Goal: Transaction & Acquisition: Purchase product/service

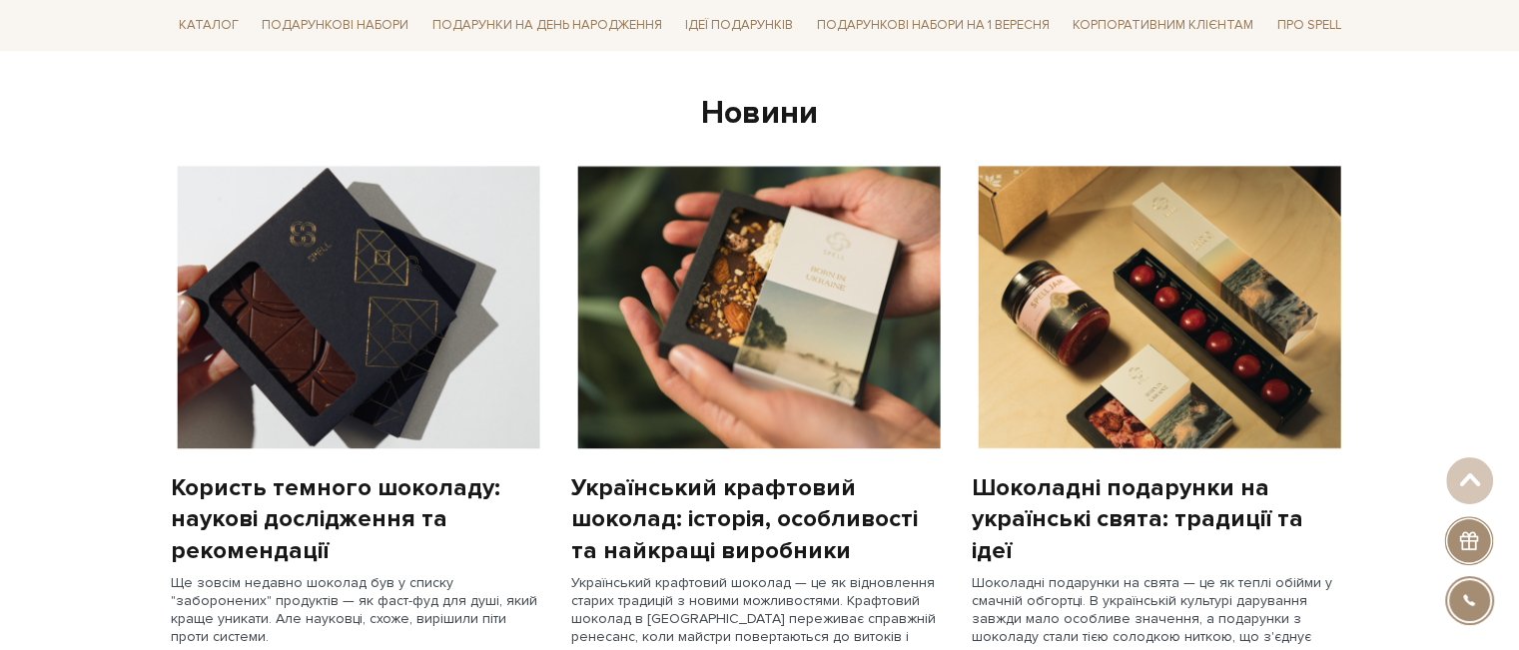
scroll to position [1498, 0]
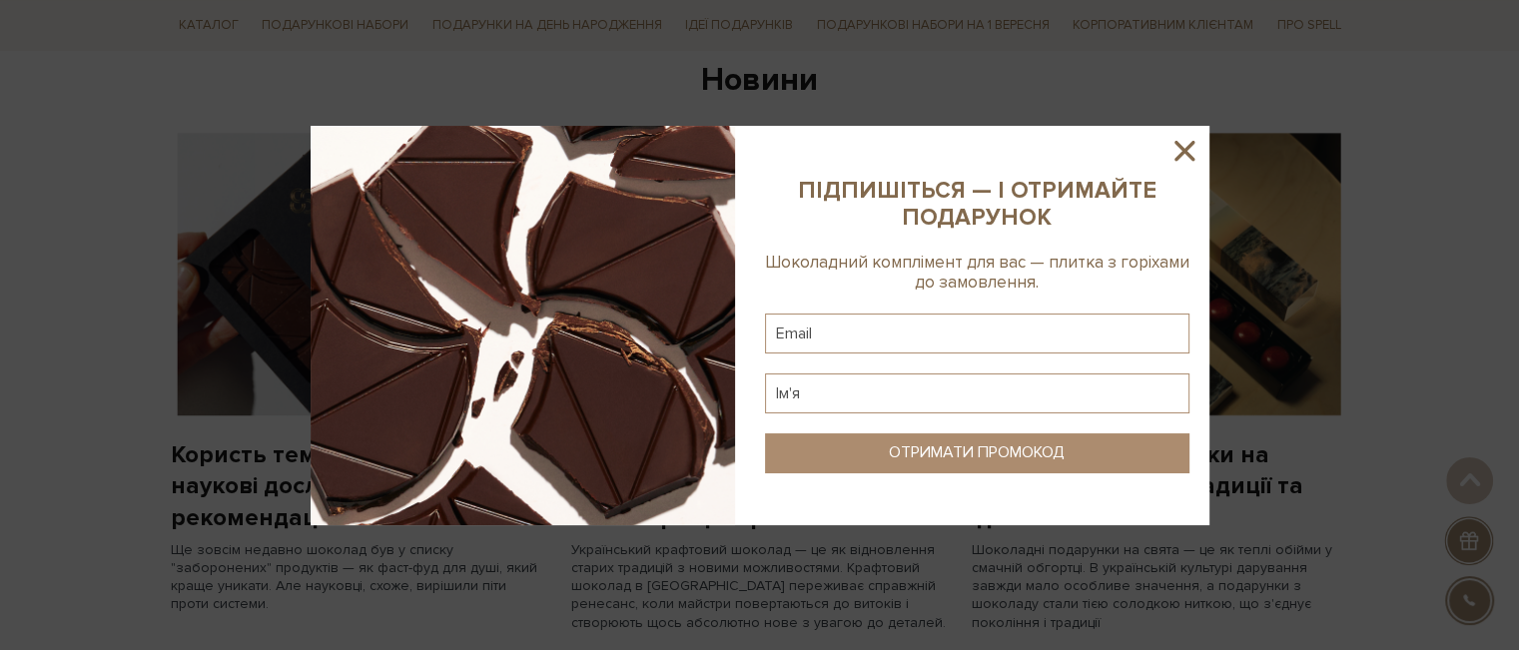
click at [1176, 156] on icon at bounding box center [1185, 151] width 20 height 20
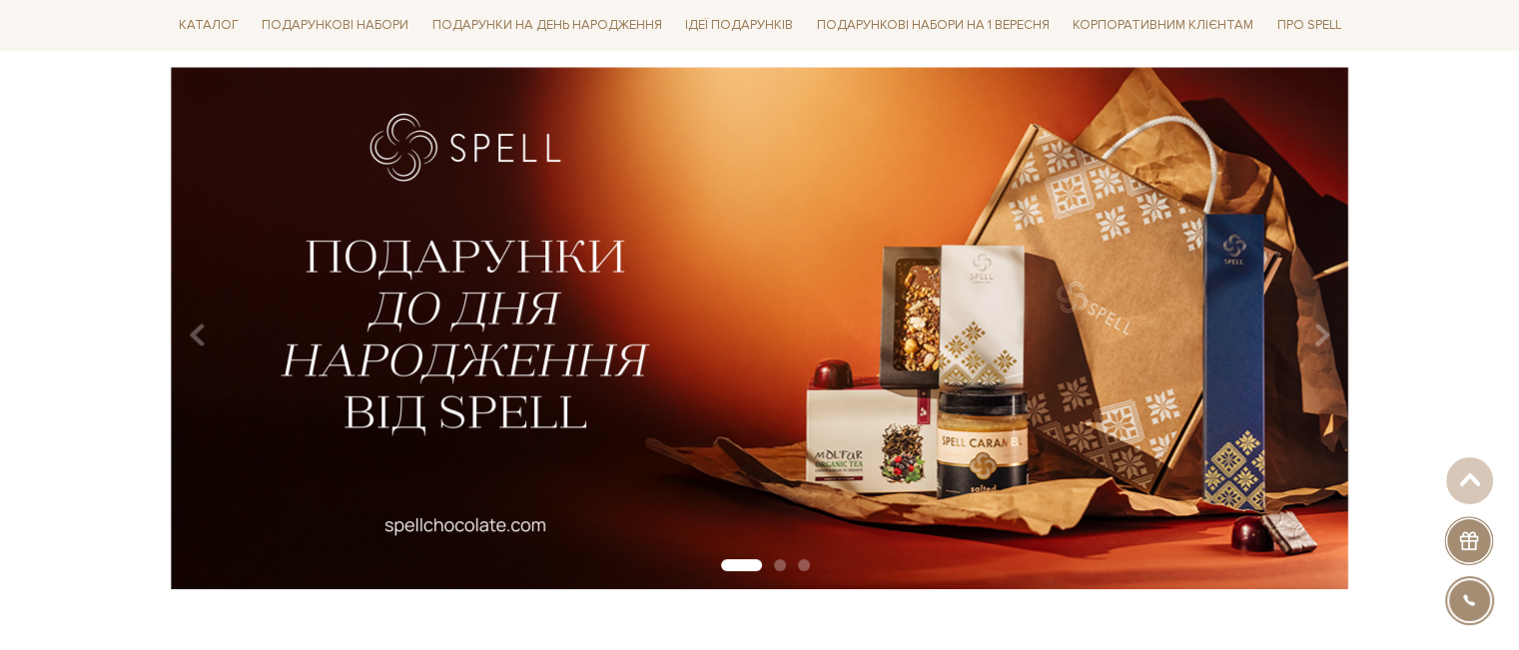
scroll to position [0, 0]
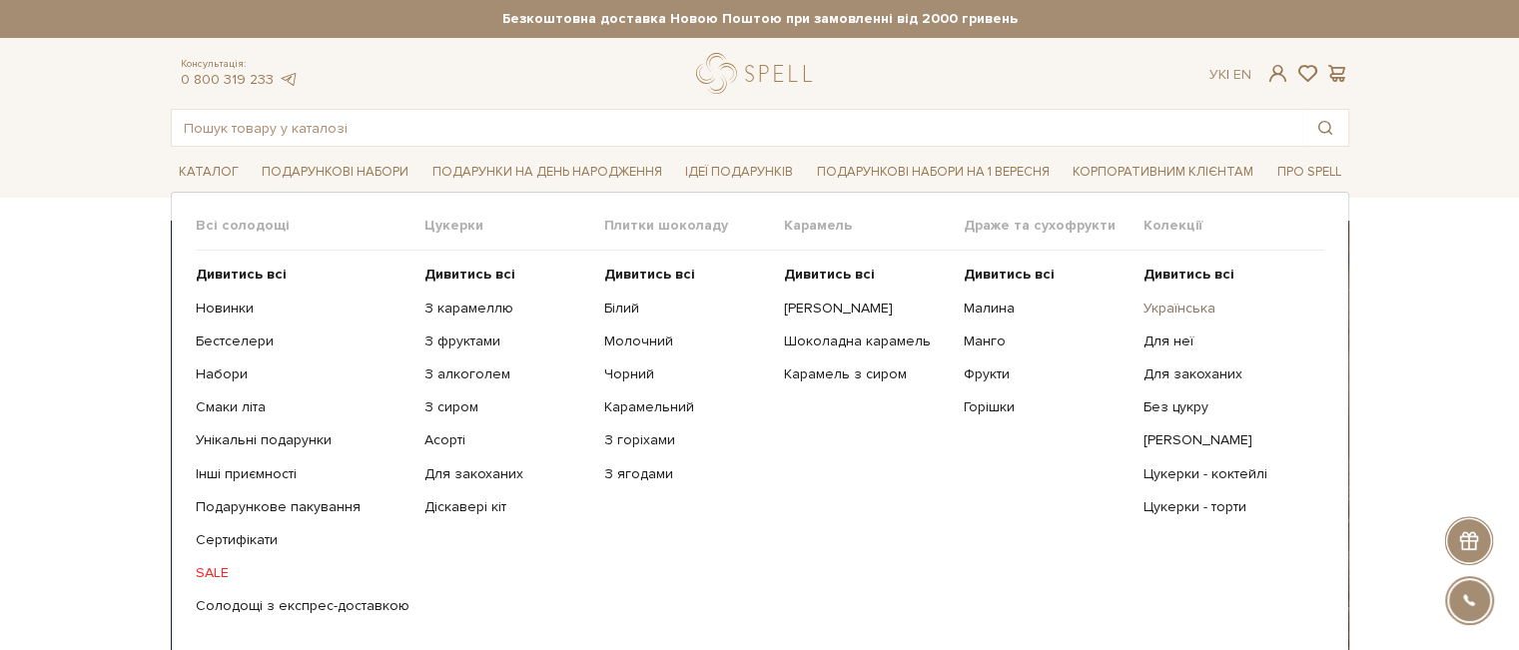
click at [1185, 305] on link "Українська" at bounding box center [1226, 309] width 165 height 18
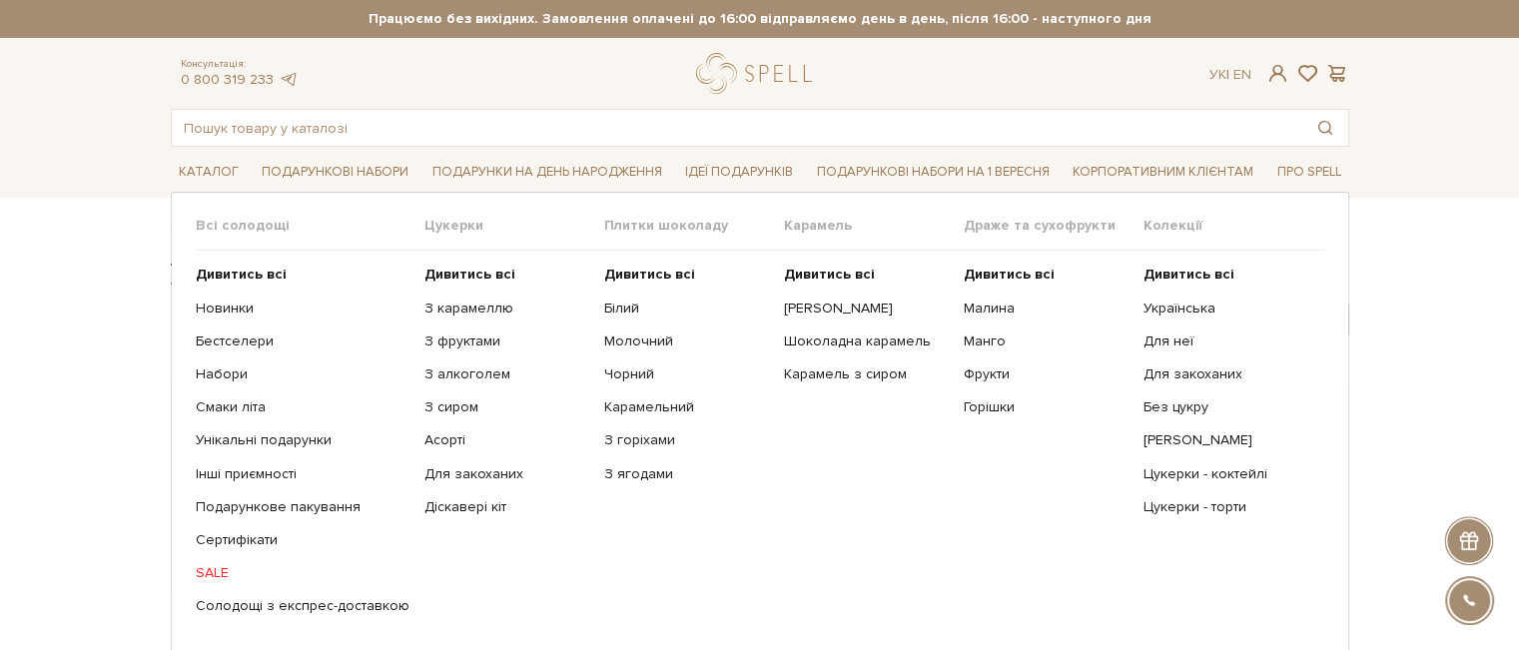
click at [215, 571] on link "SALE" at bounding box center [303, 573] width 214 height 18
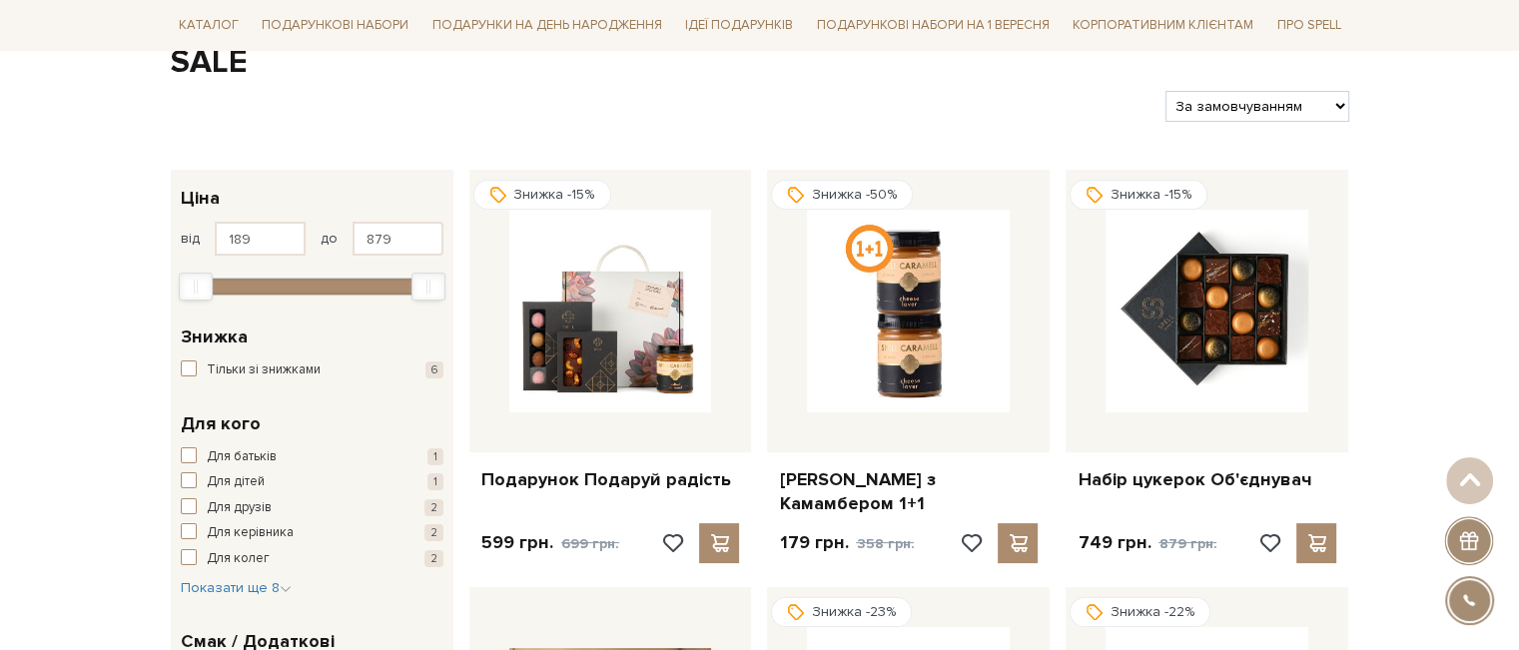
scroll to position [200, 0]
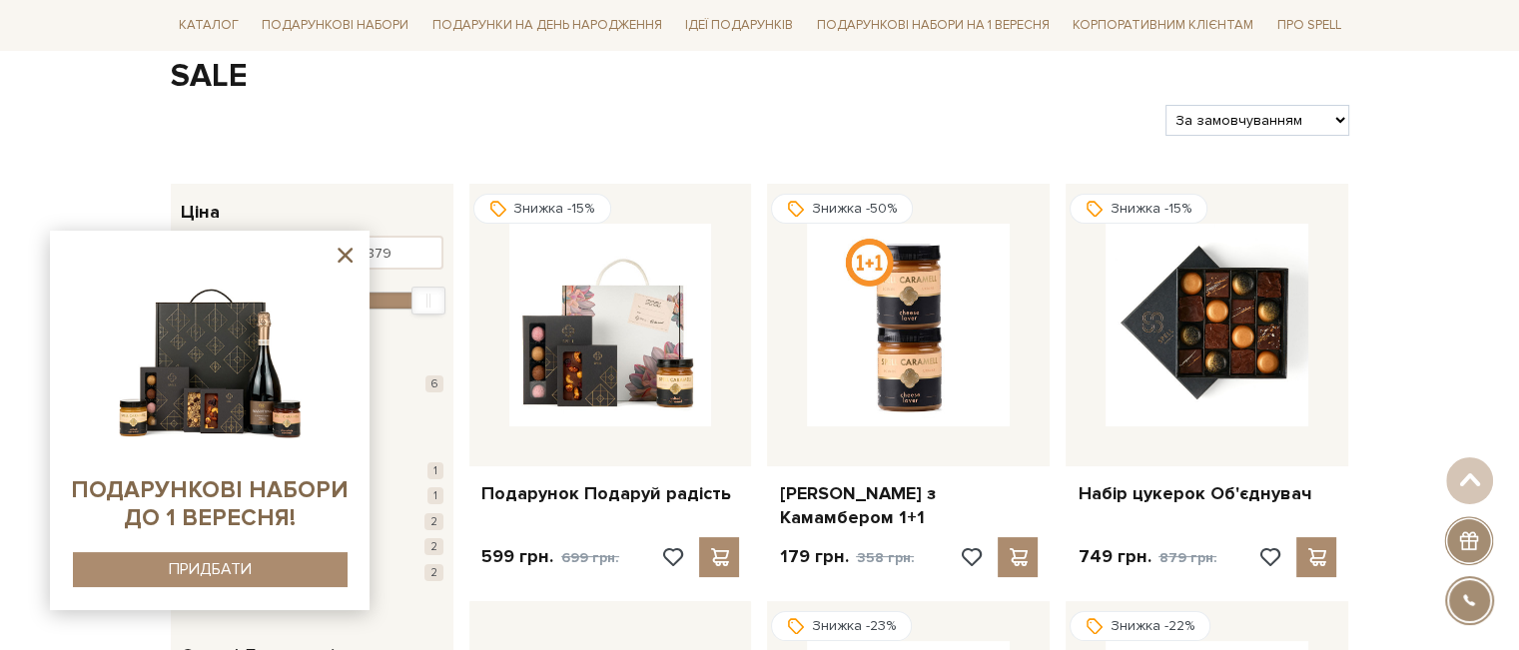
click at [339, 256] on icon at bounding box center [345, 255] width 25 height 25
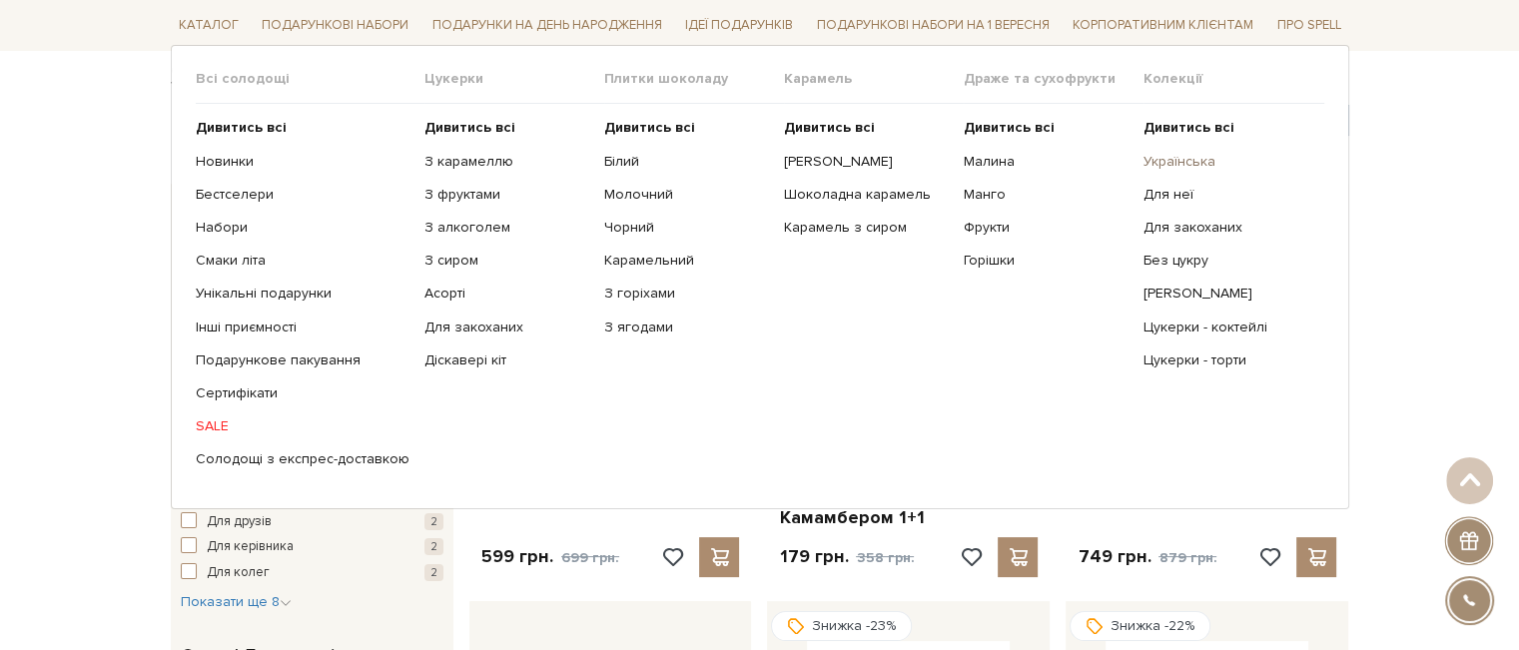
click at [1172, 156] on link "Українська" at bounding box center [1226, 161] width 165 height 18
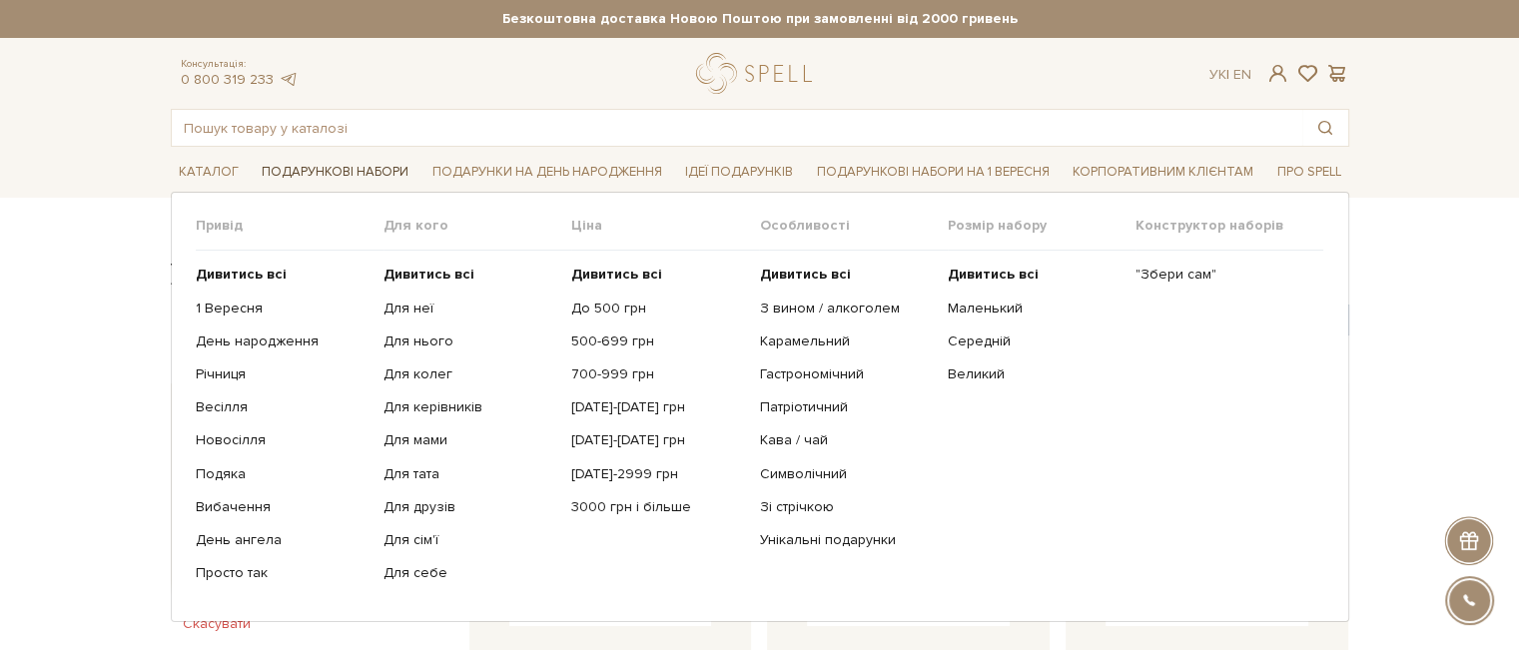
click at [335, 170] on link "Подарункові набори" at bounding box center [335, 172] width 163 height 31
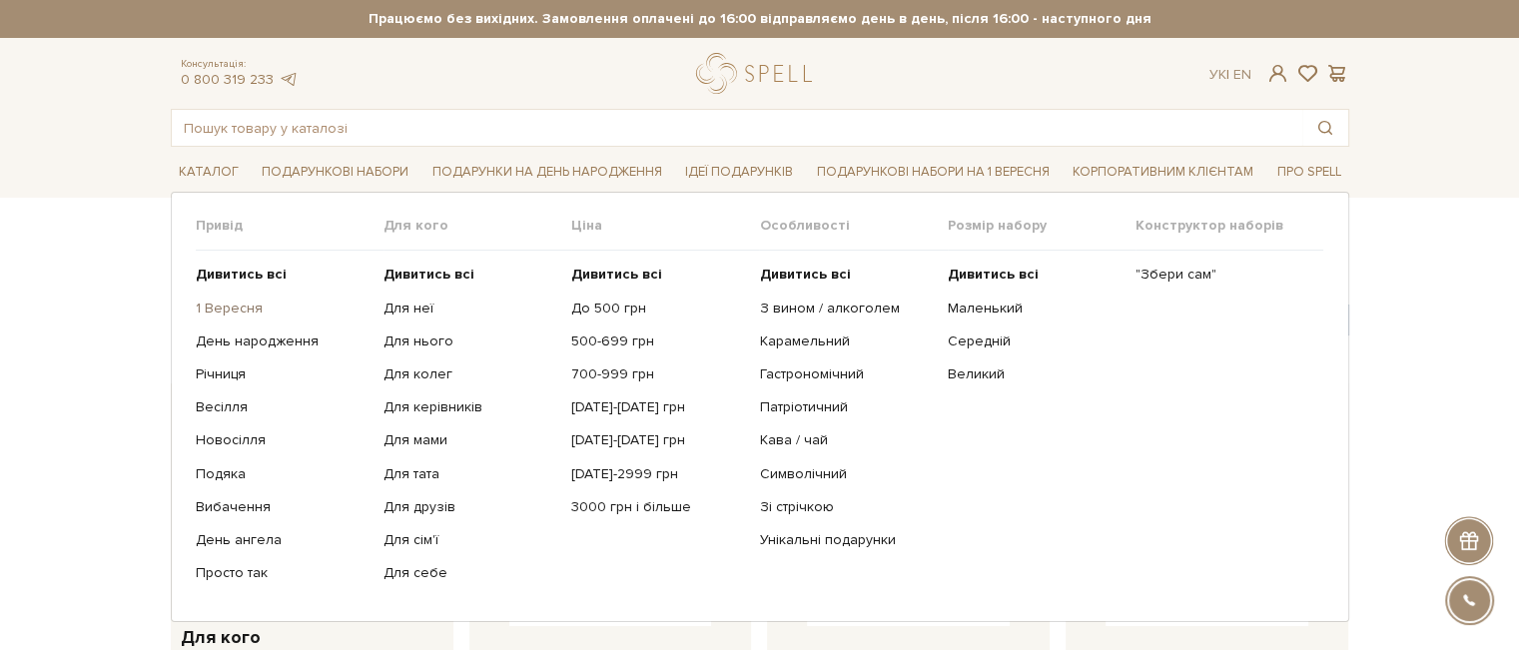
click at [208, 312] on link "1 Вересня" at bounding box center [282, 309] width 173 height 18
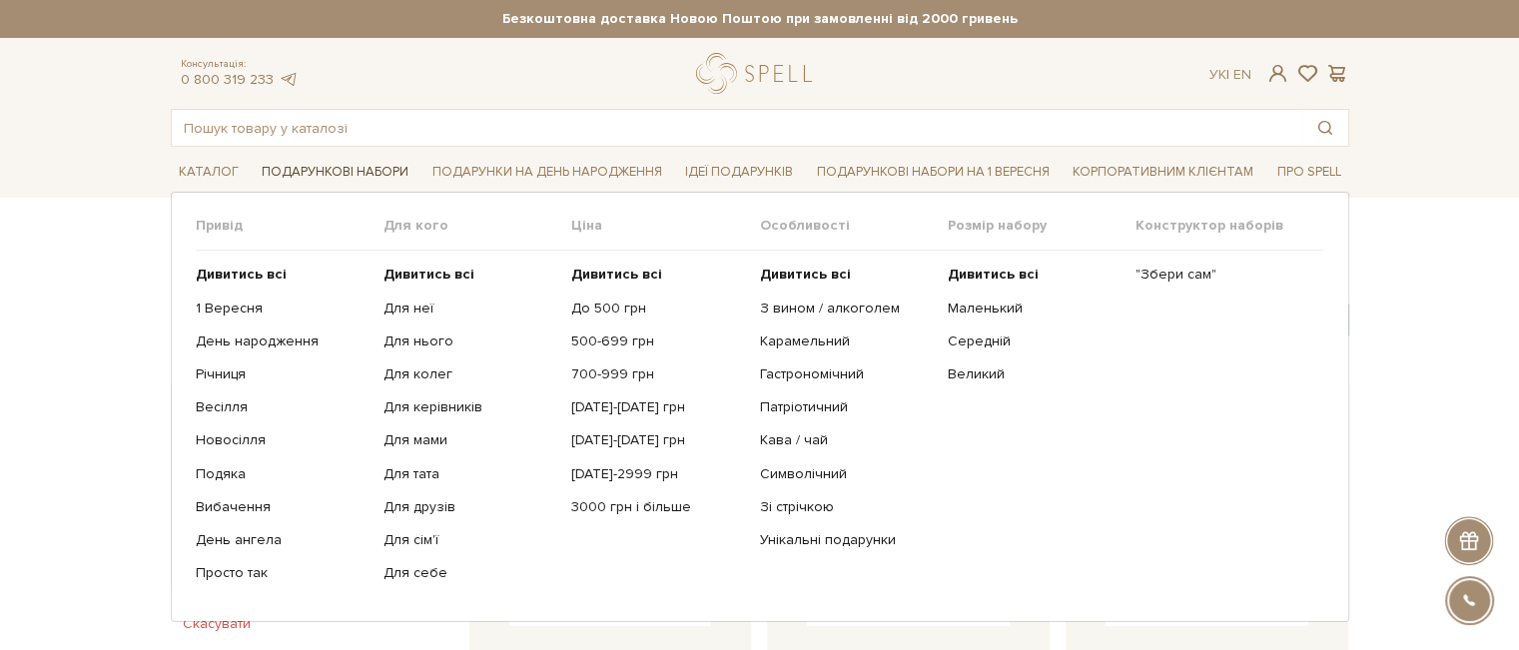
click at [338, 170] on link "Подарункові набори" at bounding box center [335, 172] width 163 height 31
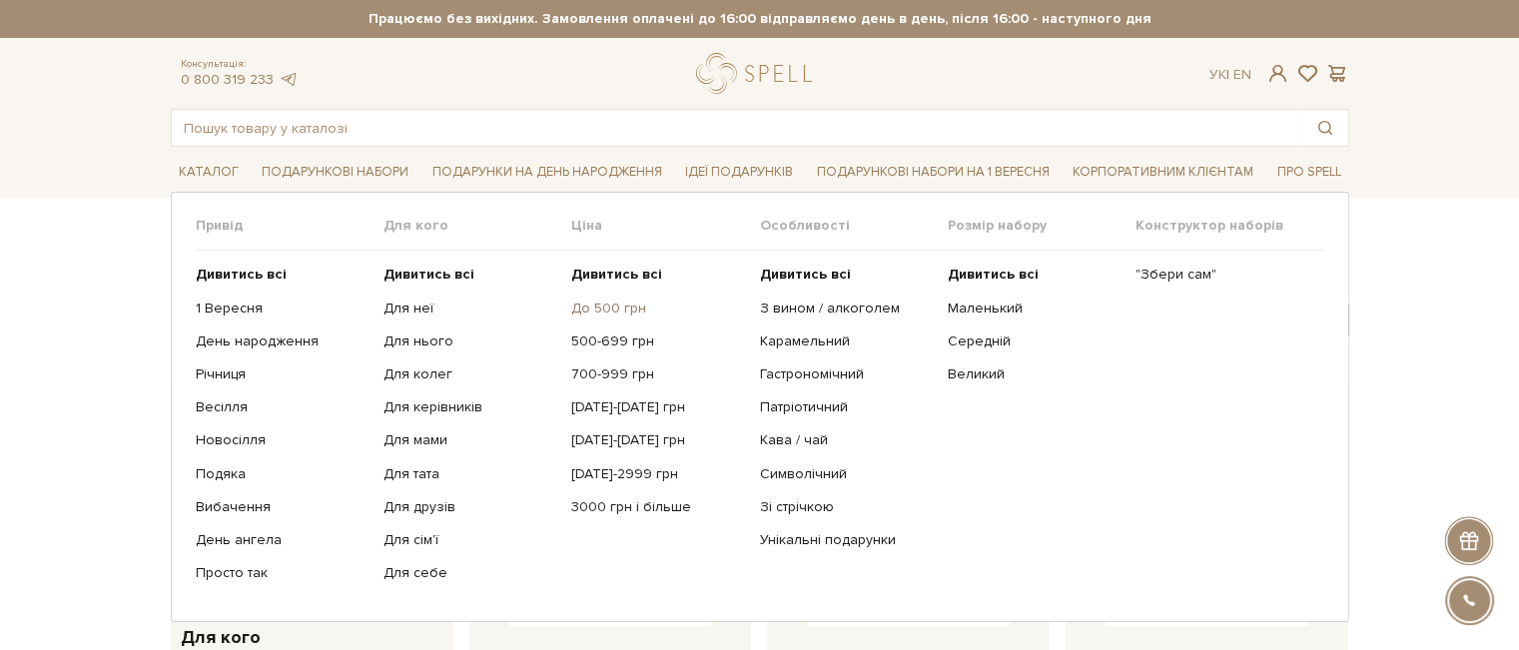
click at [599, 309] on link "До 500 грн" at bounding box center [657, 309] width 173 height 18
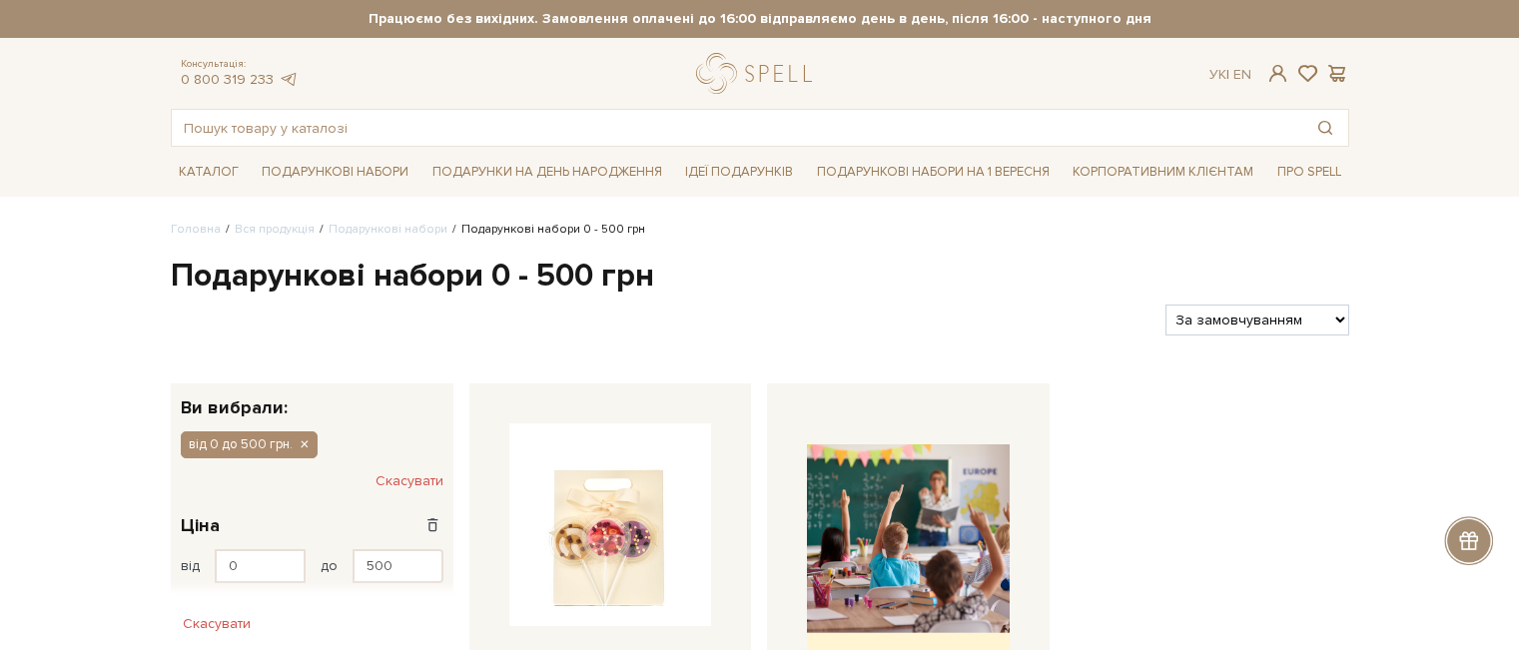
type input "299"
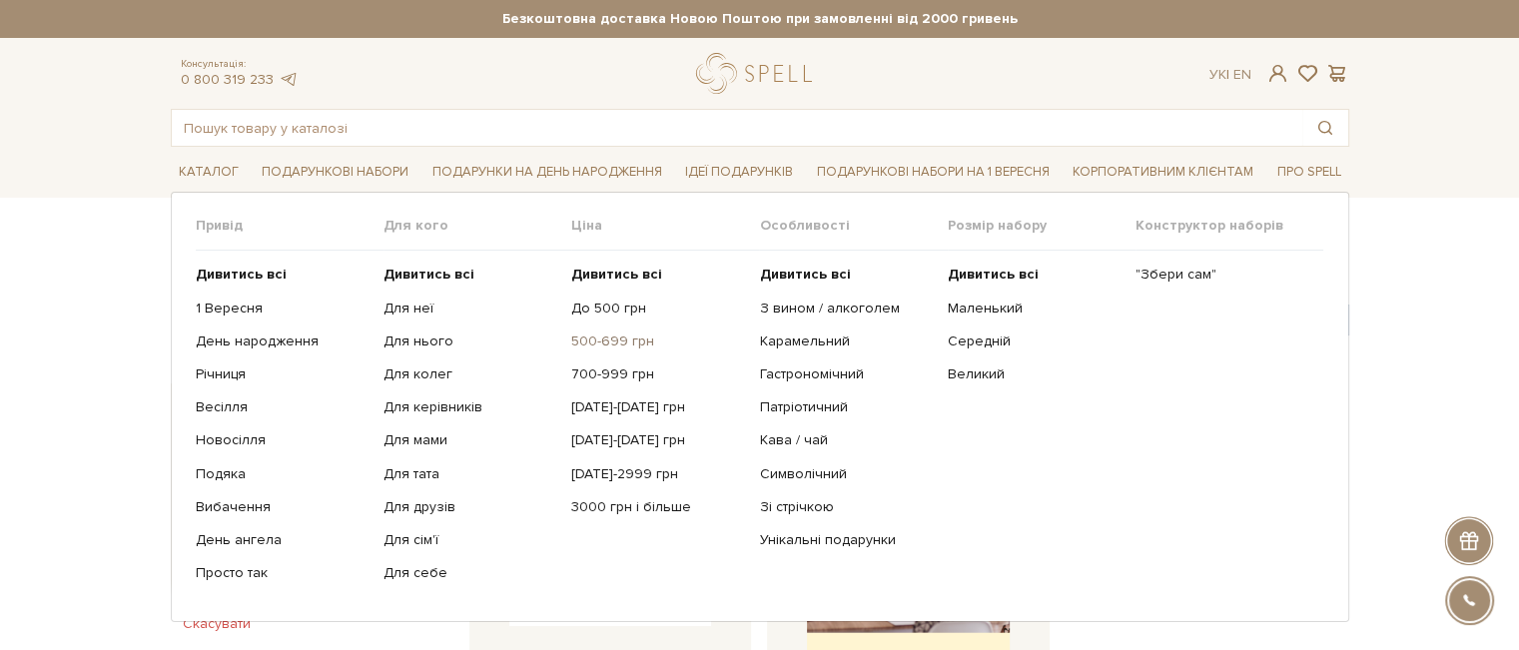
click at [588, 335] on link "500-699 грн" at bounding box center [657, 342] width 173 height 18
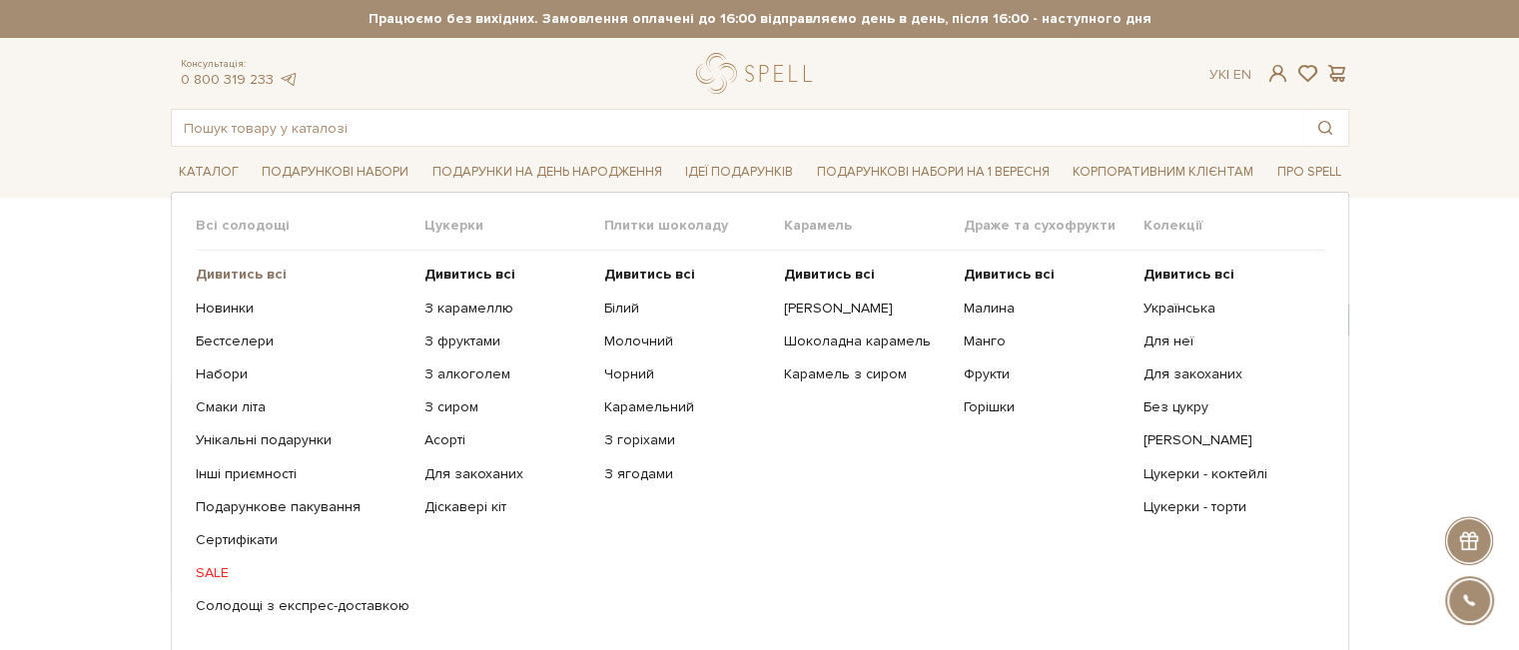
click at [217, 279] on b "Дивитись всі" at bounding box center [241, 274] width 91 height 17
click at [448, 274] on b "Дивитись всі" at bounding box center [470, 274] width 91 height 17
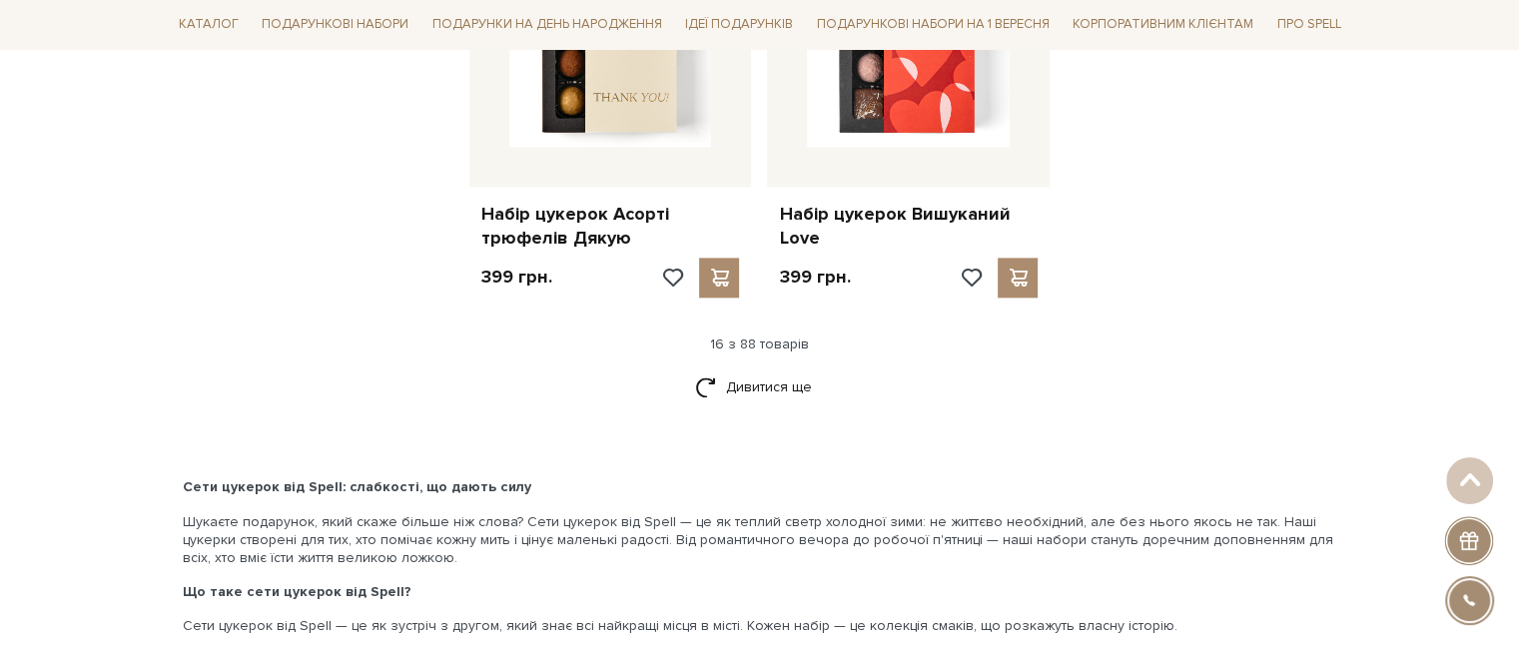
scroll to position [2397, 0]
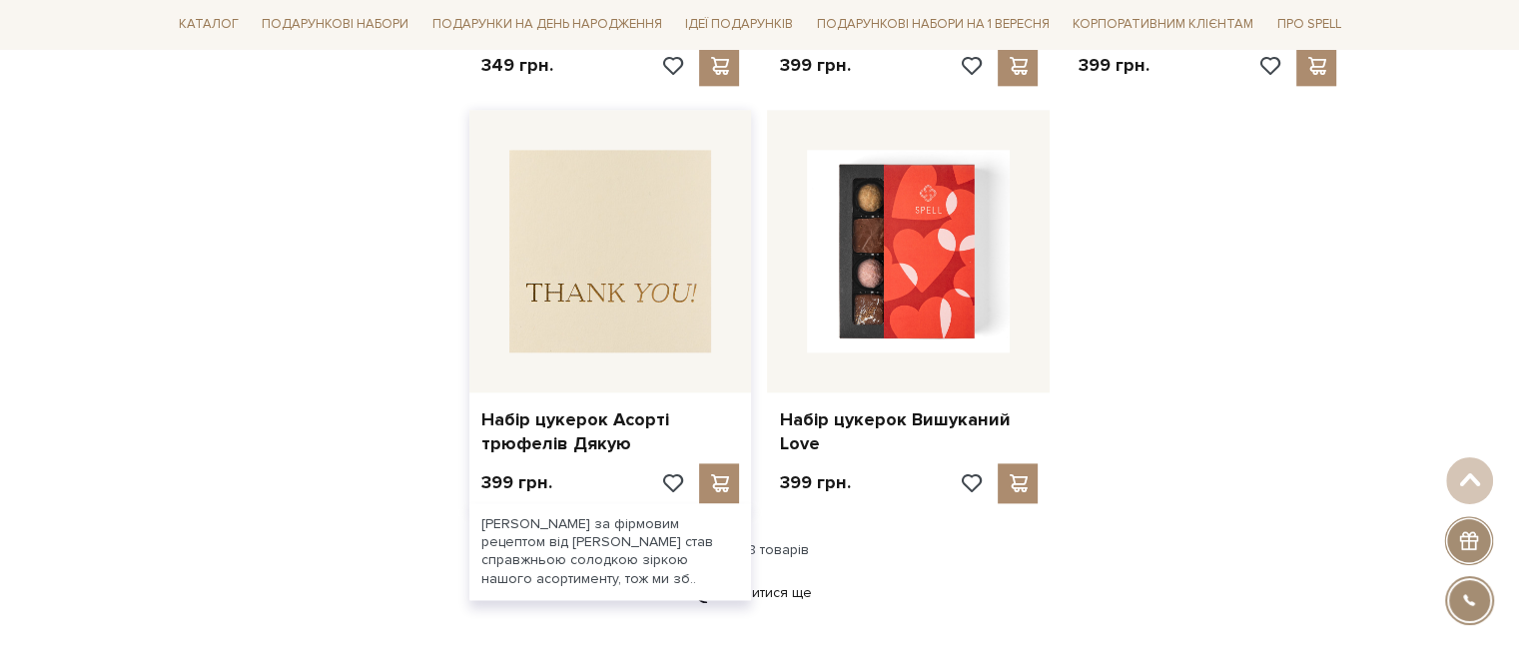
click at [639, 280] on img at bounding box center [610, 251] width 203 height 203
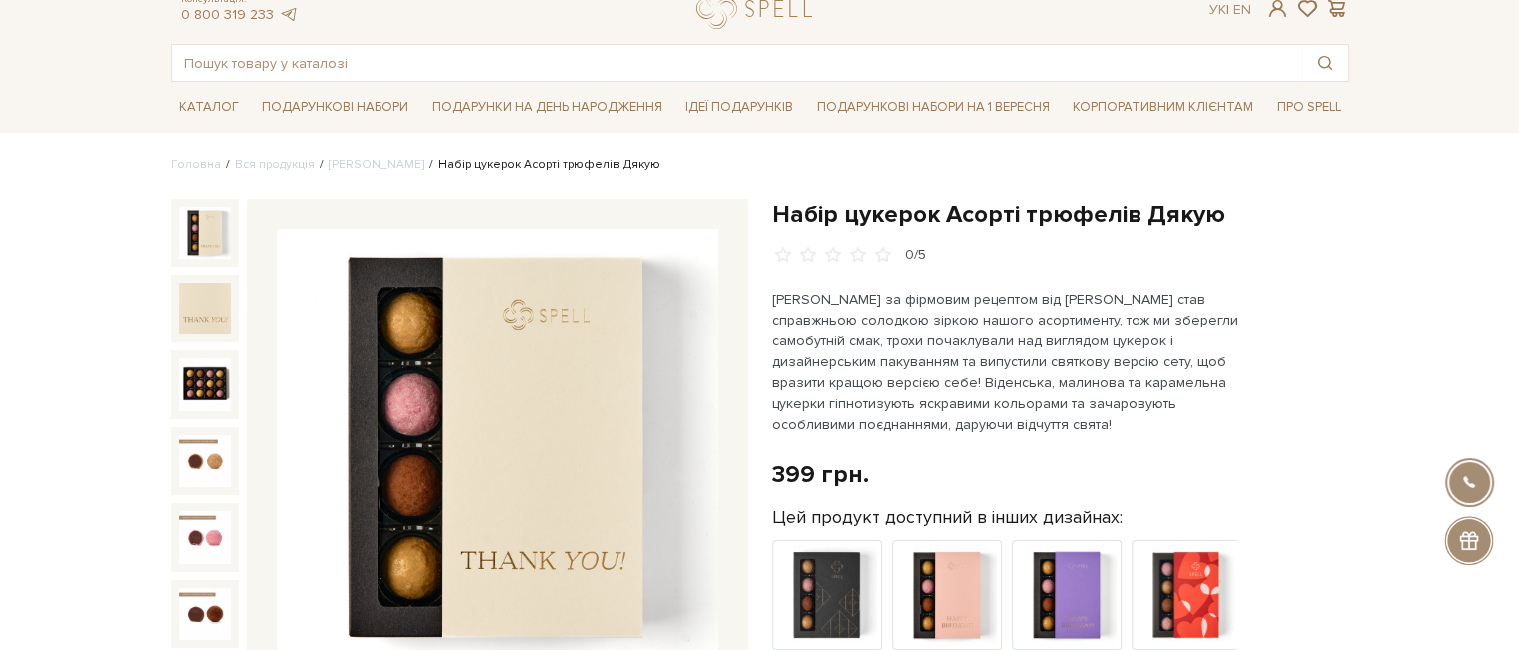
scroll to position [100, 0]
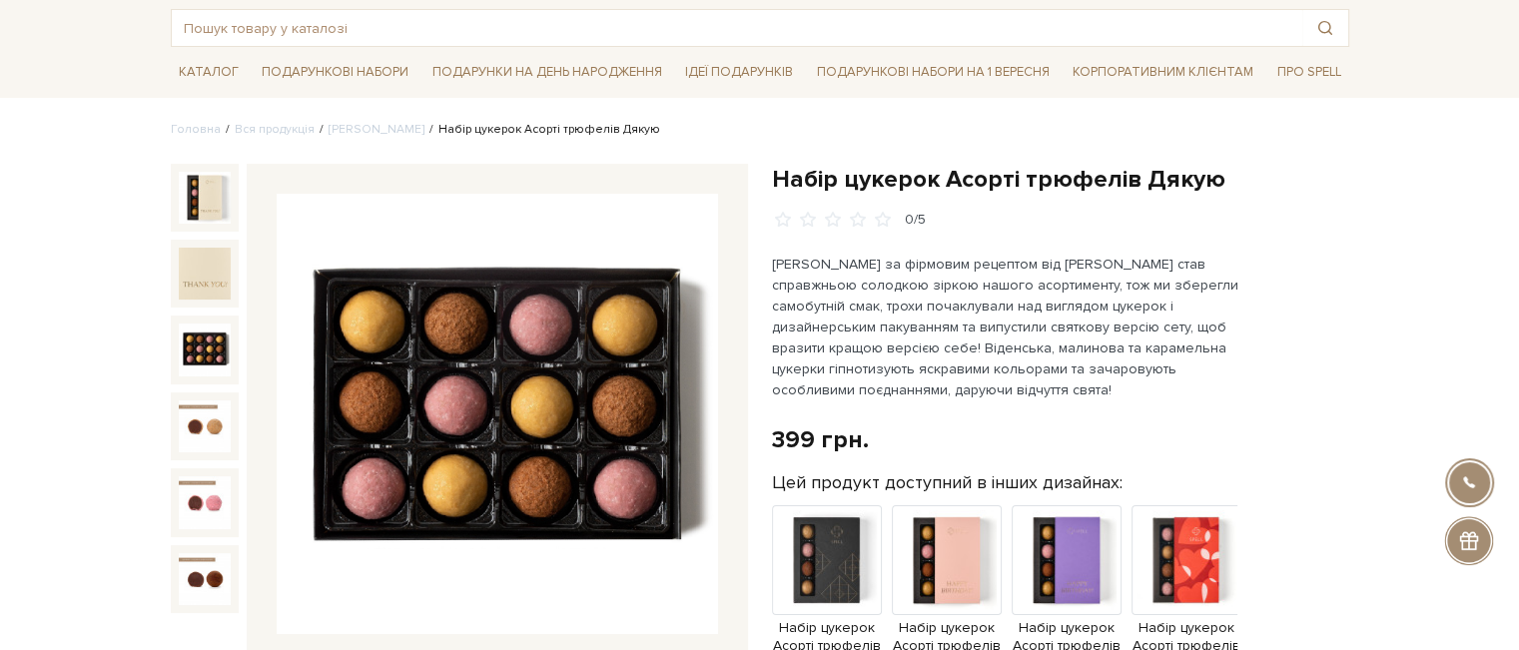
click at [214, 369] on img at bounding box center [205, 350] width 52 height 52
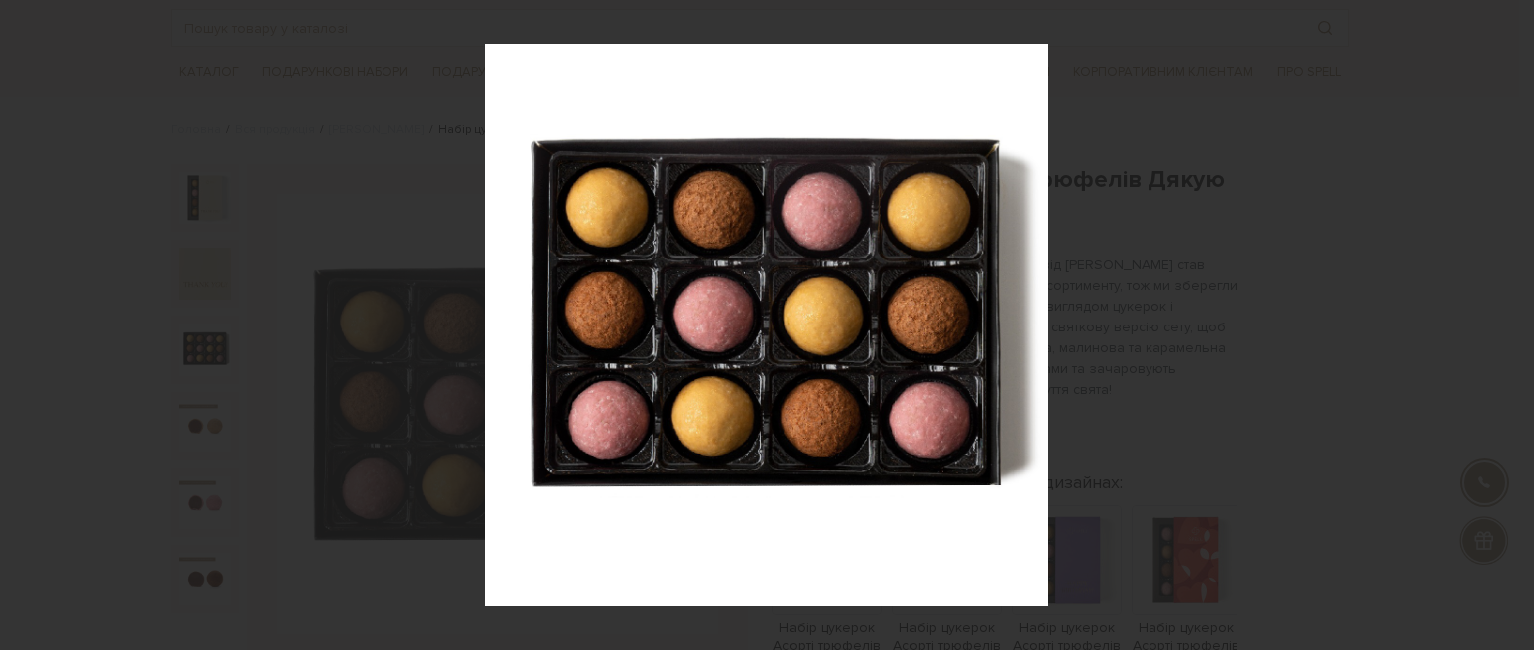
click at [1504, 27] on div "3 / 6" at bounding box center [767, 325] width 1534 height 650
click at [1518, 11] on icon at bounding box center [1512, 22] width 24 height 24
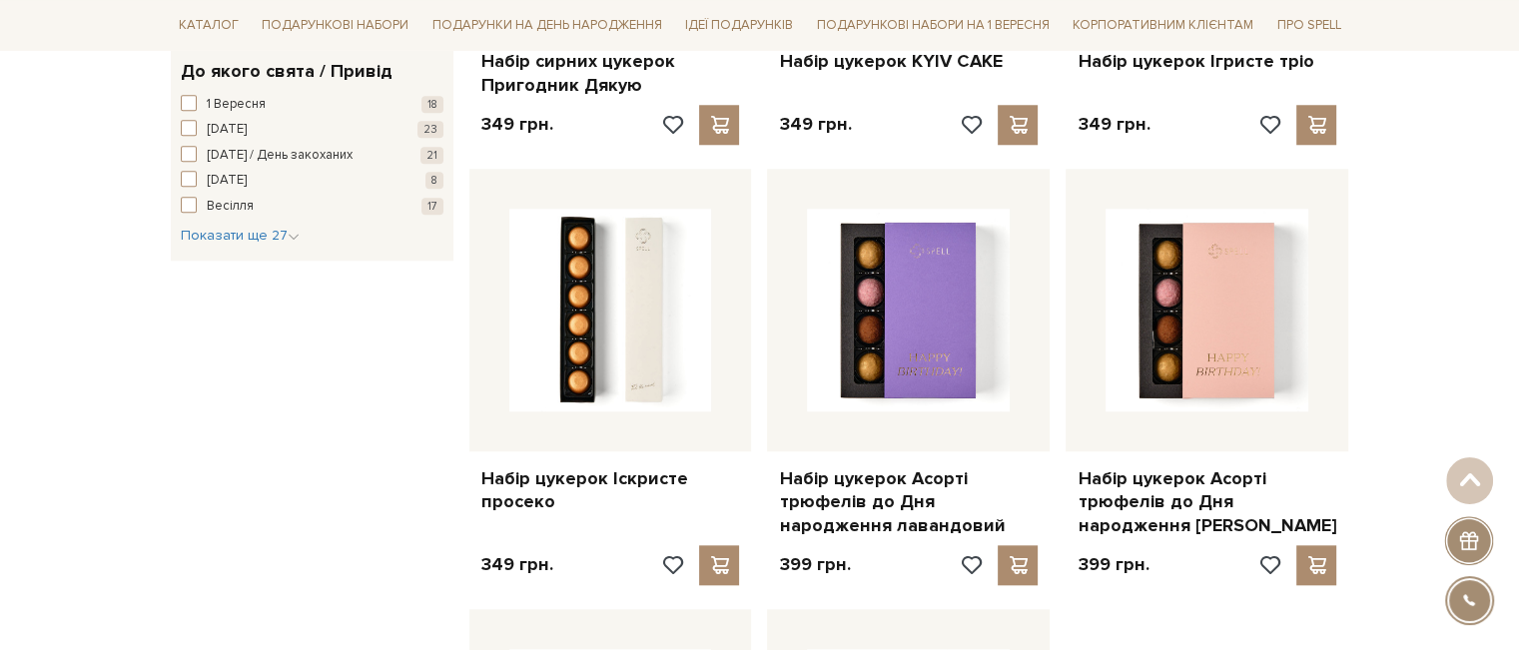
scroll to position [1698, 0]
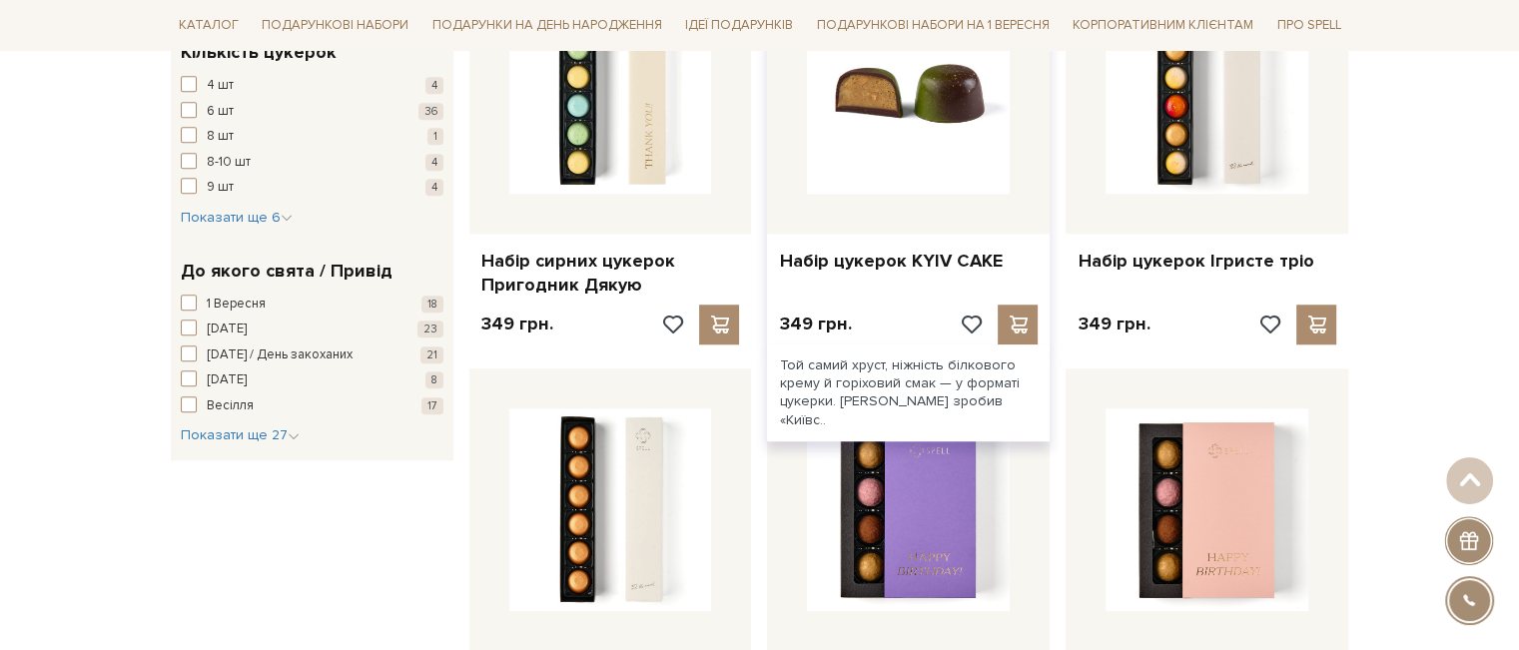
click at [876, 173] on img at bounding box center [908, 92] width 203 height 203
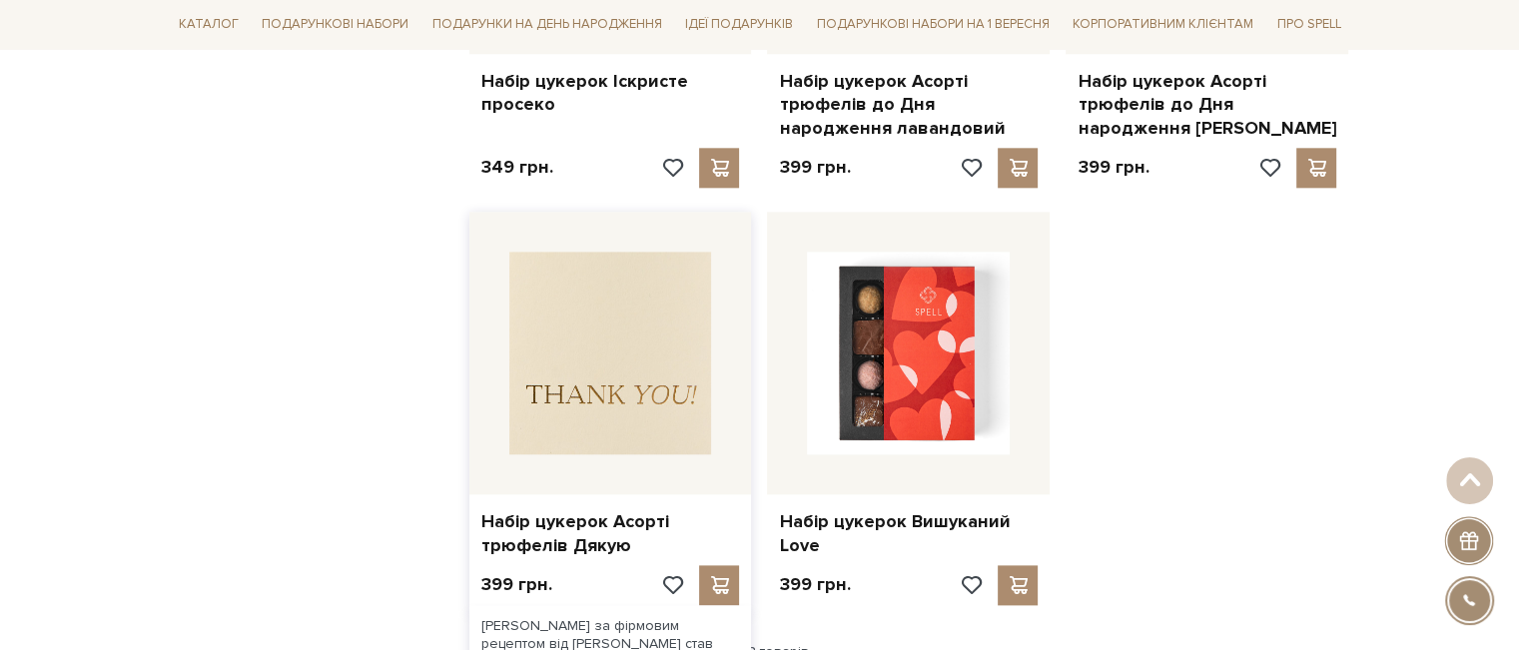
scroll to position [2395, 0]
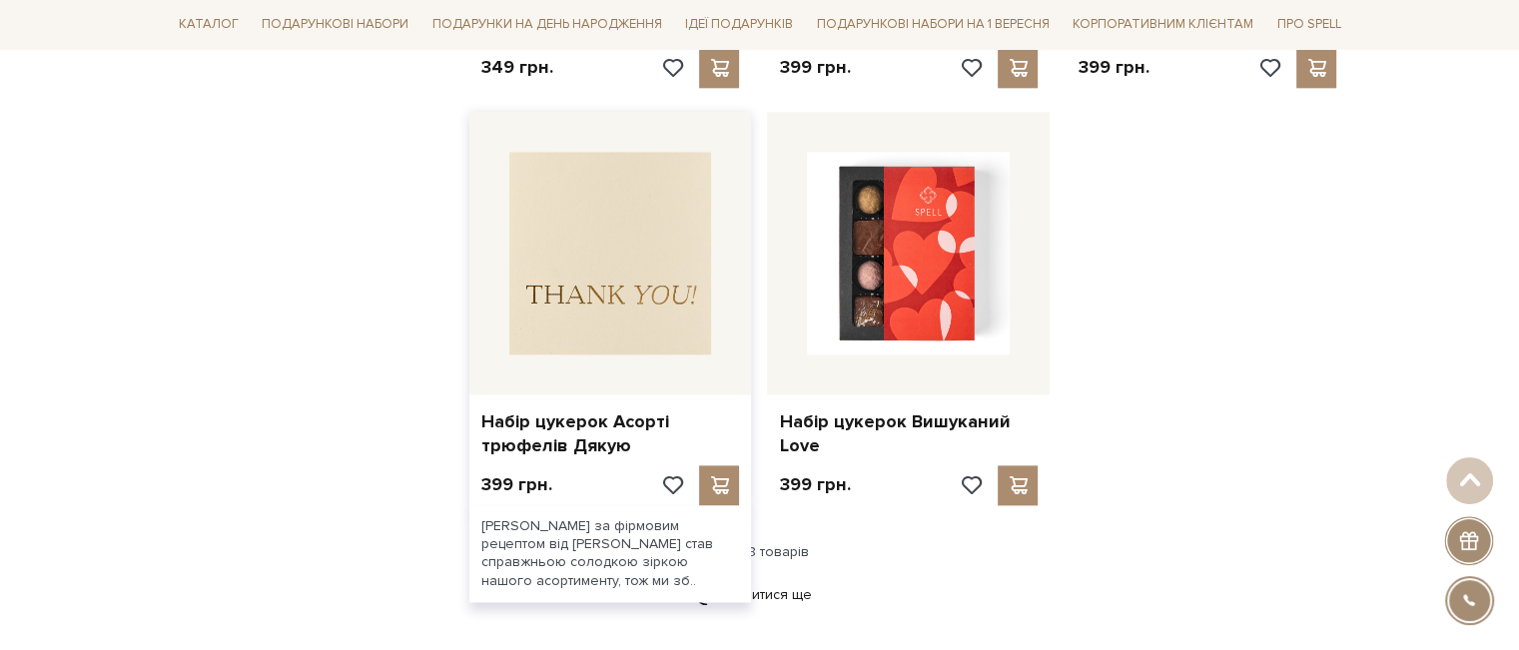
click at [671, 352] on img at bounding box center [610, 253] width 203 height 203
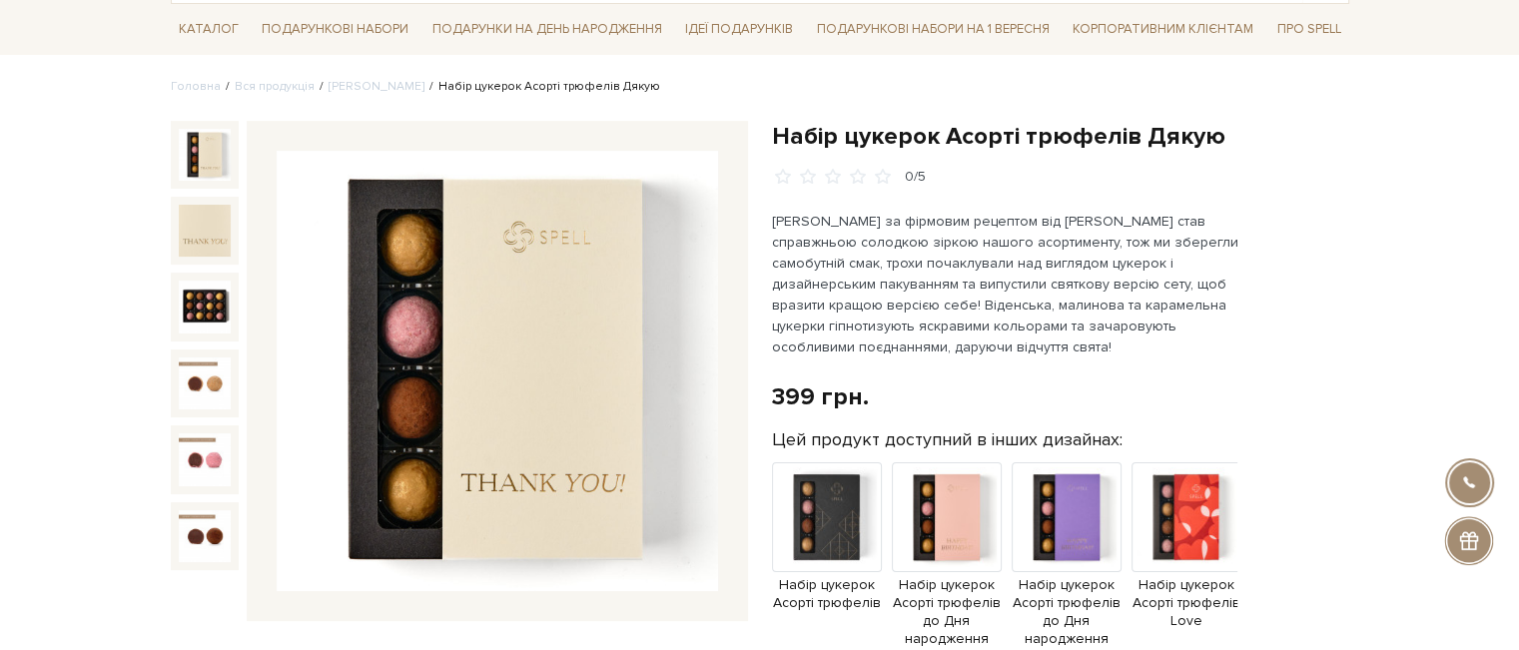
scroll to position [400, 0]
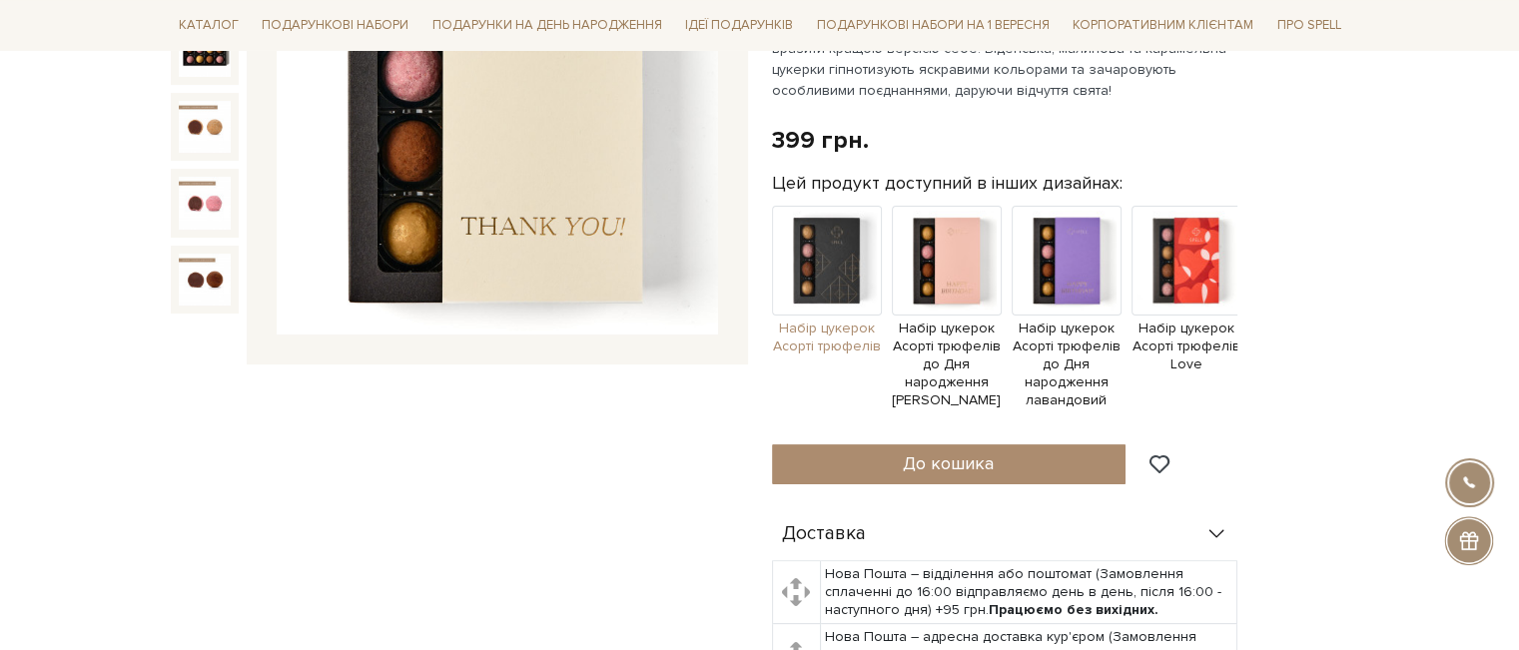
click at [856, 272] on img at bounding box center [827, 261] width 110 height 110
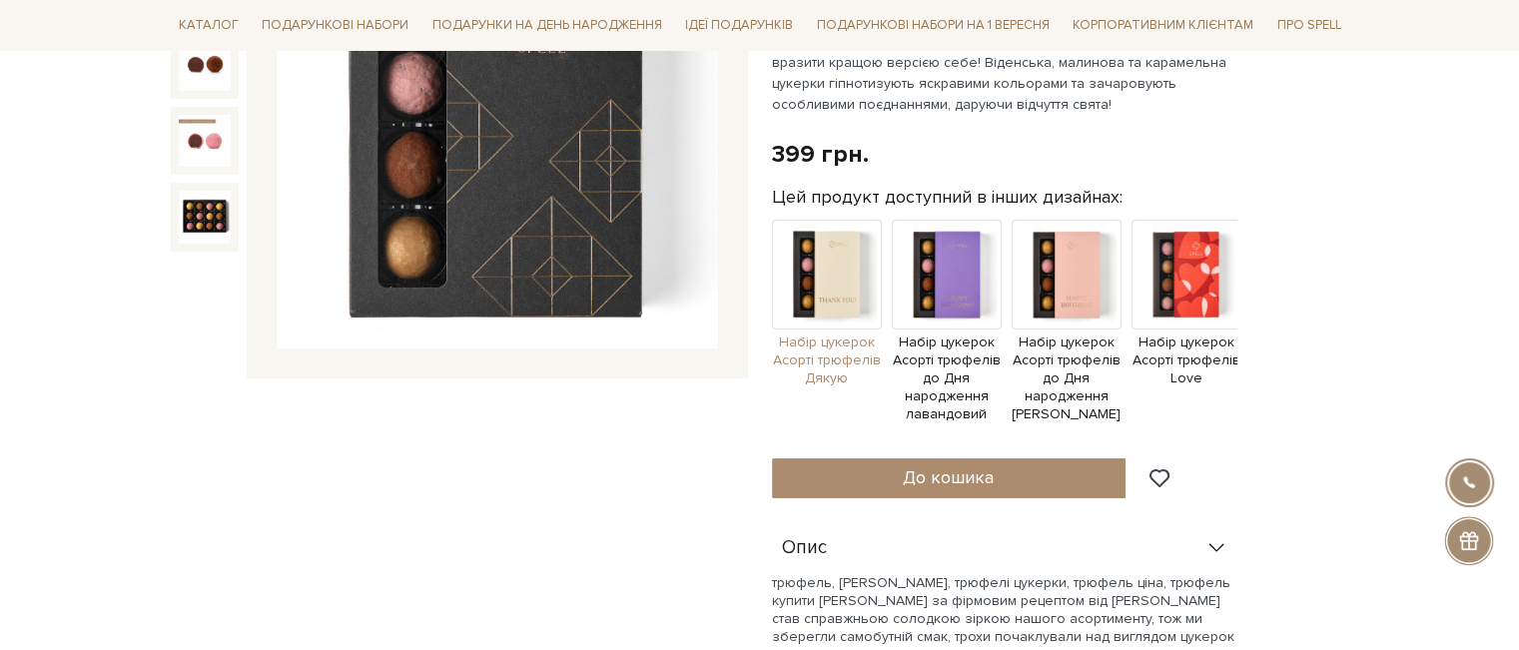
scroll to position [400, 0]
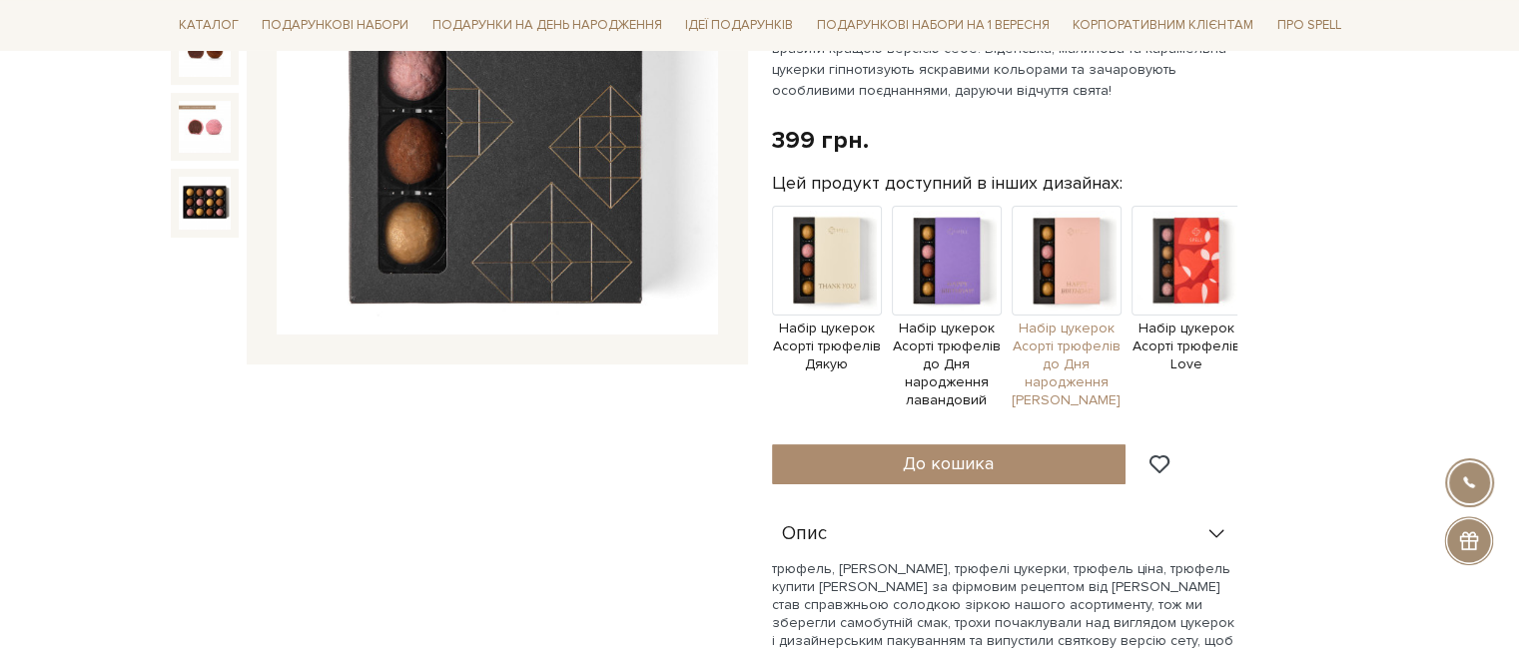
click at [1089, 276] on img at bounding box center [1067, 261] width 110 height 110
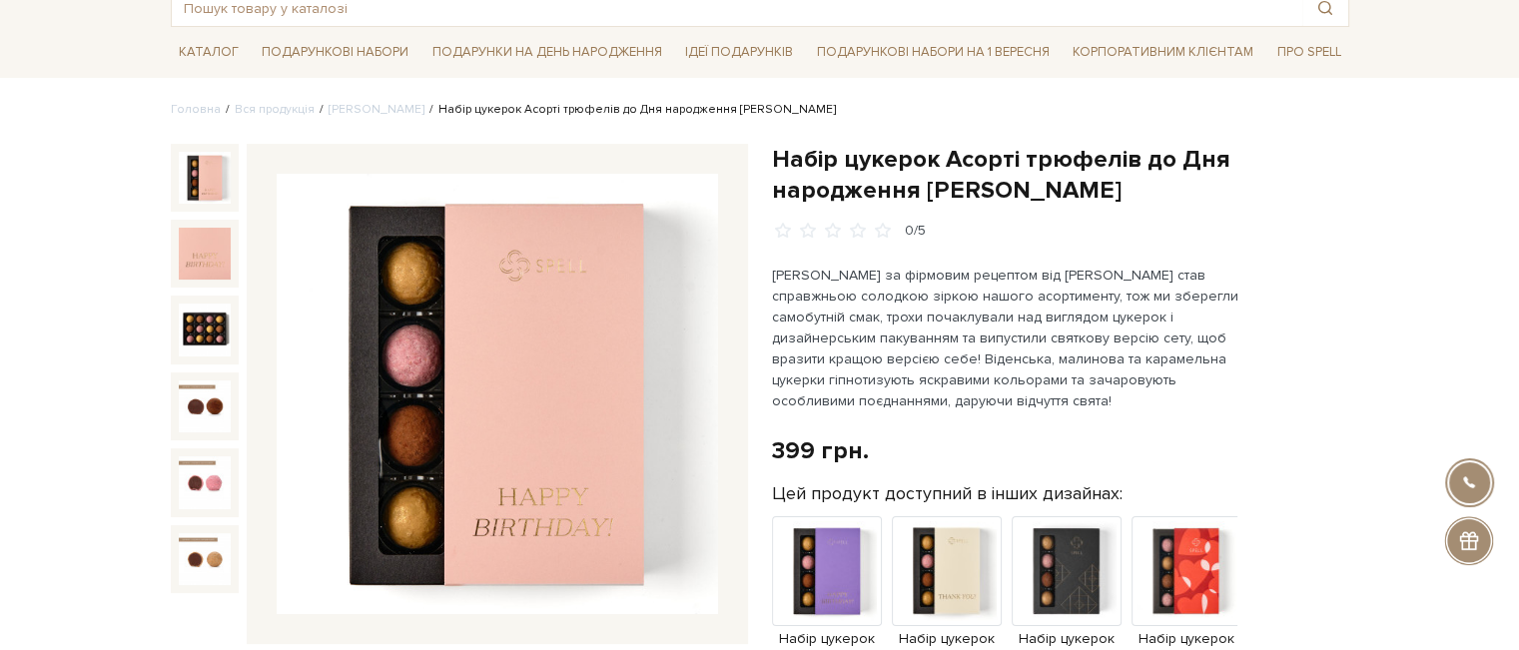
scroll to position [300, 0]
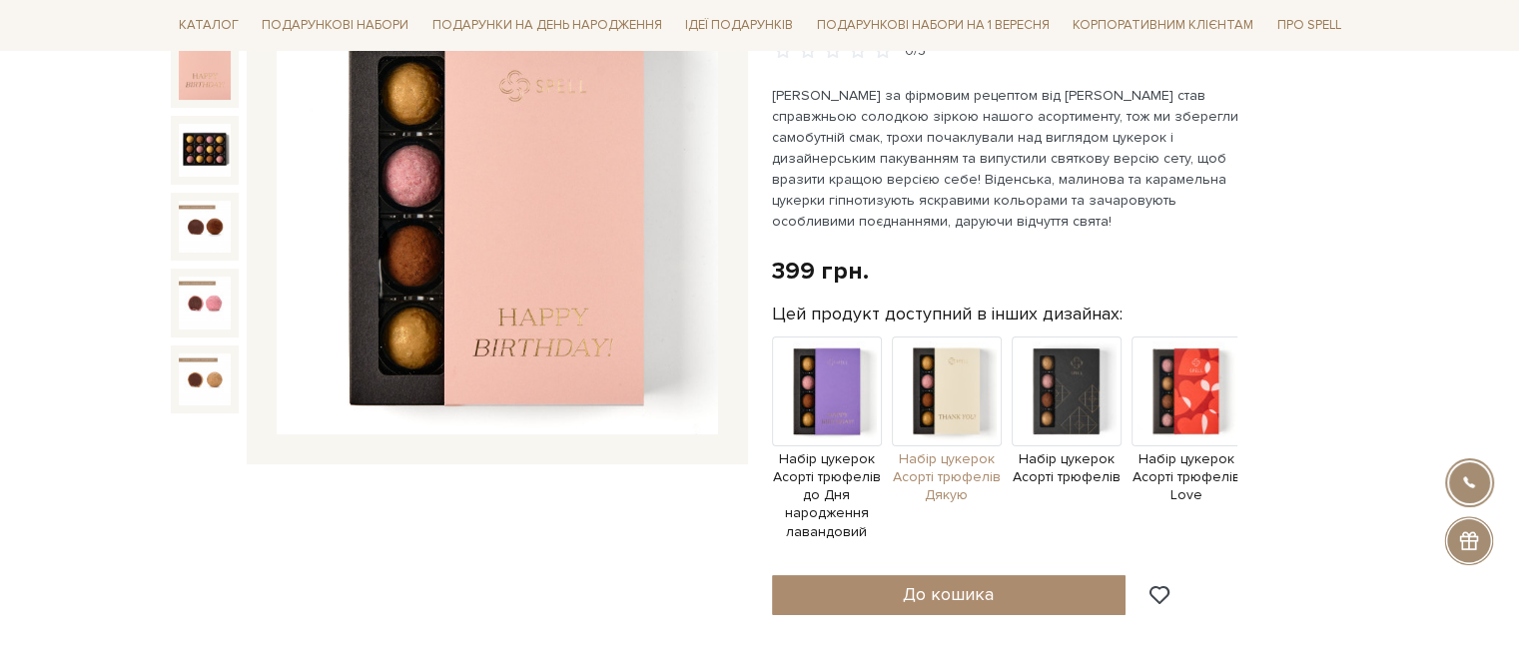
click at [989, 411] on img at bounding box center [947, 392] width 110 height 110
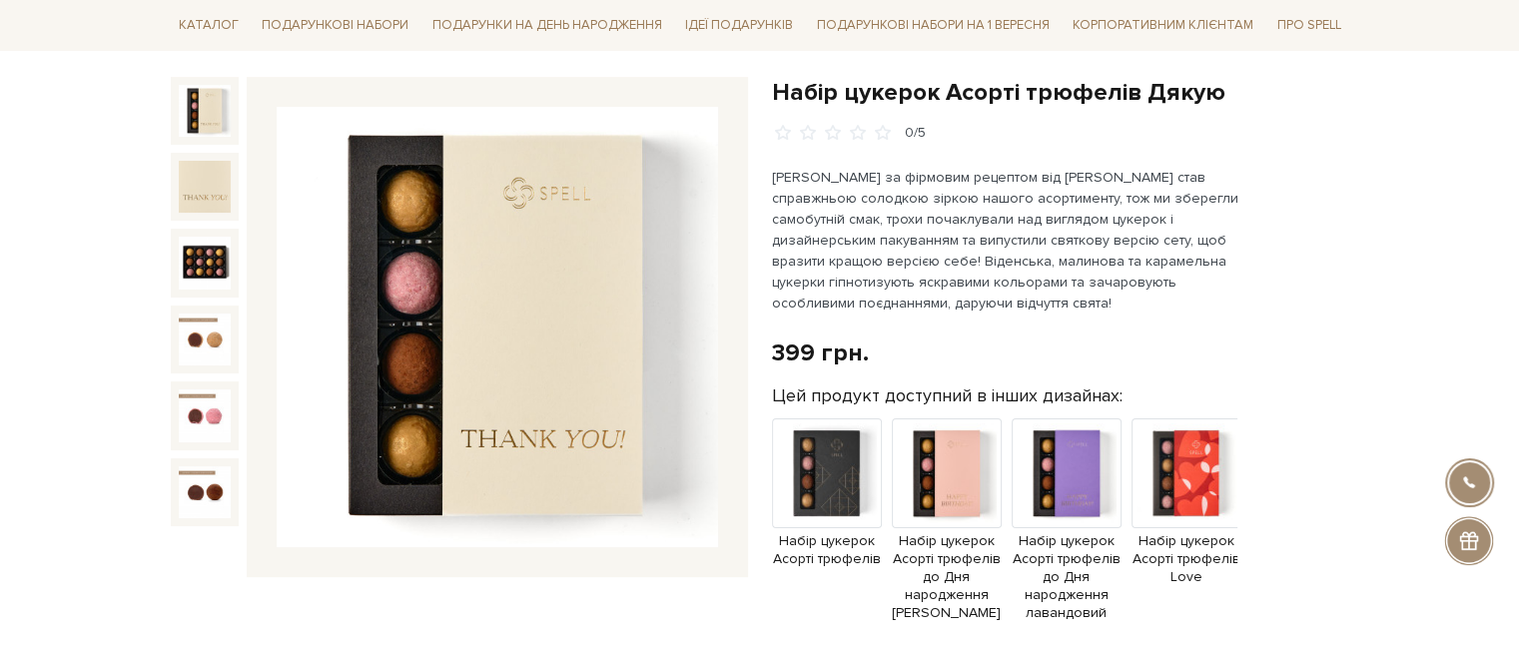
scroll to position [200, 0]
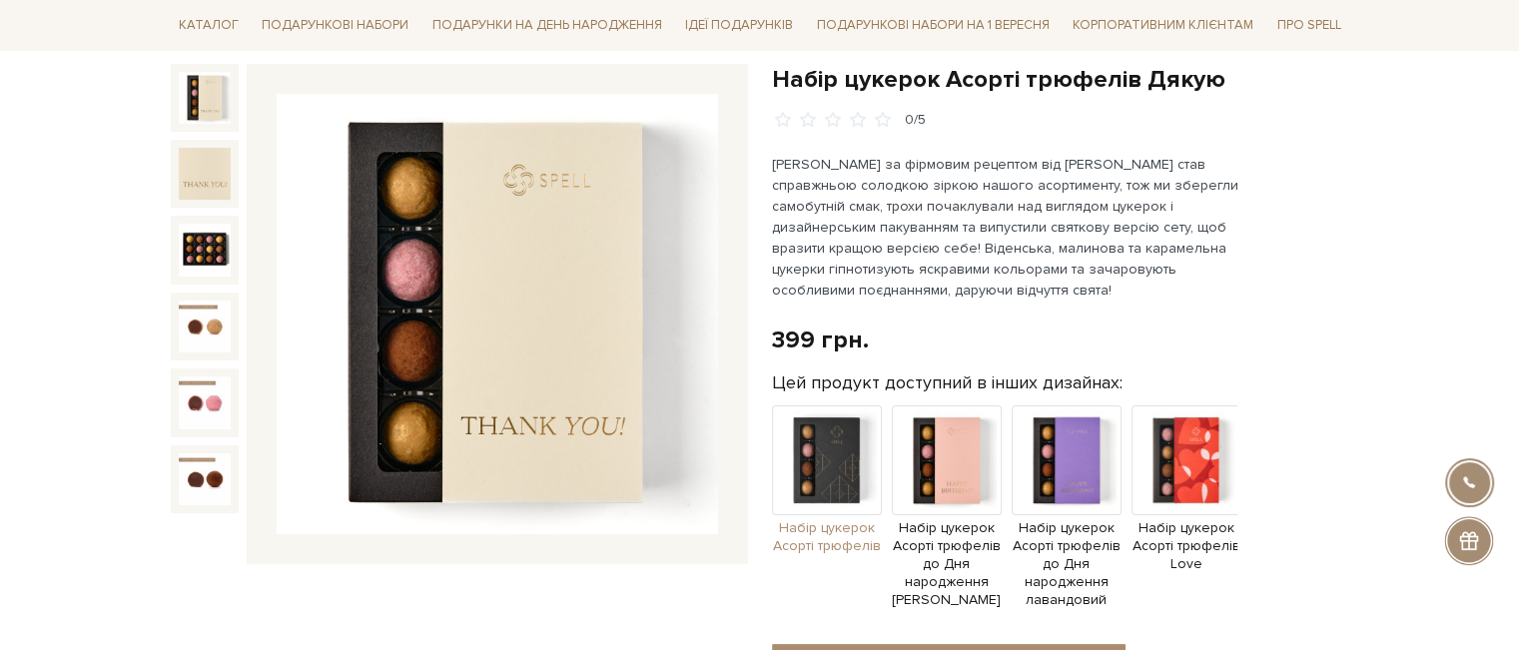
click at [817, 477] on img at bounding box center [827, 461] width 110 height 110
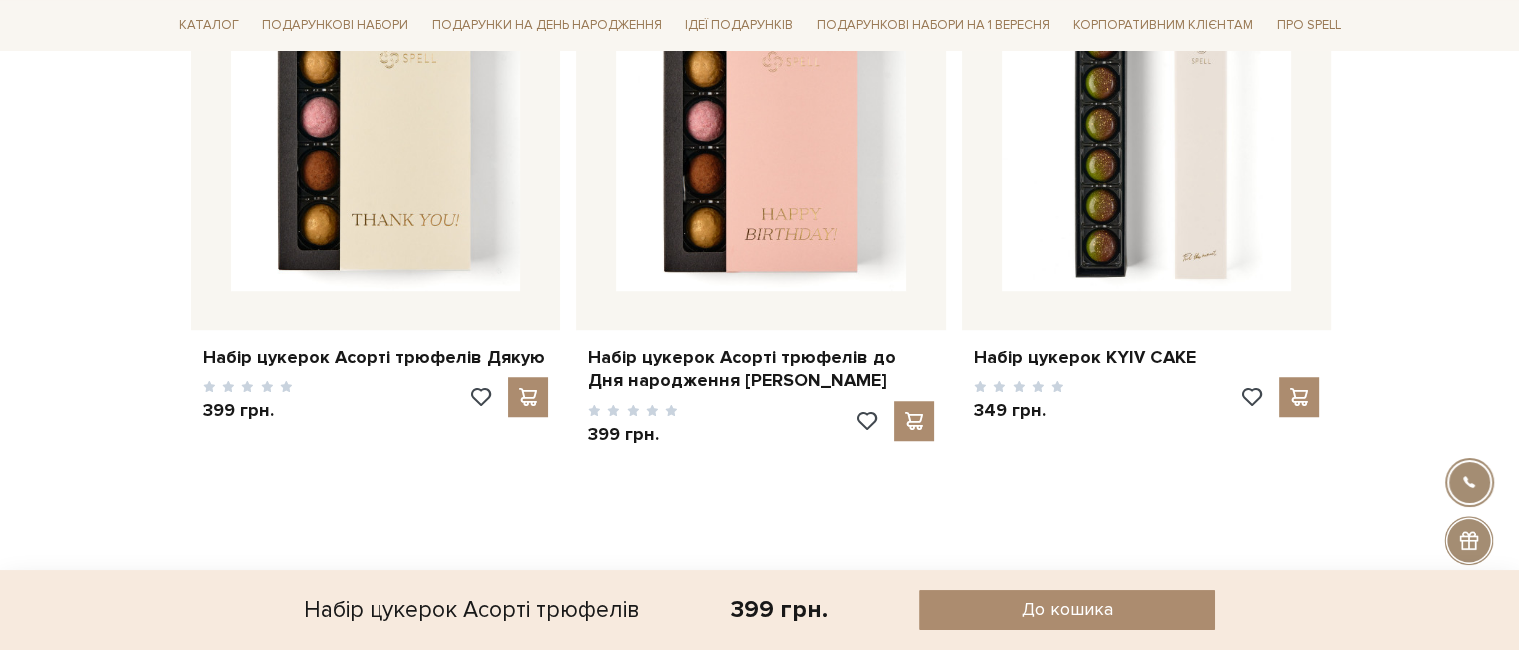
scroll to position [1199, 0]
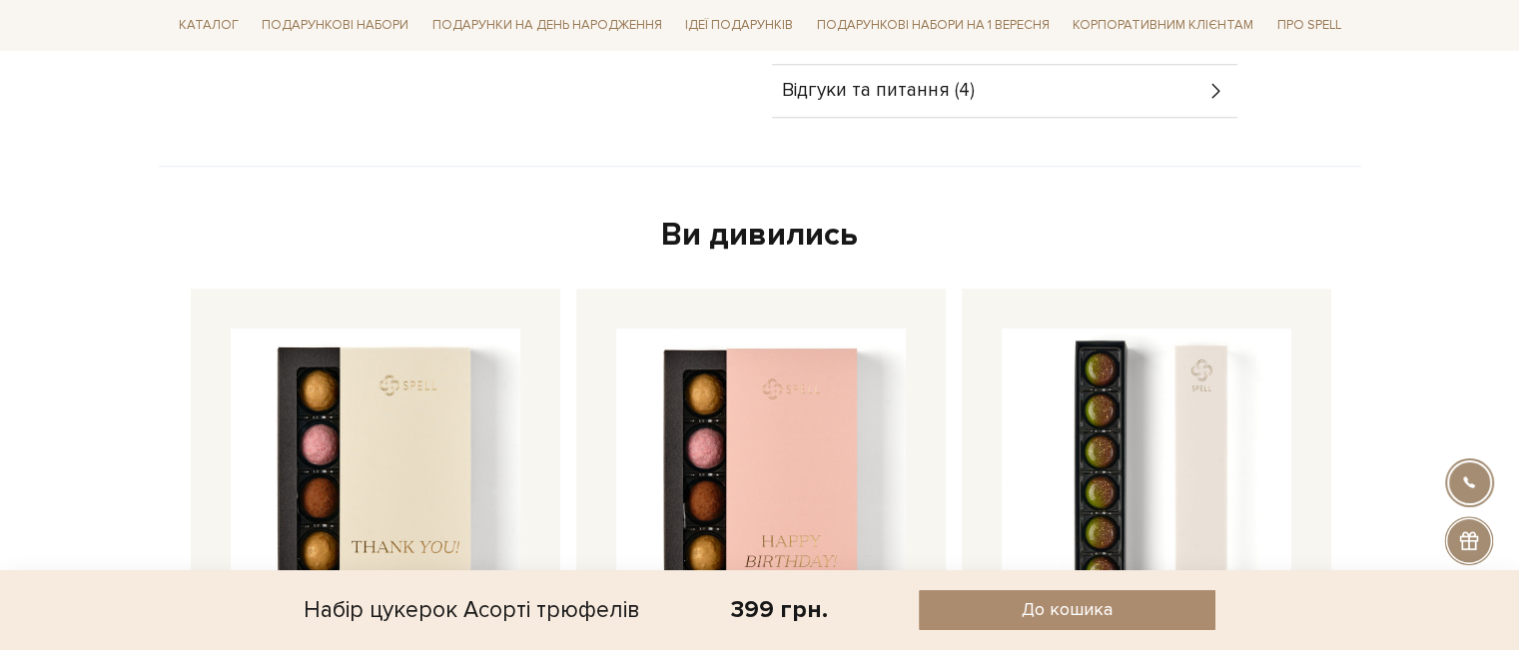
click at [1100, 79] on div "Відгуки та питання (4)" at bounding box center [1005, 91] width 466 height 52
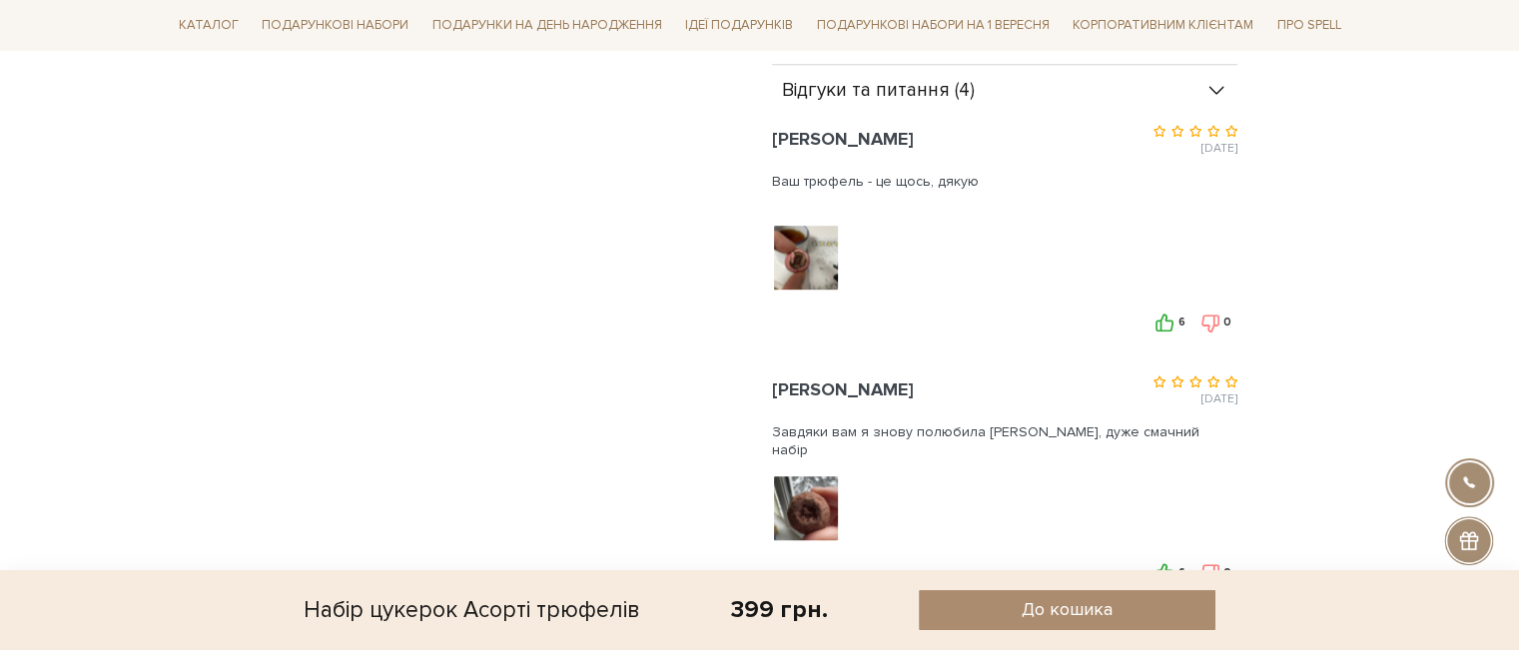
click at [818, 271] on div at bounding box center [807, 258] width 71 height 70
click at [827, 266] on img at bounding box center [805, 258] width 127 height 127
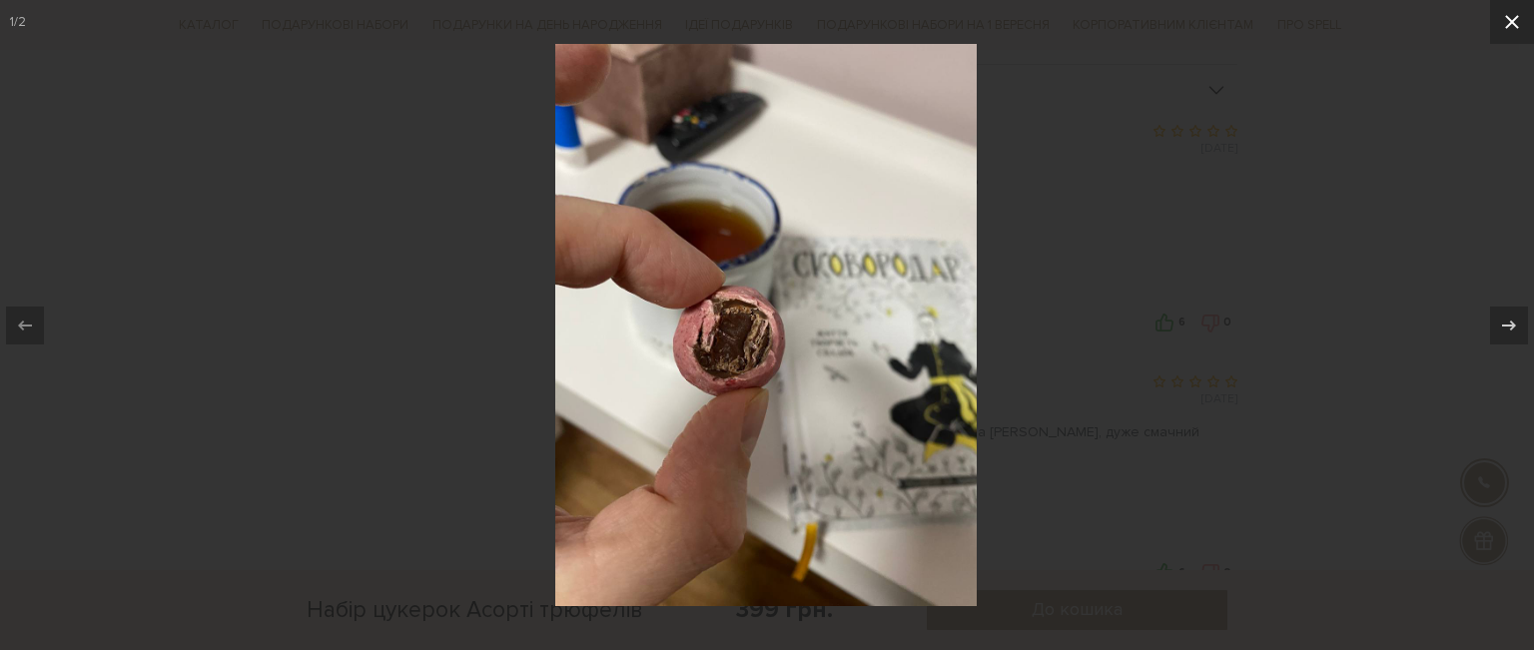
click at [1497, 30] on button at bounding box center [1512, 22] width 44 height 44
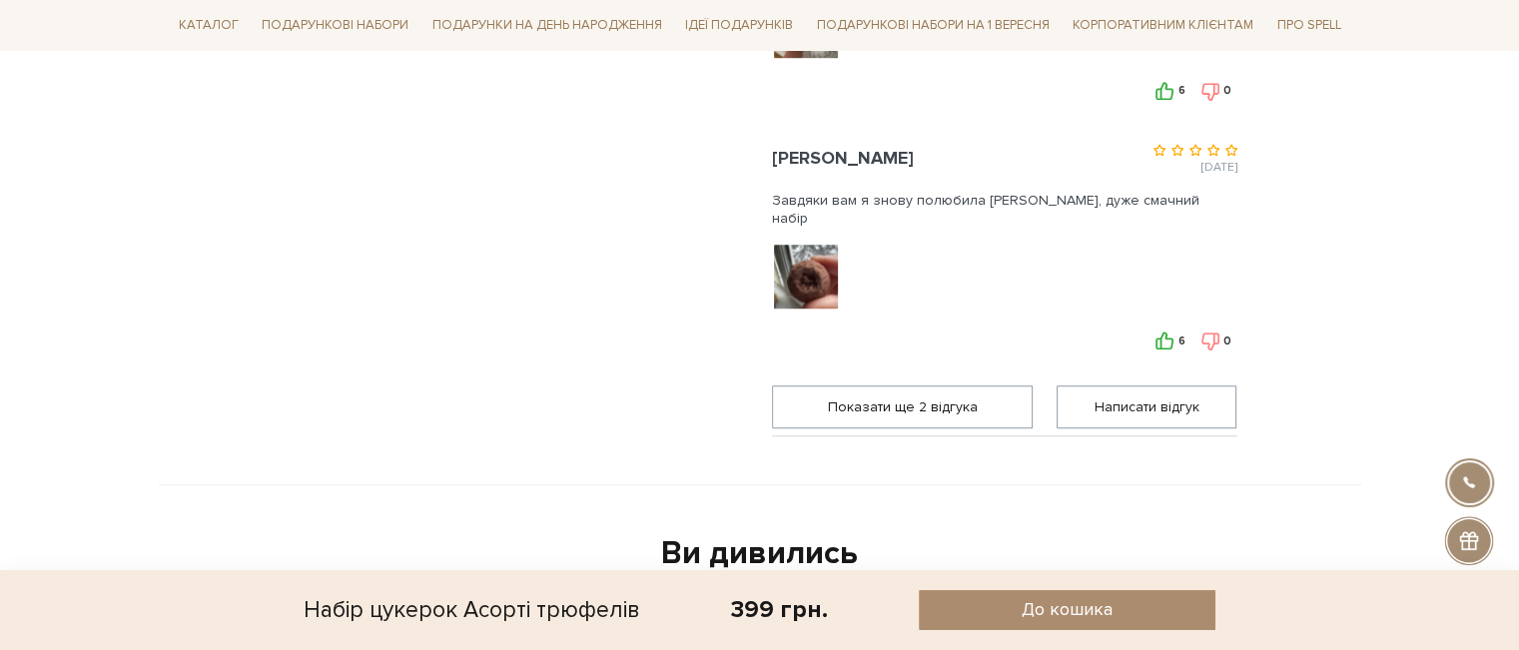
scroll to position [1399, 0]
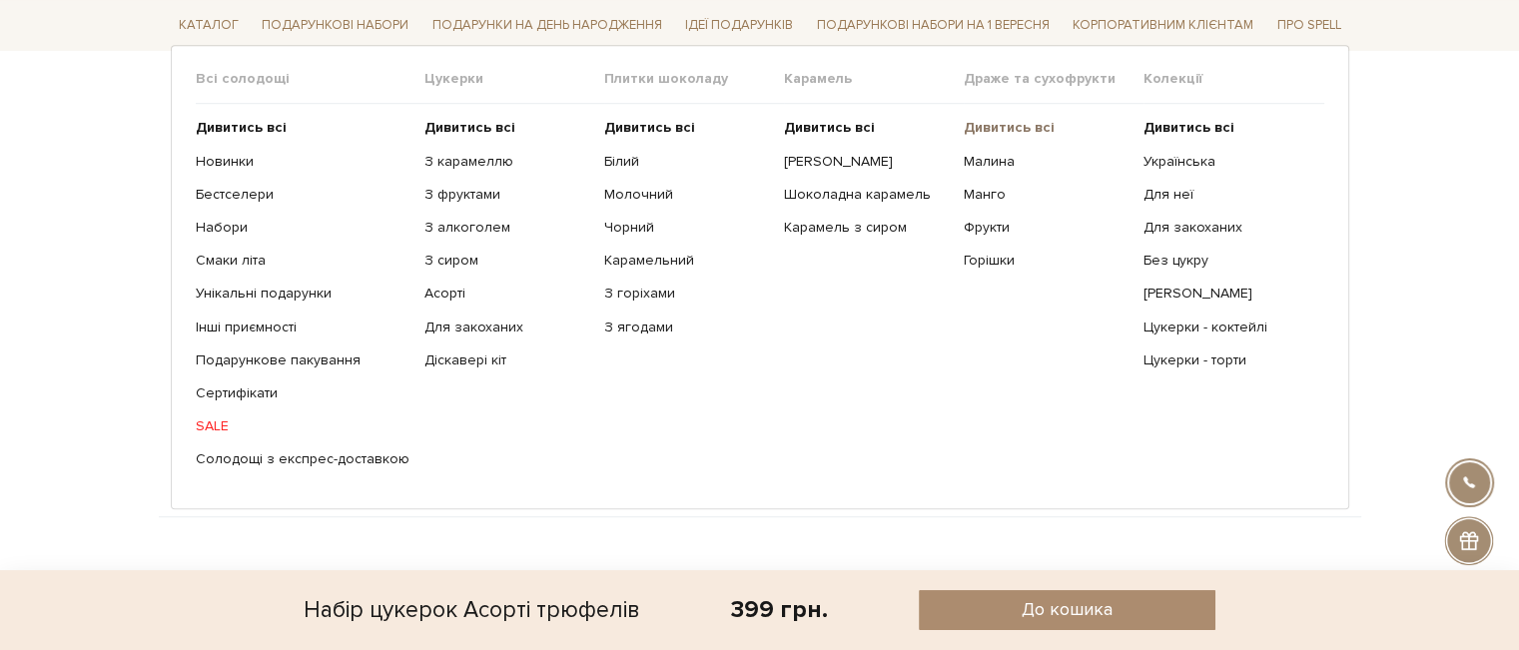
click at [1018, 123] on b "Дивитись всі" at bounding box center [1009, 127] width 91 height 17
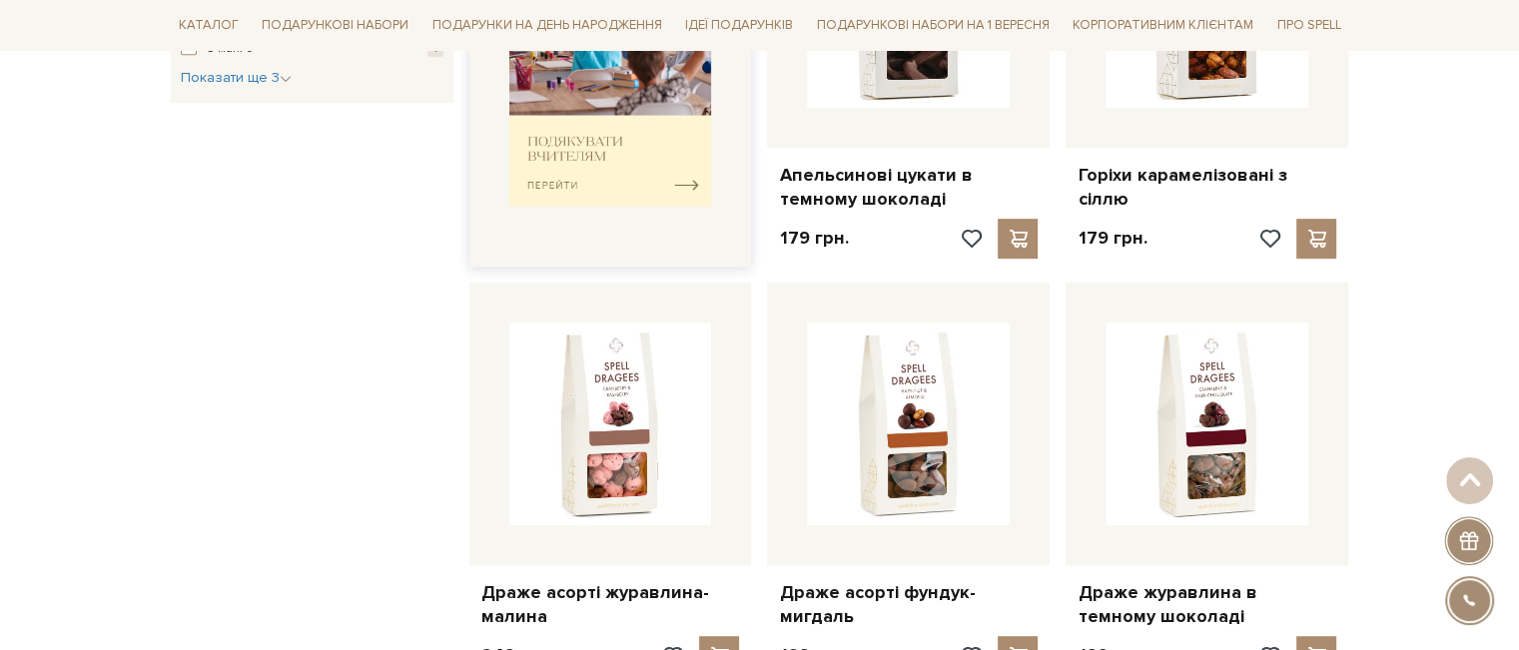
scroll to position [599, 0]
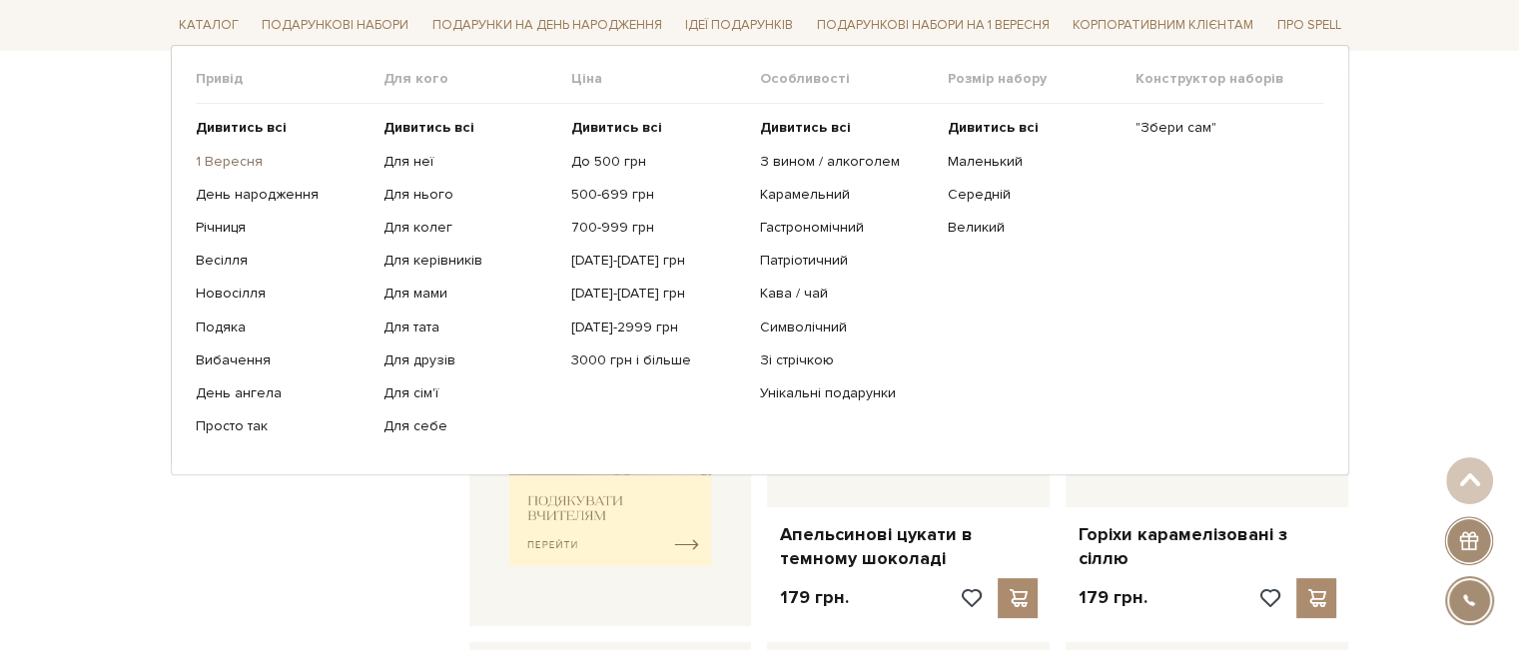
click at [230, 158] on link "1 Вересня" at bounding box center [282, 161] width 173 height 18
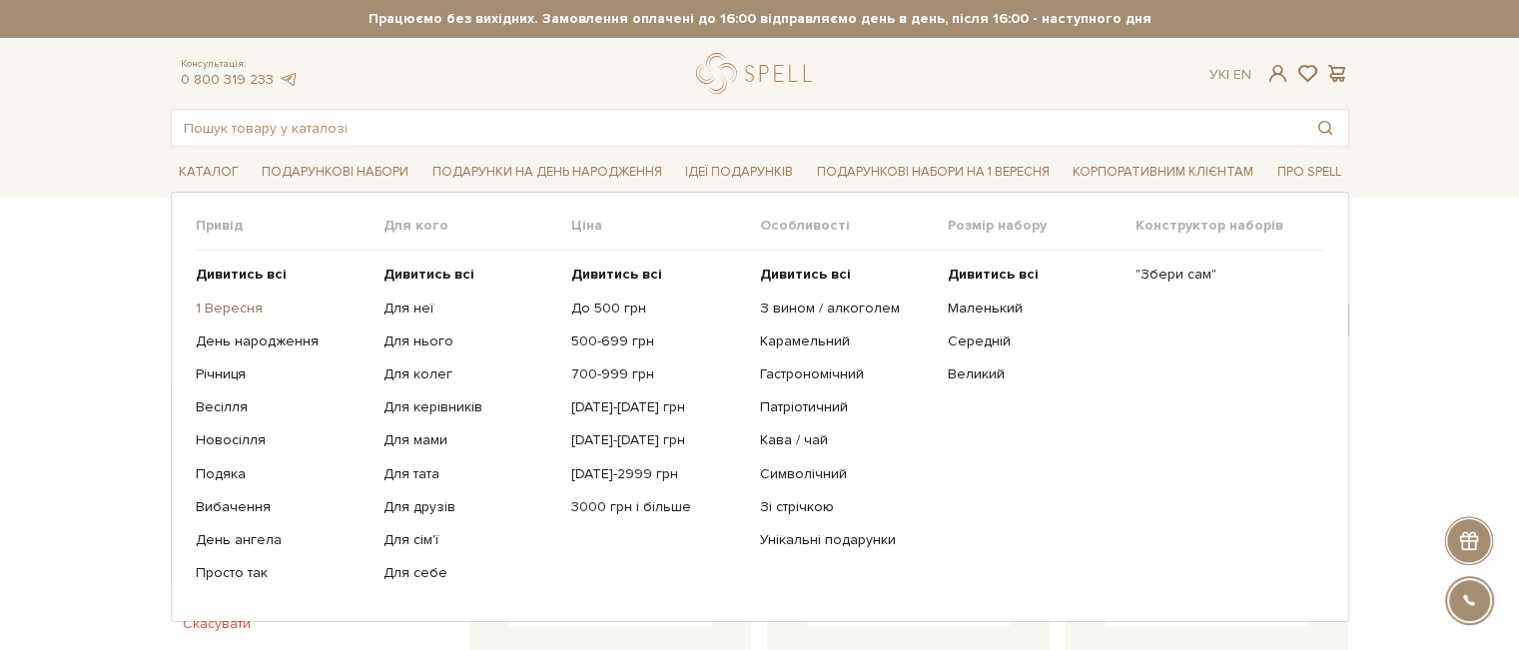
click at [217, 305] on link "1 Вересня" at bounding box center [282, 309] width 173 height 18
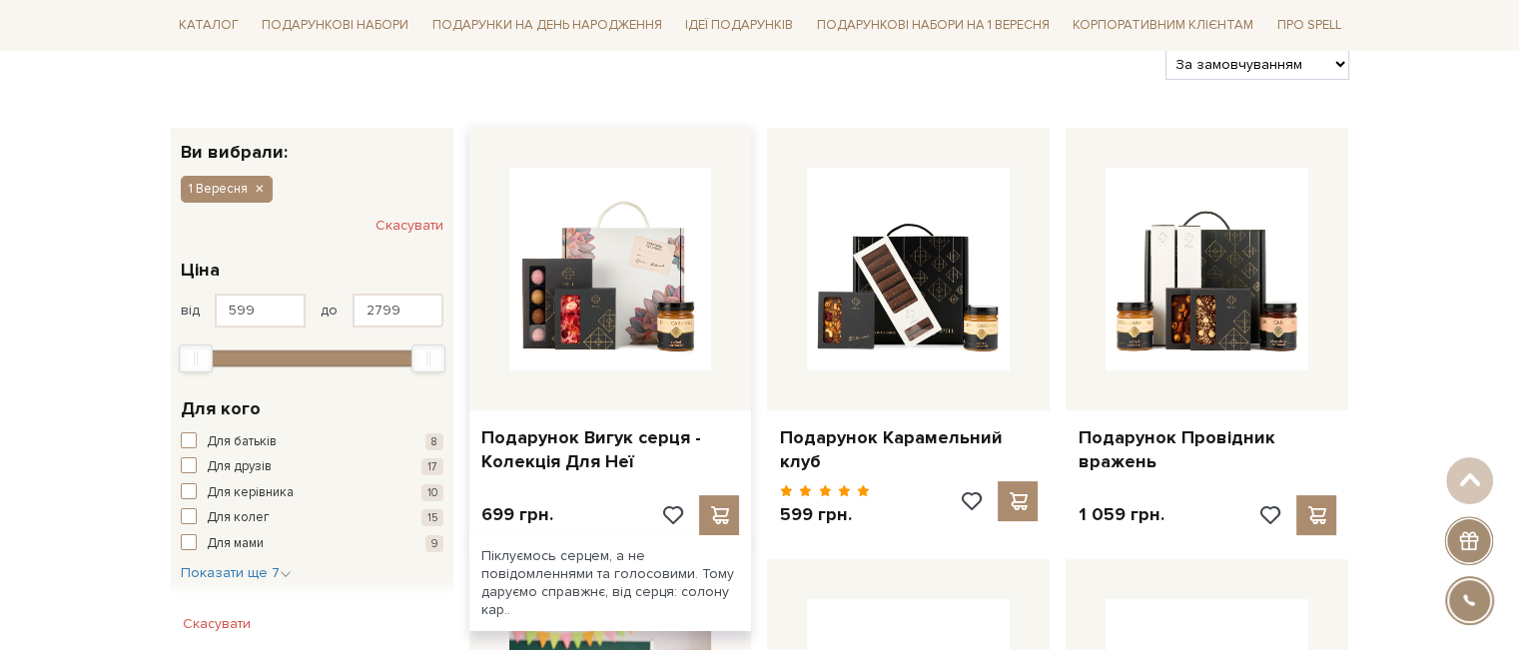
scroll to position [300, 0]
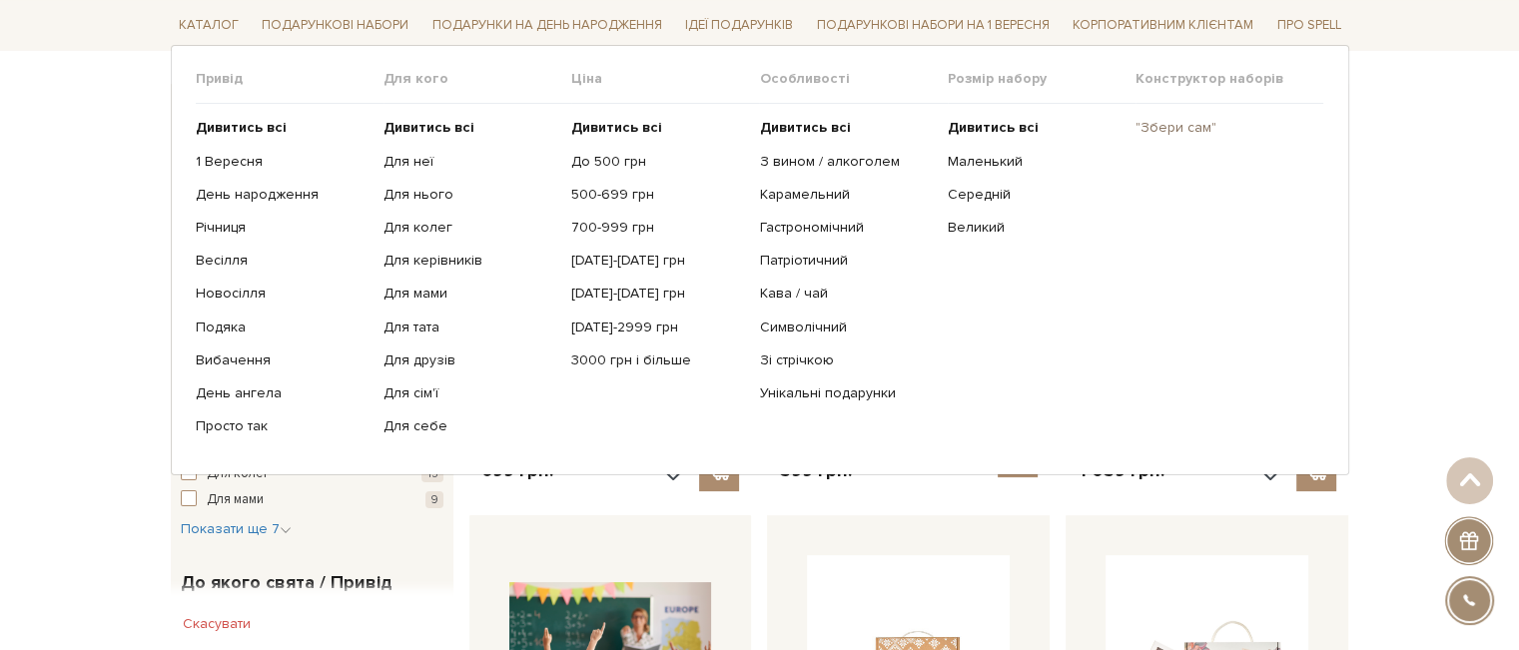
click at [1163, 127] on link ""Збери сам"" at bounding box center [1222, 128] width 173 height 18
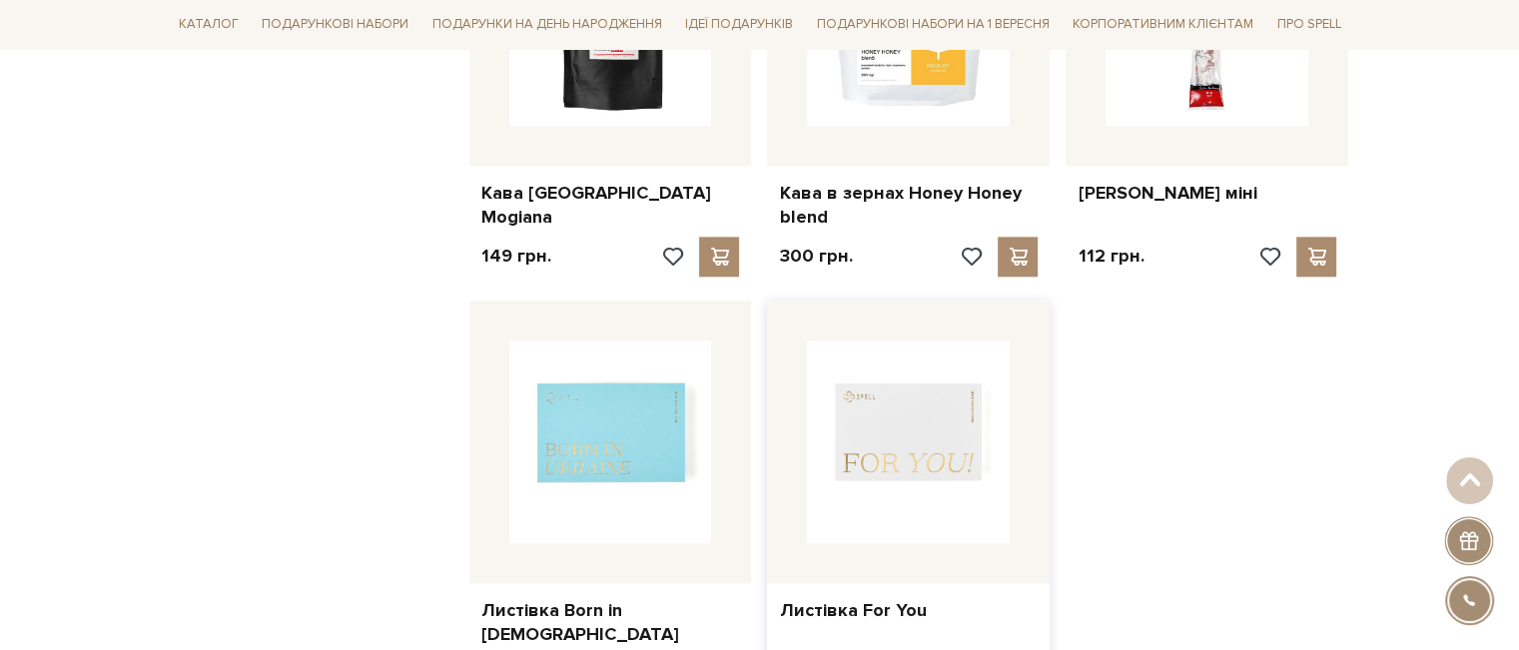
scroll to position [2797, 0]
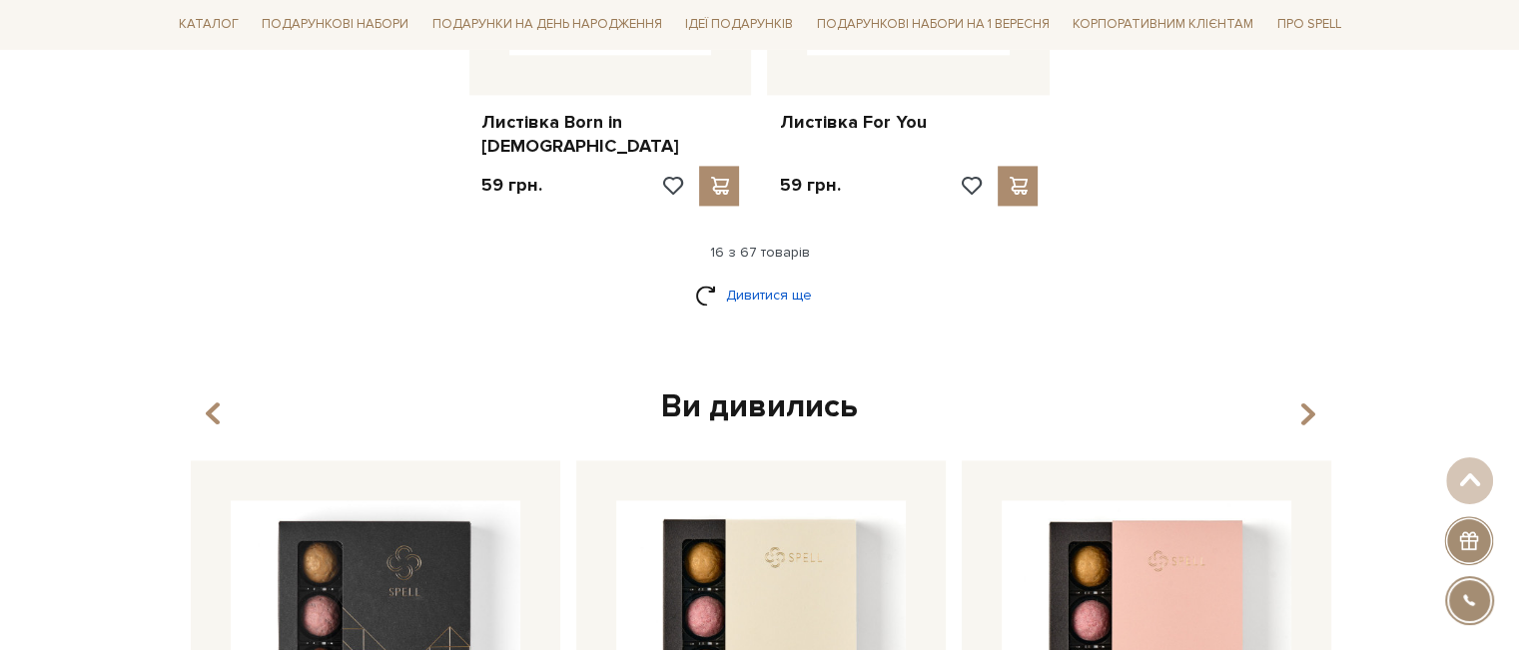
click at [715, 278] on link "Дивитися ще" at bounding box center [760, 295] width 130 height 35
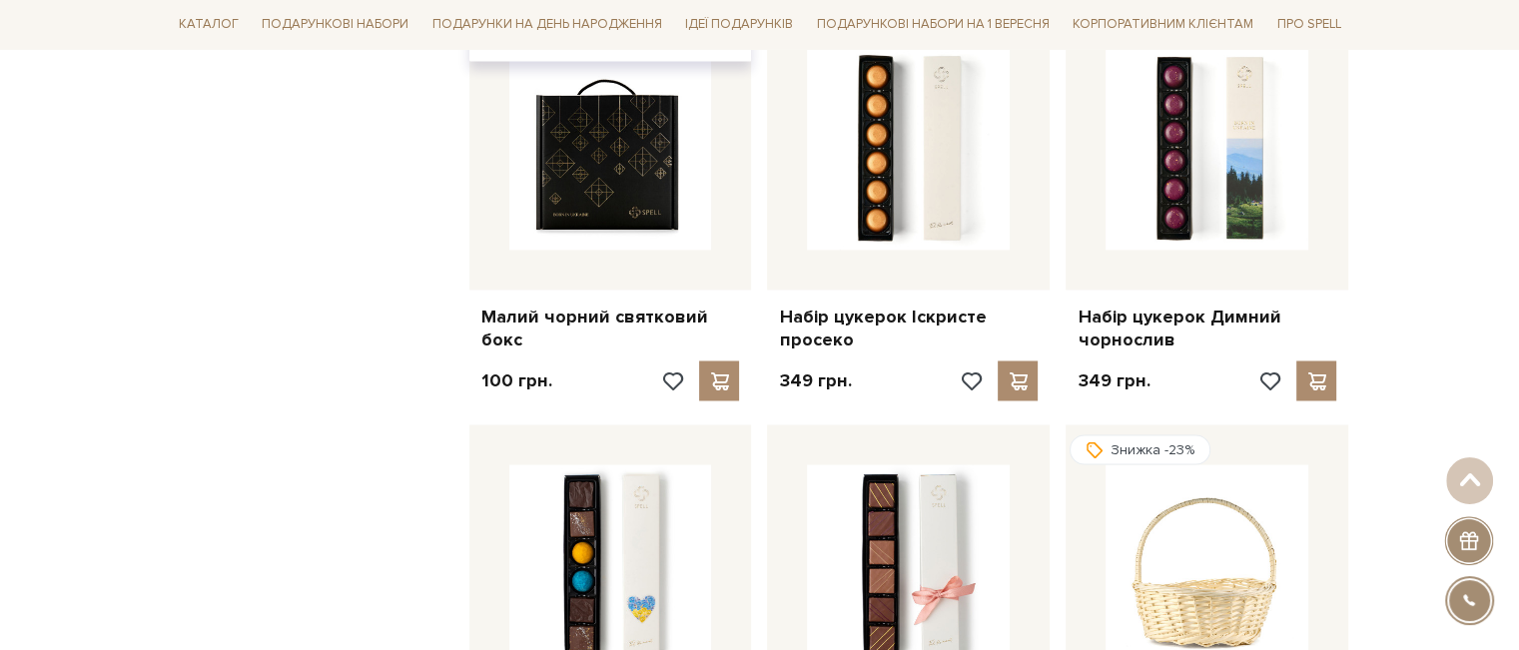
scroll to position [3796, 0]
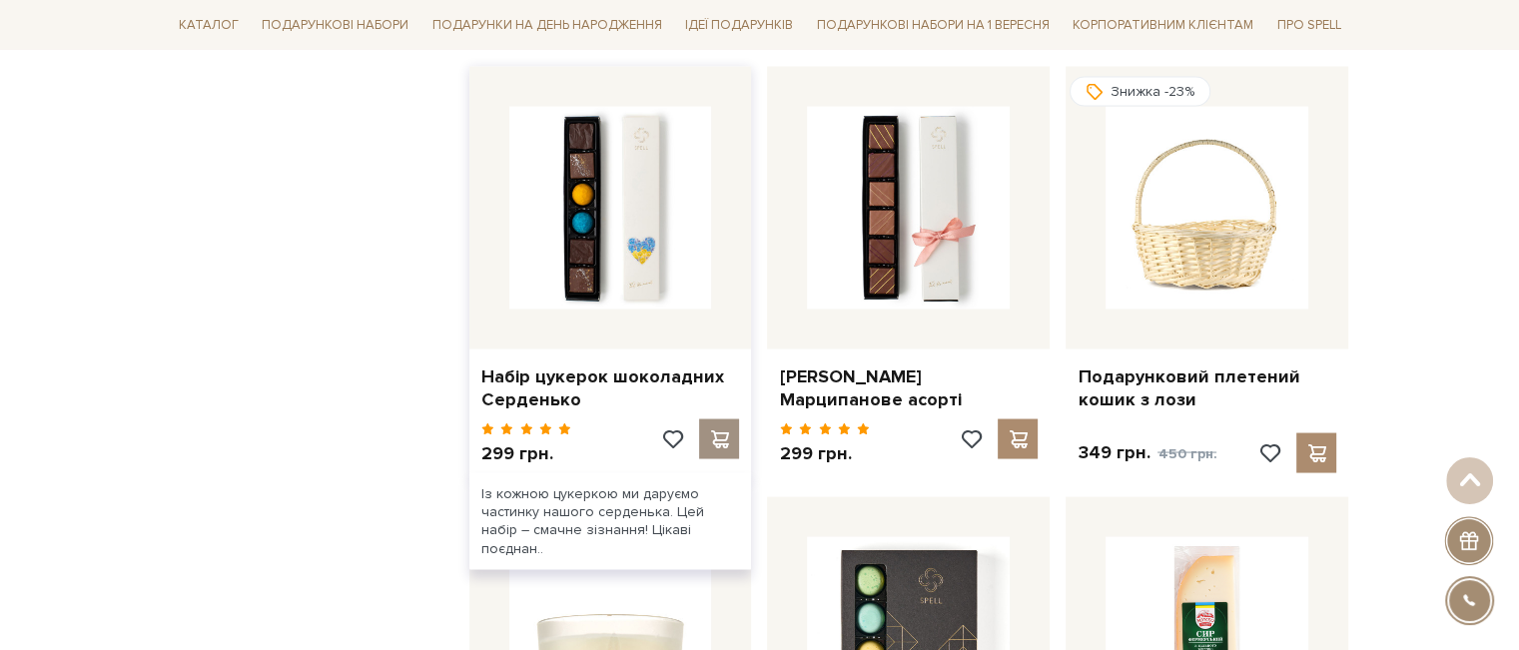
click at [722, 430] on span at bounding box center [719, 439] width 25 height 18
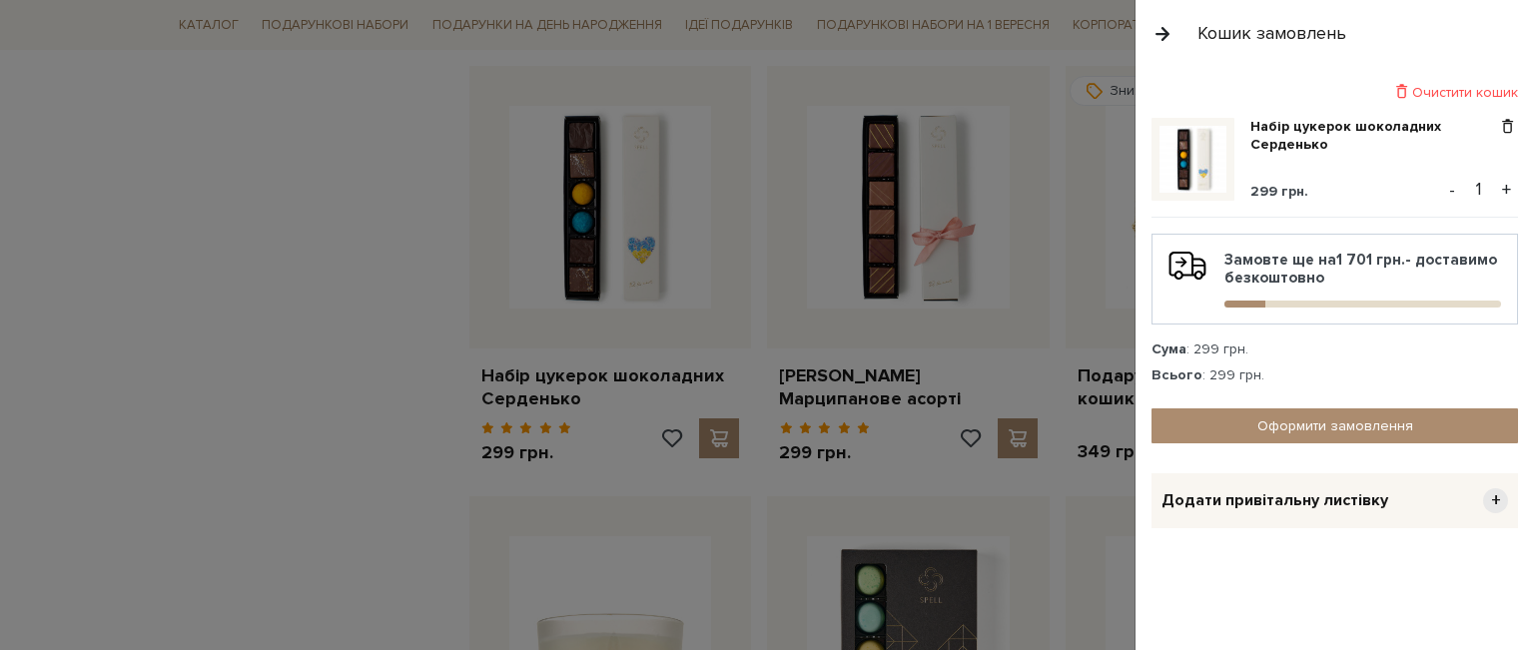
click at [350, 293] on div at bounding box center [767, 325] width 1534 height 650
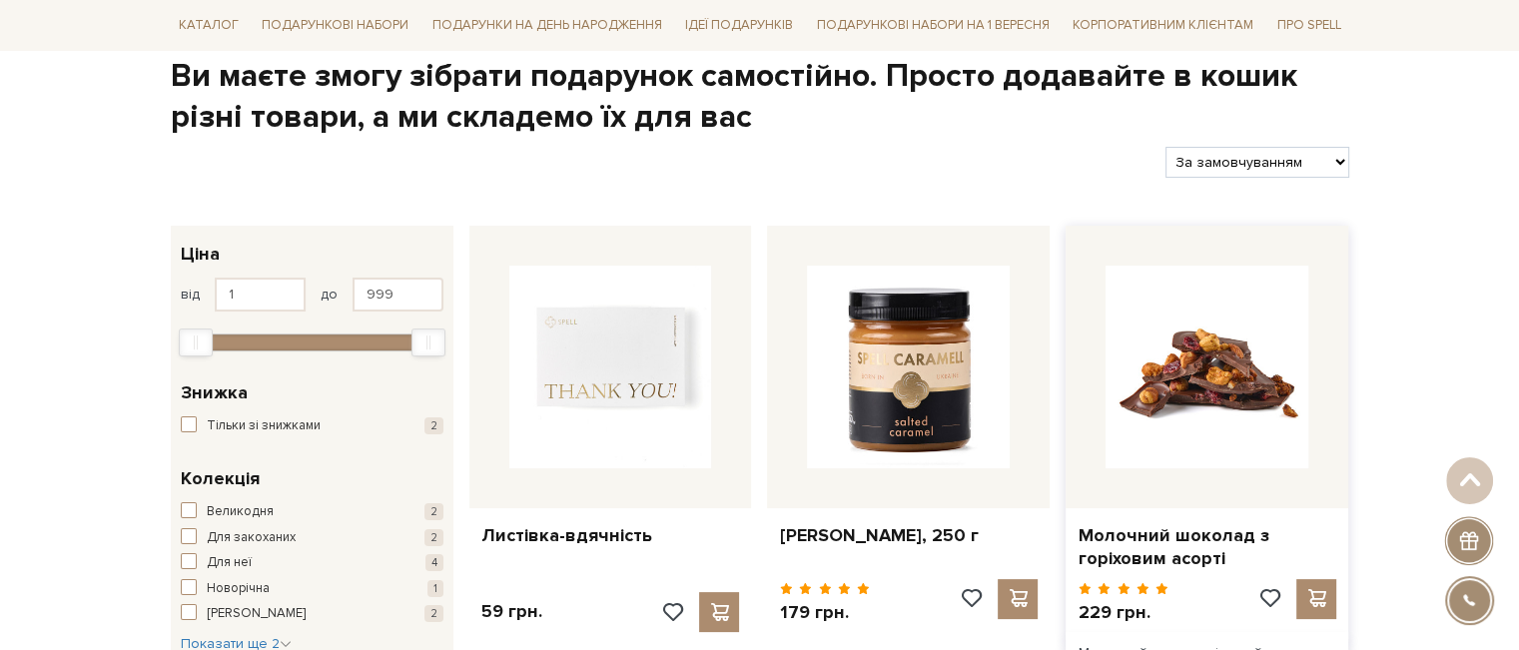
scroll to position [0, 0]
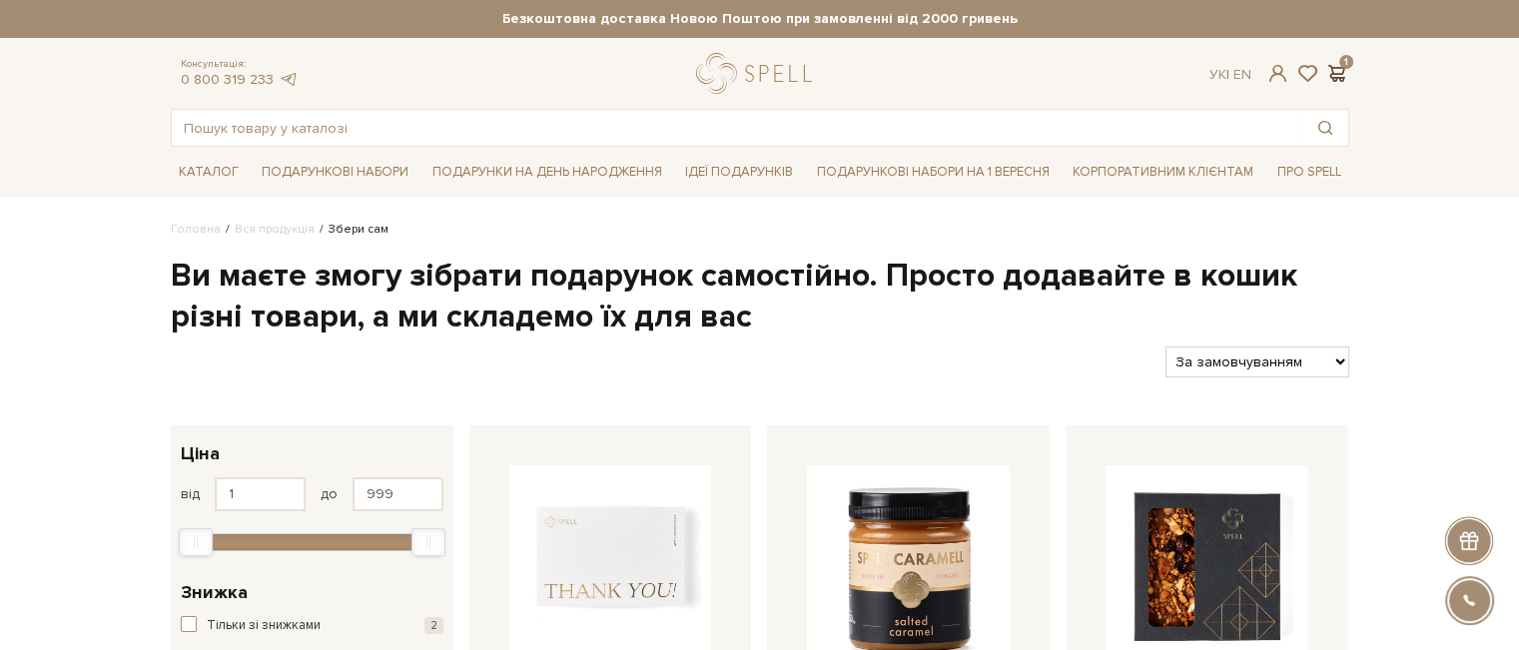
click at [1339, 79] on span at bounding box center [1338, 73] width 24 height 21
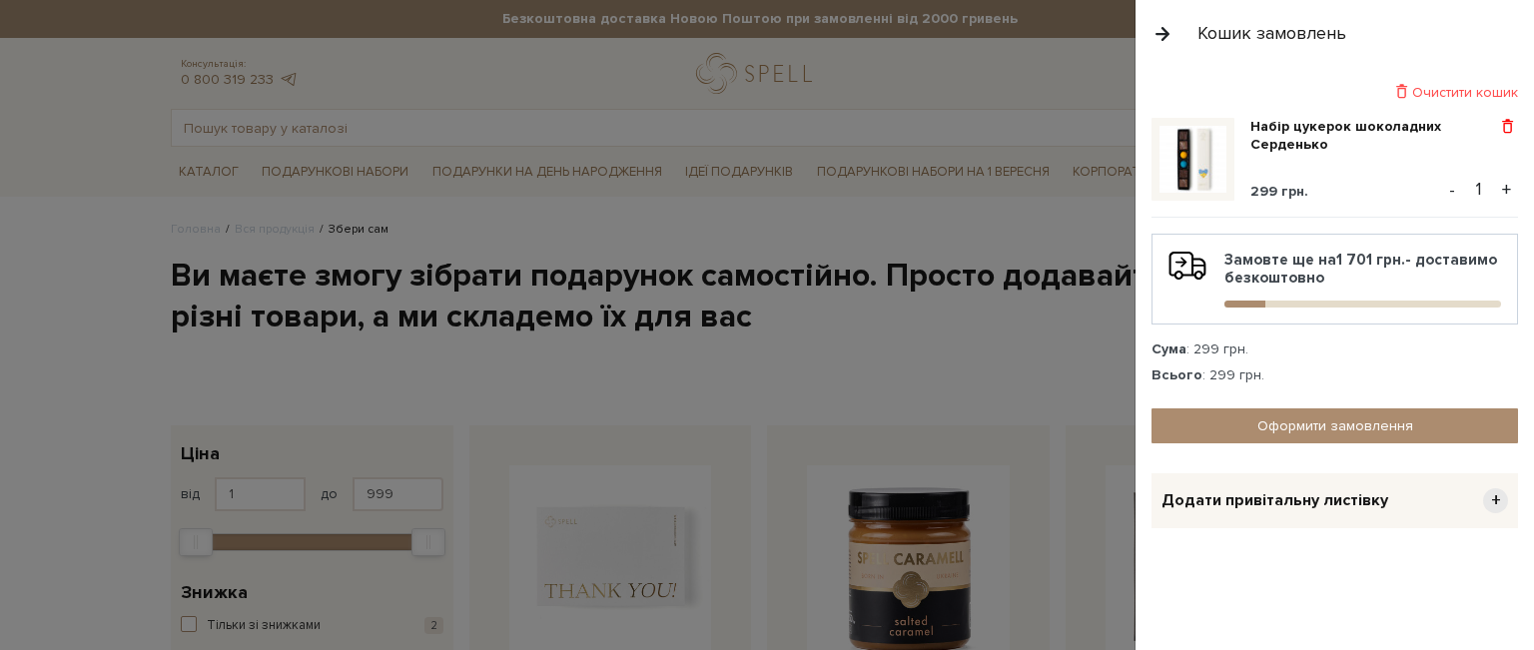
click at [1506, 118] on span at bounding box center [1507, 127] width 21 height 18
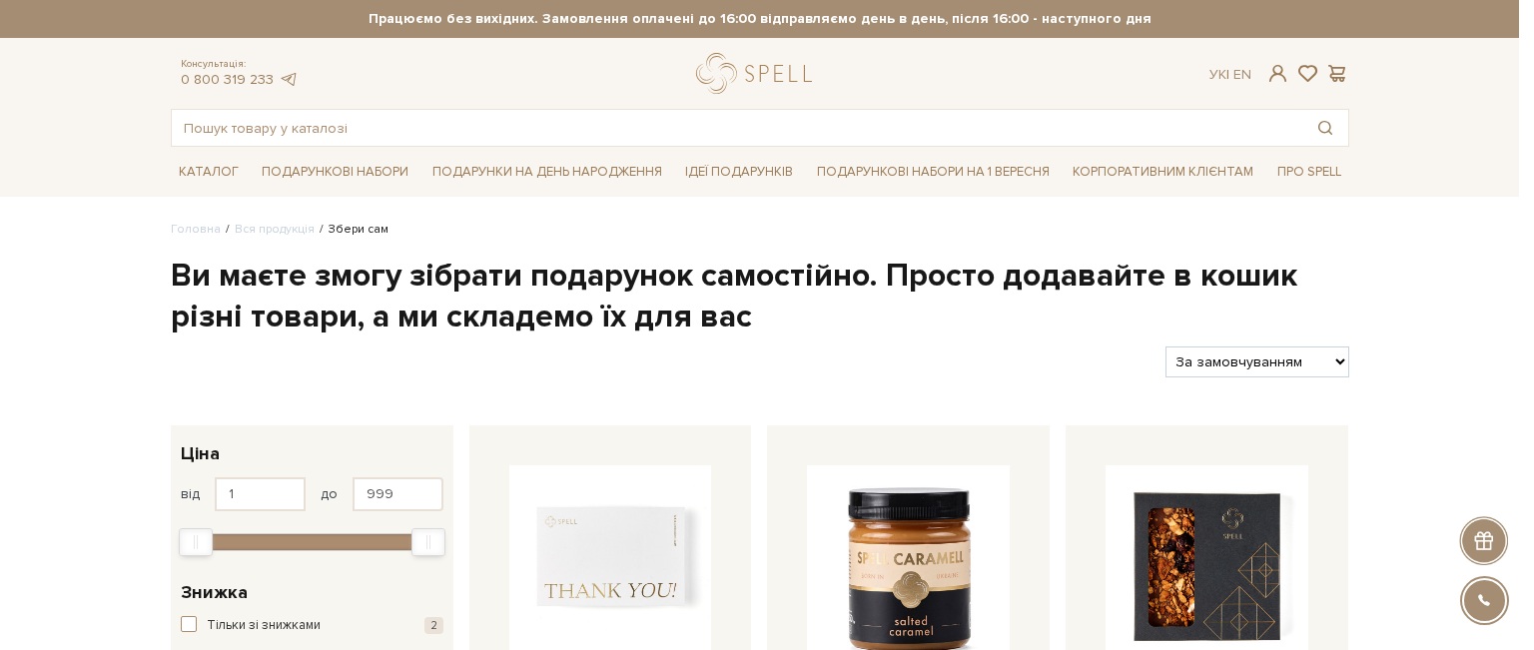
click at [64, 379] on div at bounding box center [767, 325] width 1534 height 650
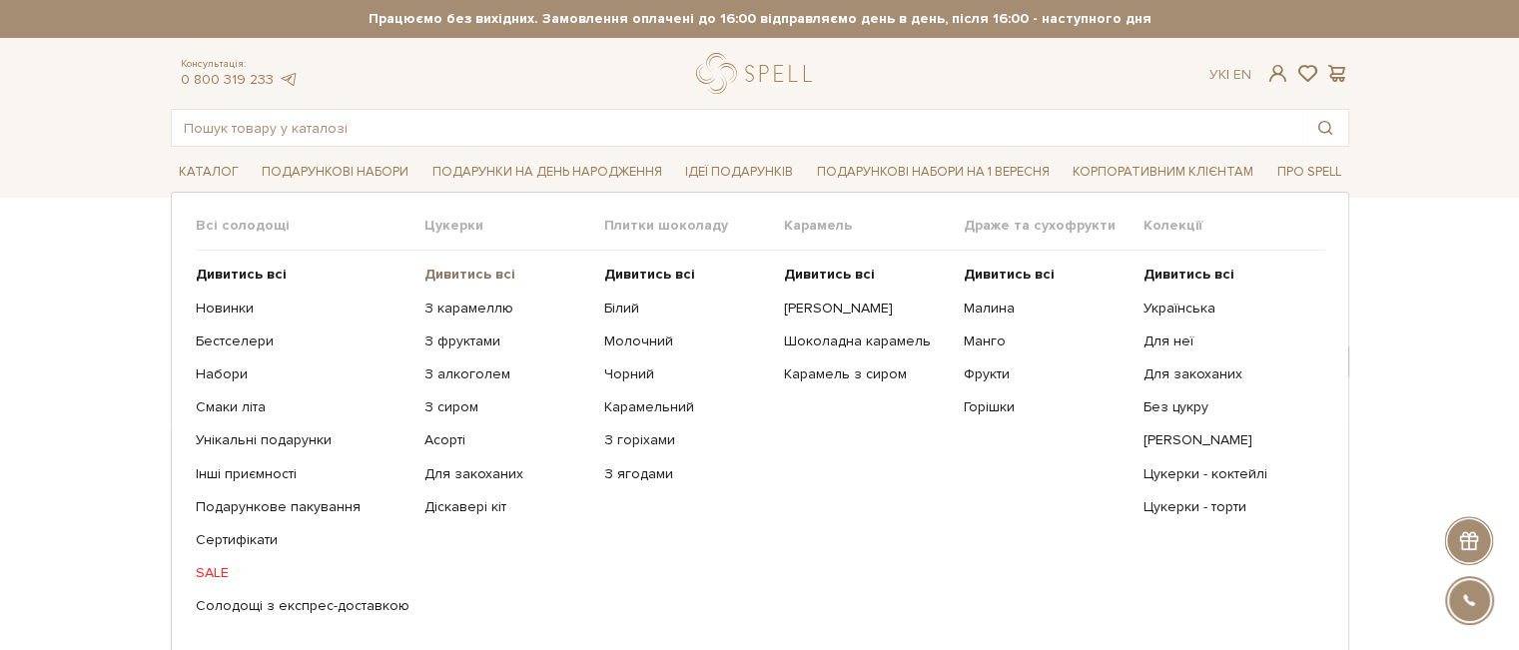
click at [452, 272] on b "Дивитись всі" at bounding box center [470, 274] width 91 height 17
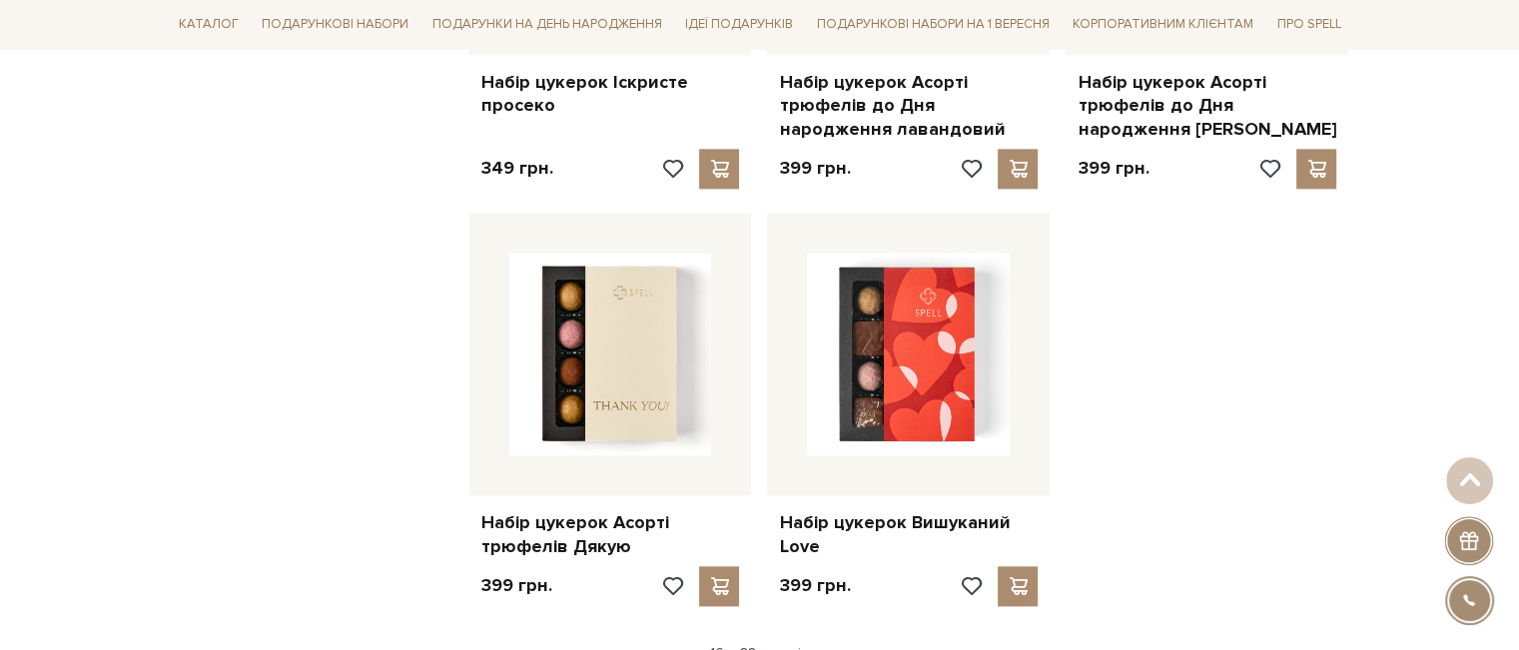
scroll to position [2298, 0]
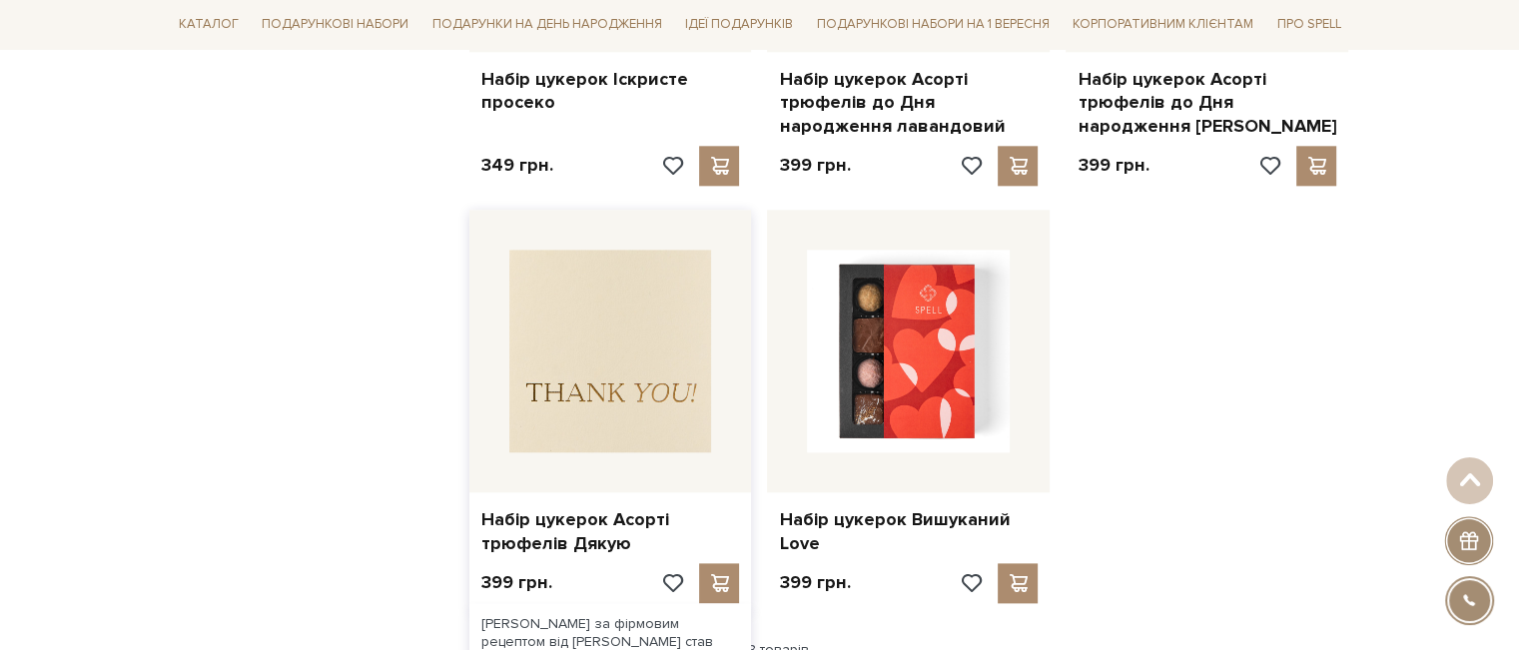
click at [609, 368] on img at bounding box center [610, 351] width 203 height 203
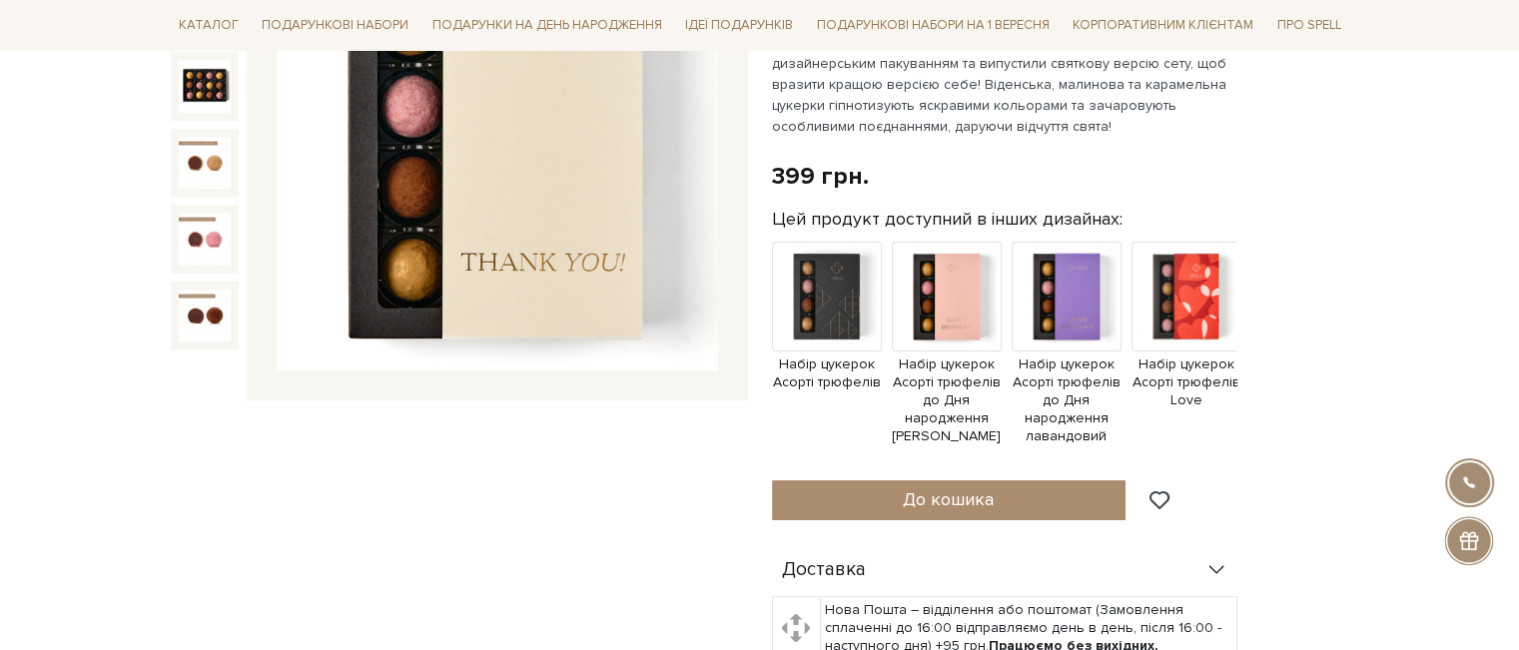
scroll to position [400, 0]
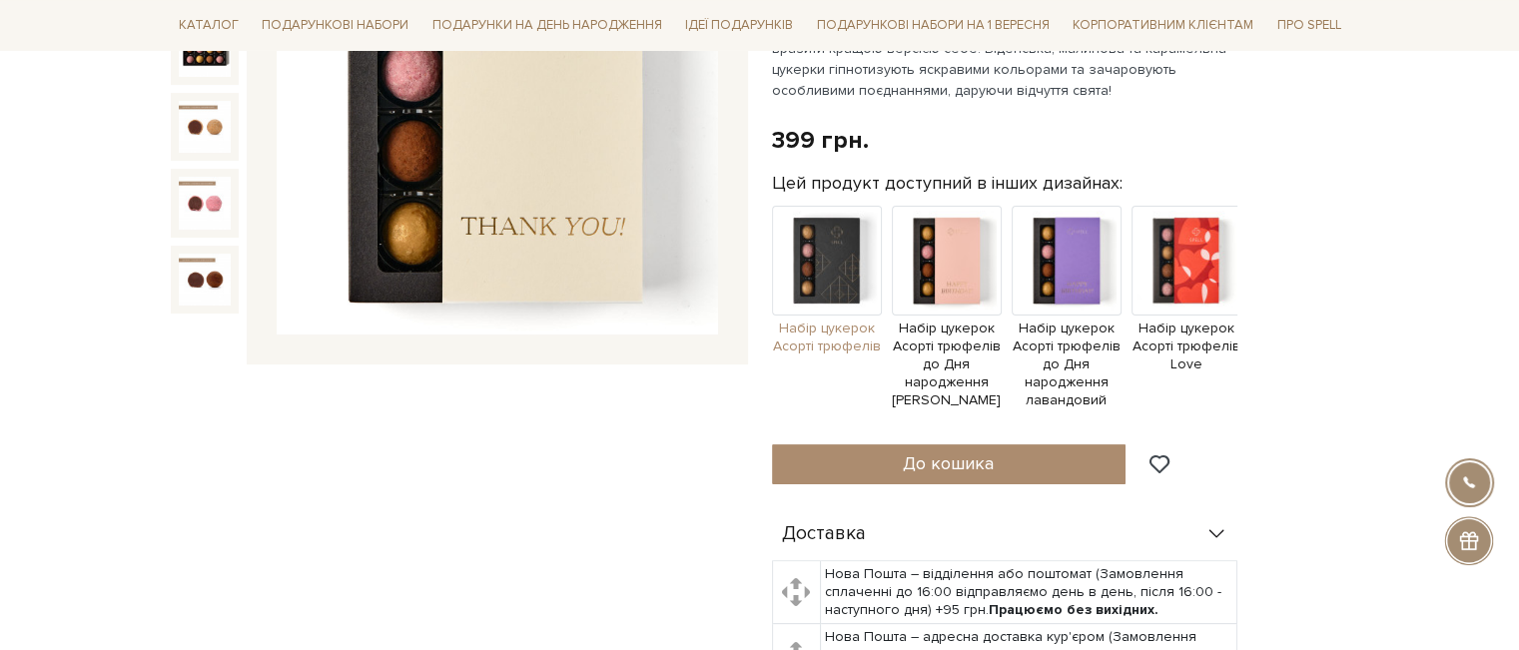
click at [838, 260] on img at bounding box center [827, 261] width 110 height 110
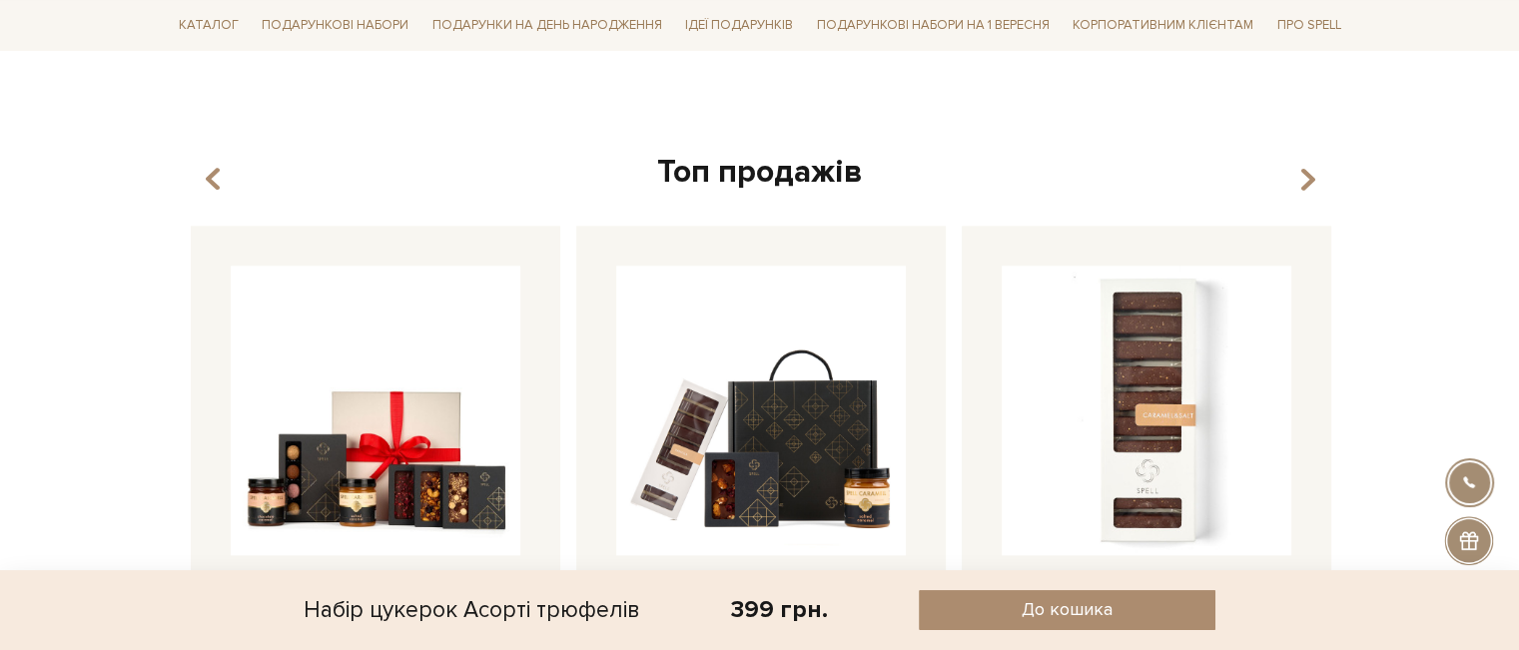
scroll to position [1998, 0]
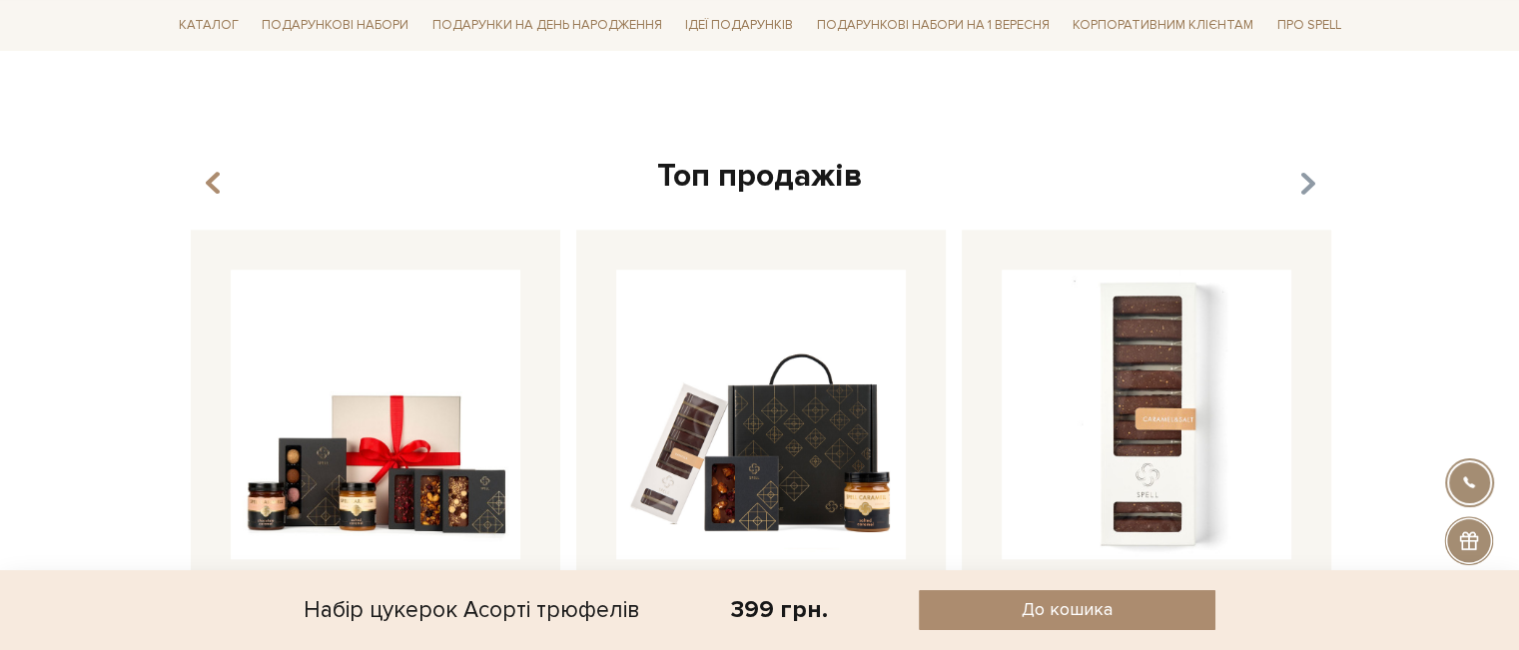
click at [1315, 181] on div "Топ продажів Набір цукерок з солоною карамеллю" at bounding box center [760, 486] width 1179 height 660
click at [1307, 183] on icon "button" at bounding box center [1307, 183] width 17 height 34
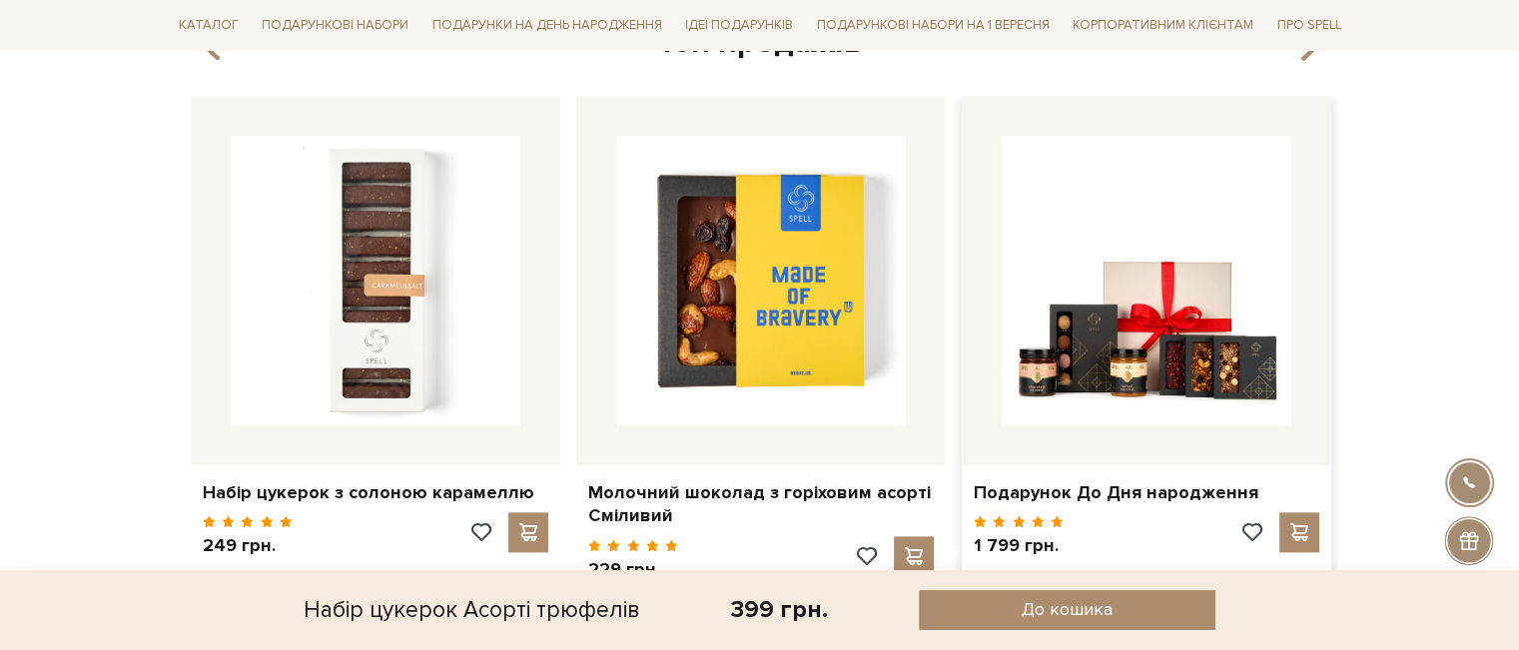
scroll to position [2098, 0]
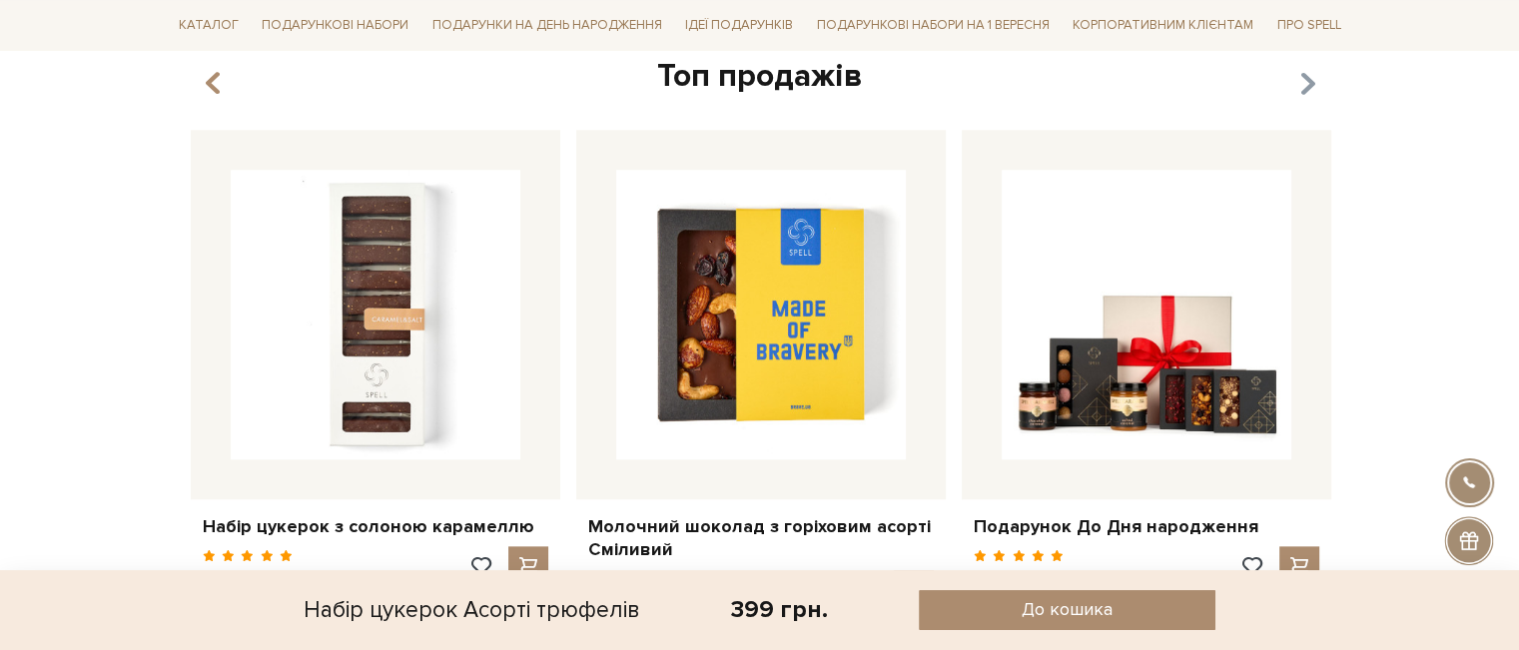
click at [1302, 86] on icon "button" at bounding box center [1307, 83] width 17 height 34
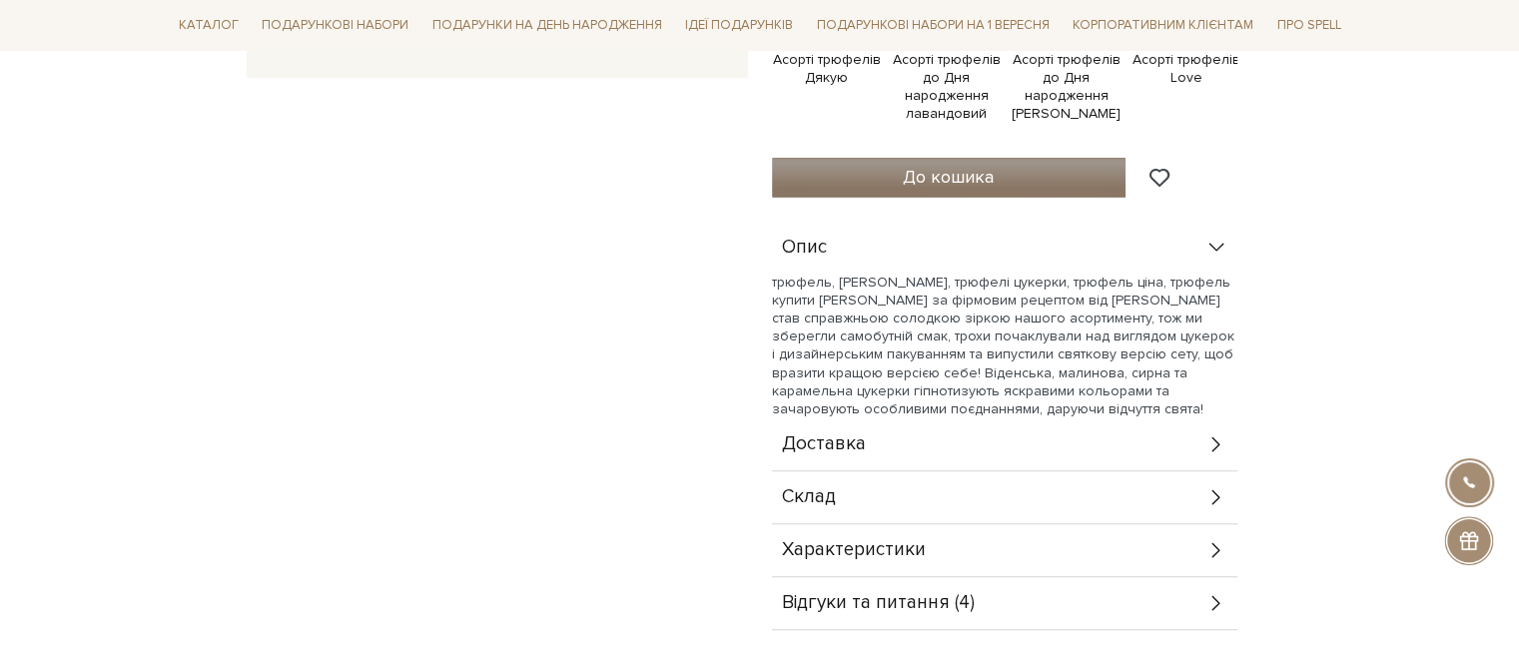
scroll to position [699, 0]
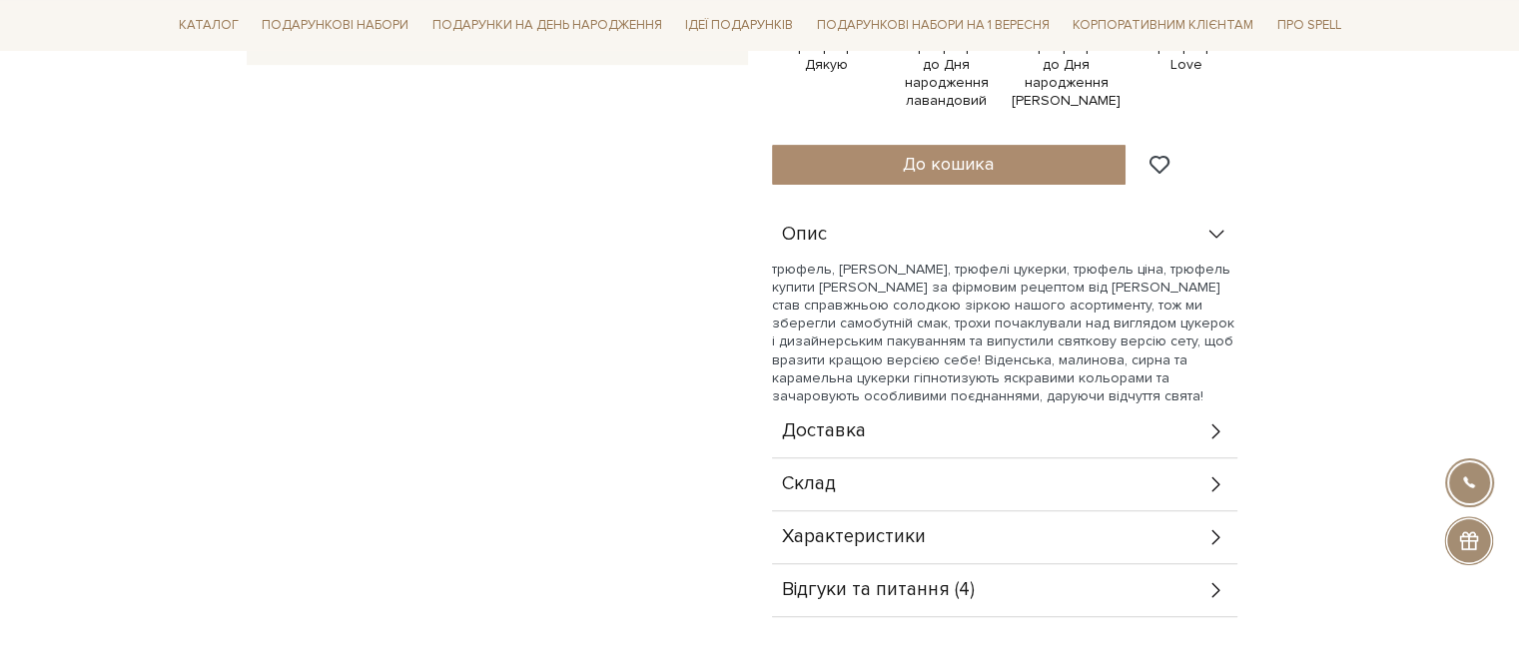
click at [946, 497] on div "Склад" at bounding box center [1005, 485] width 466 height 52
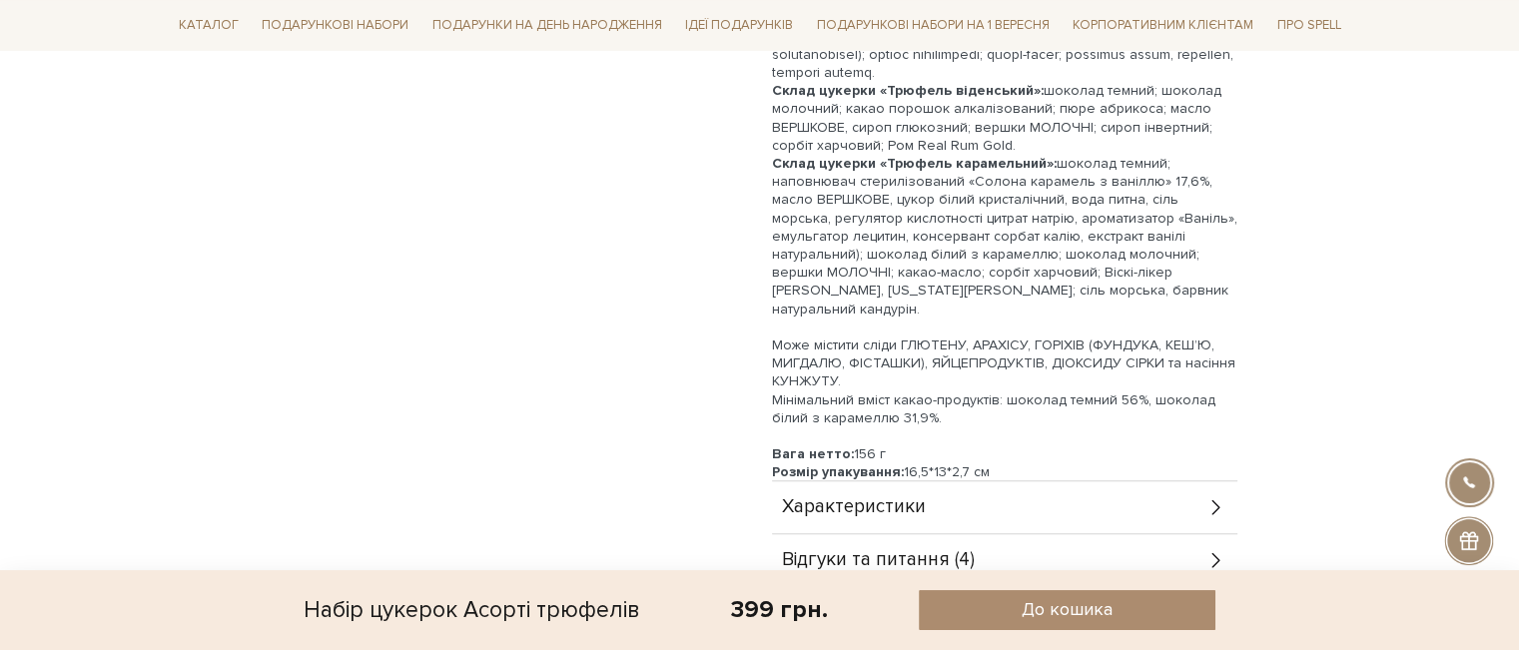
scroll to position [1498, 0]
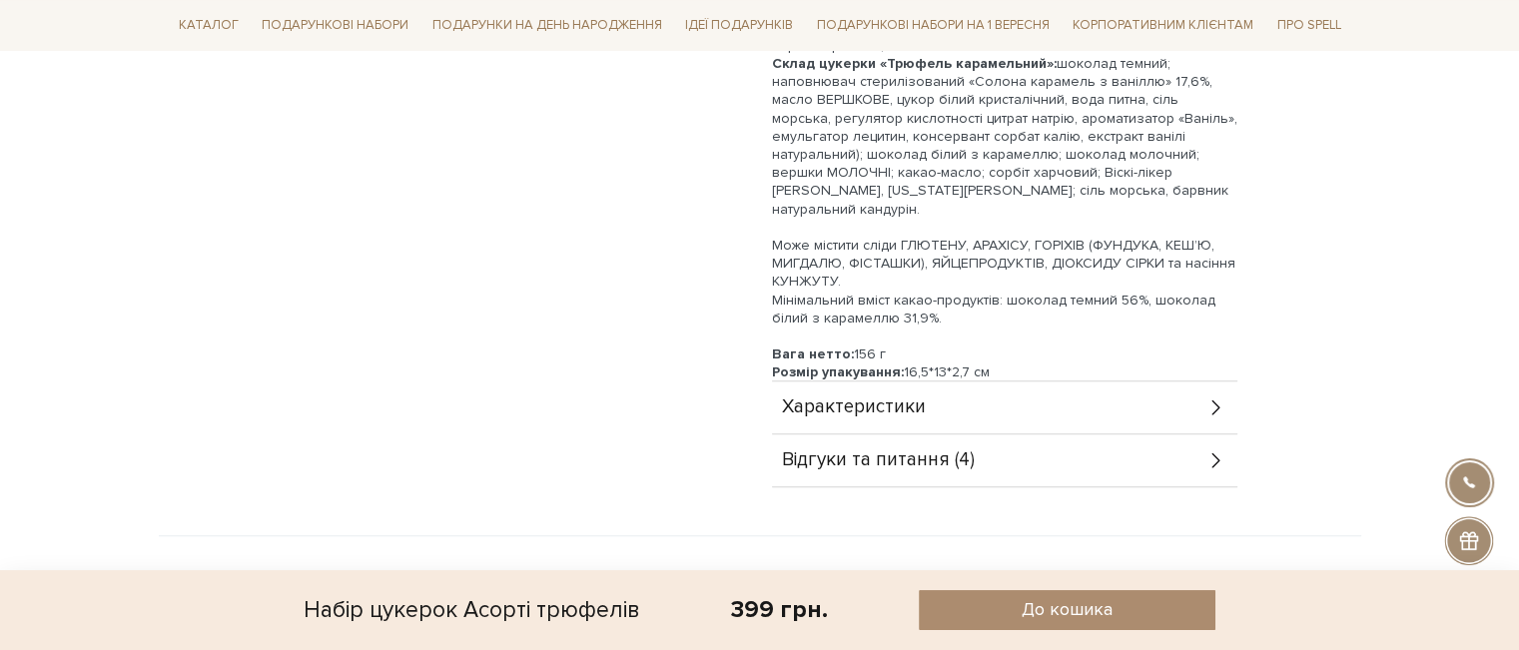
click at [935, 417] on div "Характеристики" at bounding box center [1005, 408] width 466 height 52
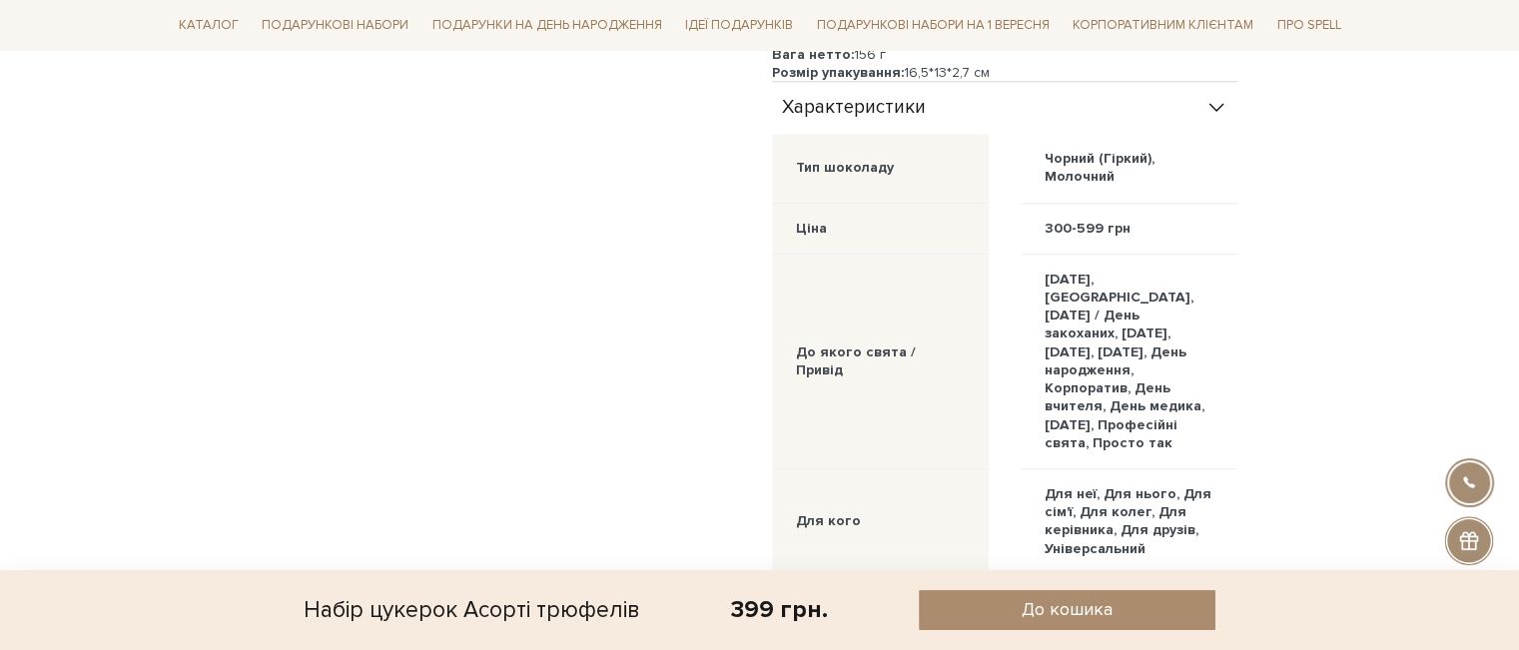
scroll to position [2198, 0]
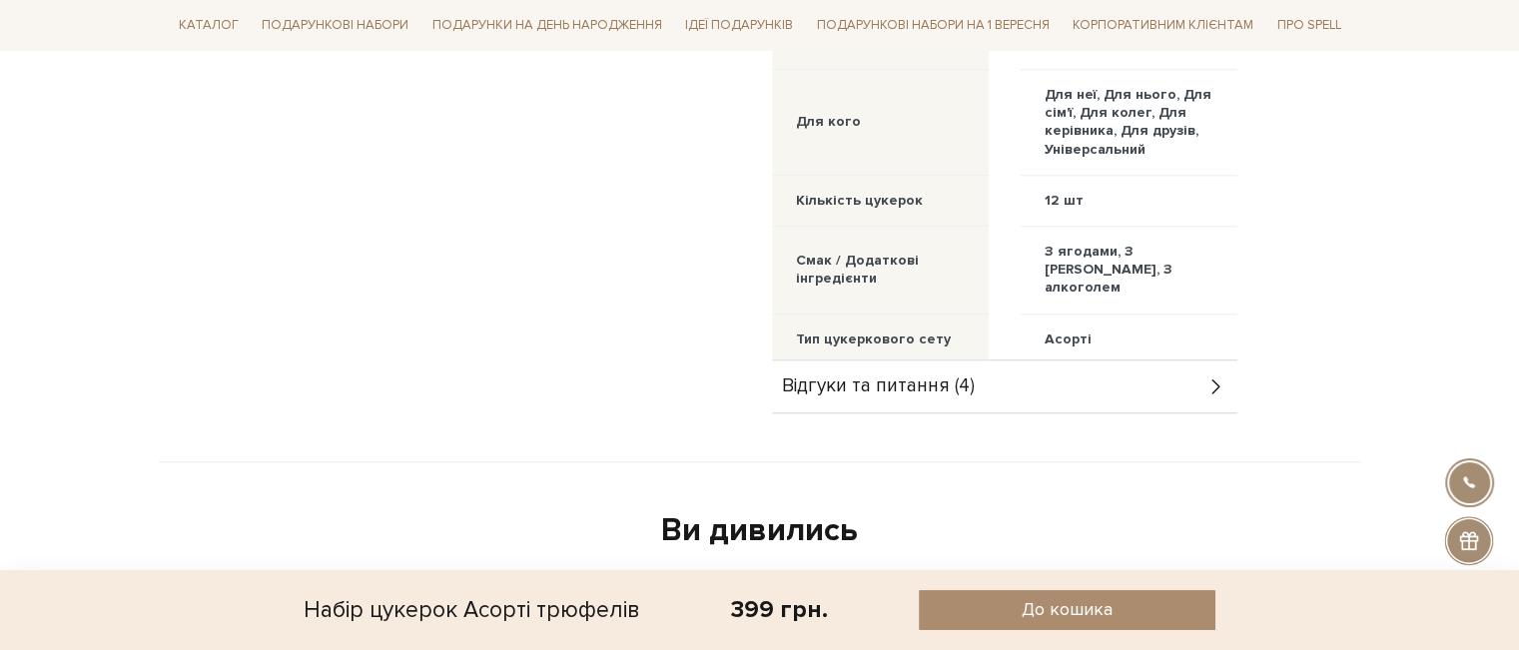
click at [939, 387] on span "Відгуки та питання (4)" at bounding box center [878, 387] width 193 height 18
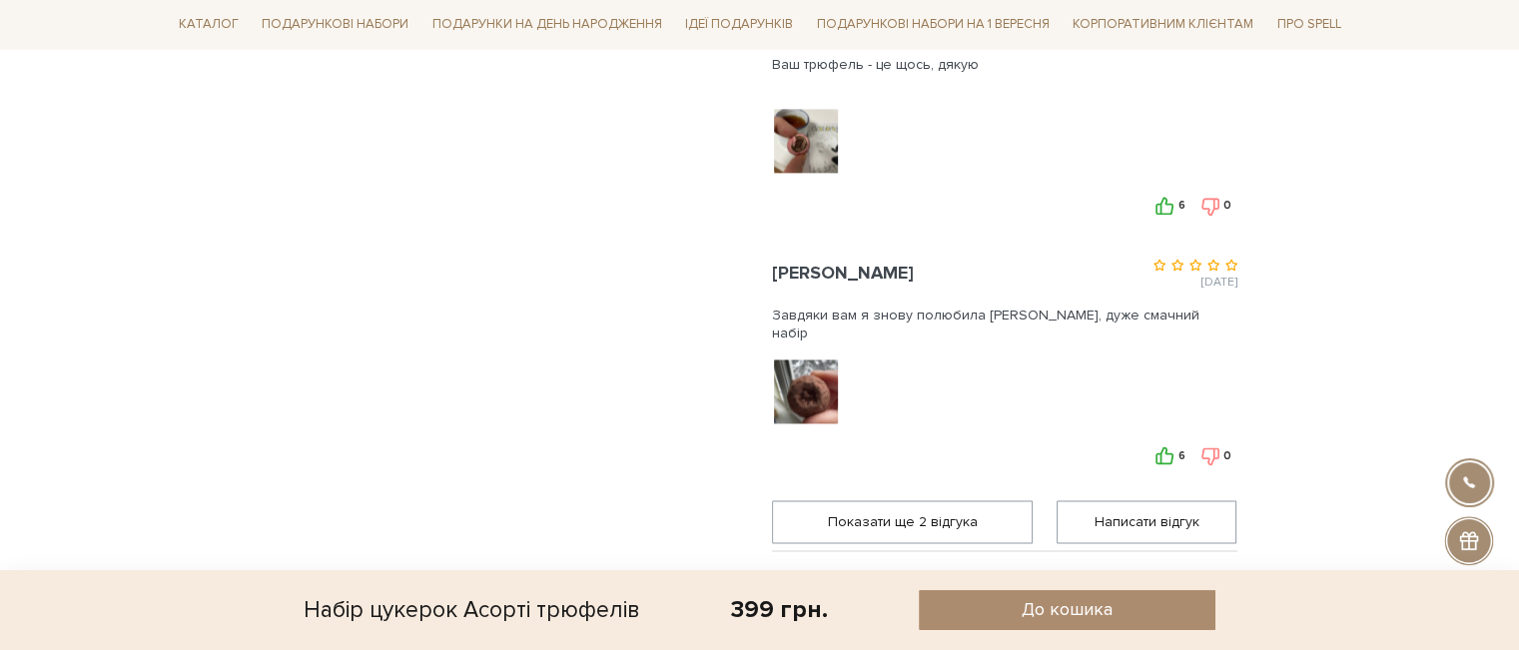
scroll to position [2597, 0]
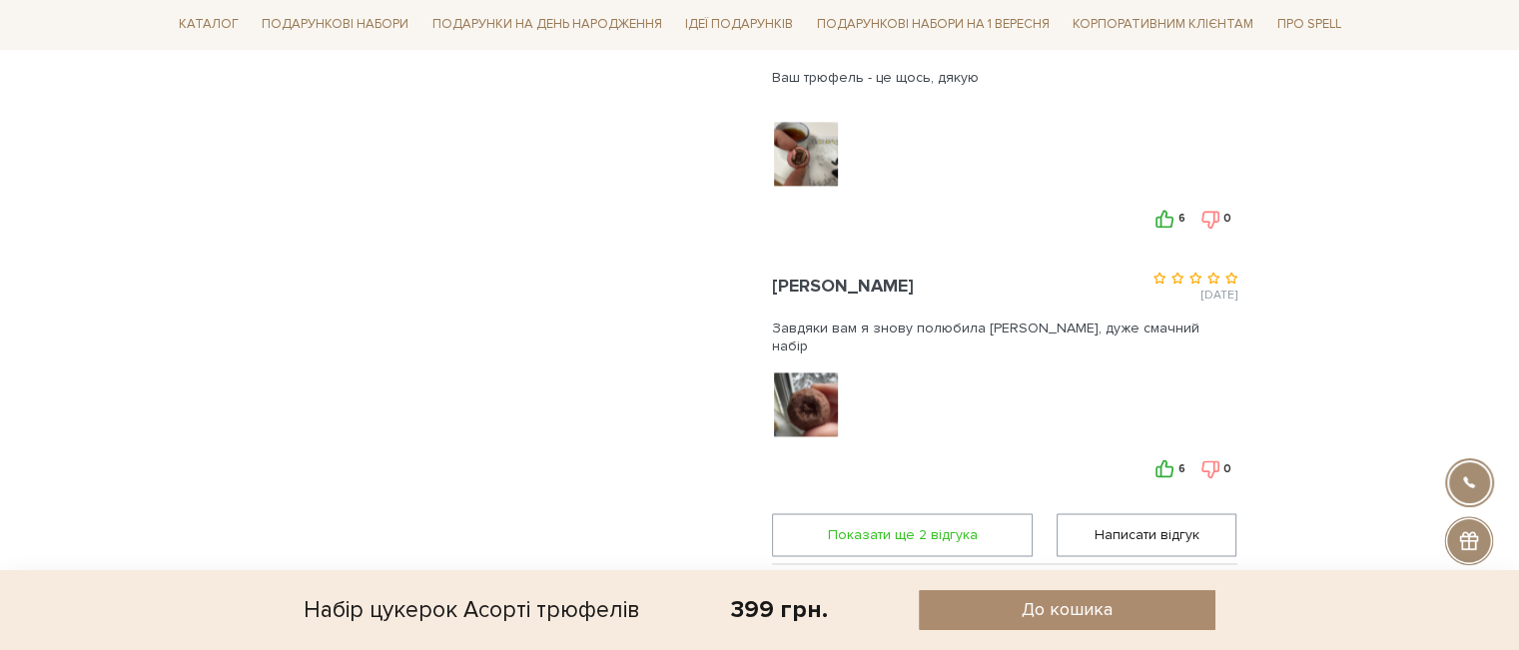
click at [947, 549] on span "Показати ще 2 вiдгука" at bounding box center [903, 534] width 236 height 41
click at [800, 409] on img at bounding box center [805, 404] width 127 height 127
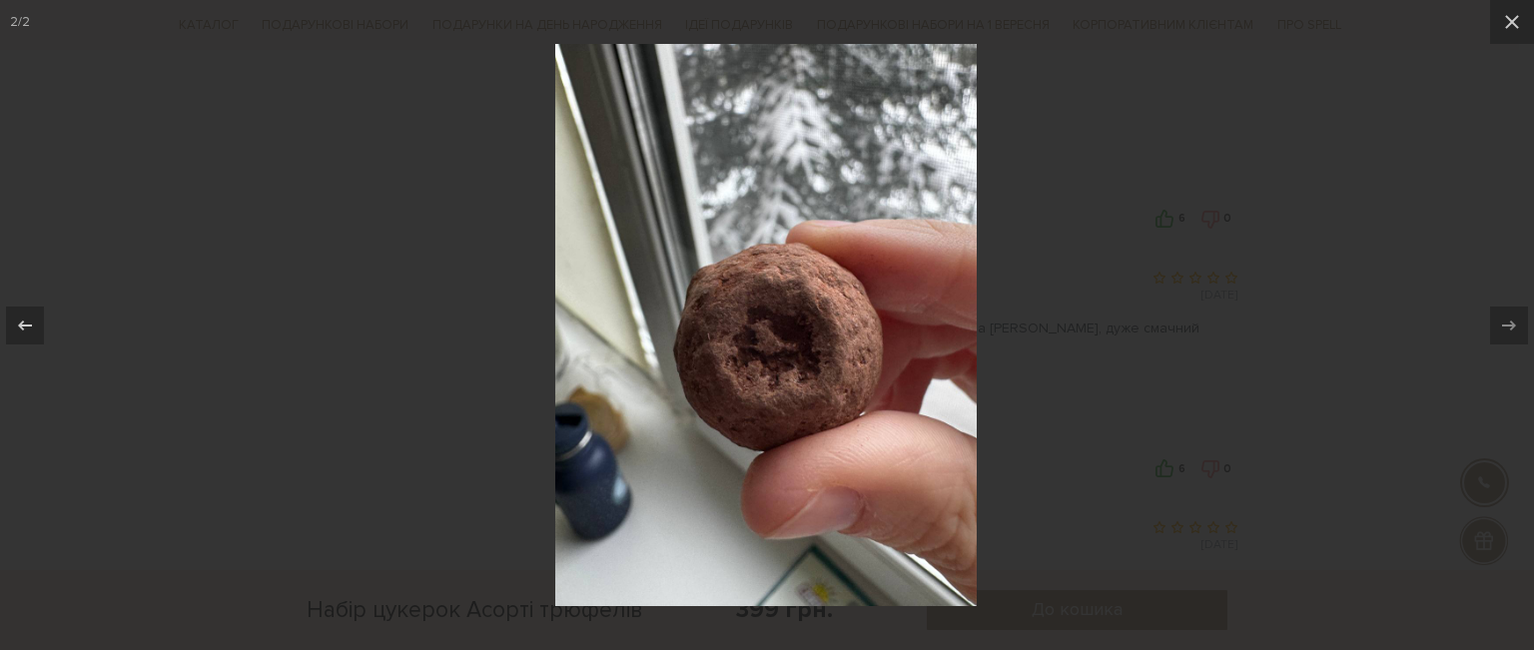
click at [432, 433] on div at bounding box center [767, 325] width 1534 height 650
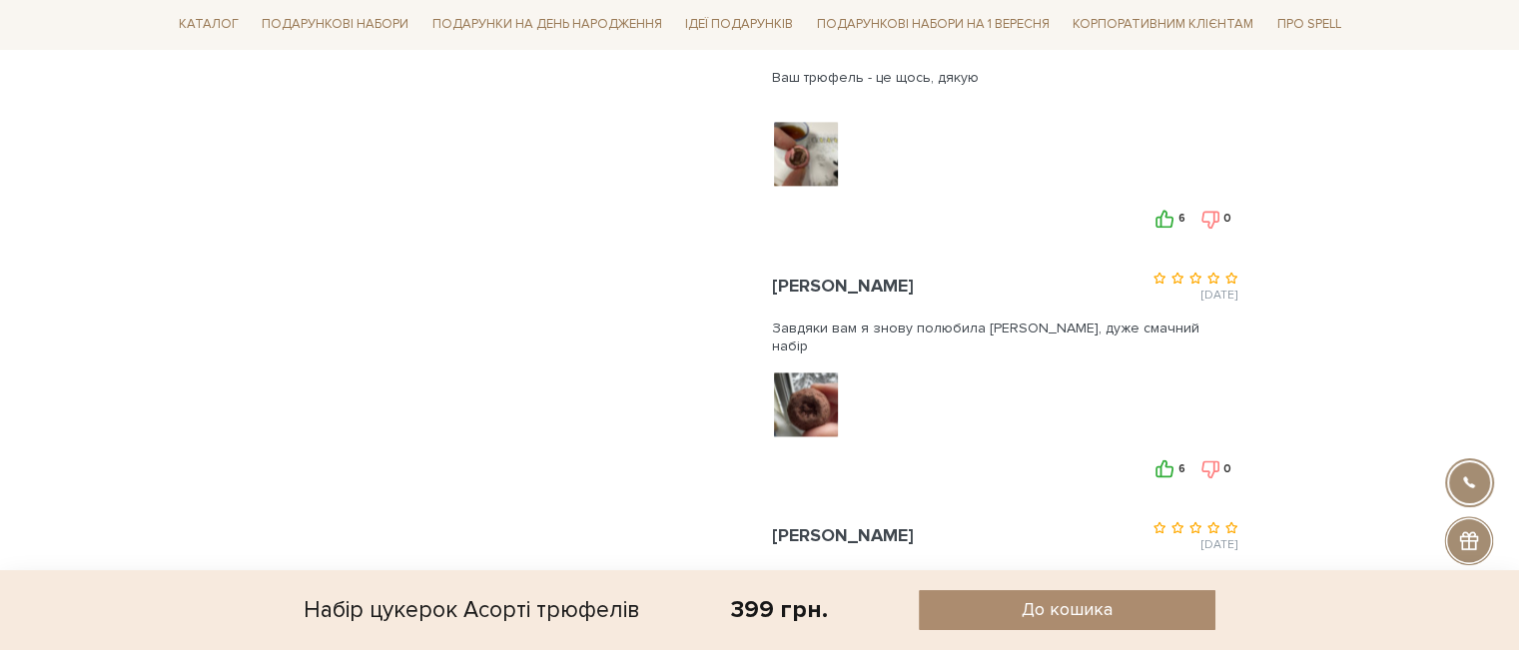
click at [800, 143] on div at bounding box center [807, 154] width 71 height 70
click at [800, 147] on img at bounding box center [805, 154] width 127 height 127
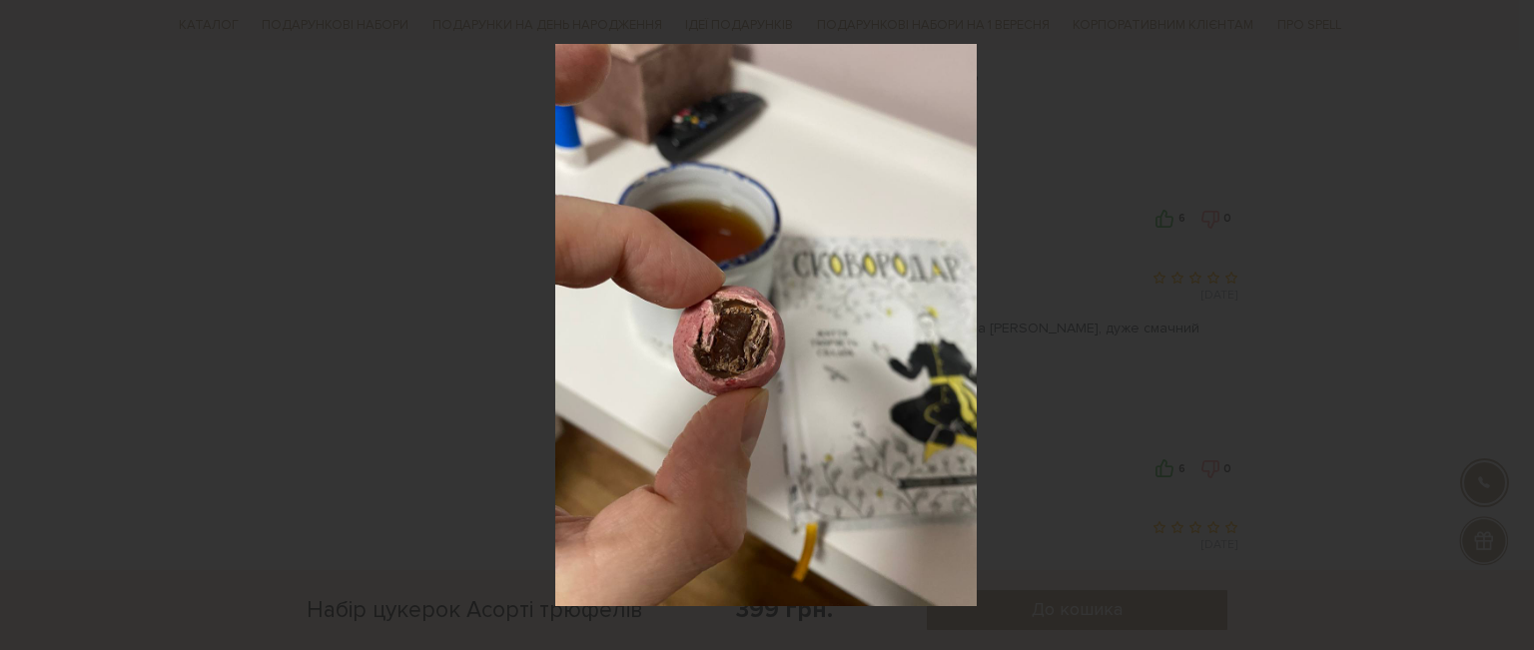
click at [461, 363] on div at bounding box center [767, 325] width 1534 height 650
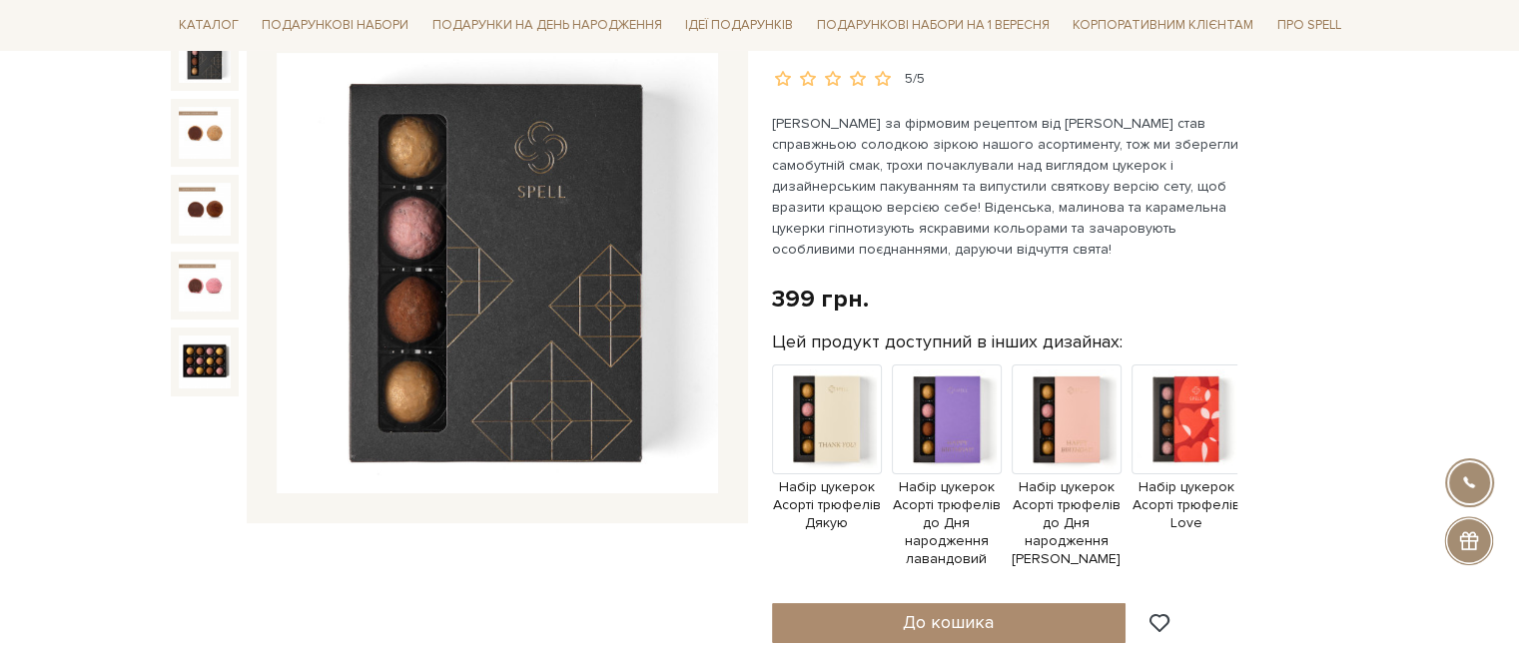
scroll to position [200, 0]
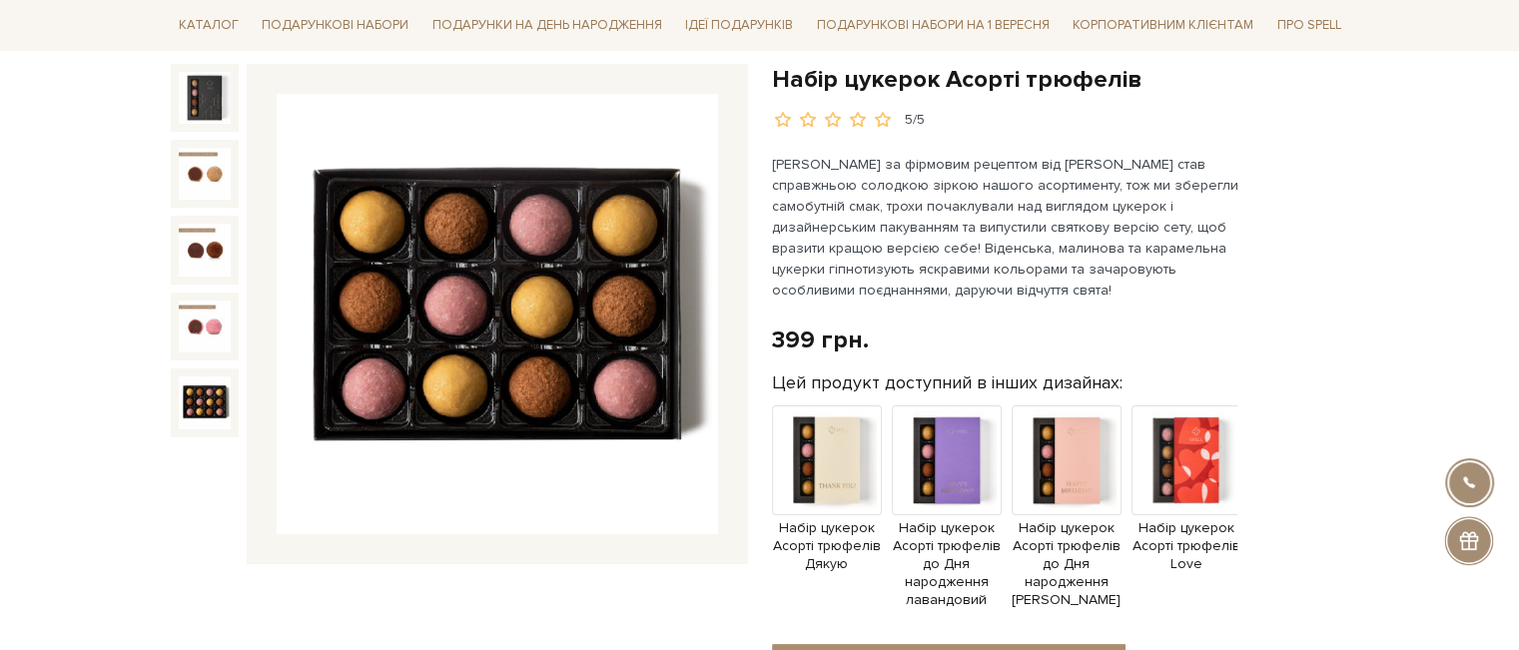
click at [206, 421] on img at bounding box center [205, 403] width 52 height 52
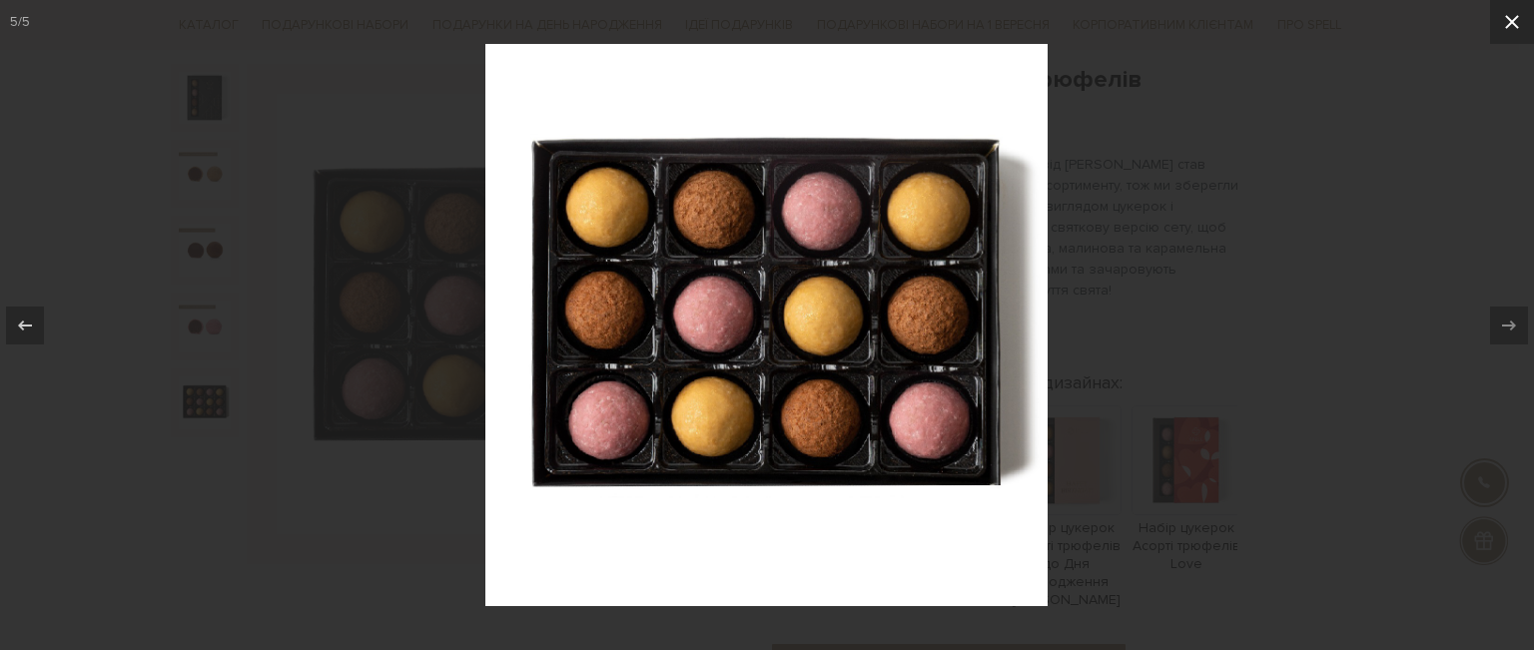
click at [1502, 26] on icon at bounding box center [1512, 22] width 24 height 24
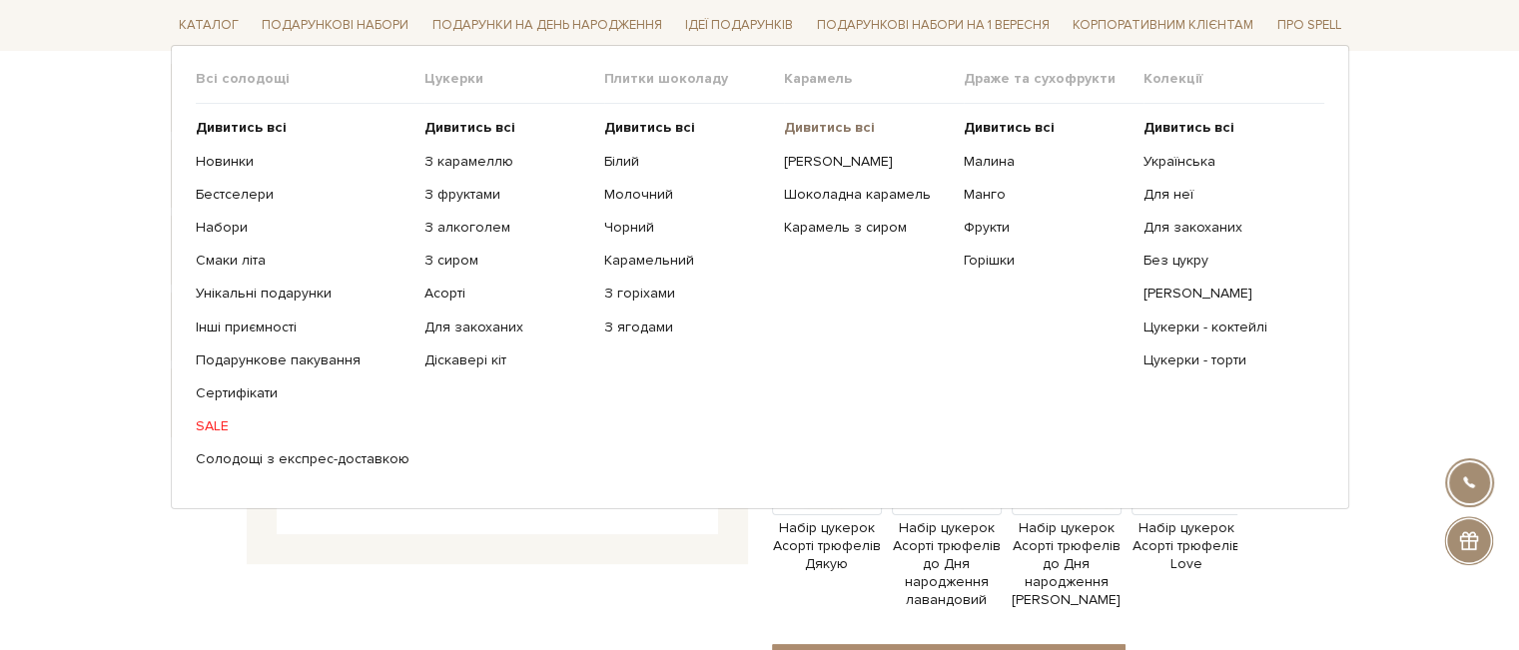
click at [827, 123] on b "Дивитись всі" at bounding box center [829, 127] width 91 height 17
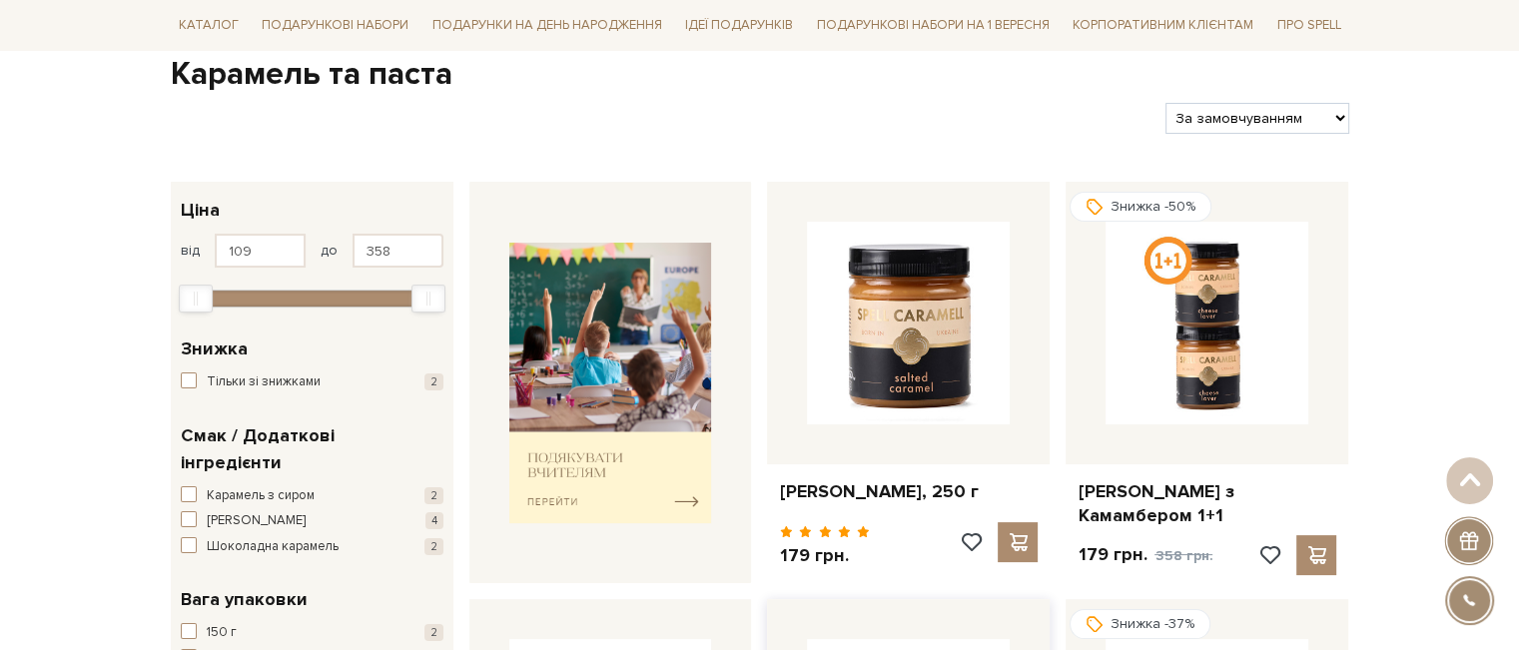
scroll to position [200, 0]
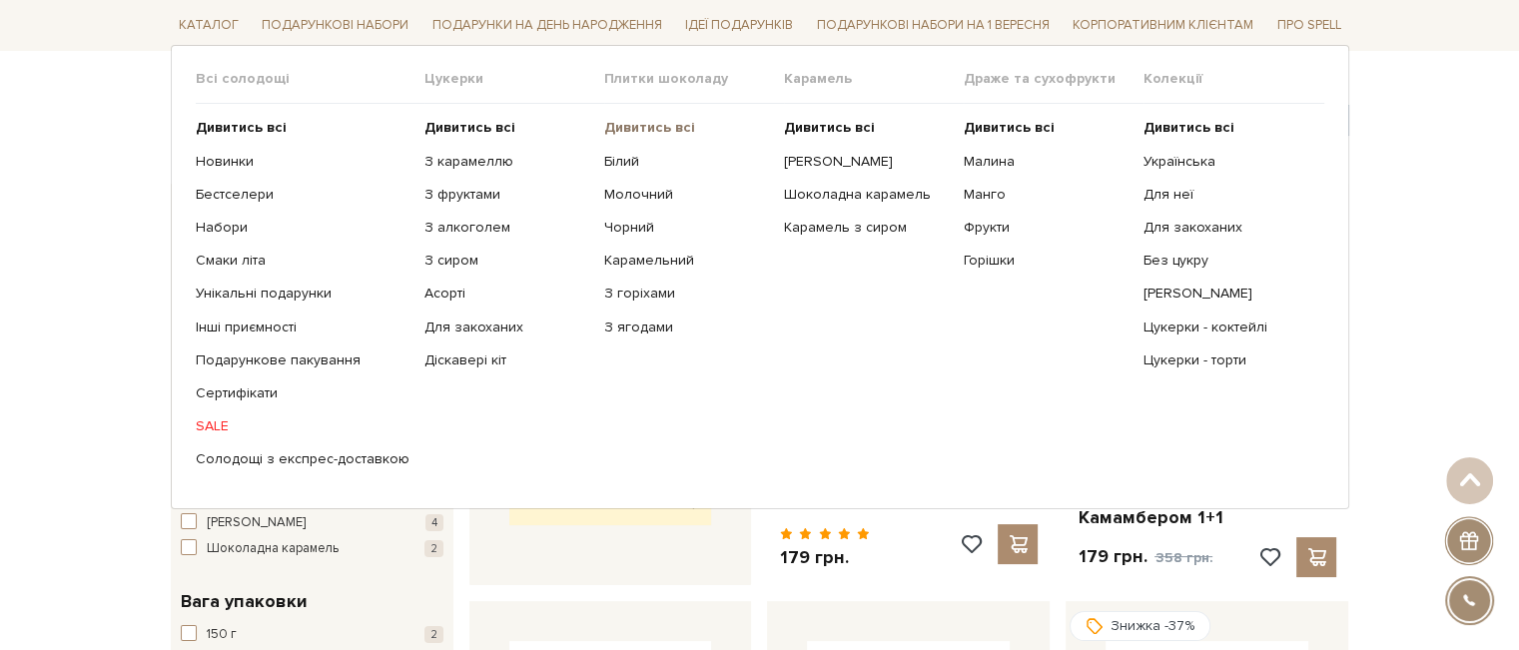
click at [614, 125] on b "Дивитись всі" at bounding box center [649, 127] width 91 height 17
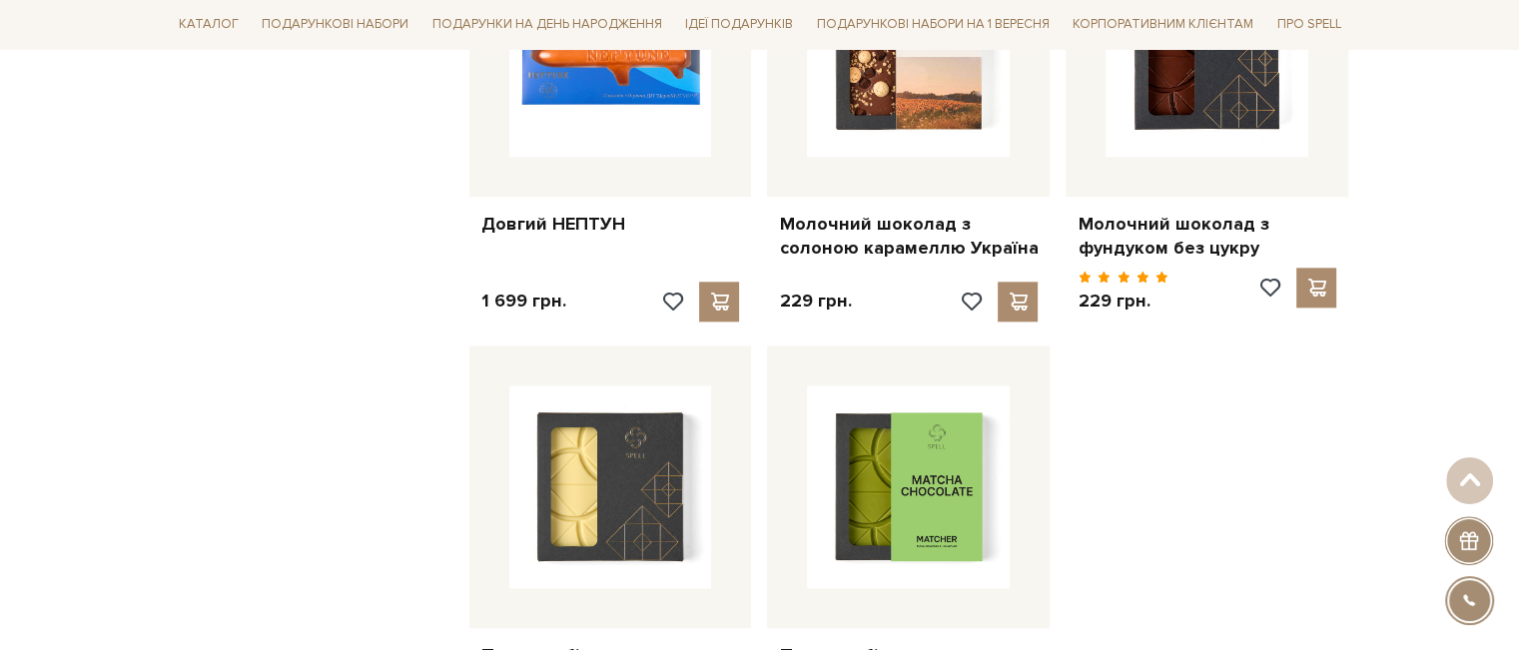
scroll to position [2697, 0]
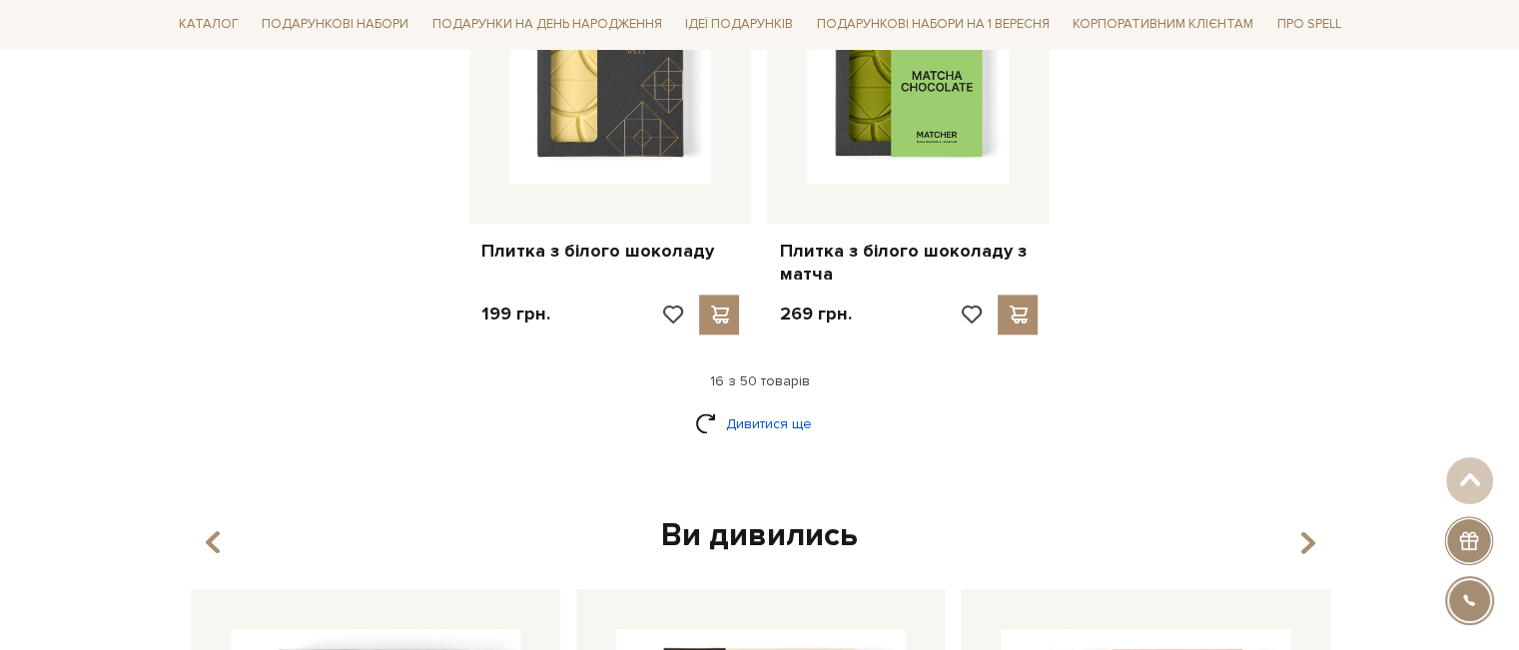
click at [772, 407] on link "Дивитися ще" at bounding box center [760, 424] width 130 height 35
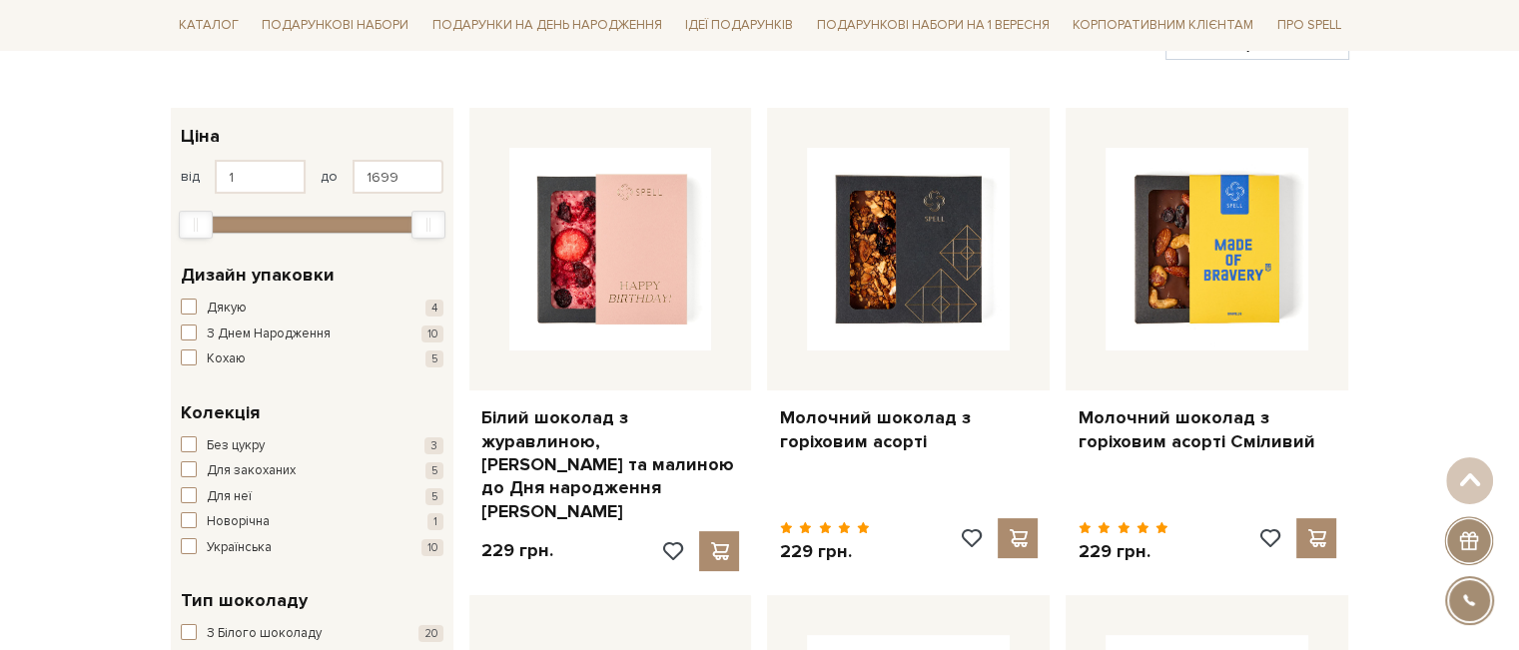
scroll to position [0, 0]
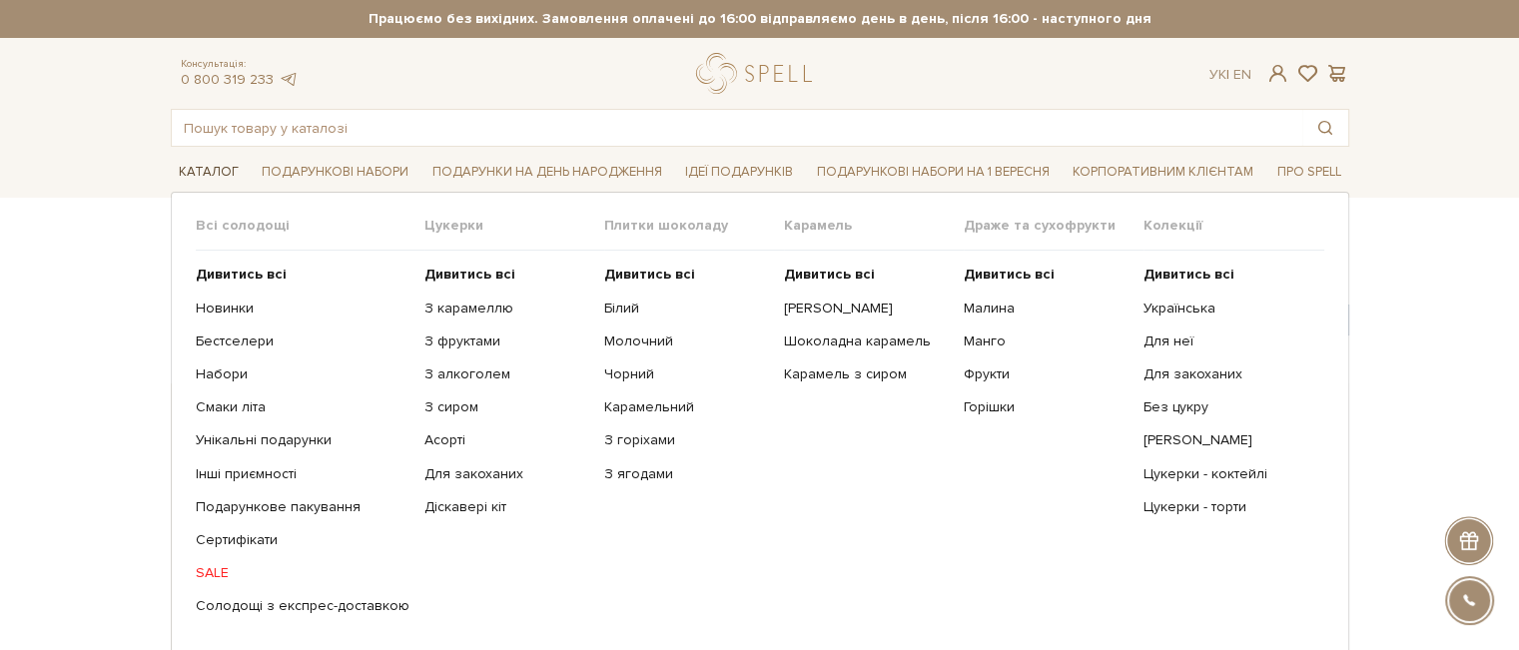
click at [184, 160] on link "Каталог" at bounding box center [209, 172] width 76 height 31
click at [207, 575] on link "SALE" at bounding box center [303, 573] width 214 height 18
click at [213, 182] on link "Каталог" at bounding box center [209, 172] width 76 height 31
click at [1160, 307] on link "Українська" at bounding box center [1226, 309] width 165 height 18
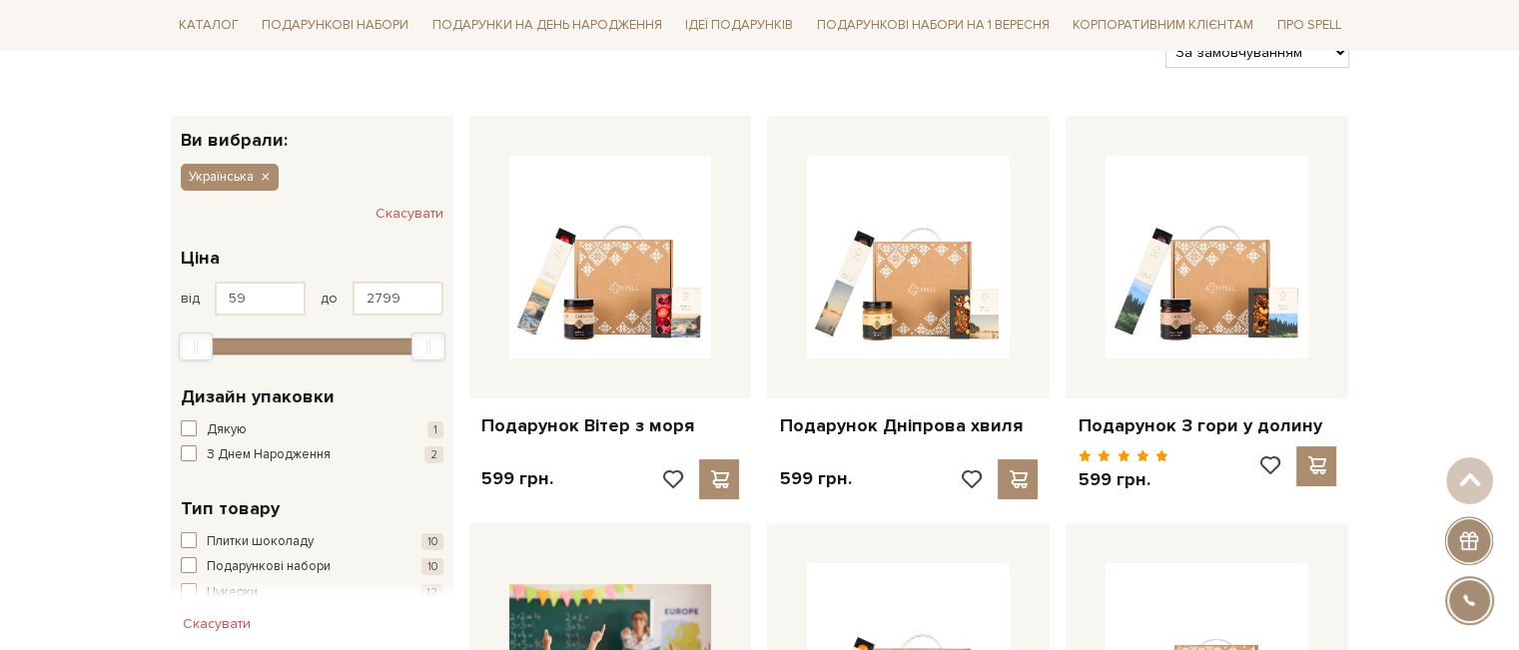
scroll to position [400, 0]
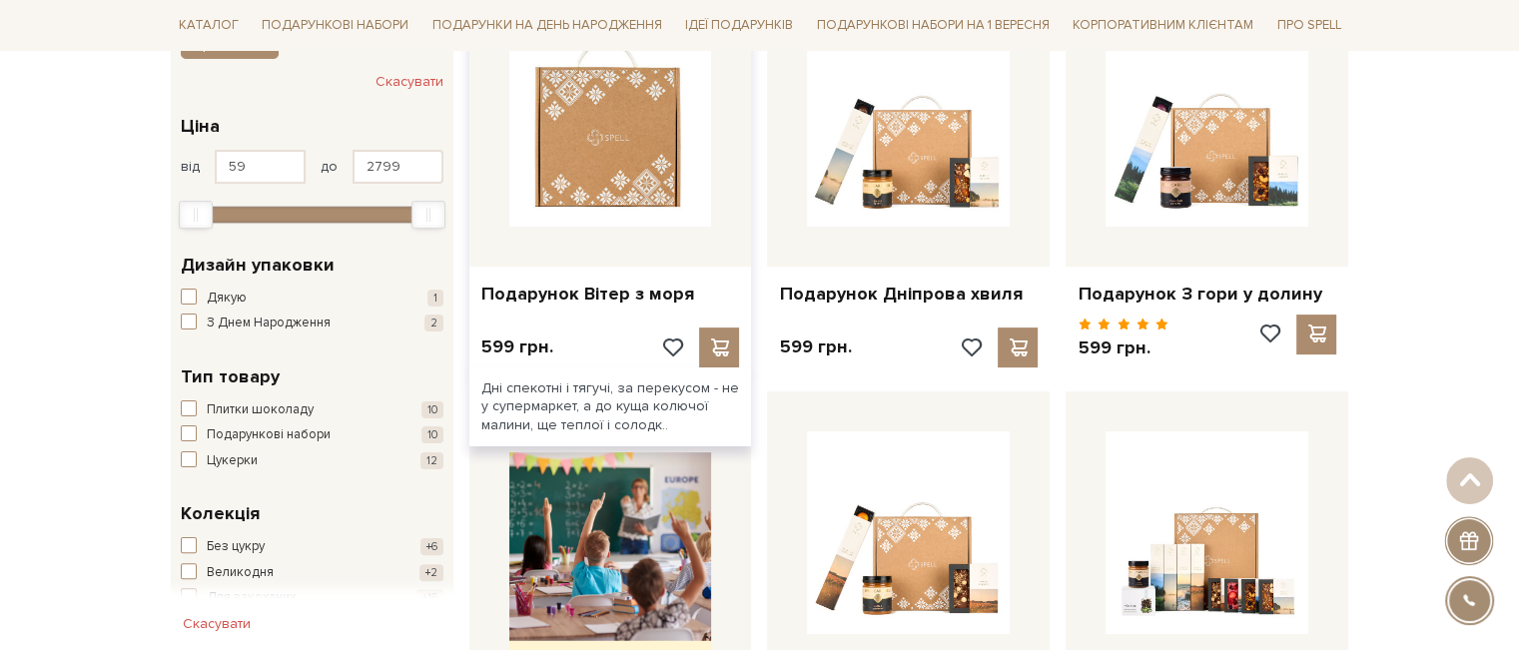
click at [681, 163] on img at bounding box center [610, 125] width 203 height 203
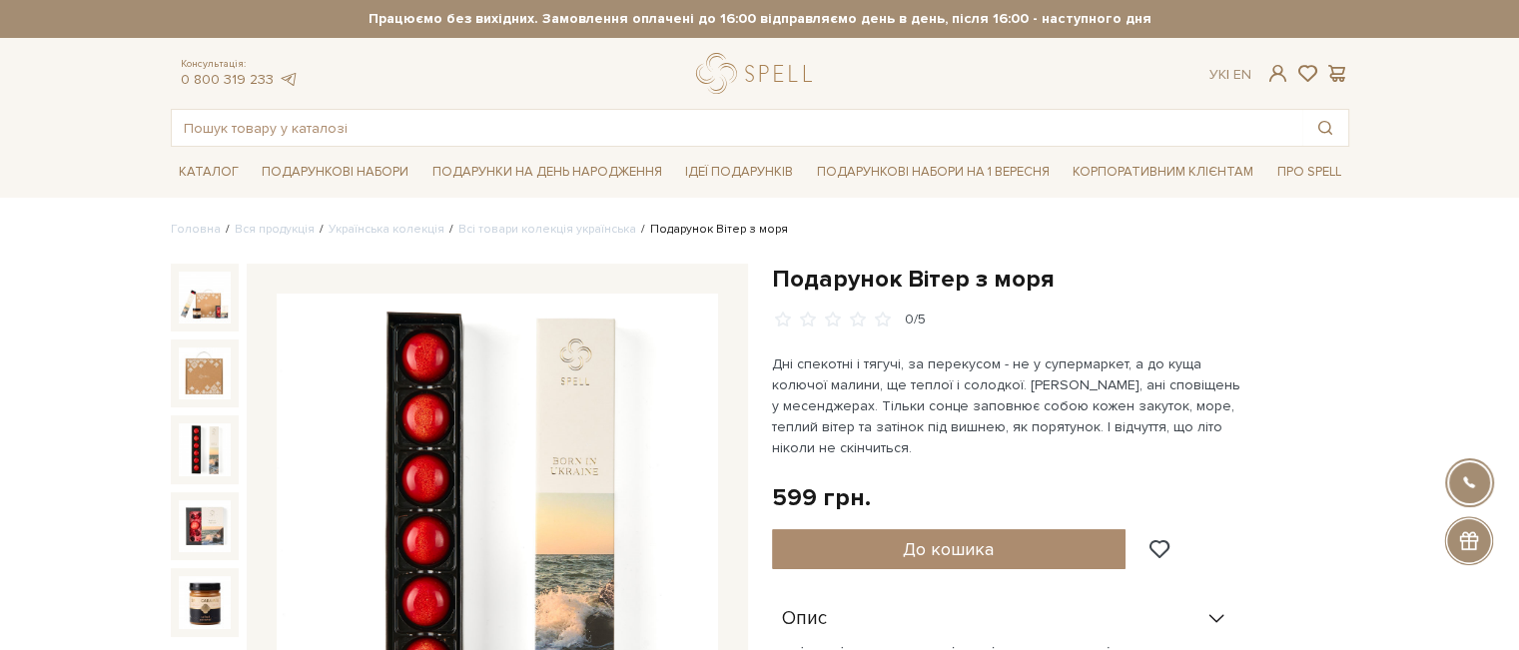
click at [202, 470] on img at bounding box center [205, 450] width 52 height 52
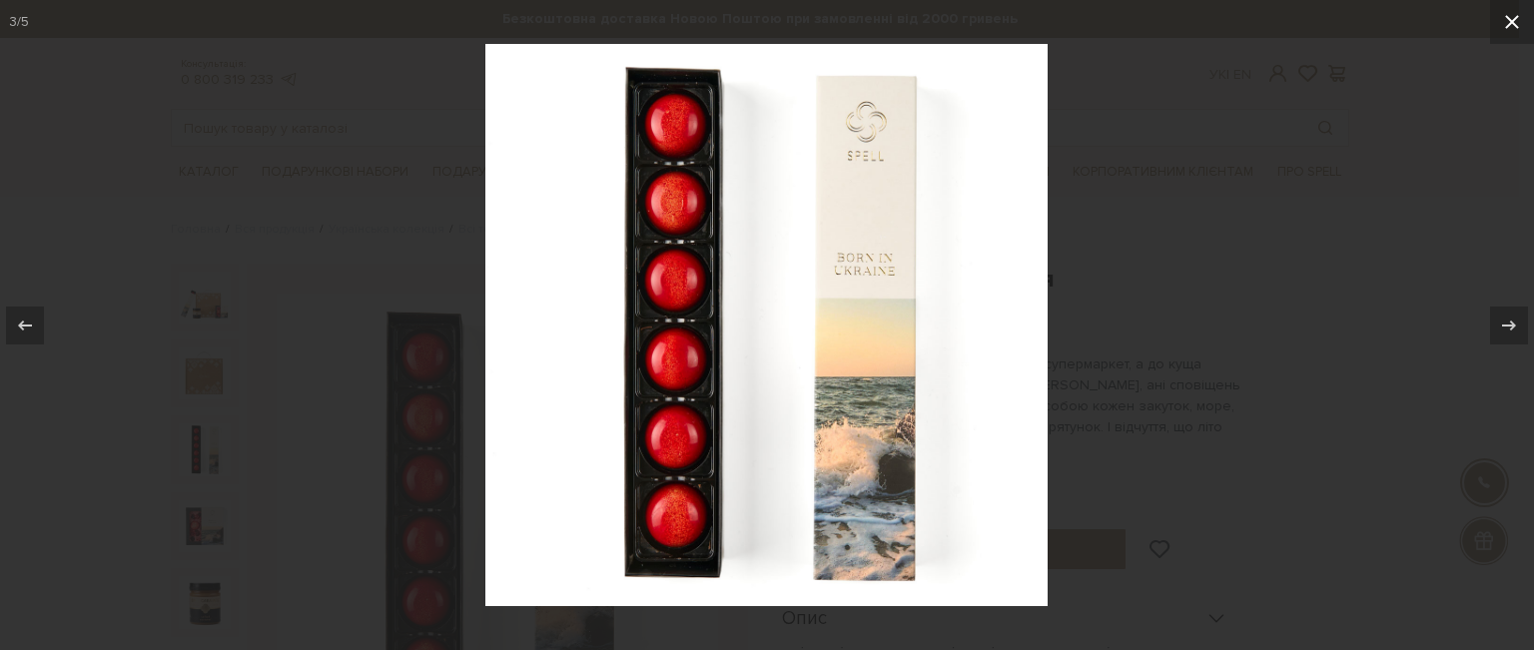
click at [1518, 23] on icon at bounding box center [1512, 22] width 24 height 24
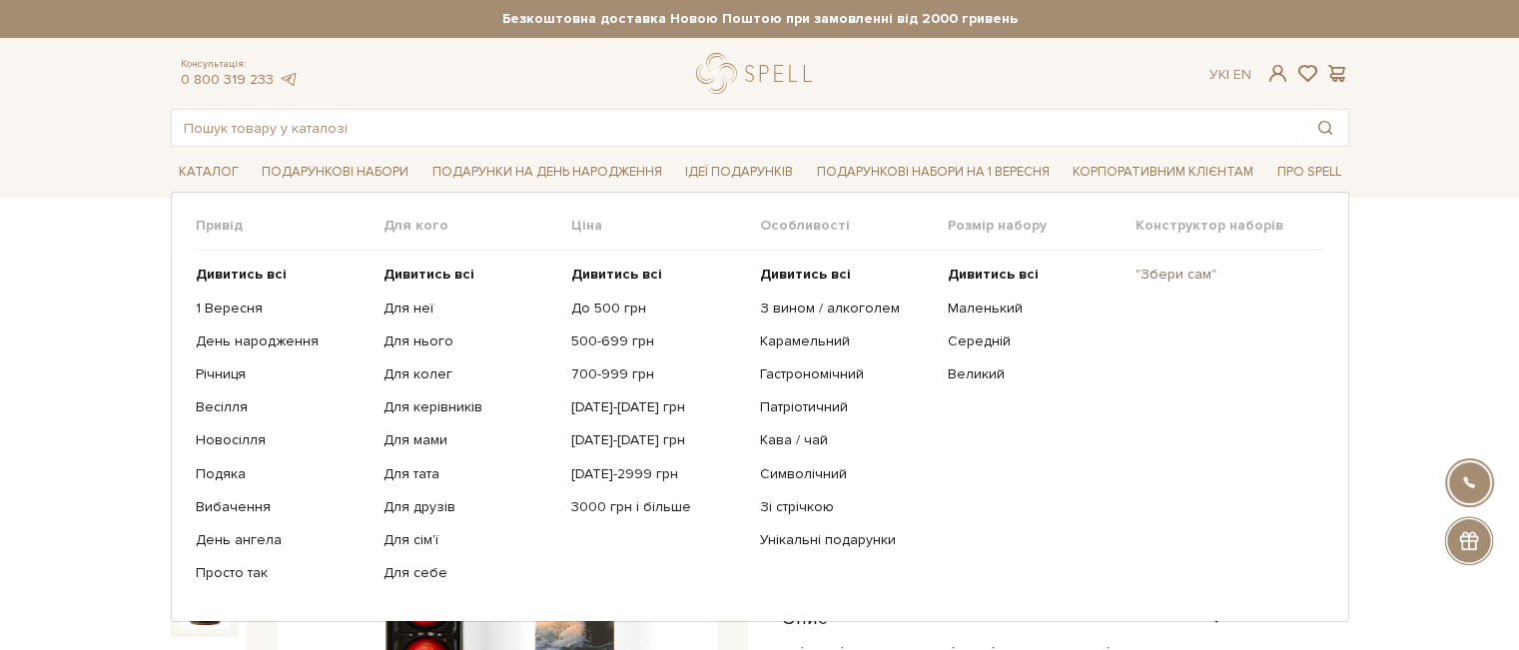
click at [1155, 275] on link ""Збери сам"" at bounding box center [1222, 275] width 173 height 18
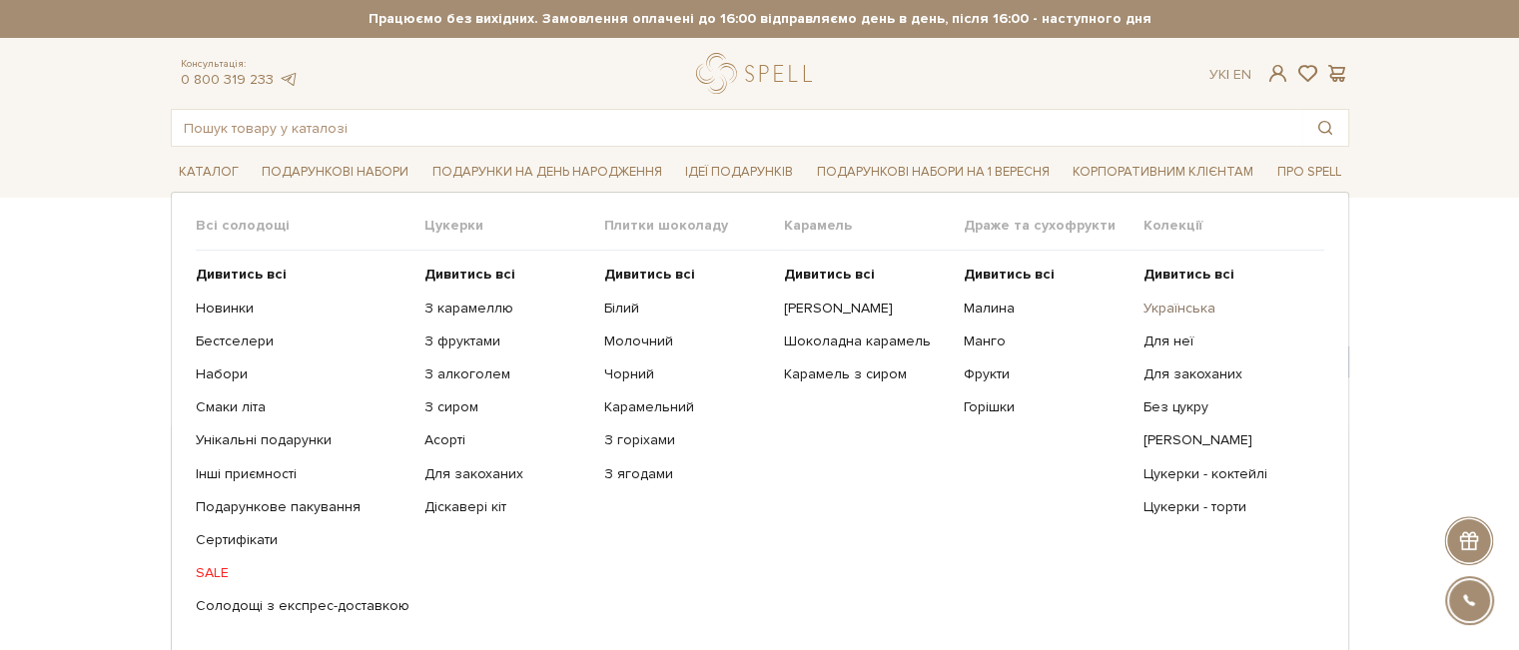
click at [1199, 307] on link "Українська" at bounding box center [1226, 309] width 165 height 18
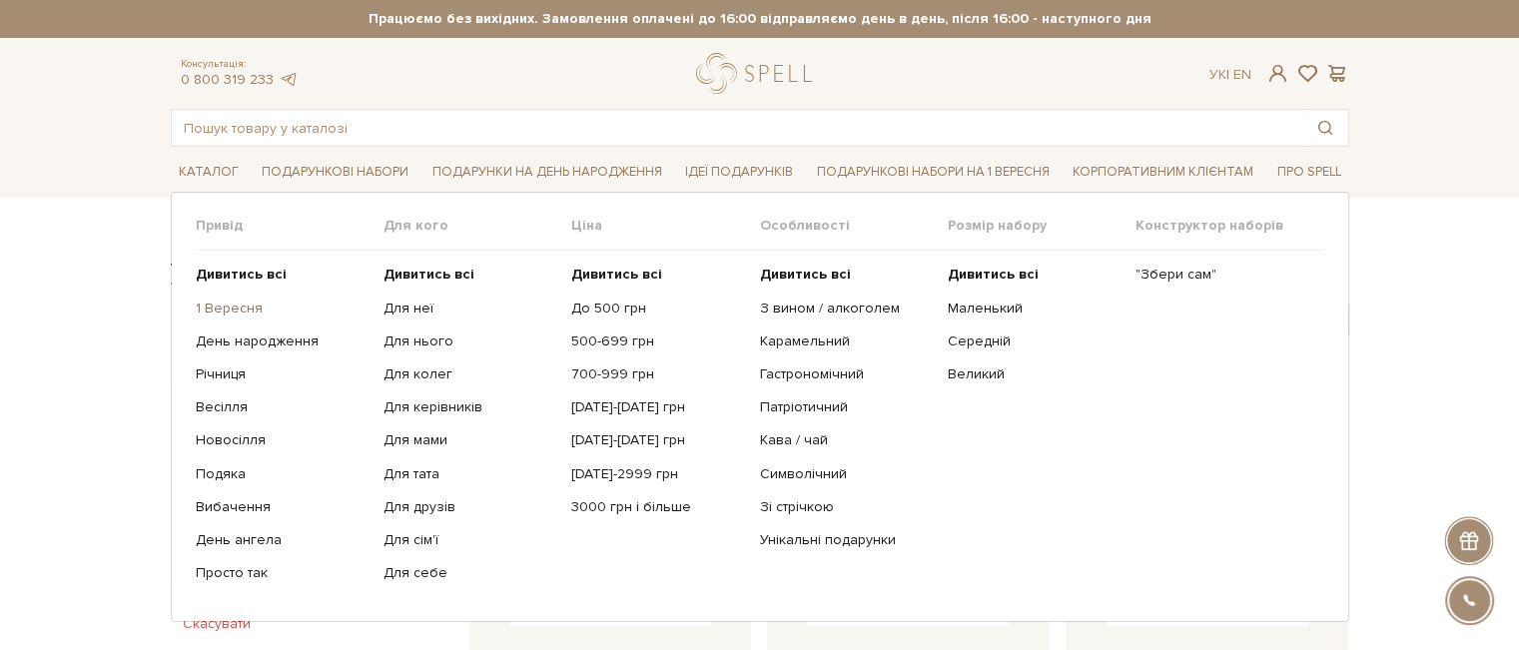
click at [230, 306] on link "1 Вересня" at bounding box center [282, 309] width 173 height 18
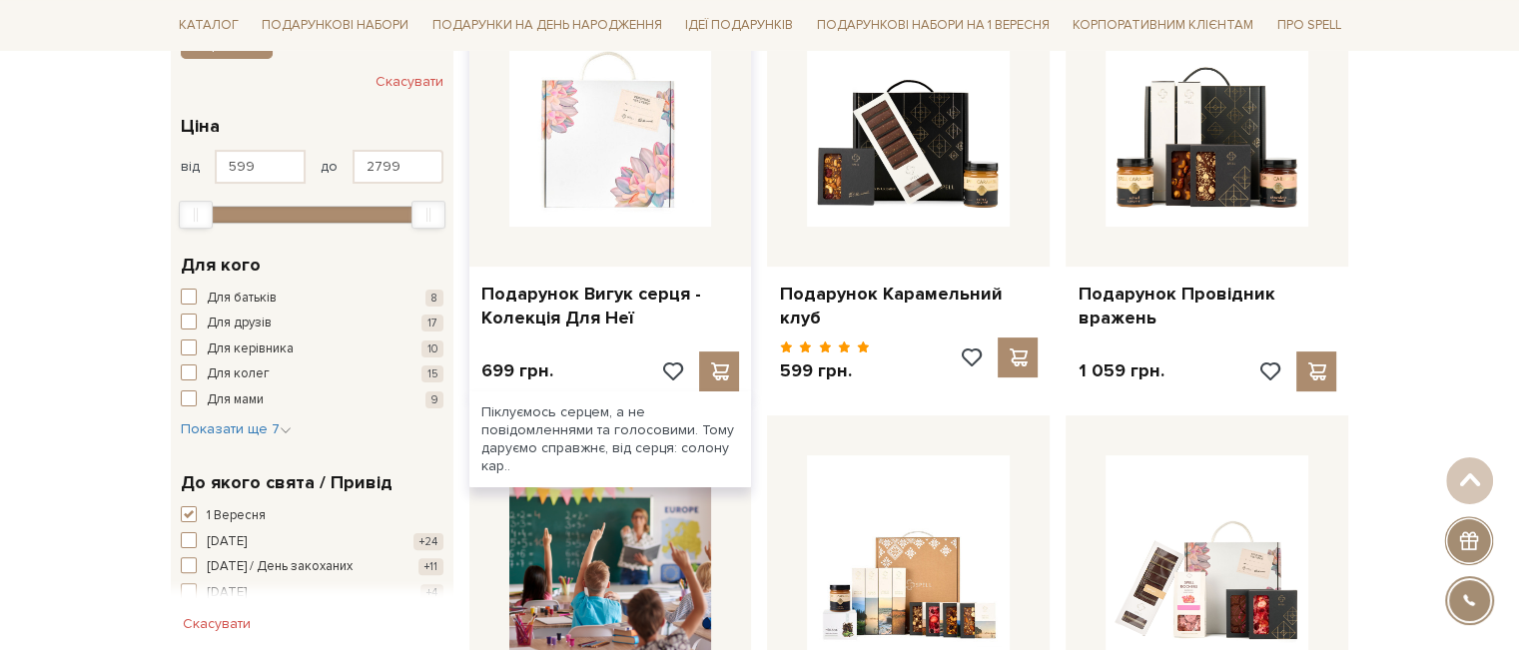
scroll to position [599, 0]
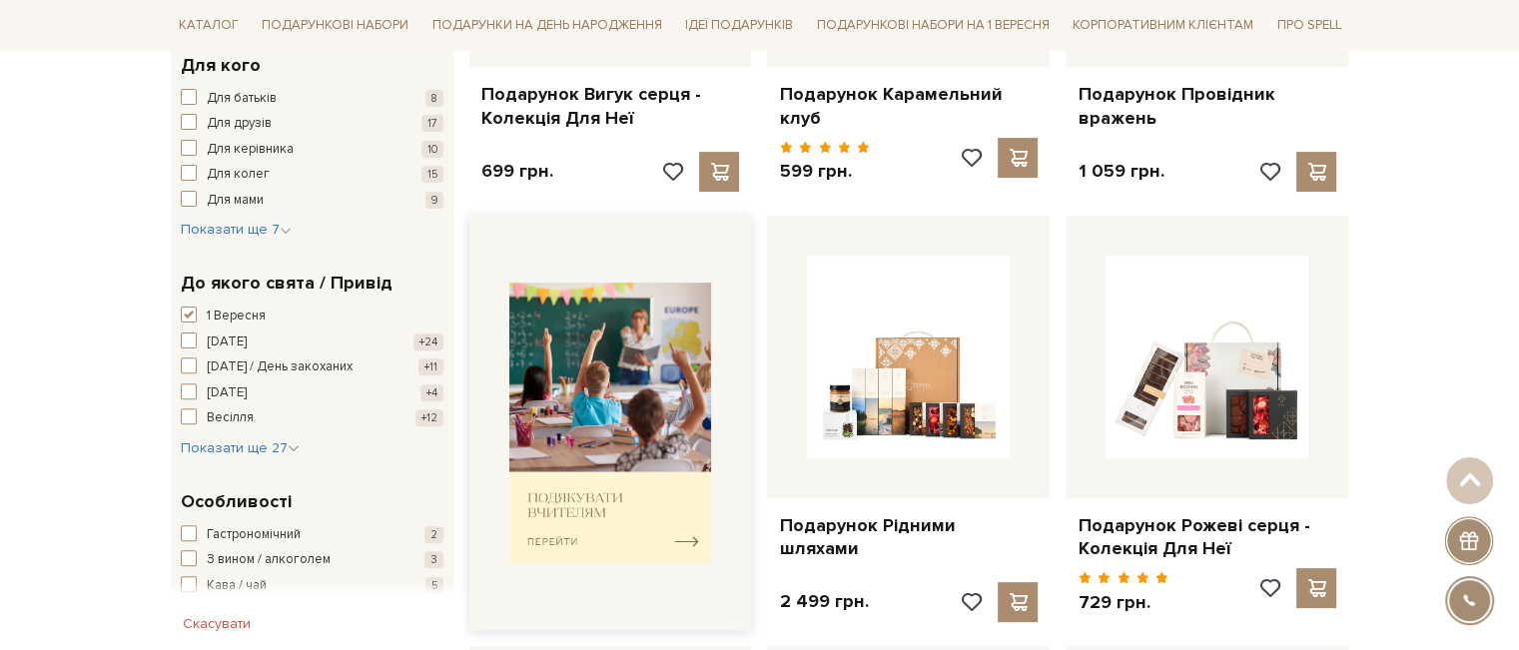
click at [615, 500] on img at bounding box center [610, 423] width 203 height 281
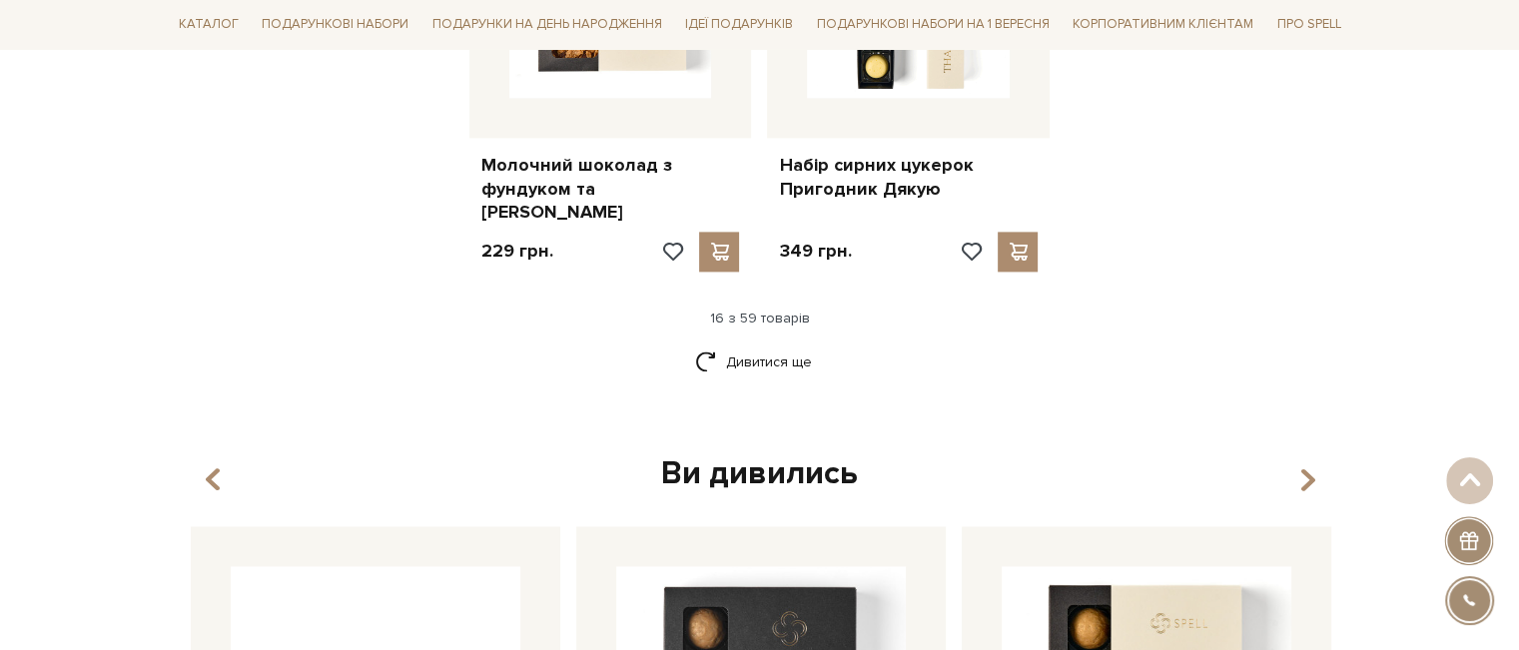
scroll to position [2897, 0]
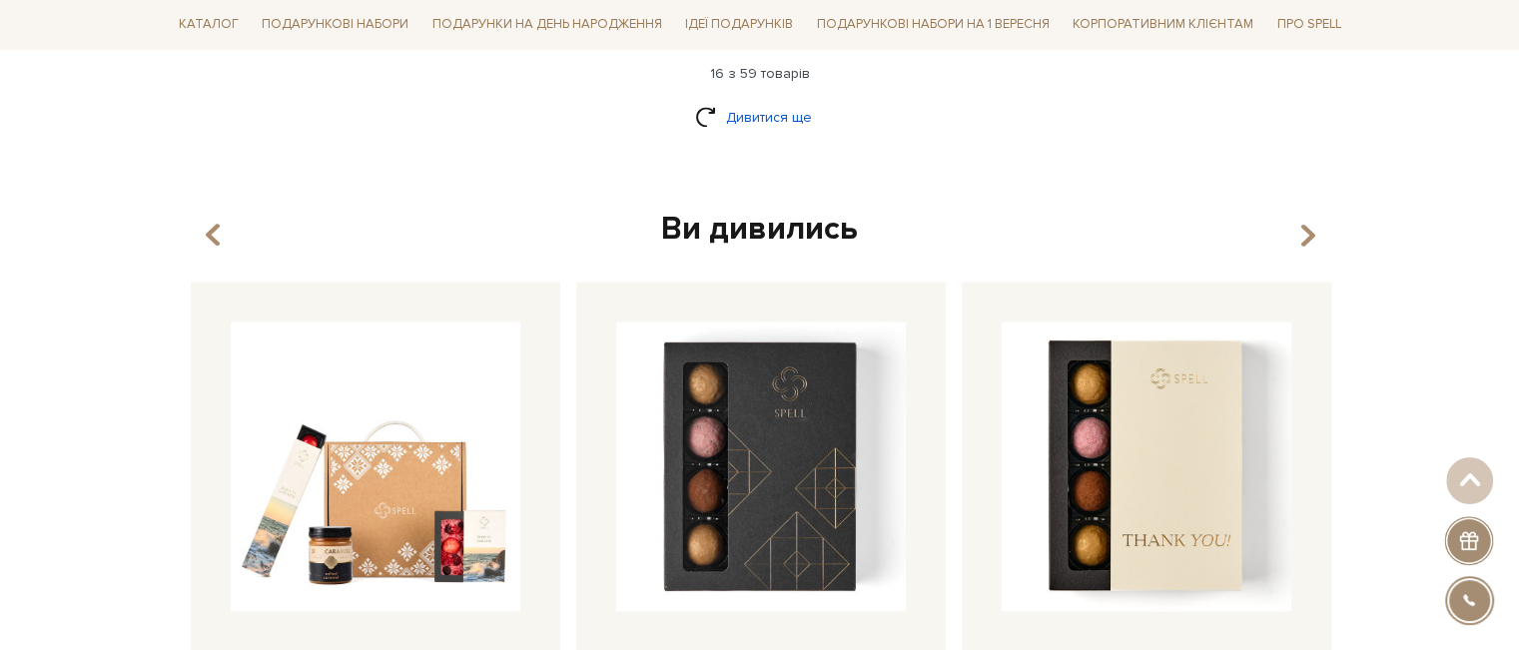
click at [801, 110] on link "Дивитися ще" at bounding box center [760, 117] width 130 height 35
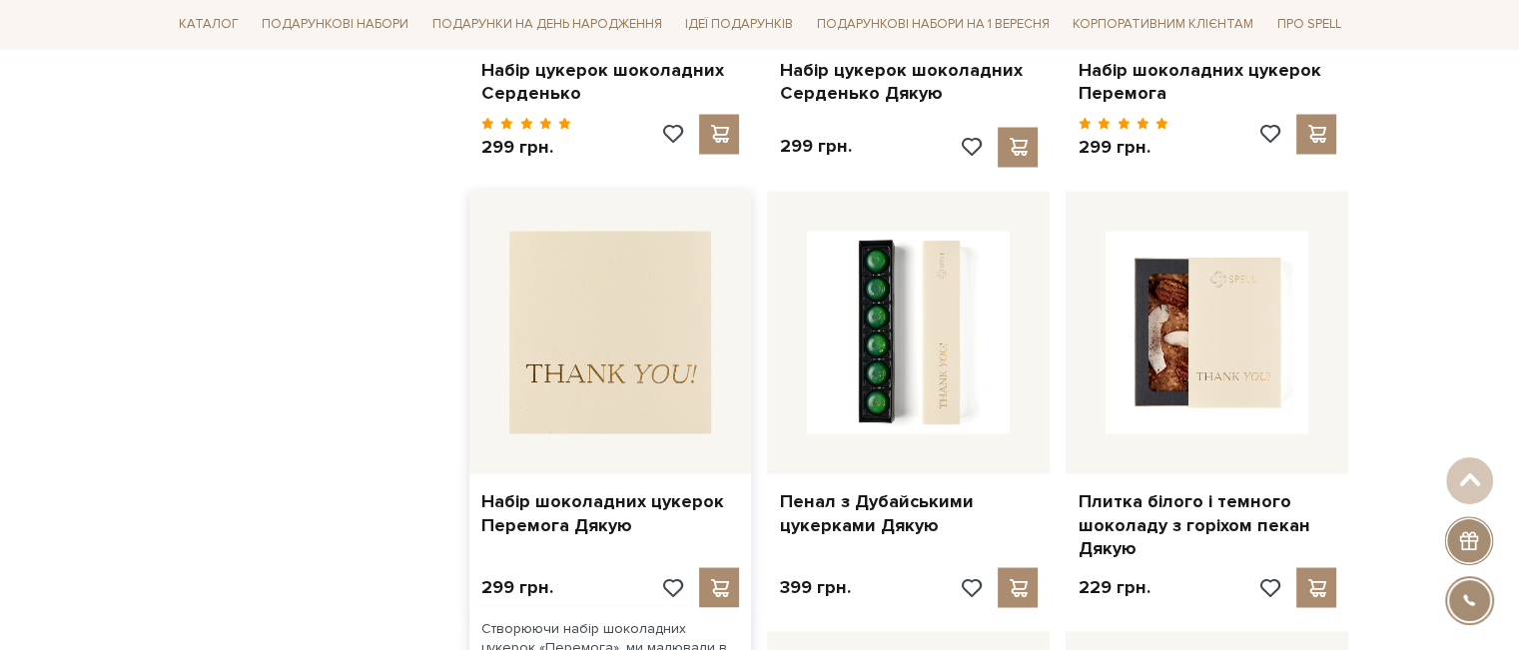
scroll to position [3496, 0]
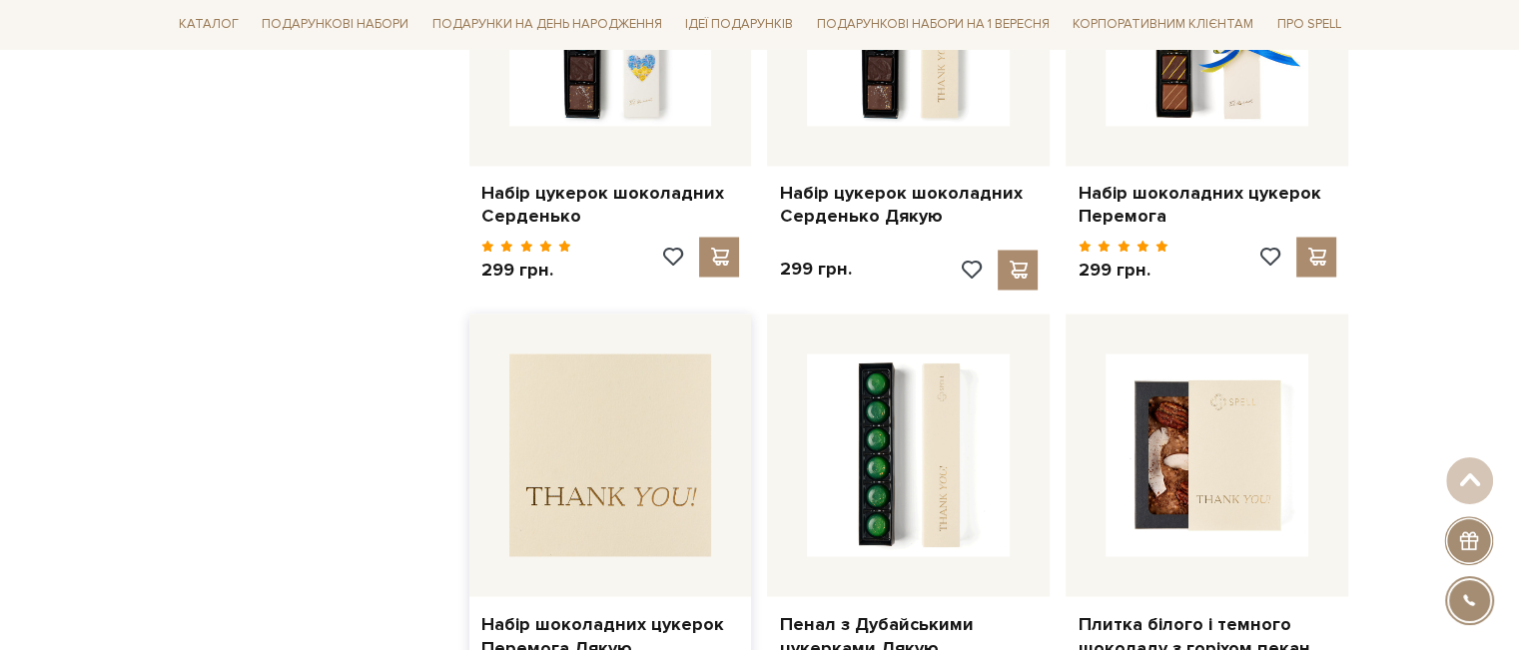
click at [555, 429] on img at bounding box center [610, 455] width 203 height 203
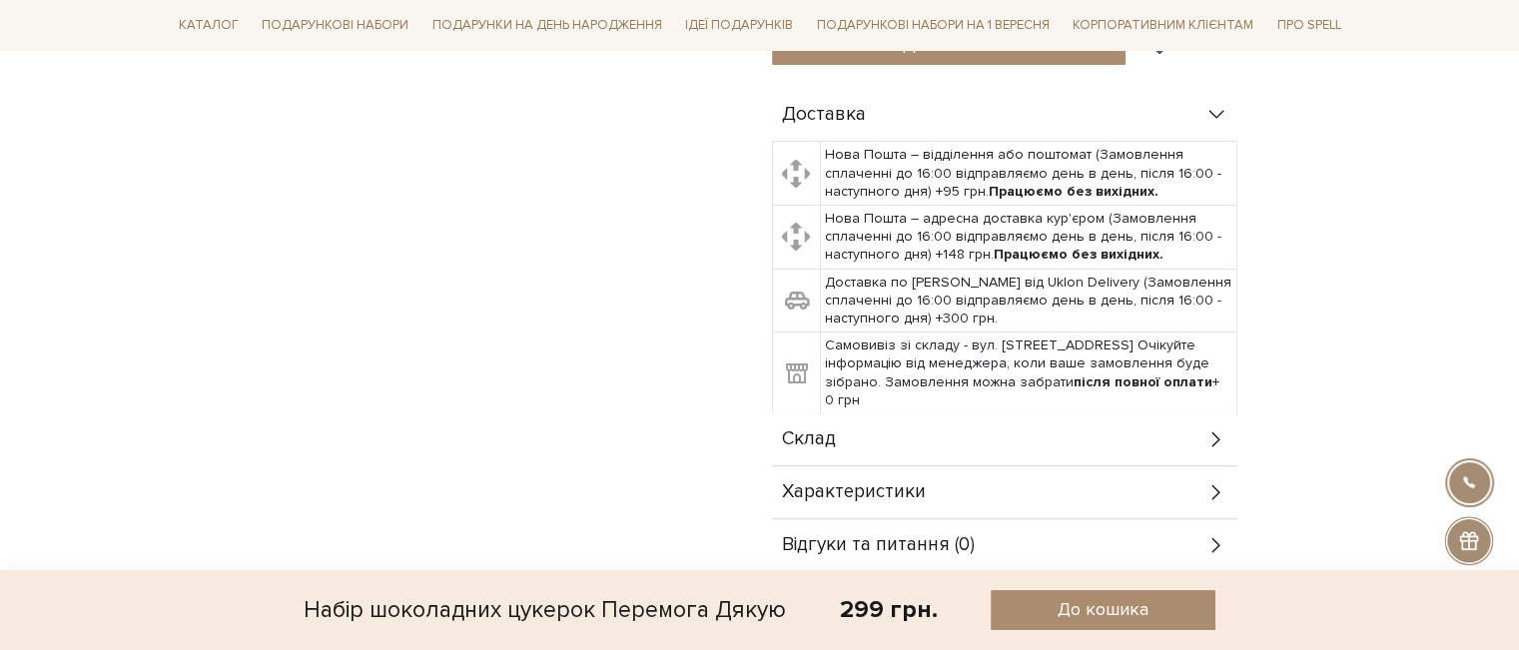
scroll to position [1099, 0]
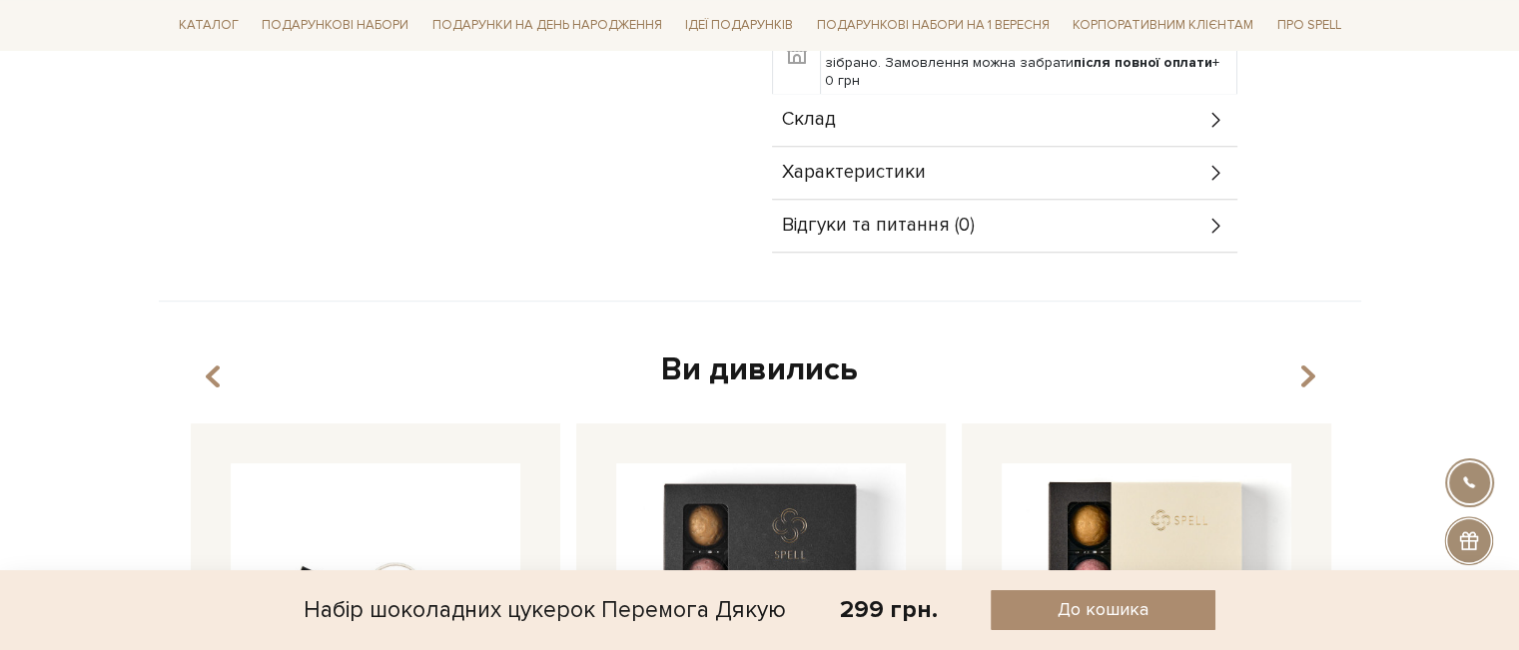
click at [943, 165] on div "Характеристики" at bounding box center [1005, 173] width 466 height 52
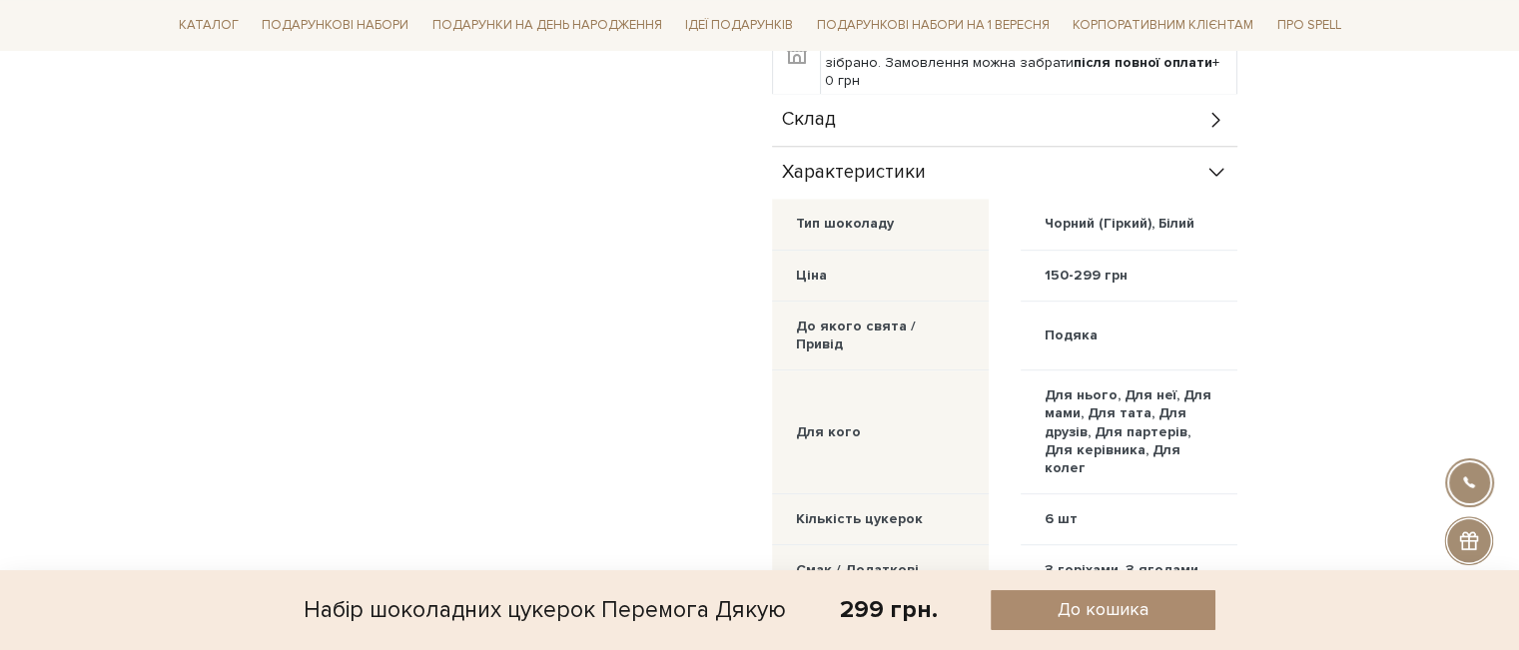
click at [947, 117] on div "Склад" at bounding box center [1005, 120] width 466 height 52
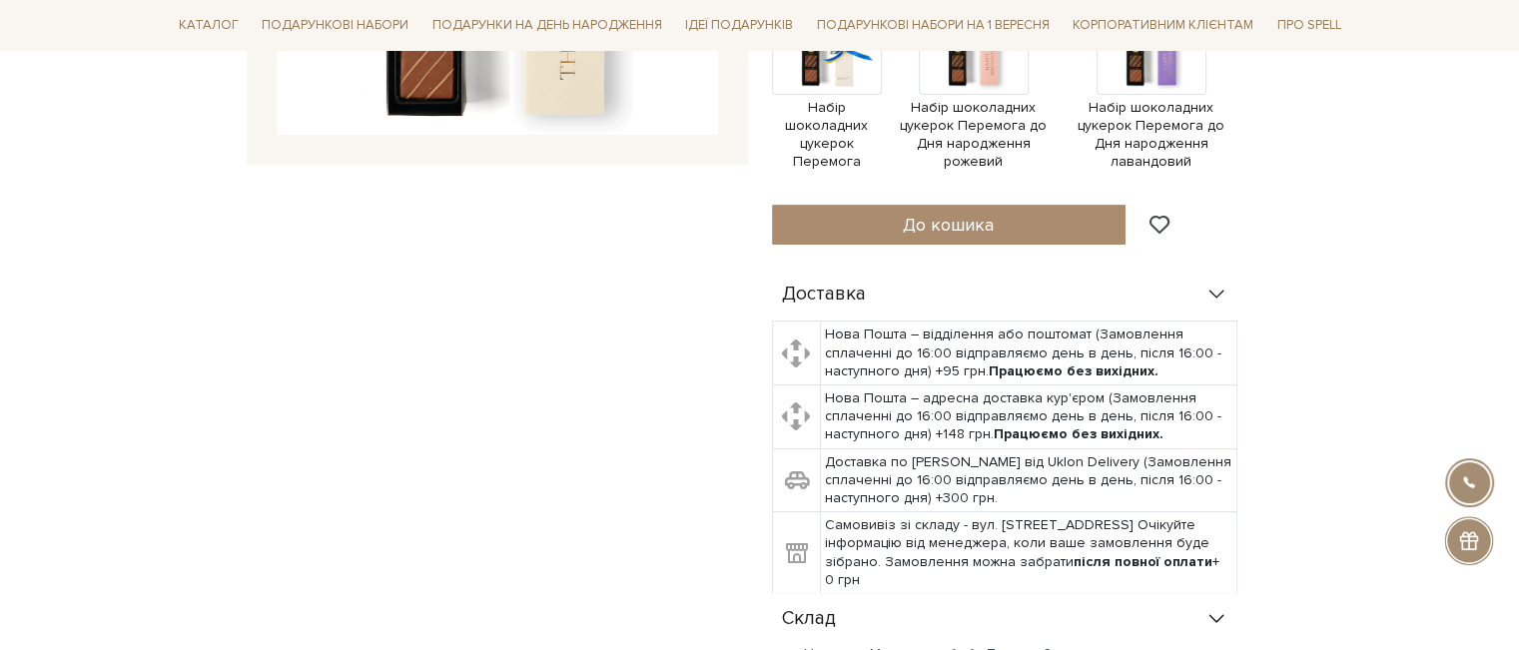
scroll to position [100, 0]
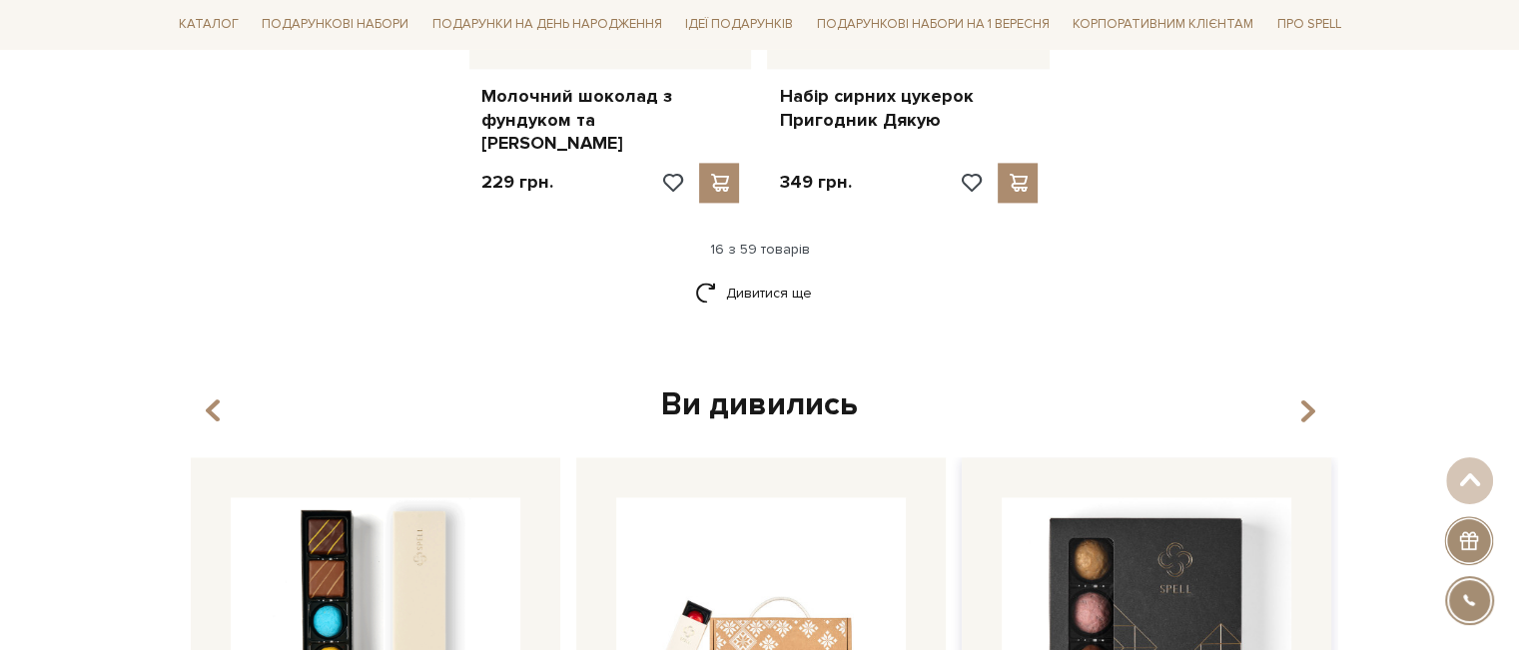
scroll to position [2897, 0]
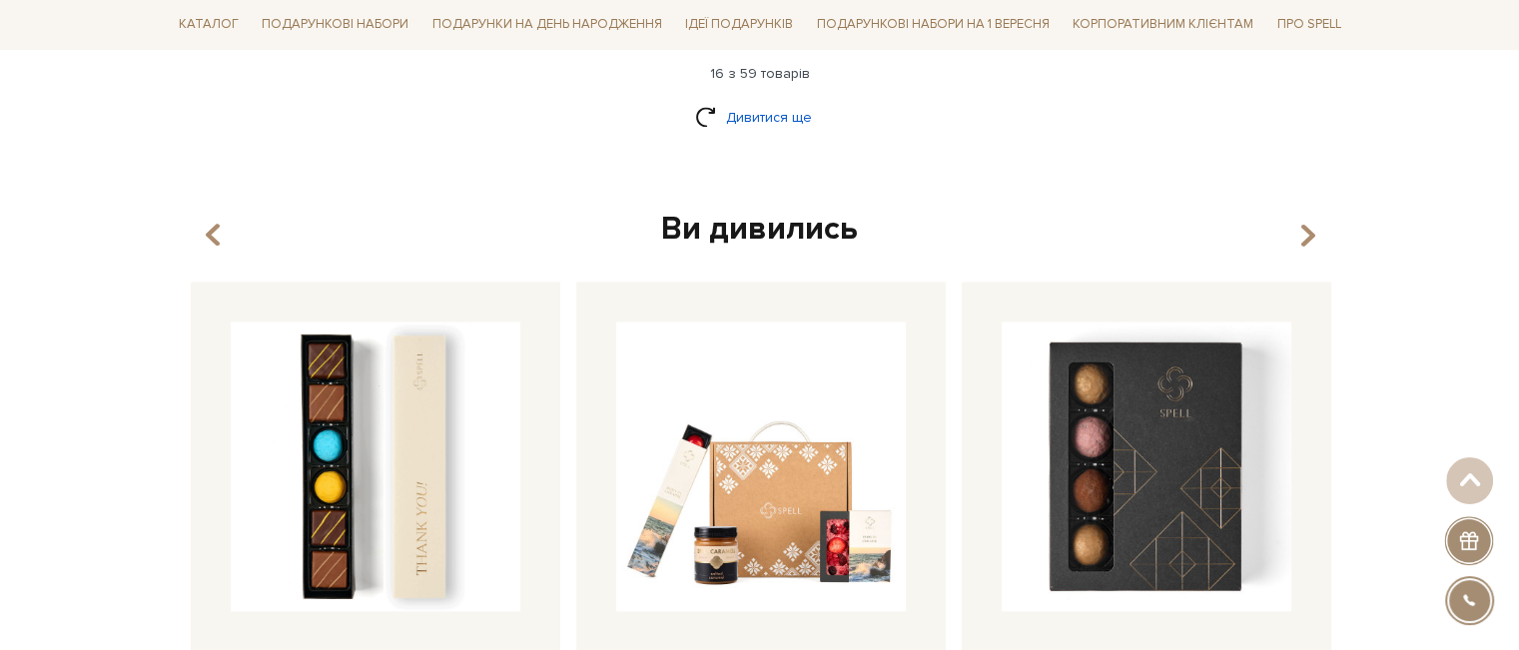
click at [743, 109] on link "Дивитися ще" at bounding box center [760, 117] width 130 height 35
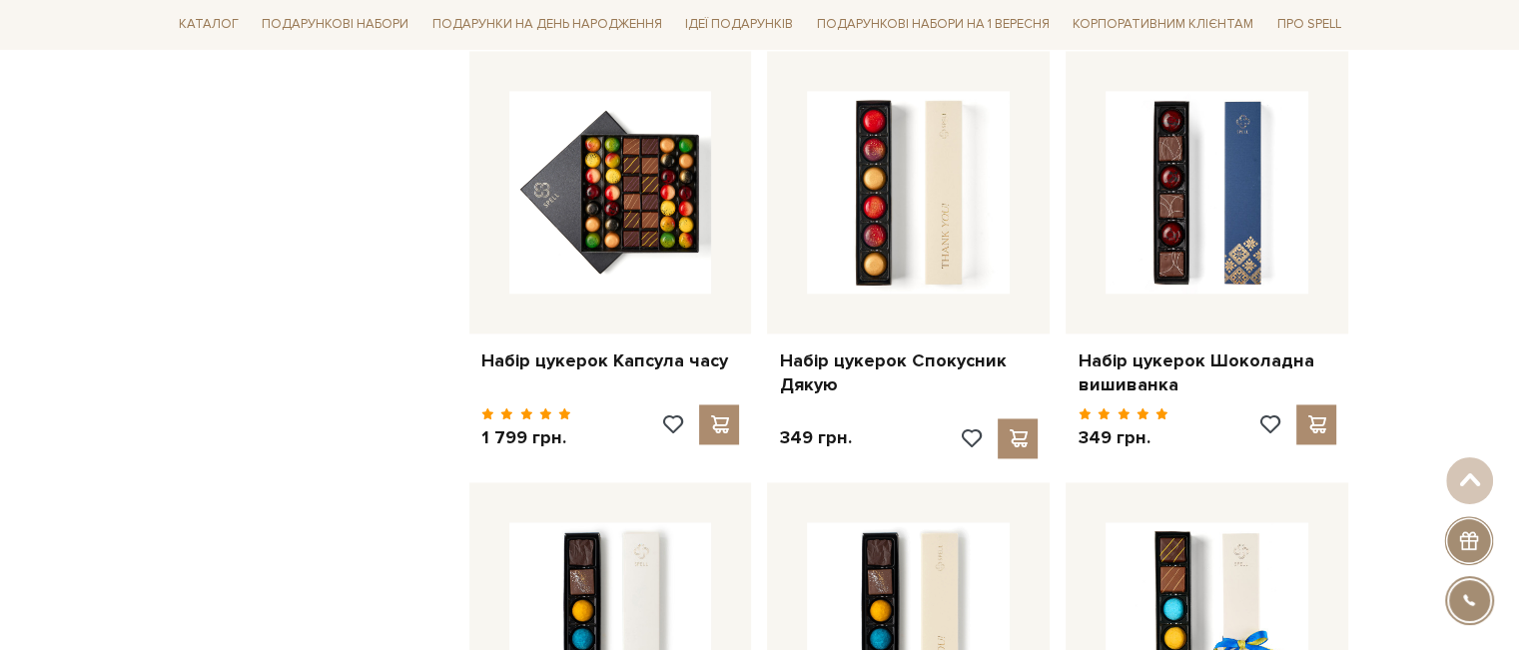
scroll to position [3297, 0]
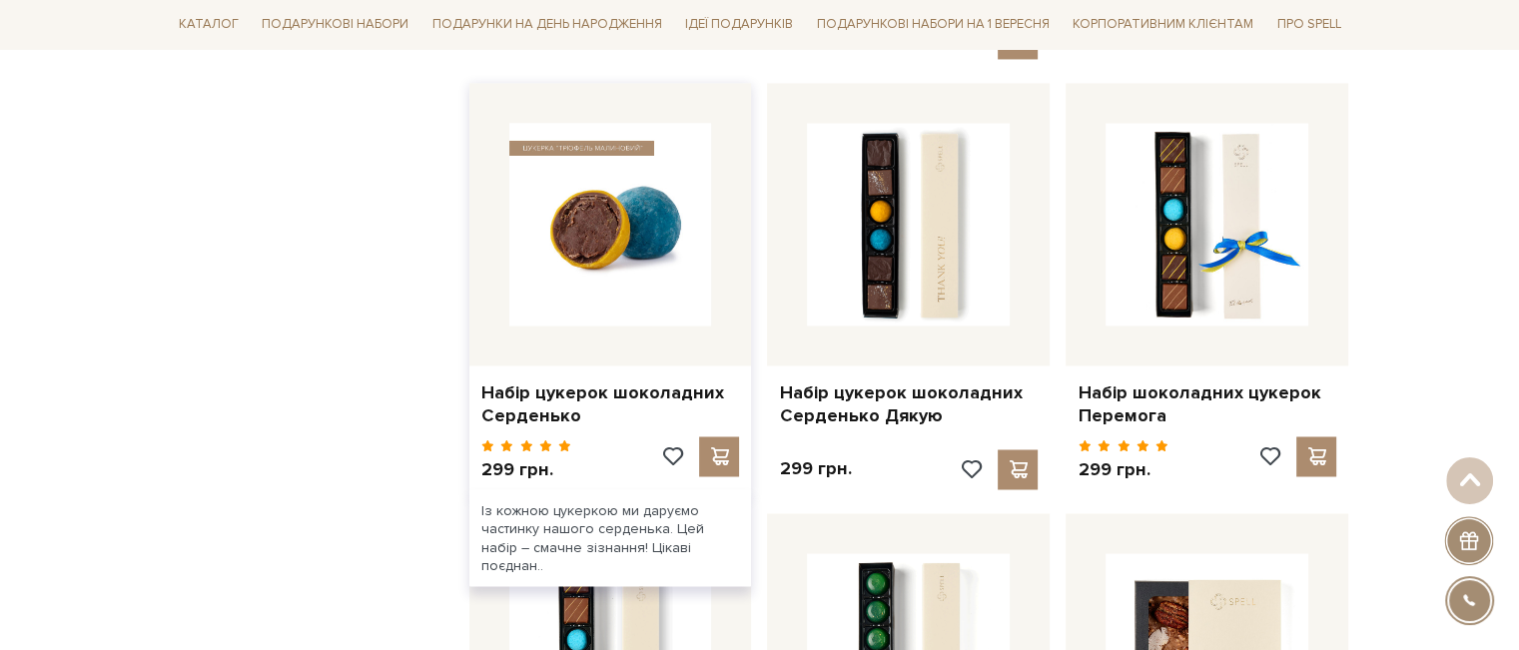
click at [619, 235] on img at bounding box center [610, 224] width 203 height 203
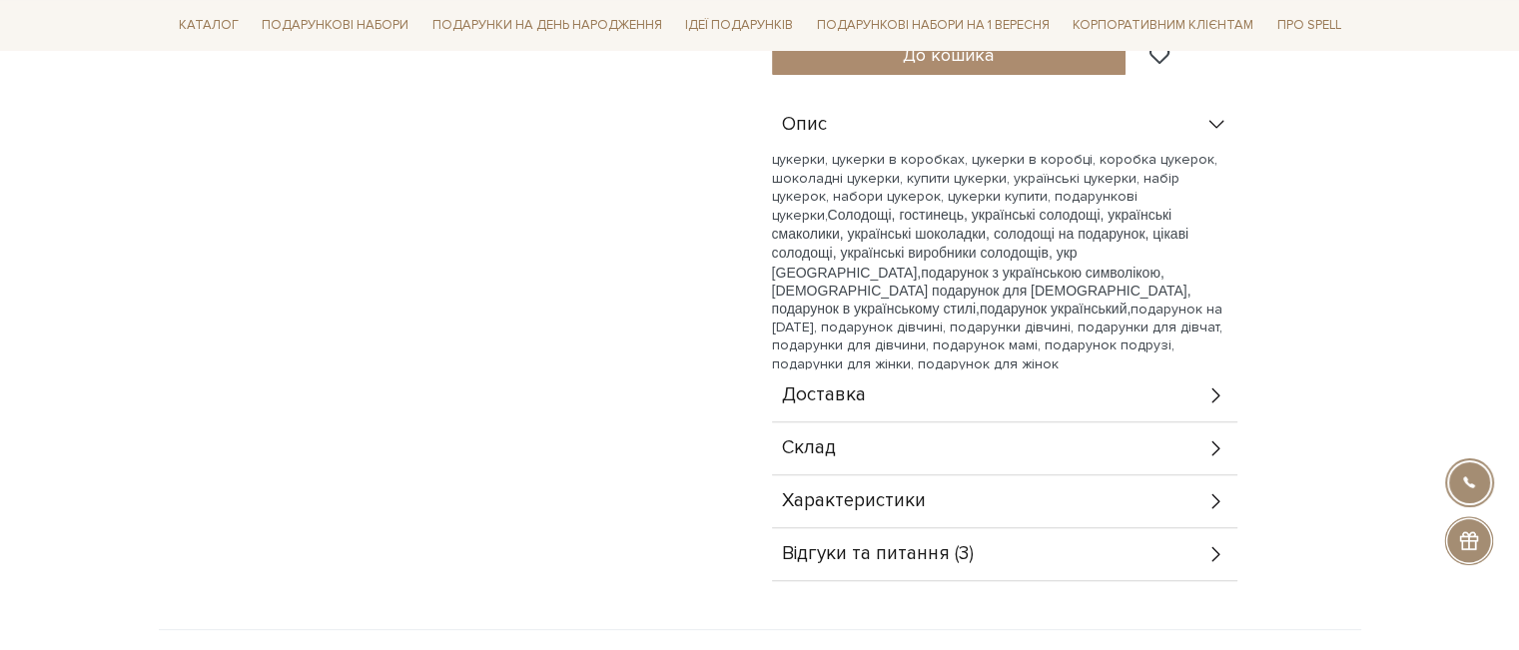
scroll to position [799, 0]
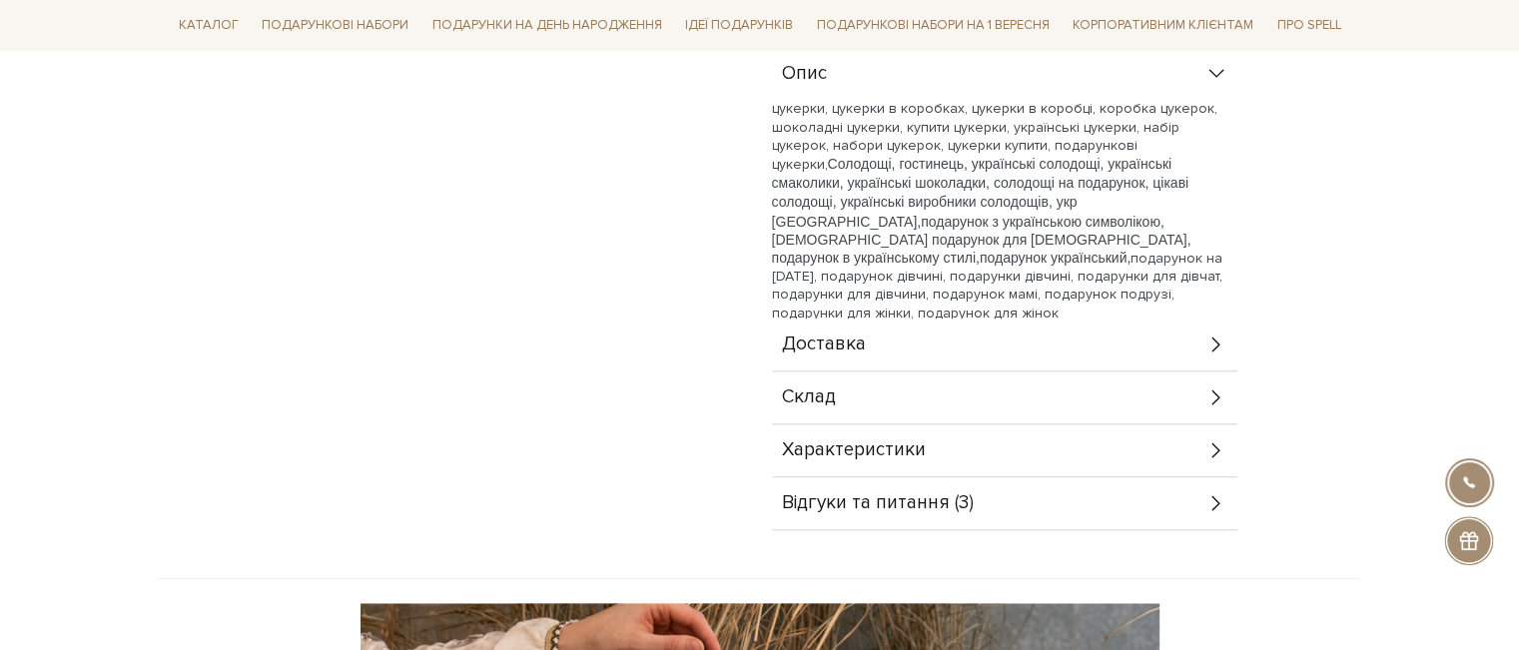
click at [873, 417] on div "Склад" at bounding box center [1005, 398] width 466 height 52
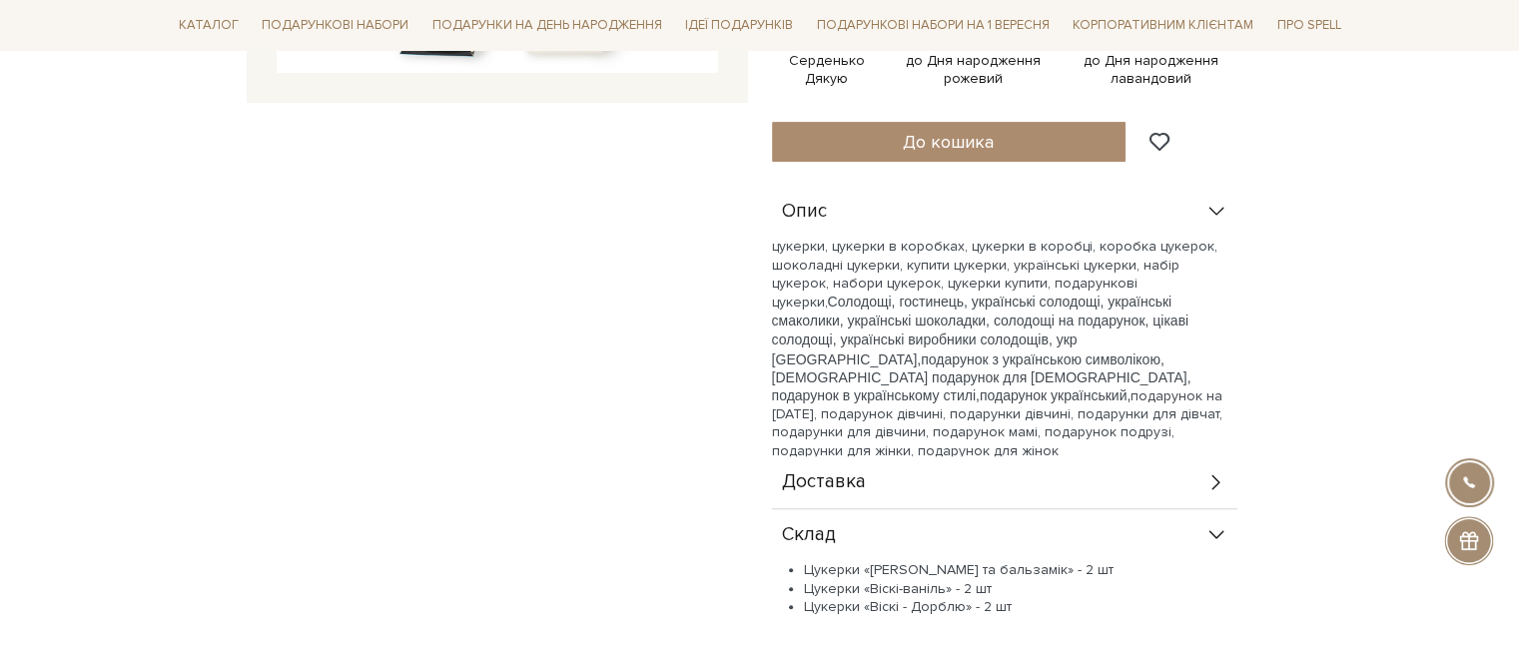
scroll to position [300, 0]
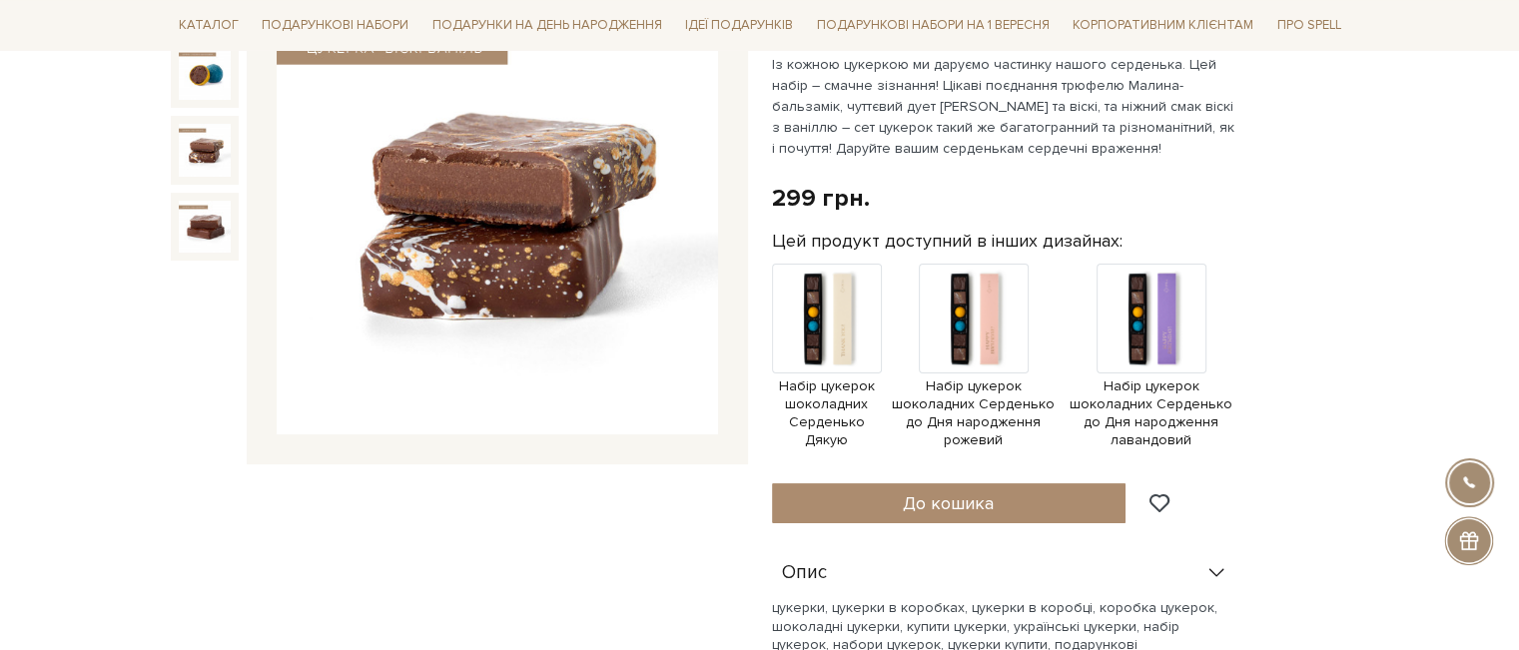
click at [190, 145] on img at bounding box center [205, 150] width 52 height 52
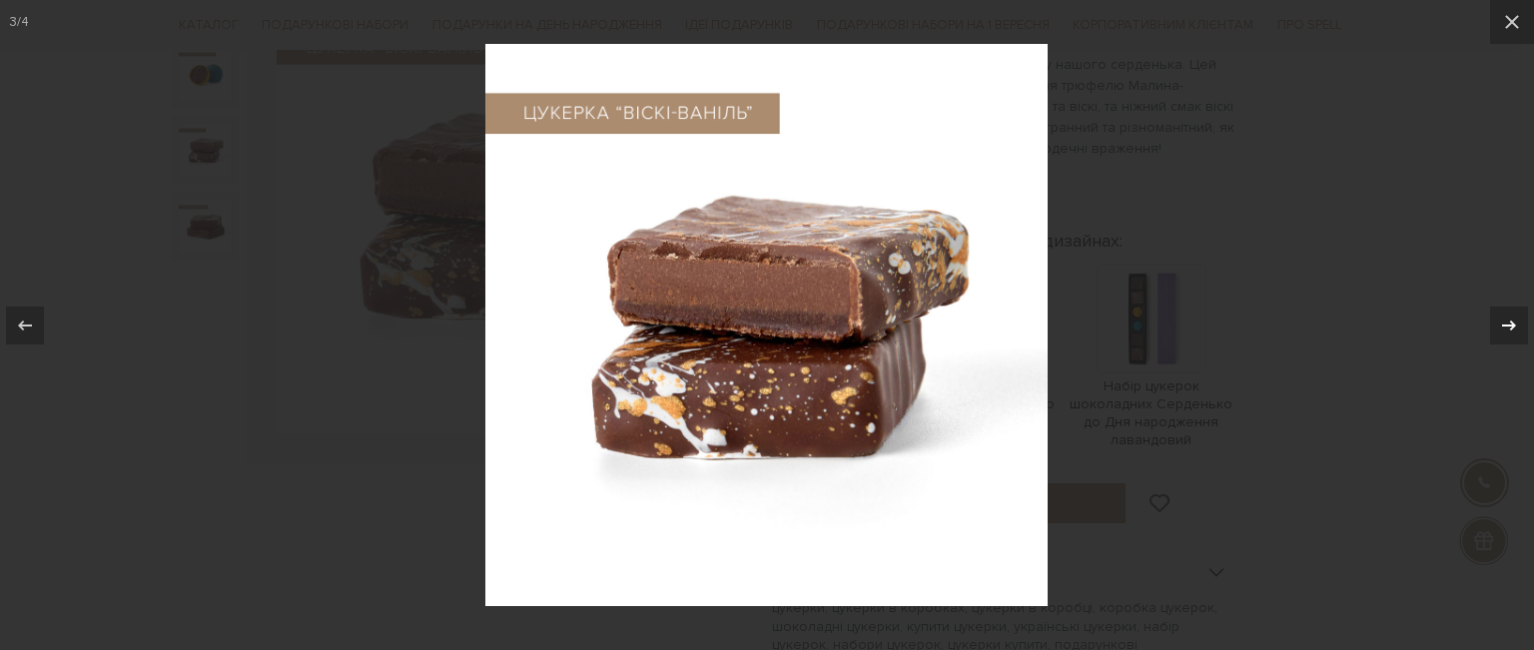
click at [1506, 318] on icon at bounding box center [1509, 326] width 24 height 24
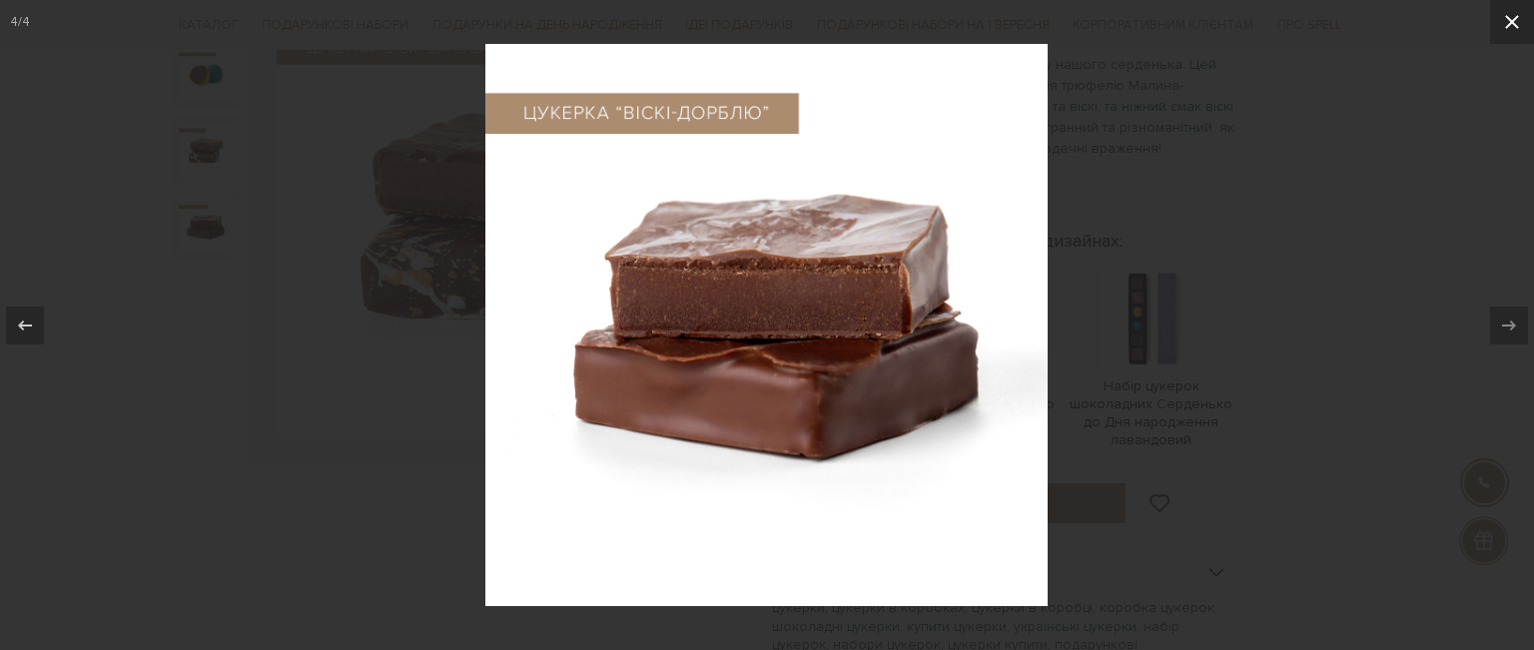
click at [1506, 28] on icon at bounding box center [1512, 22] width 24 height 24
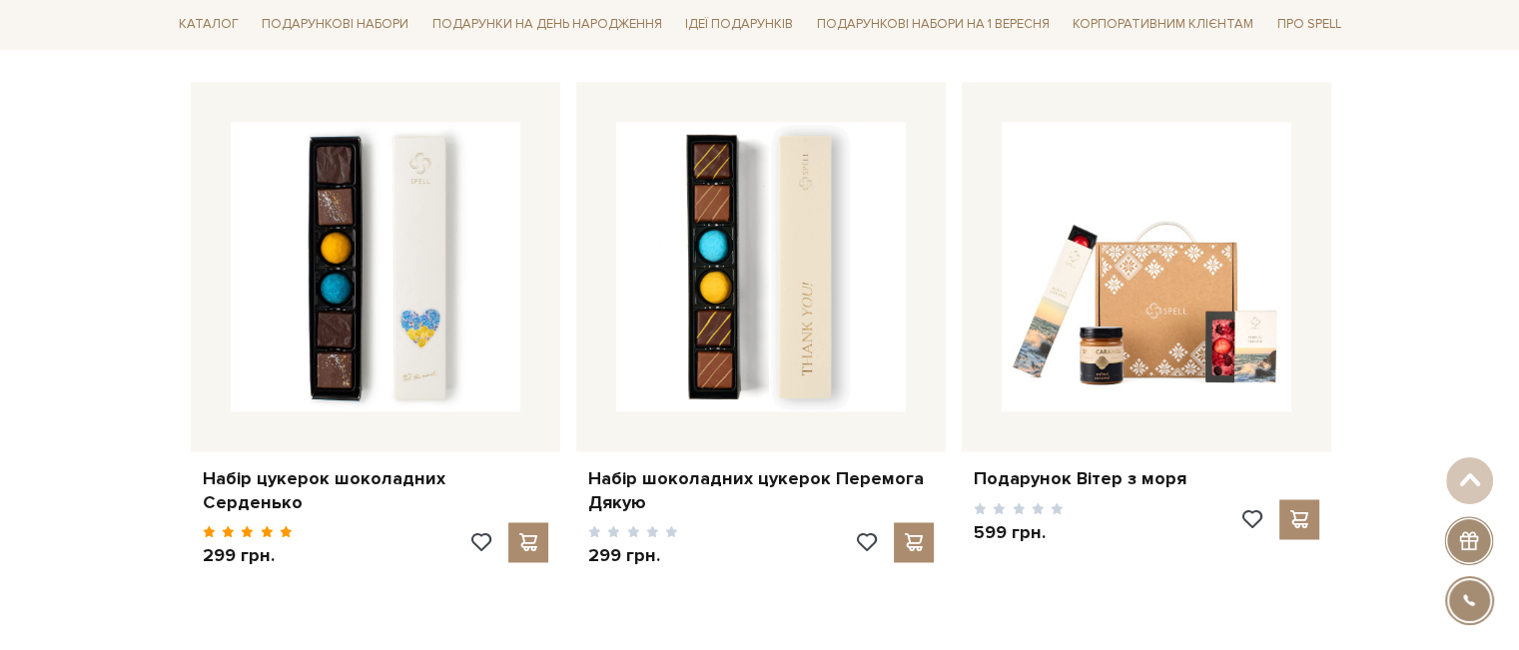
scroll to position [2697, 0]
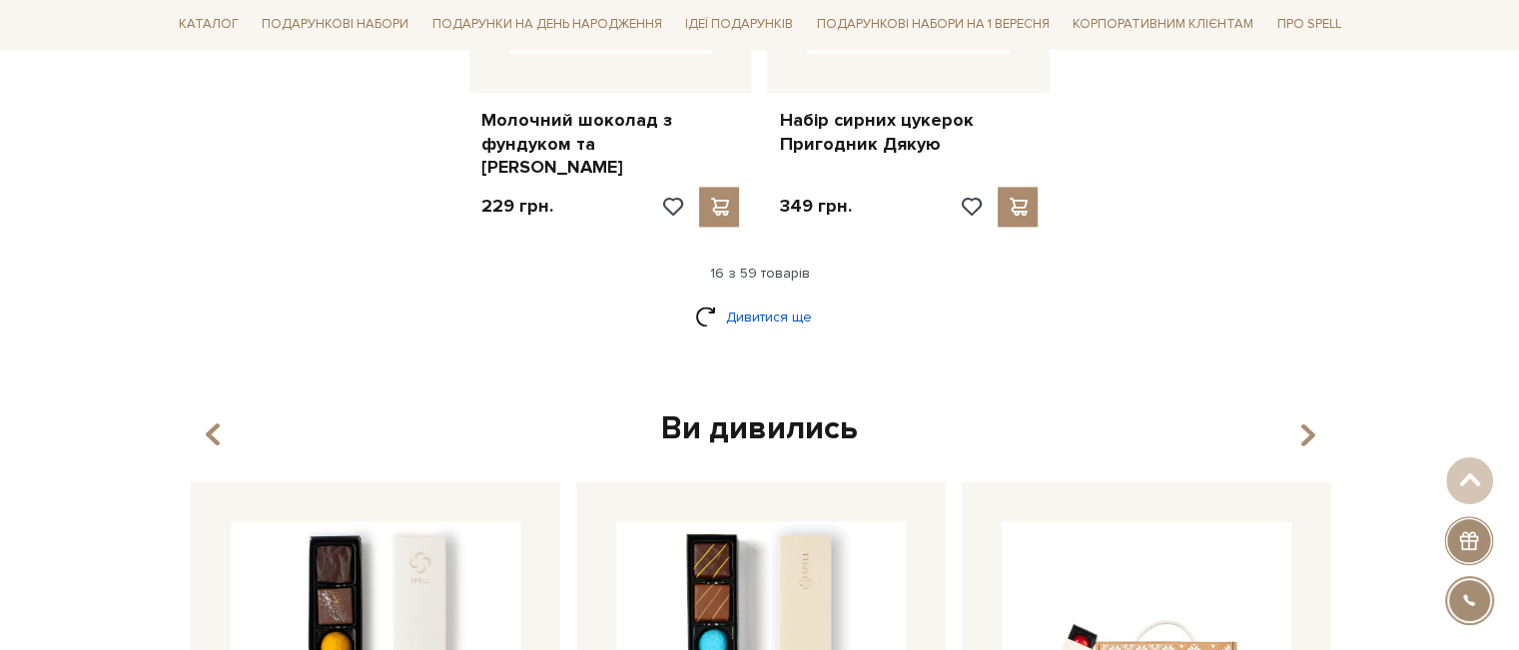
click at [754, 300] on link "Дивитися ще" at bounding box center [760, 317] width 130 height 35
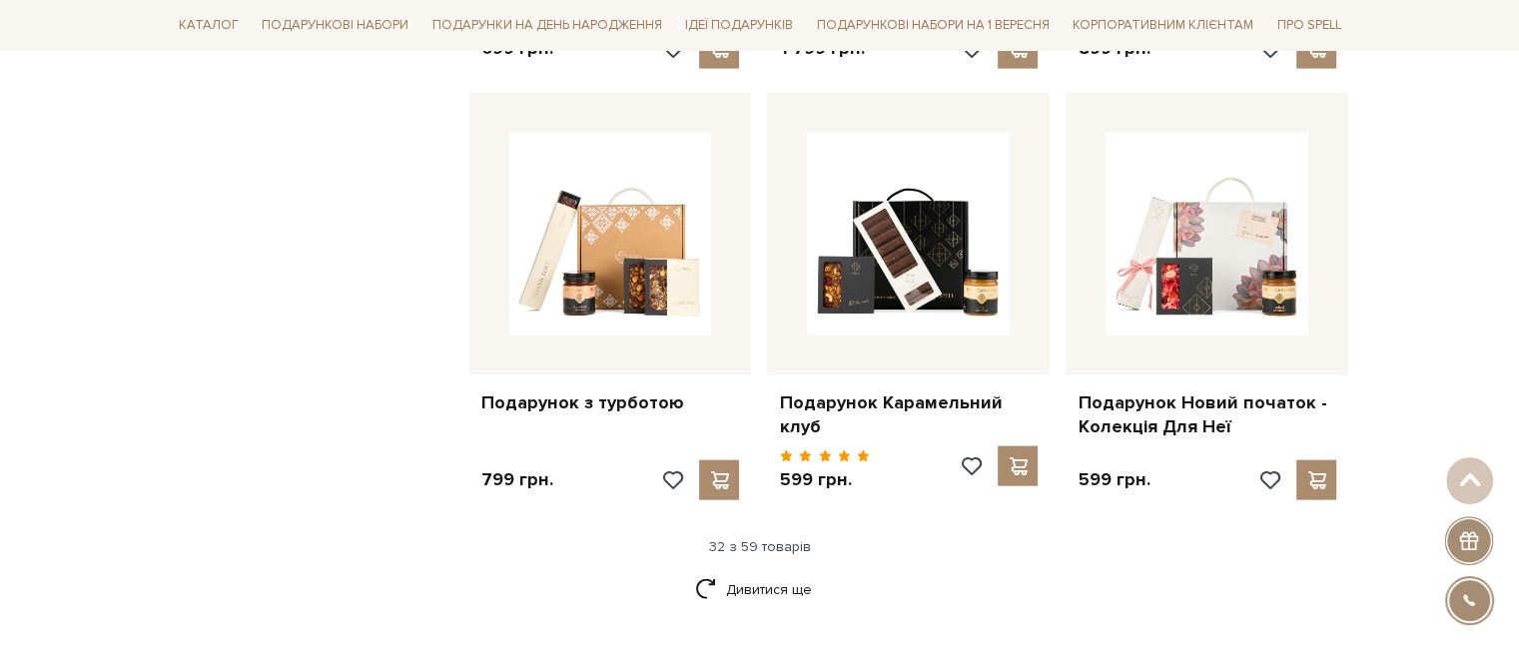
scroll to position [4695, 0]
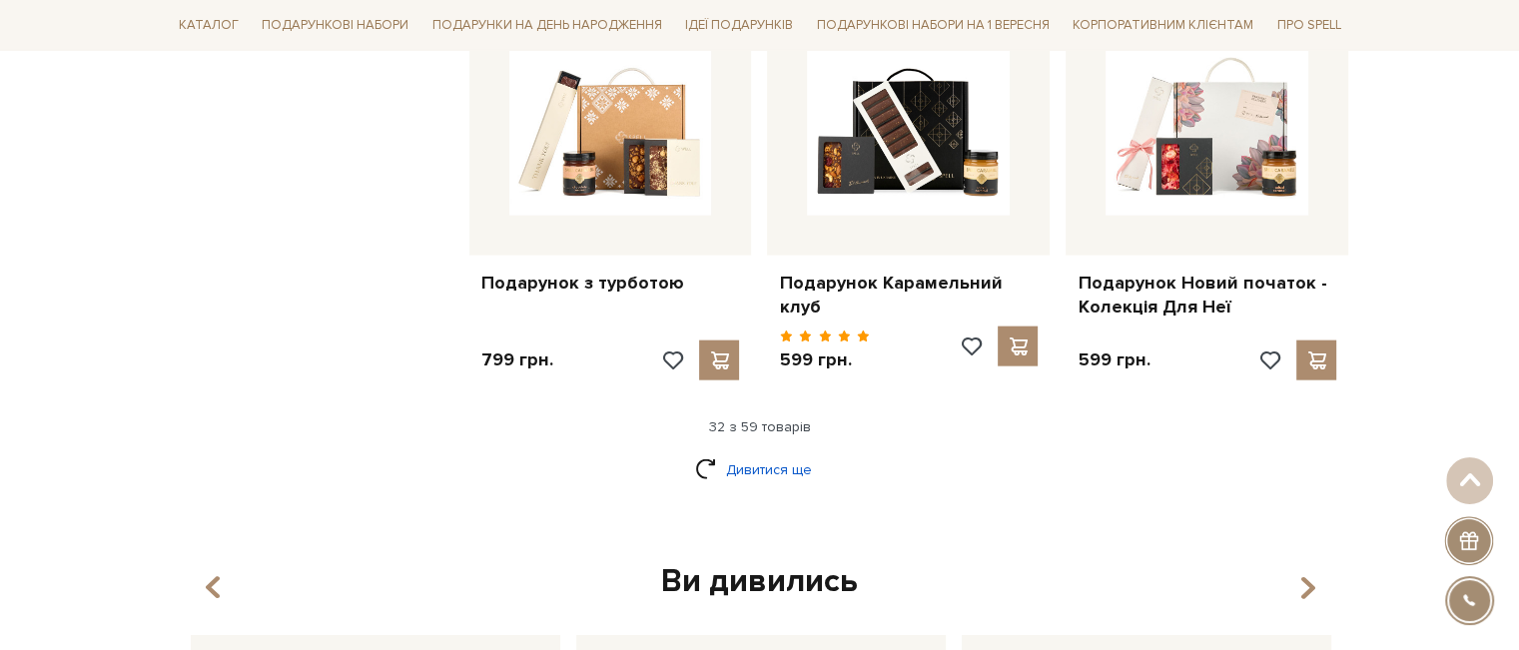
click at [795, 453] on link "Дивитися ще" at bounding box center [760, 470] width 130 height 35
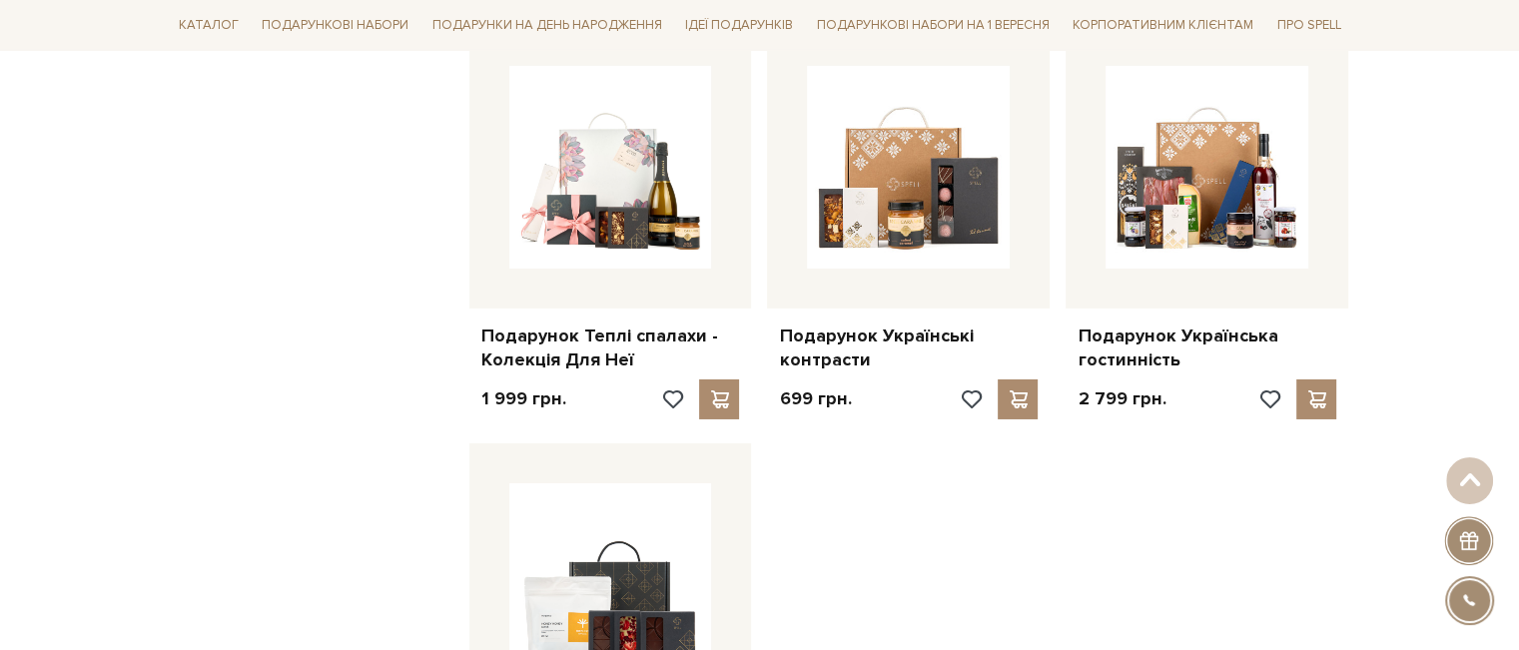
scroll to position [7292, 0]
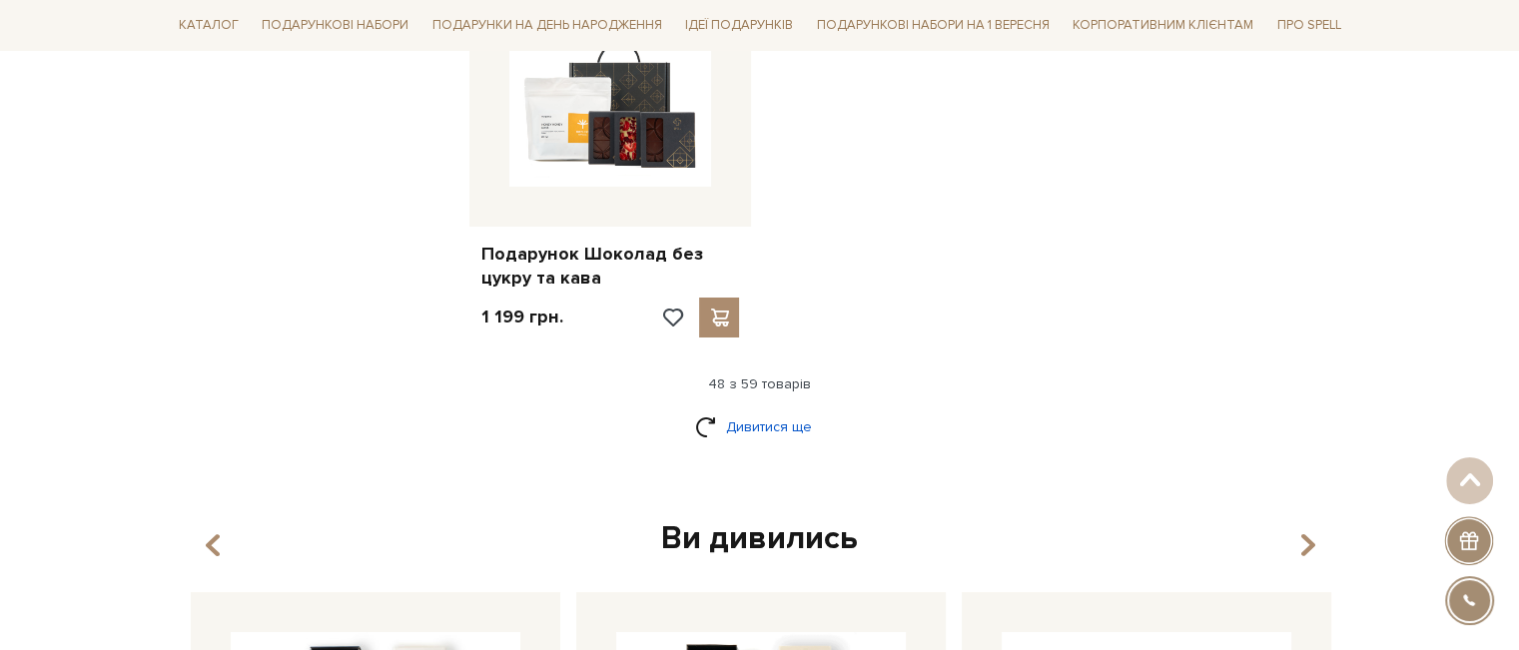
click at [789, 410] on link "Дивитися ще" at bounding box center [760, 427] width 130 height 35
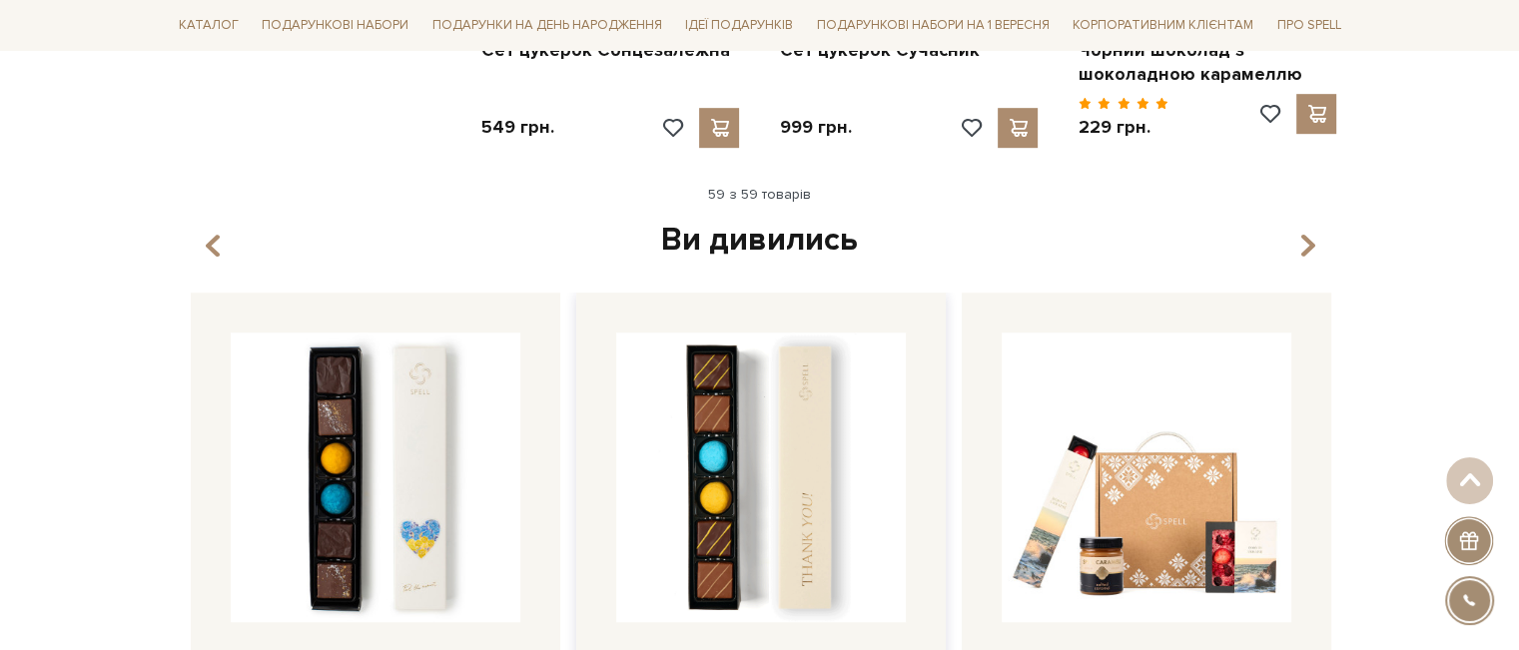
scroll to position [9090, 0]
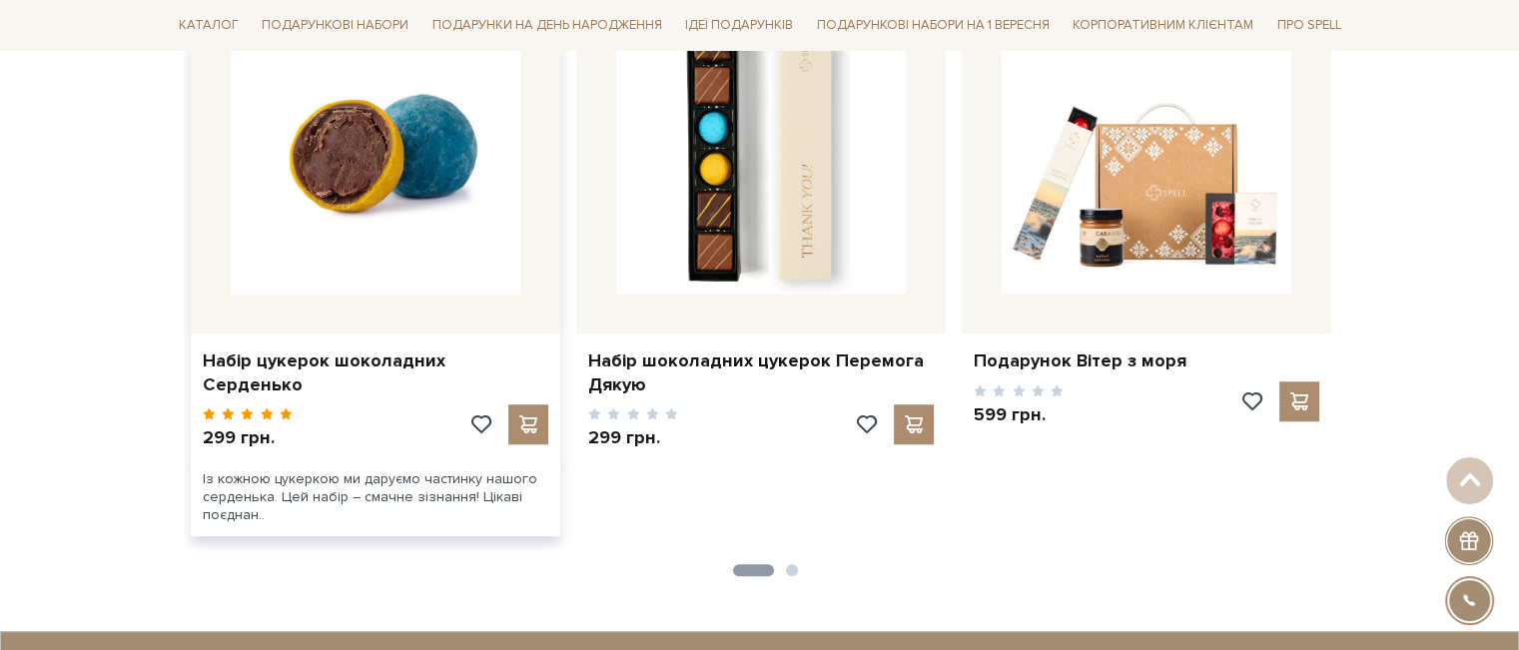
click at [425, 221] on img at bounding box center [376, 149] width 290 height 290
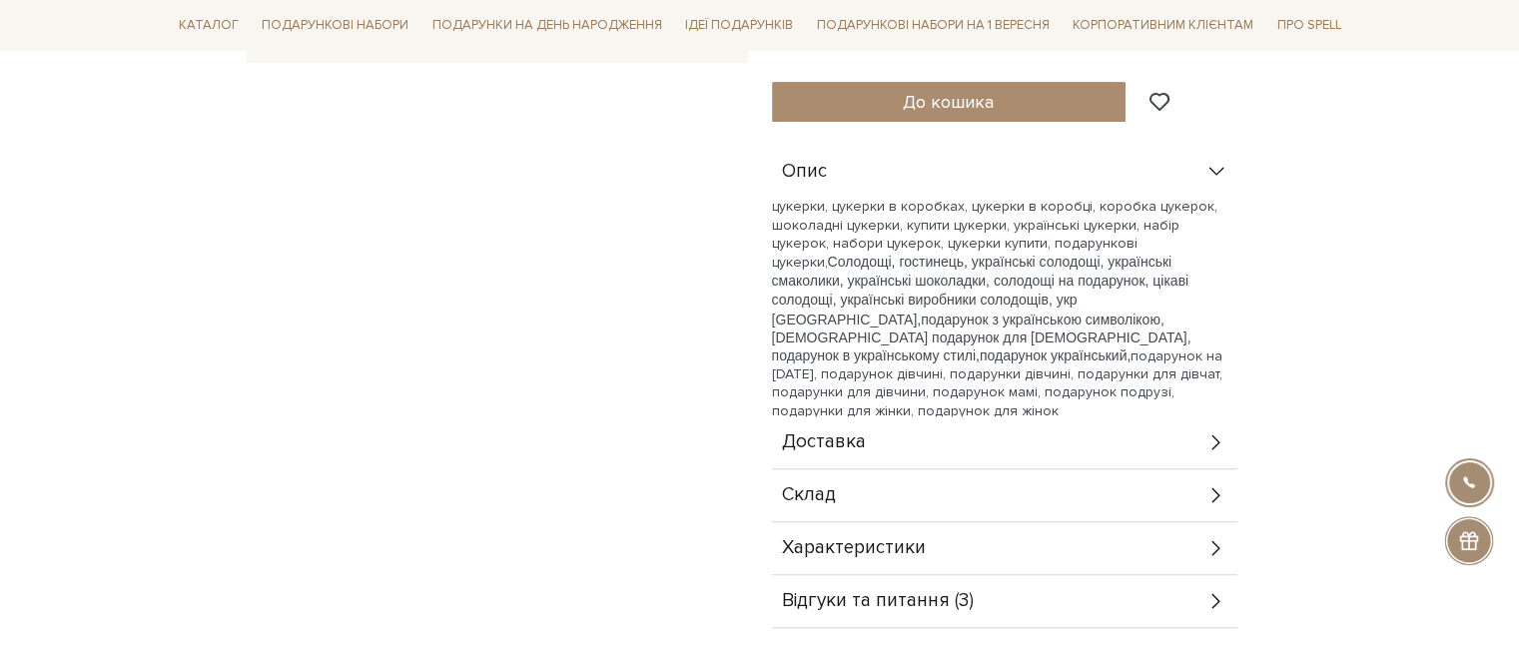
scroll to position [699, 0]
click at [859, 594] on span "Відгуки та питання (3)" at bounding box center [878, 603] width 192 height 18
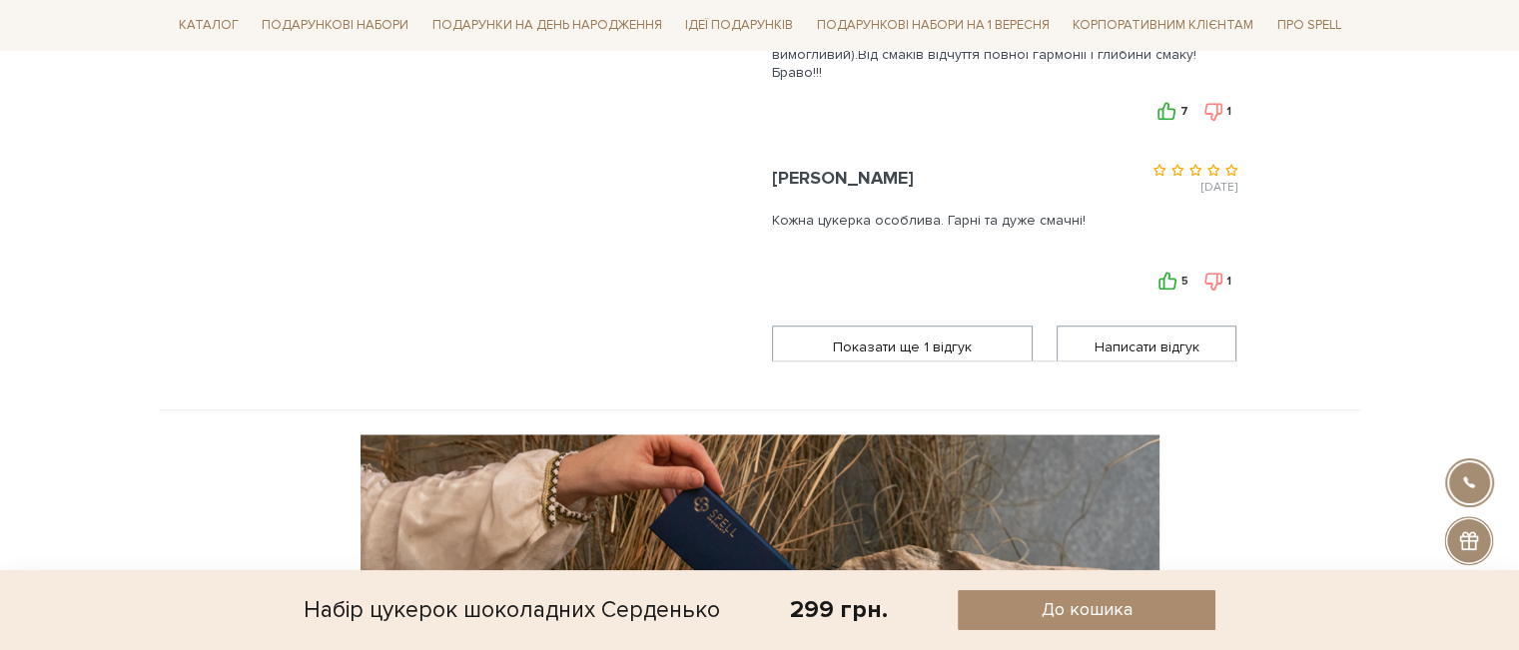
scroll to position [1399, 0]
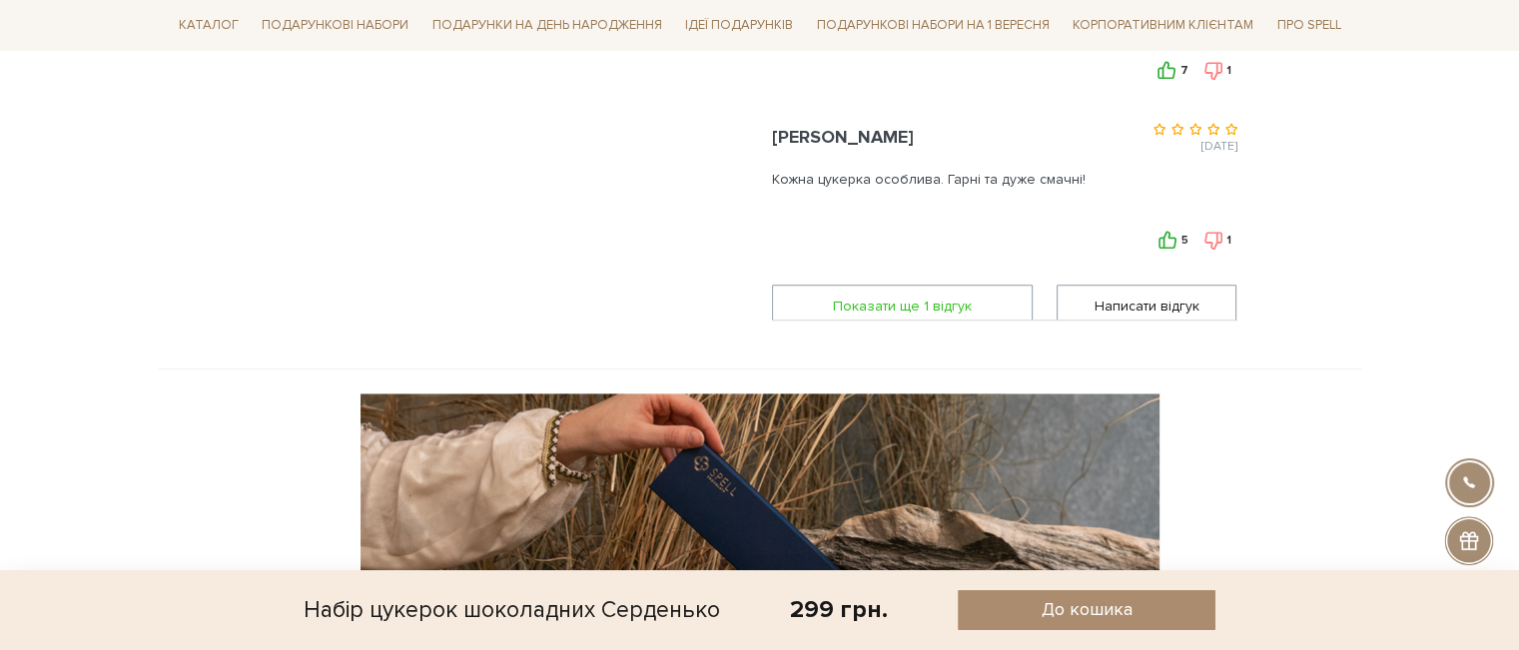
click at [965, 286] on span "Показати ще 1 вiдгук" at bounding box center [903, 306] width 236 height 41
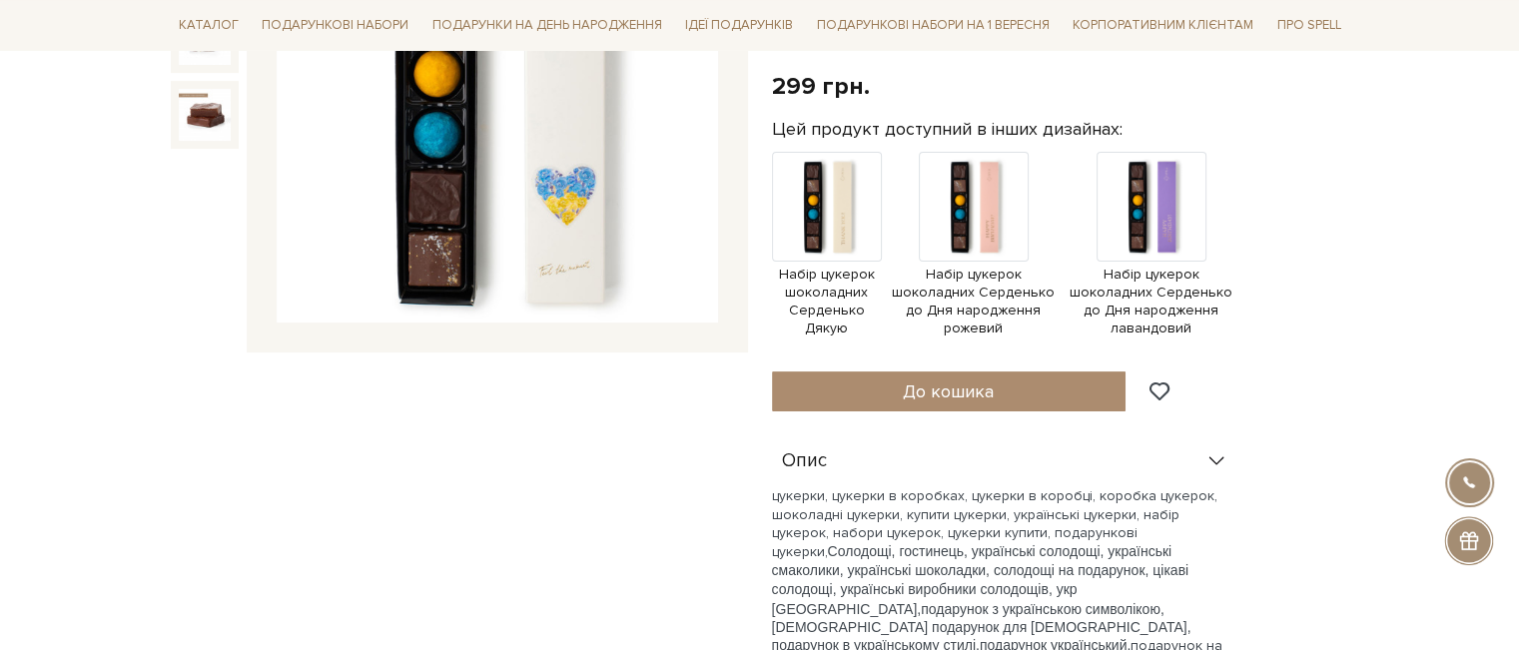
scroll to position [200, 0]
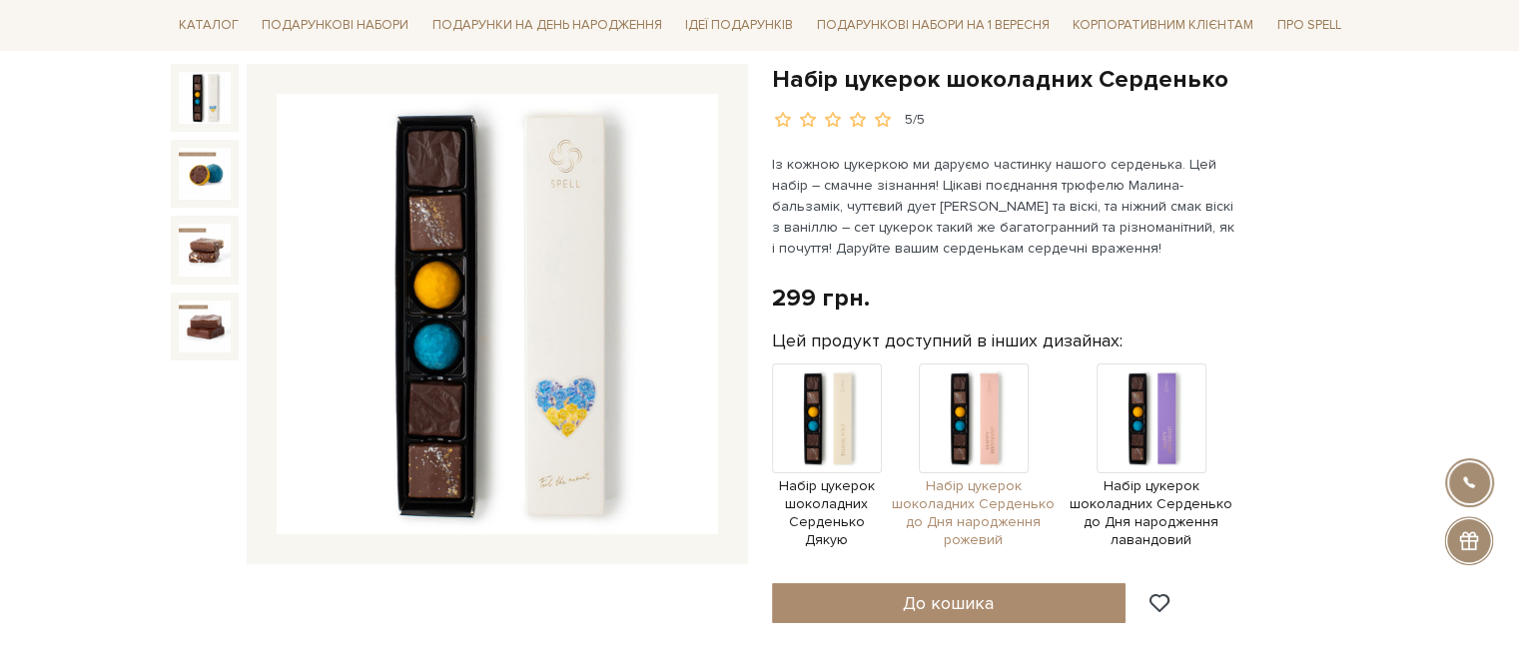
click at [991, 413] on img at bounding box center [974, 419] width 110 height 110
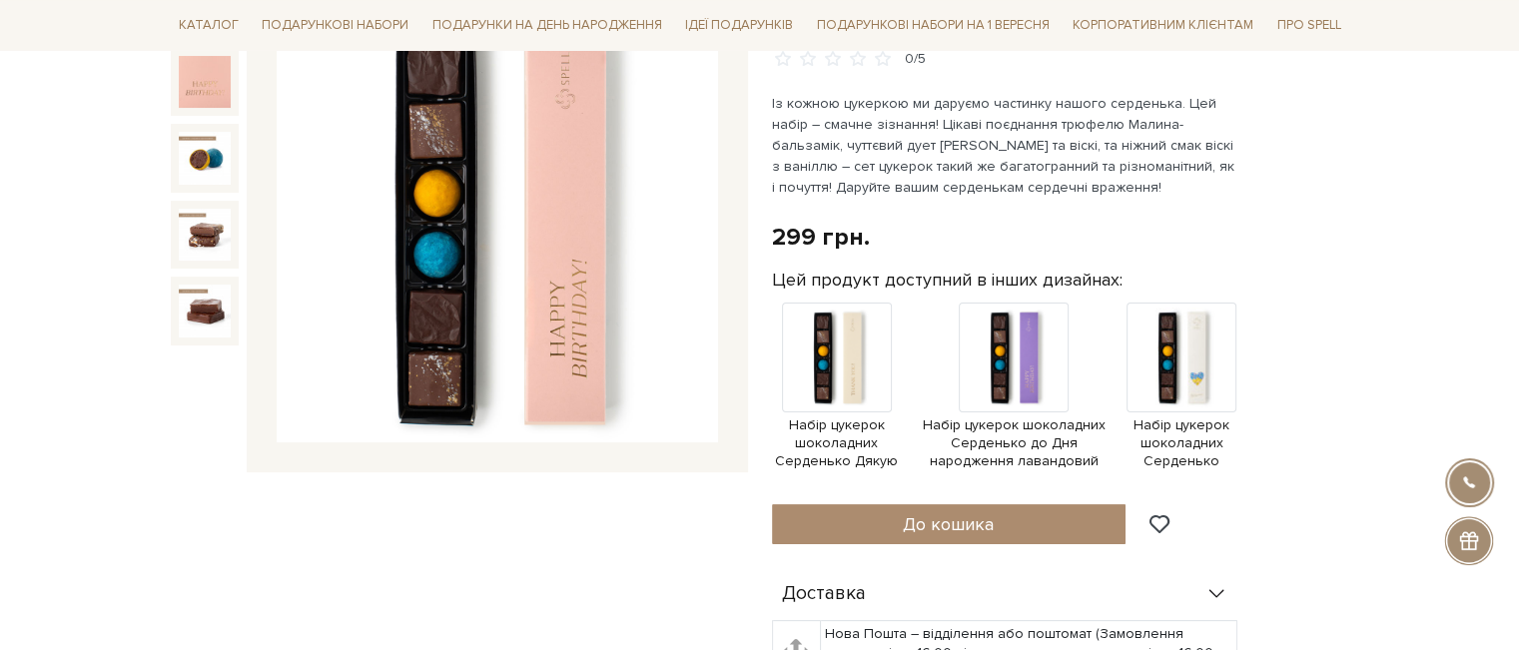
scroll to position [300, 0]
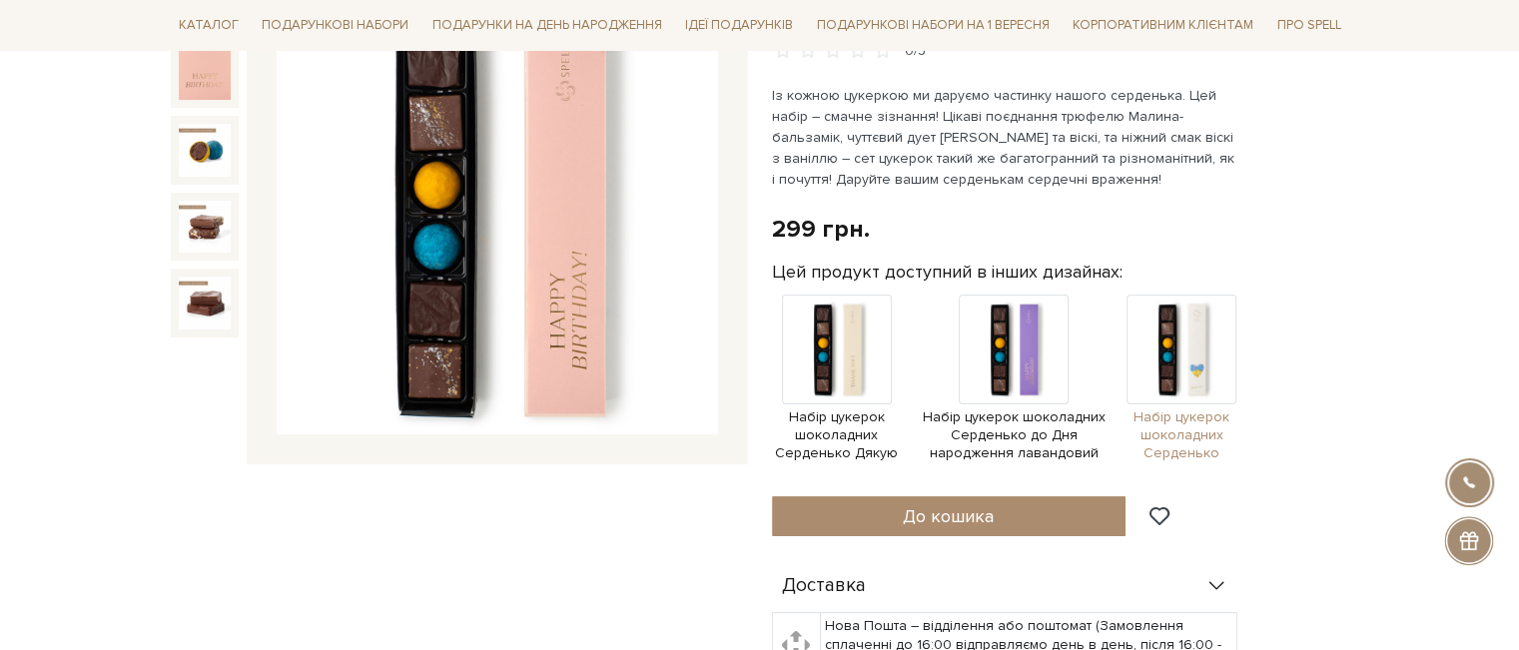
click at [1173, 351] on img at bounding box center [1182, 350] width 110 height 110
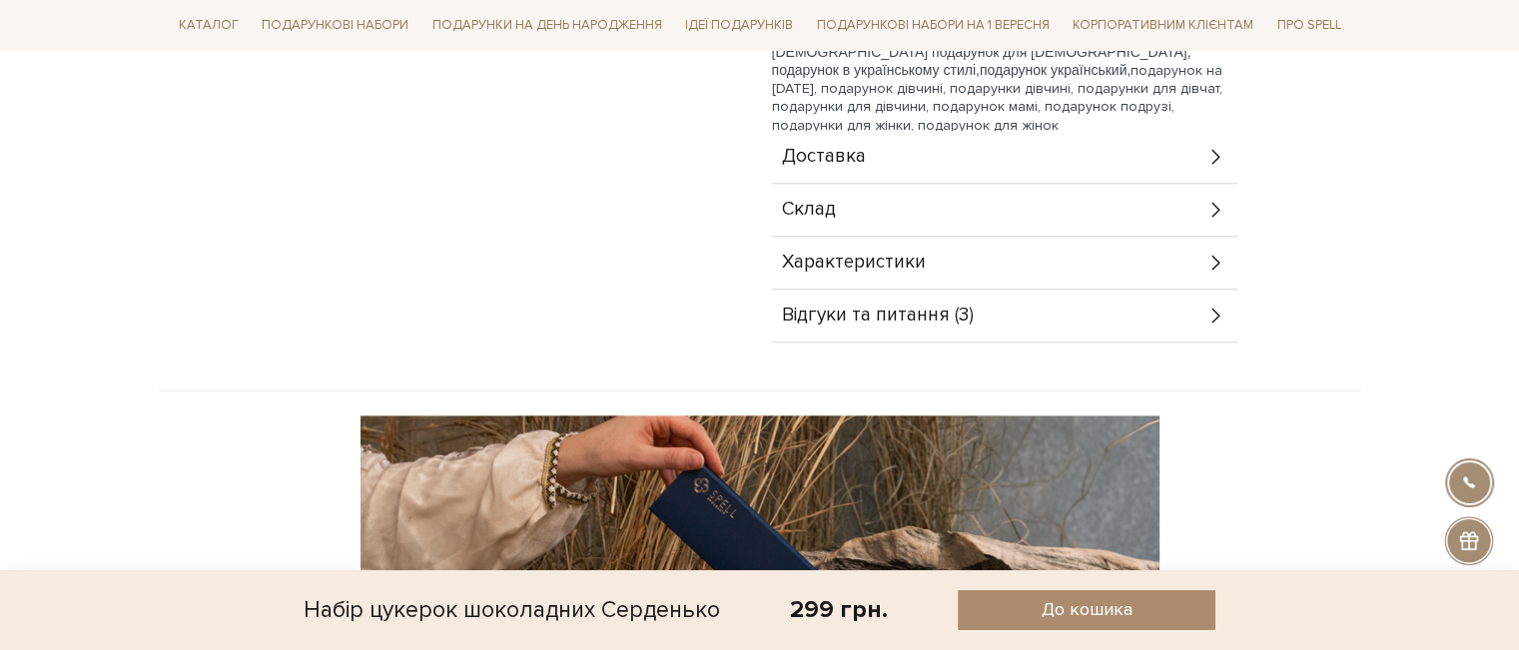
scroll to position [999, 0]
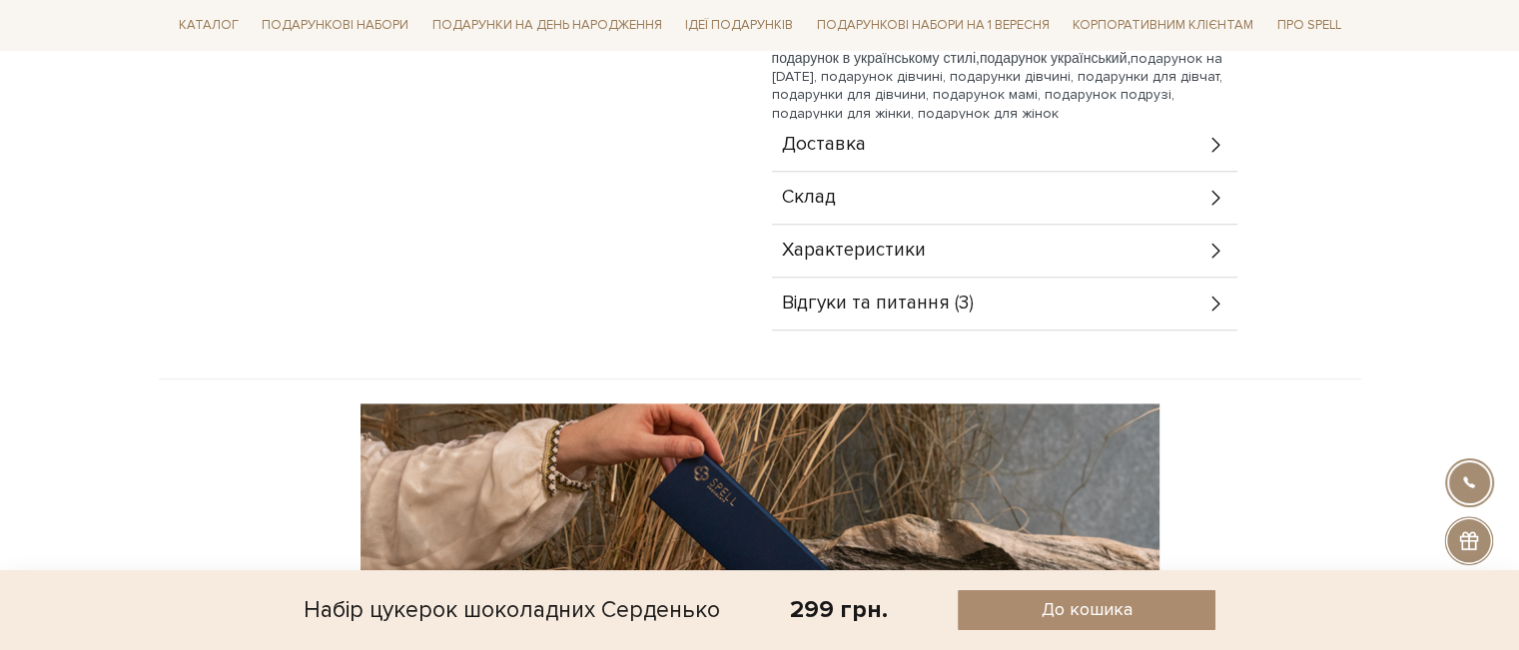
click at [879, 251] on span "Характеристики" at bounding box center [854, 251] width 144 height 18
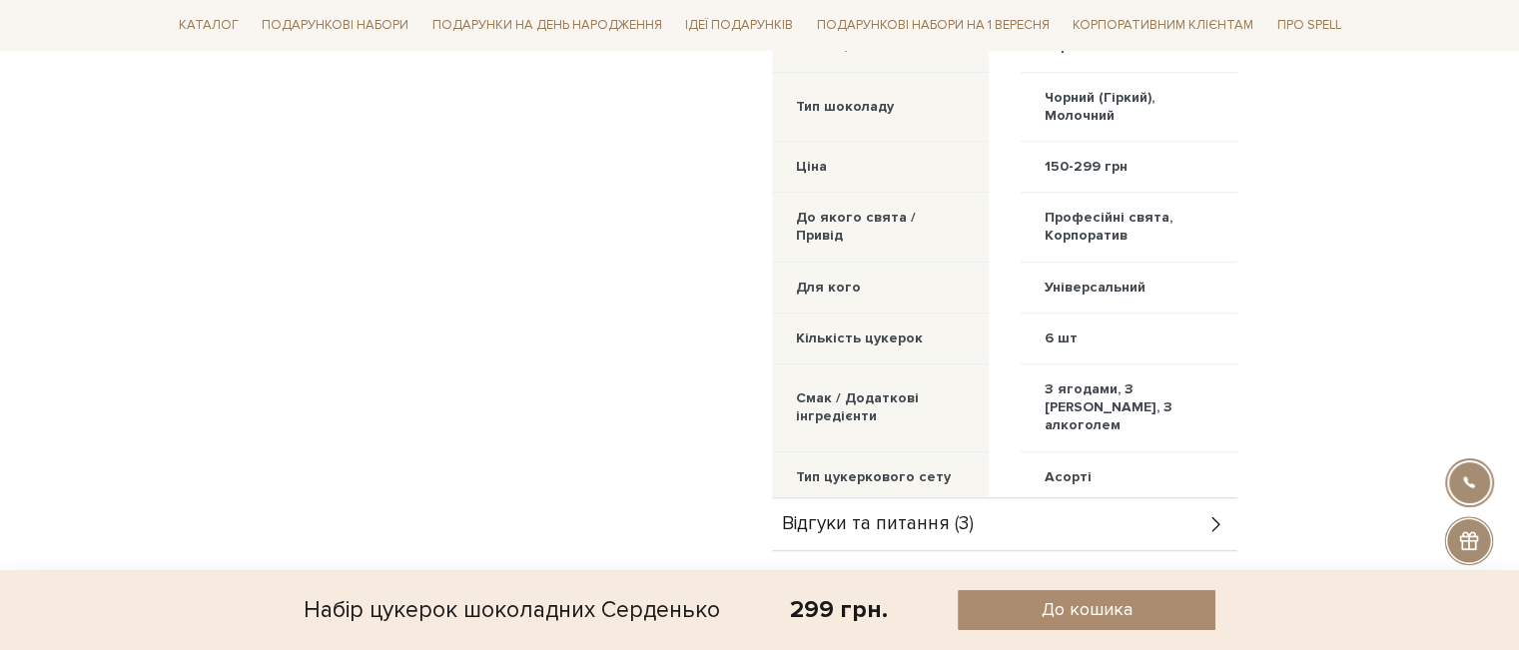
scroll to position [1498, 0]
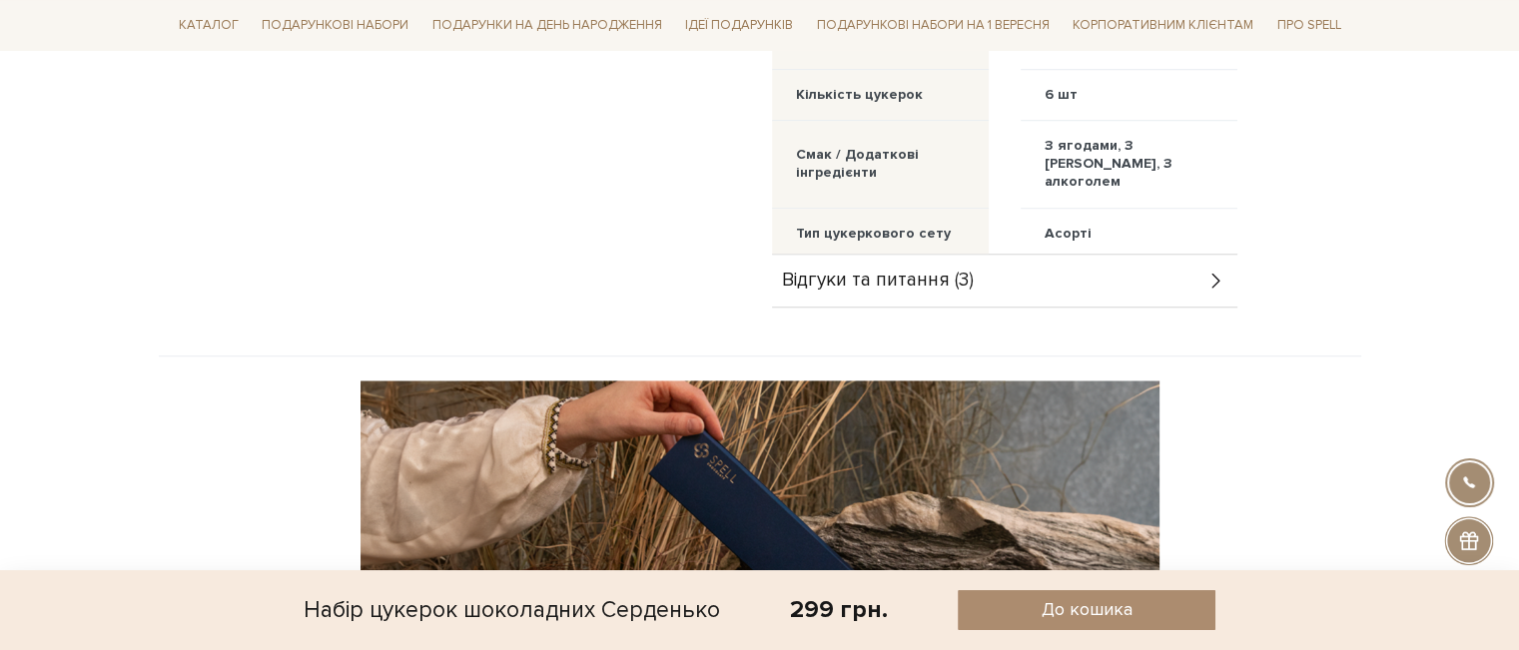
click at [849, 272] on span "Відгуки та питання (3)" at bounding box center [878, 281] width 192 height 18
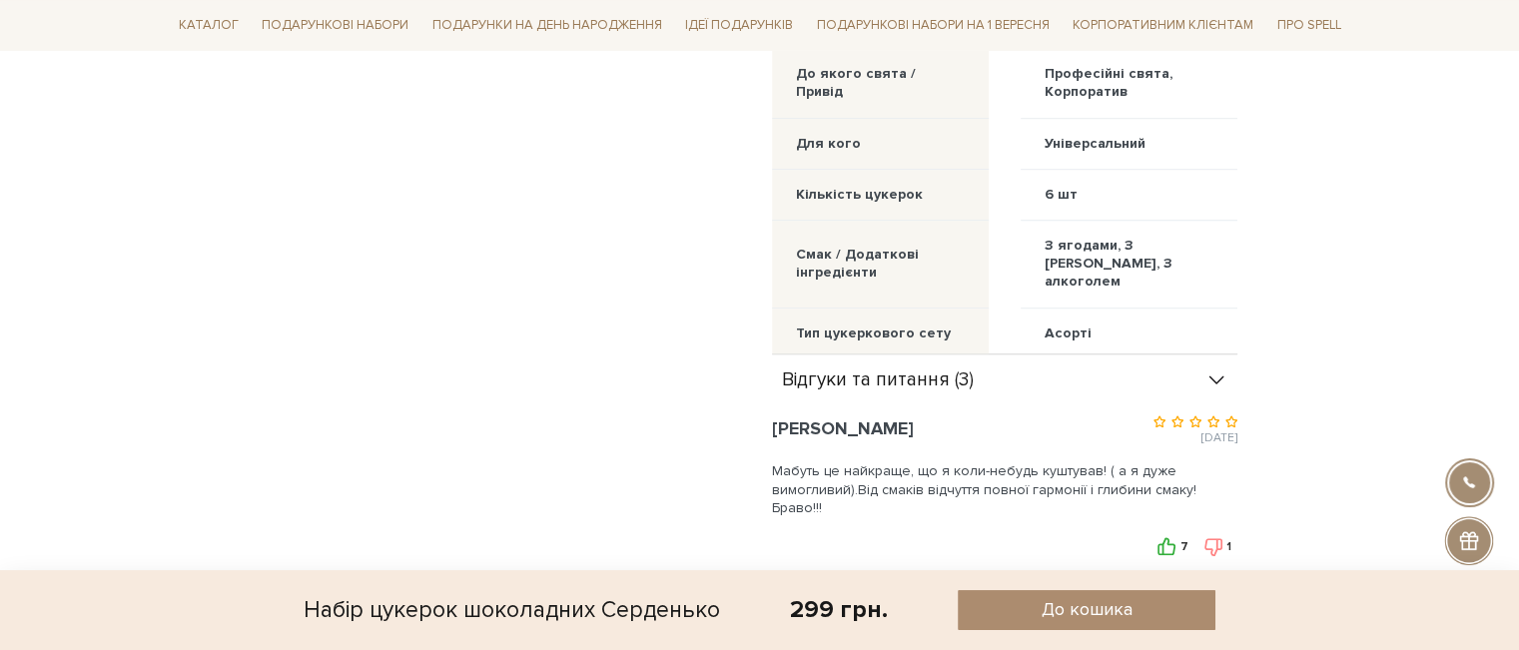
scroll to position [899, 0]
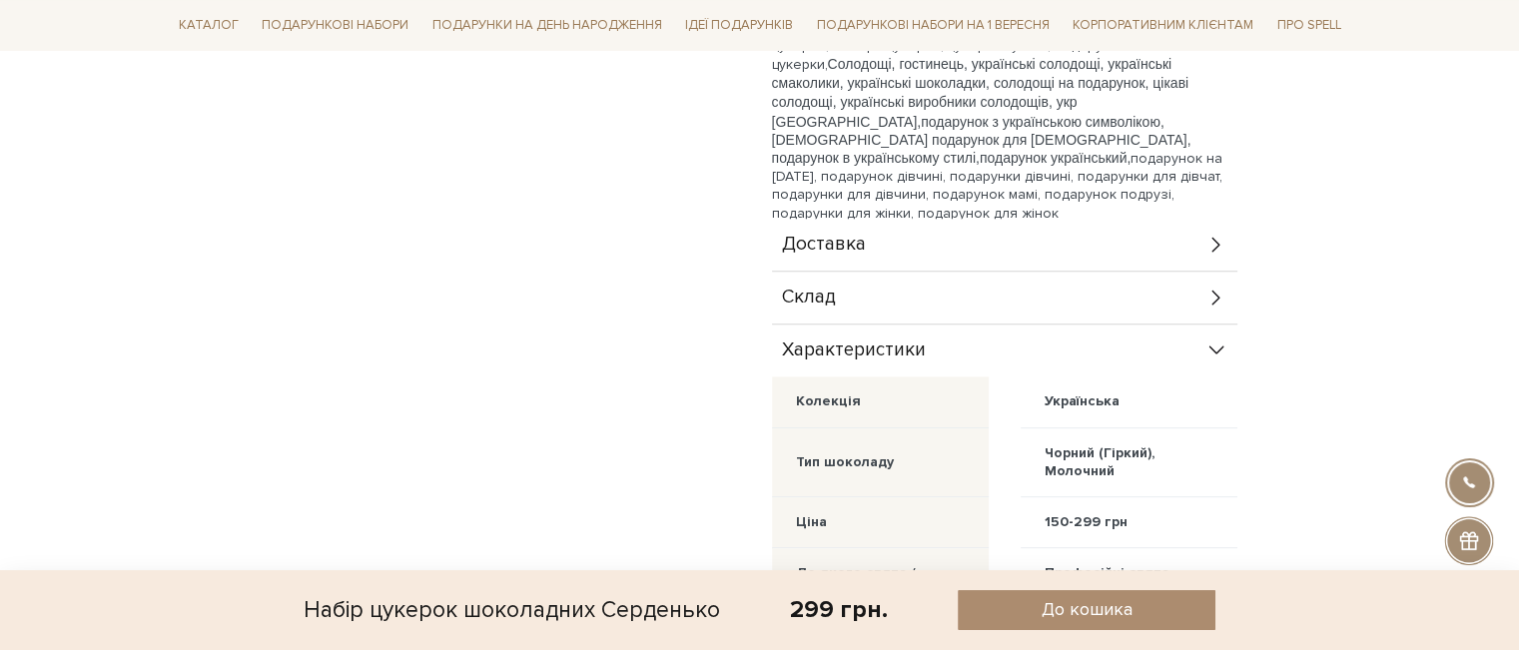
click at [802, 298] on span "Склад" at bounding box center [809, 298] width 54 height 18
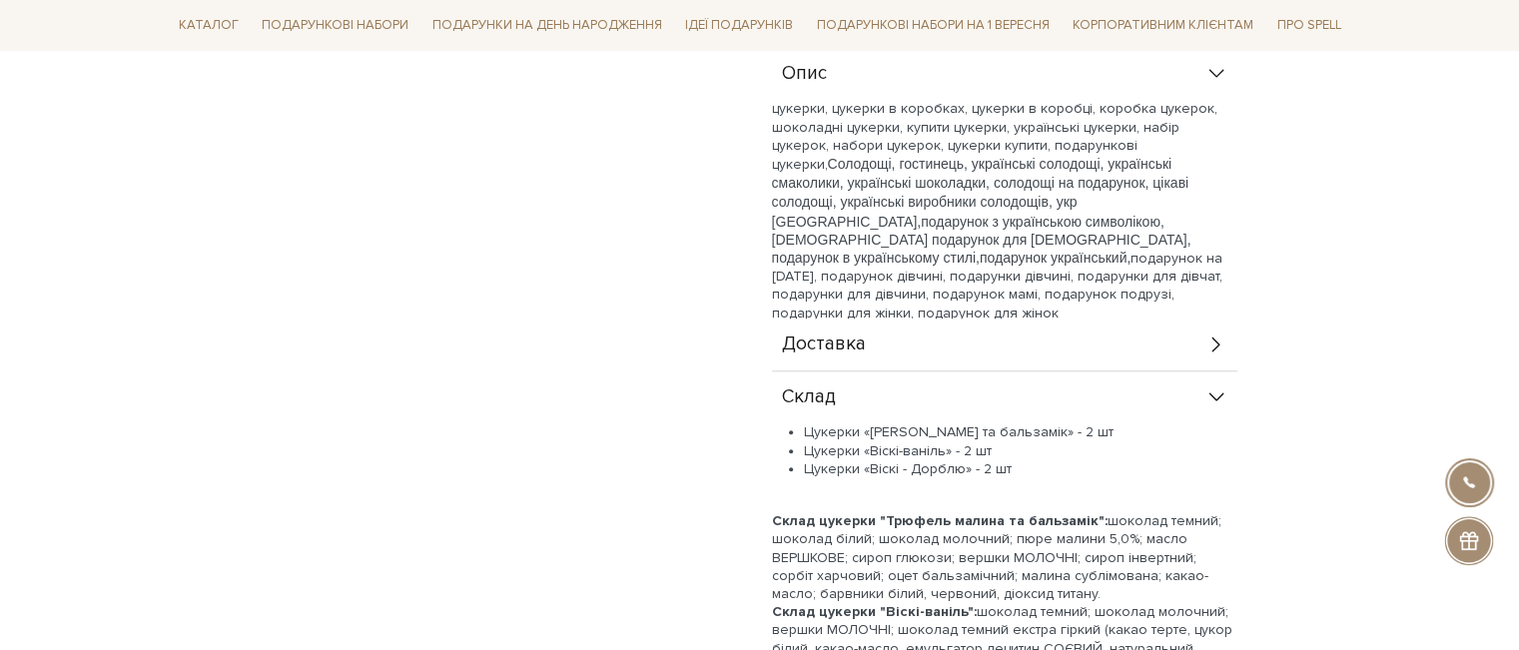
scroll to position [200, 0]
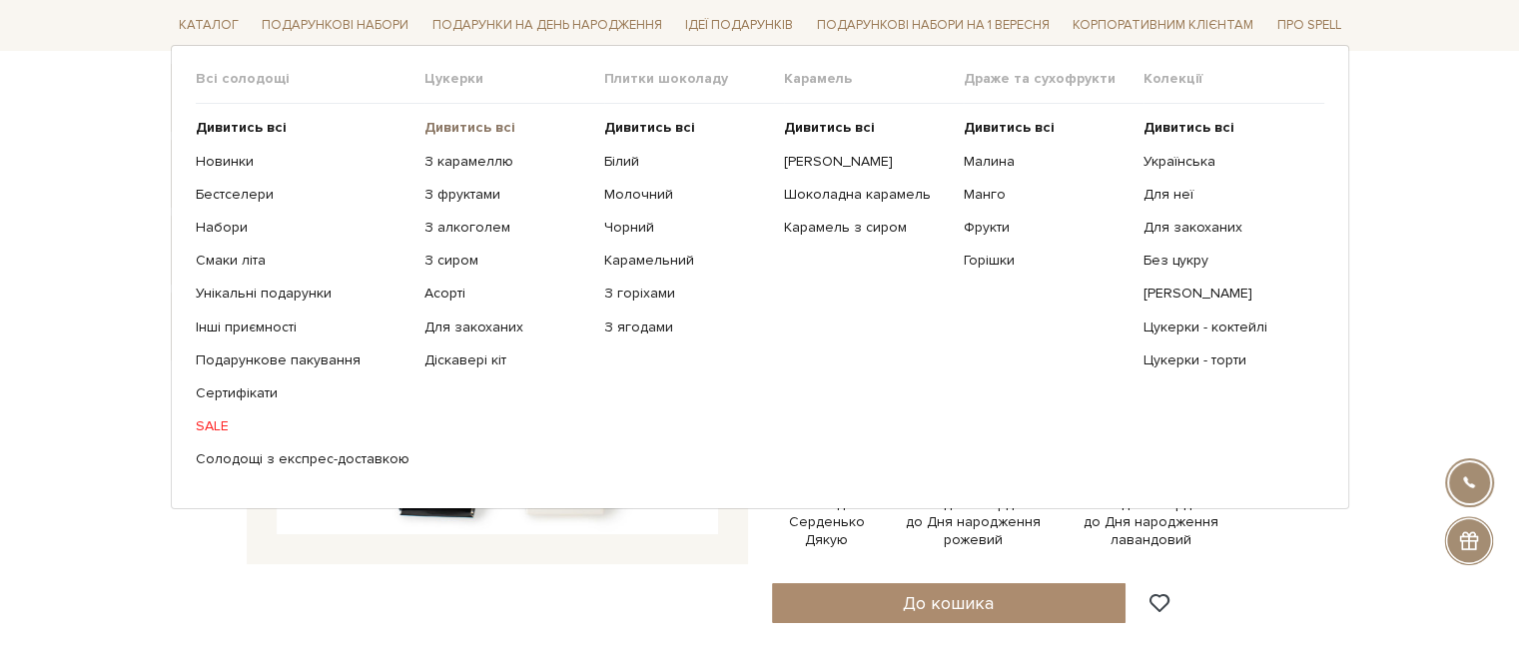
click at [442, 128] on b "Дивитись всі" at bounding box center [470, 127] width 91 height 17
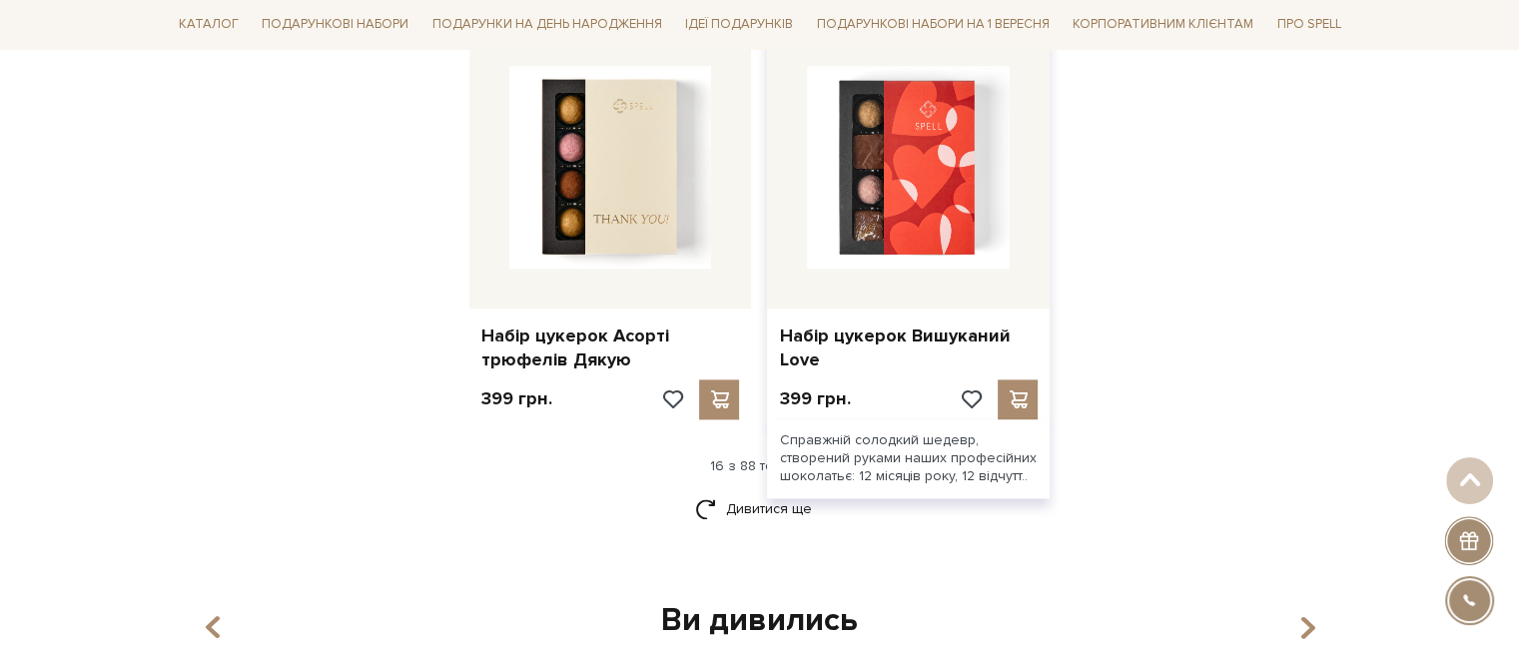
scroll to position [2497, 0]
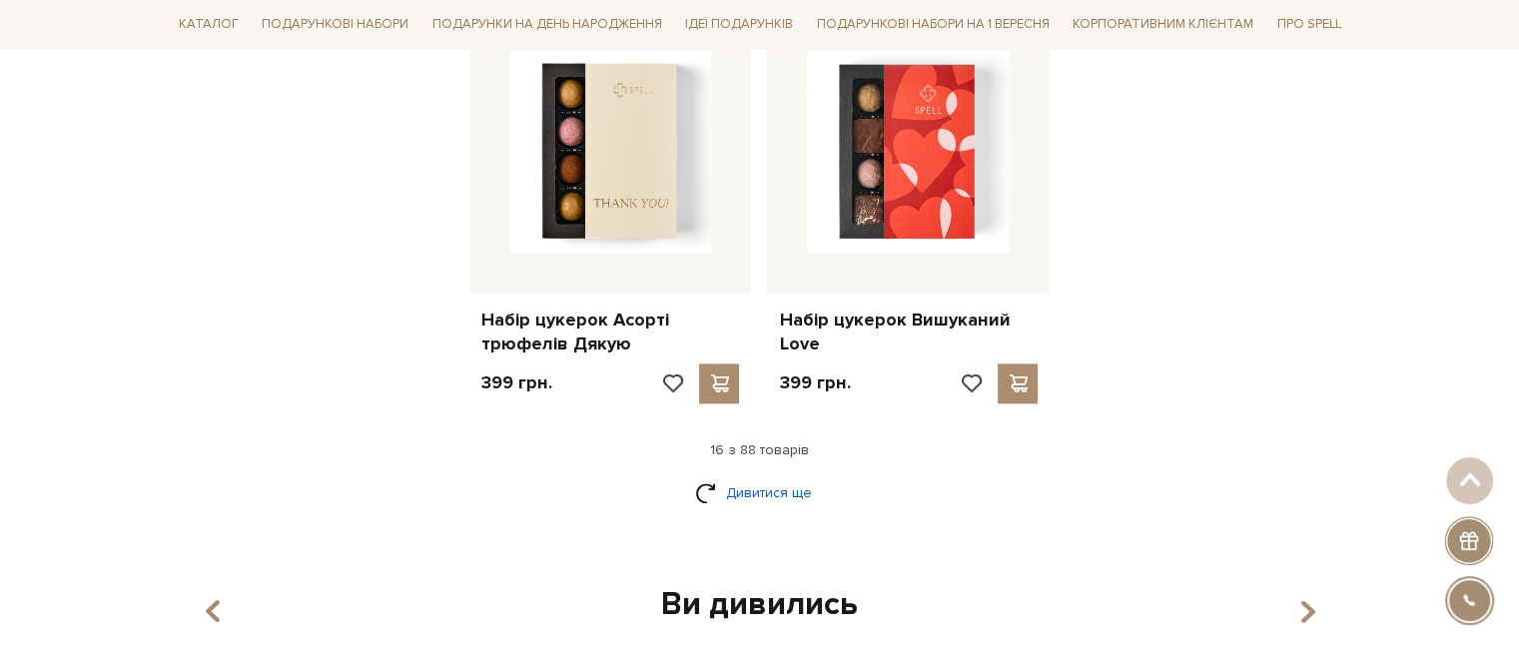
click at [747, 483] on link "Дивитися ще" at bounding box center [760, 493] width 130 height 35
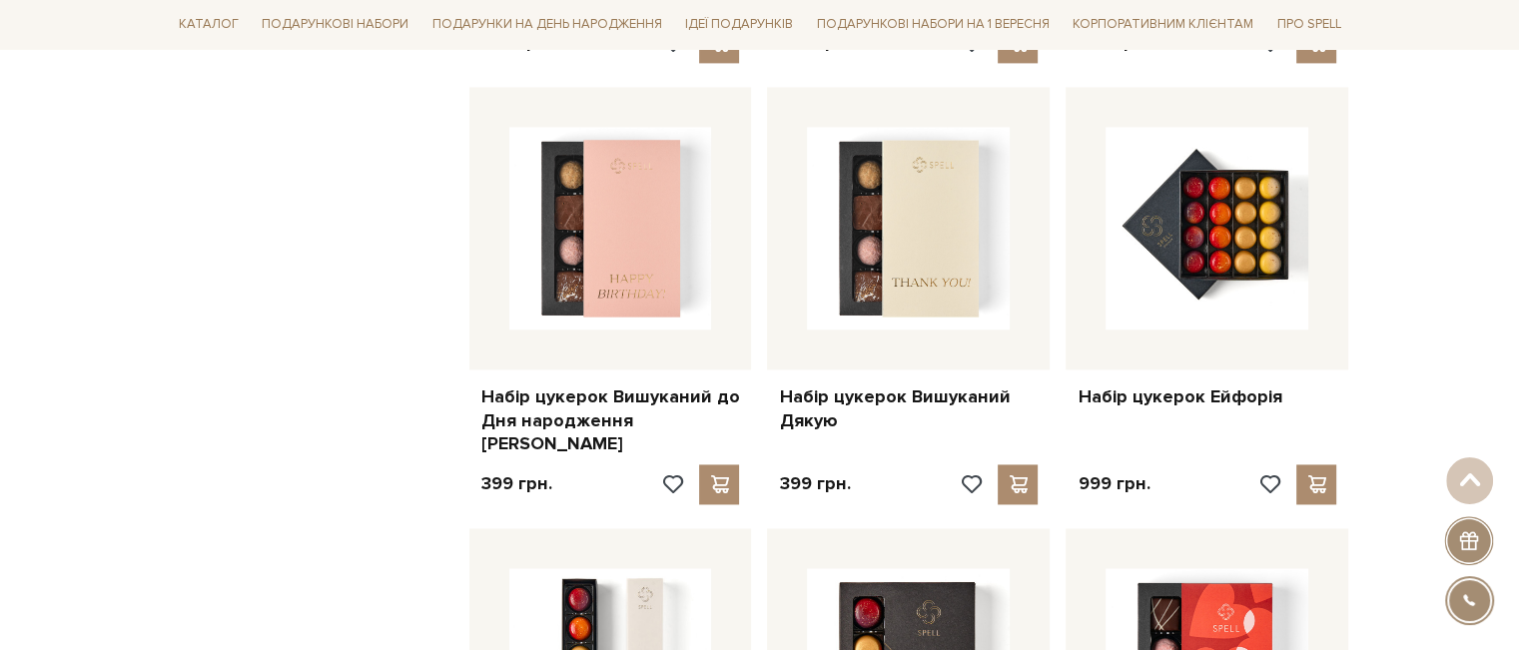
scroll to position [2897, 0]
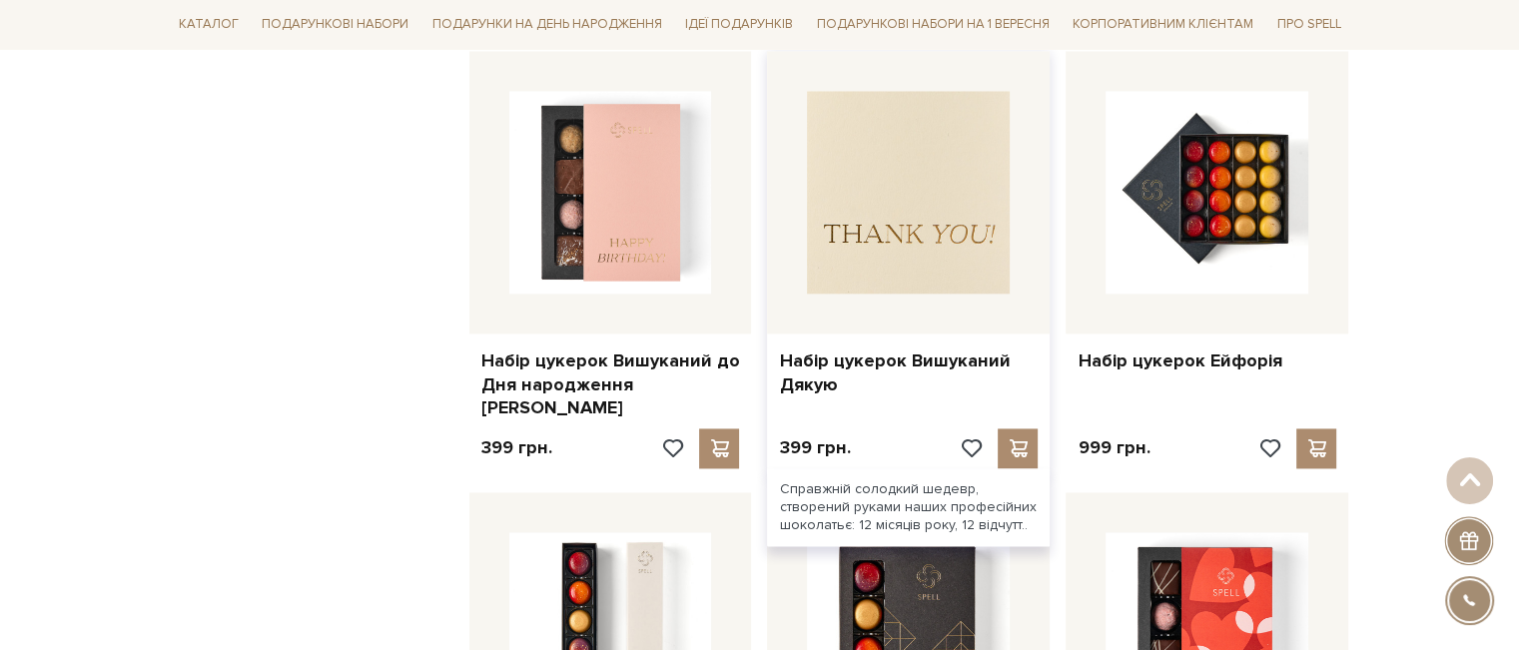
click at [888, 231] on img at bounding box center [908, 192] width 203 height 203
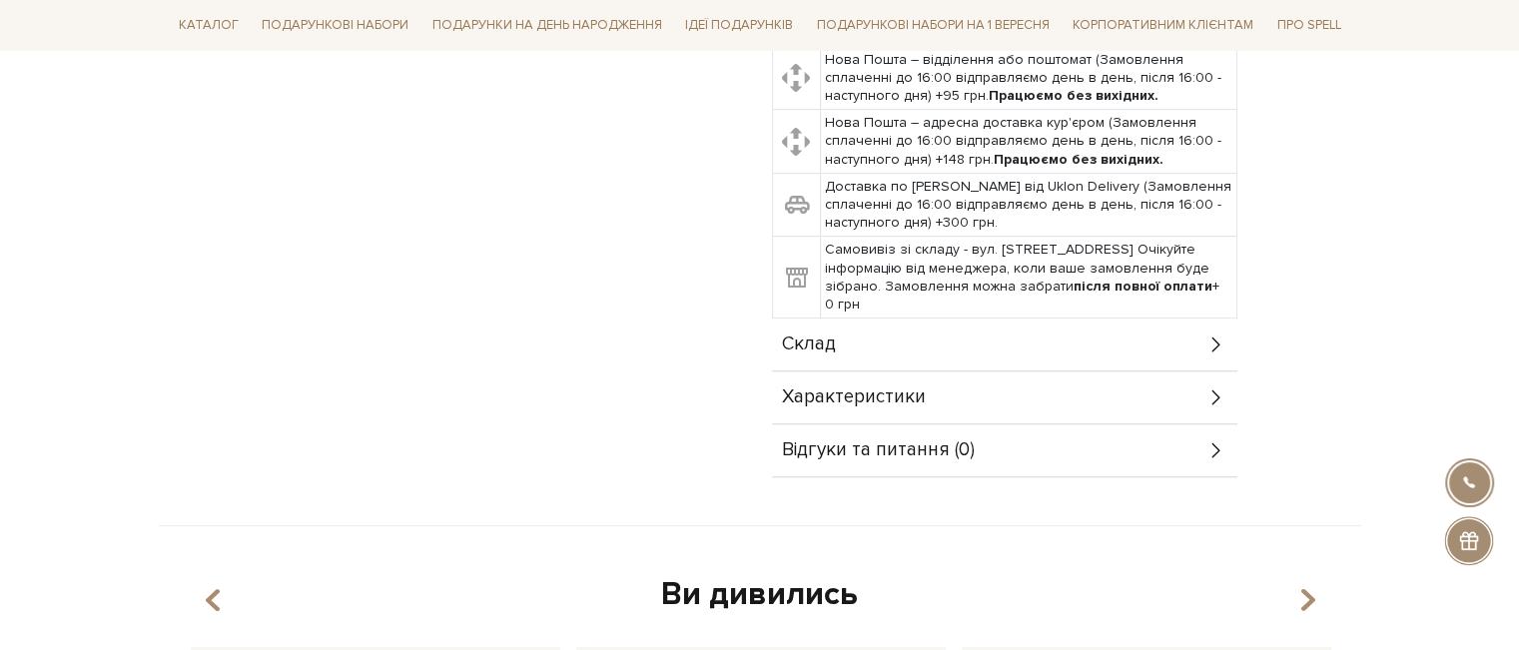
scroll to position [899, 0]
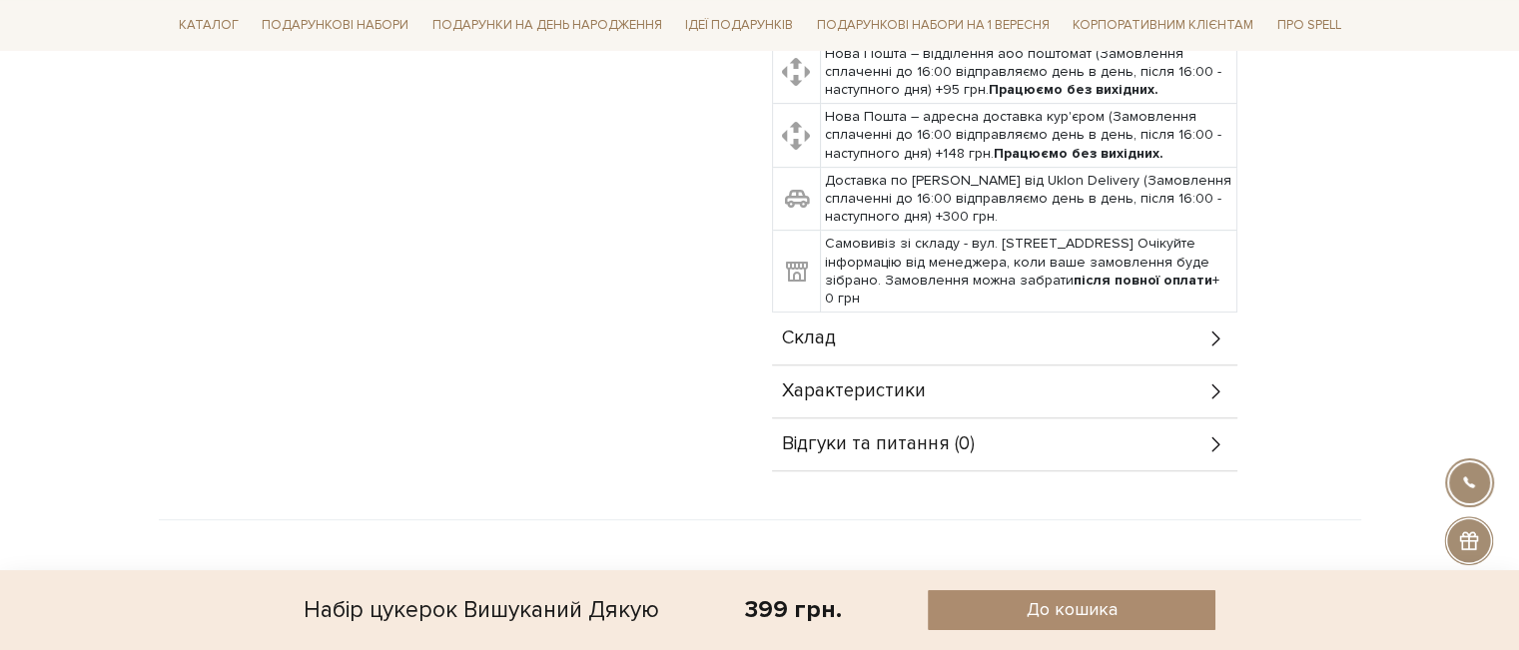
click at [823, 383] on span "Характеристики" at bounding box center [854, 392] width 144 height 18
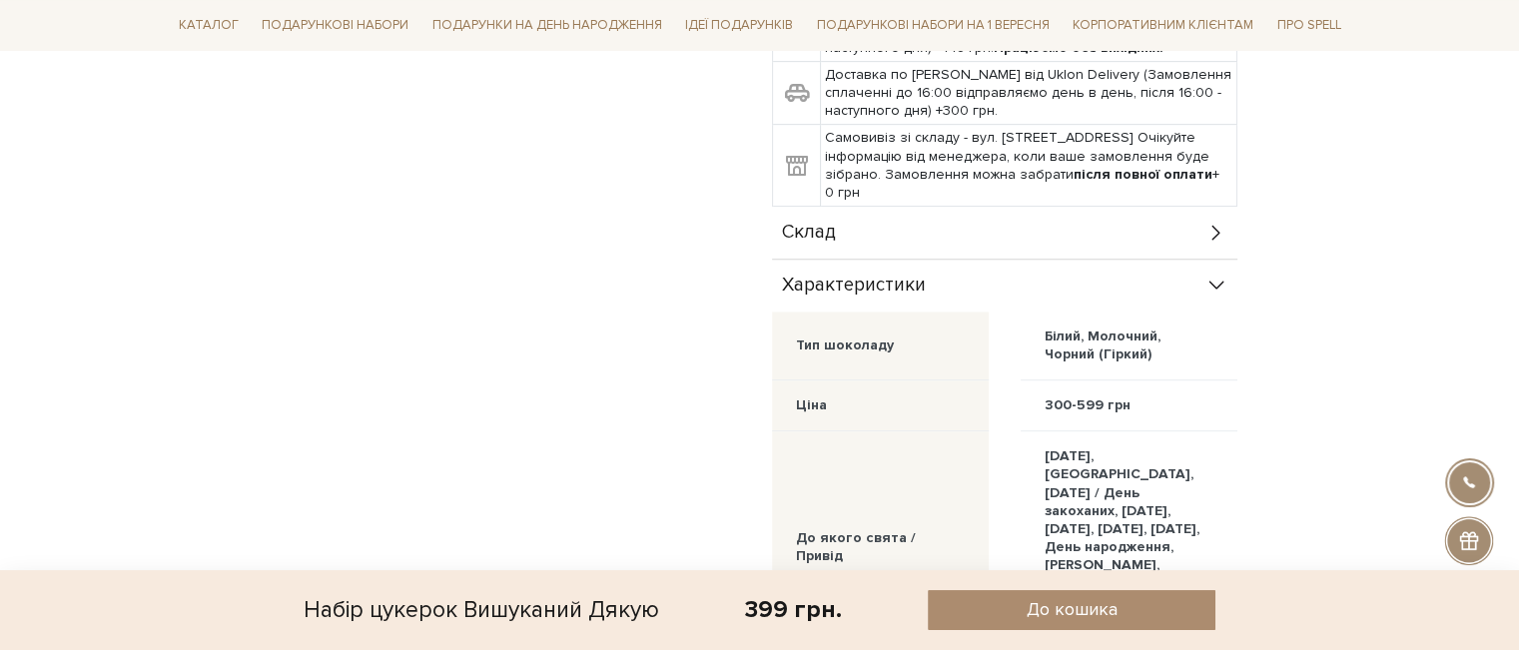
scroll to position [999, 0]
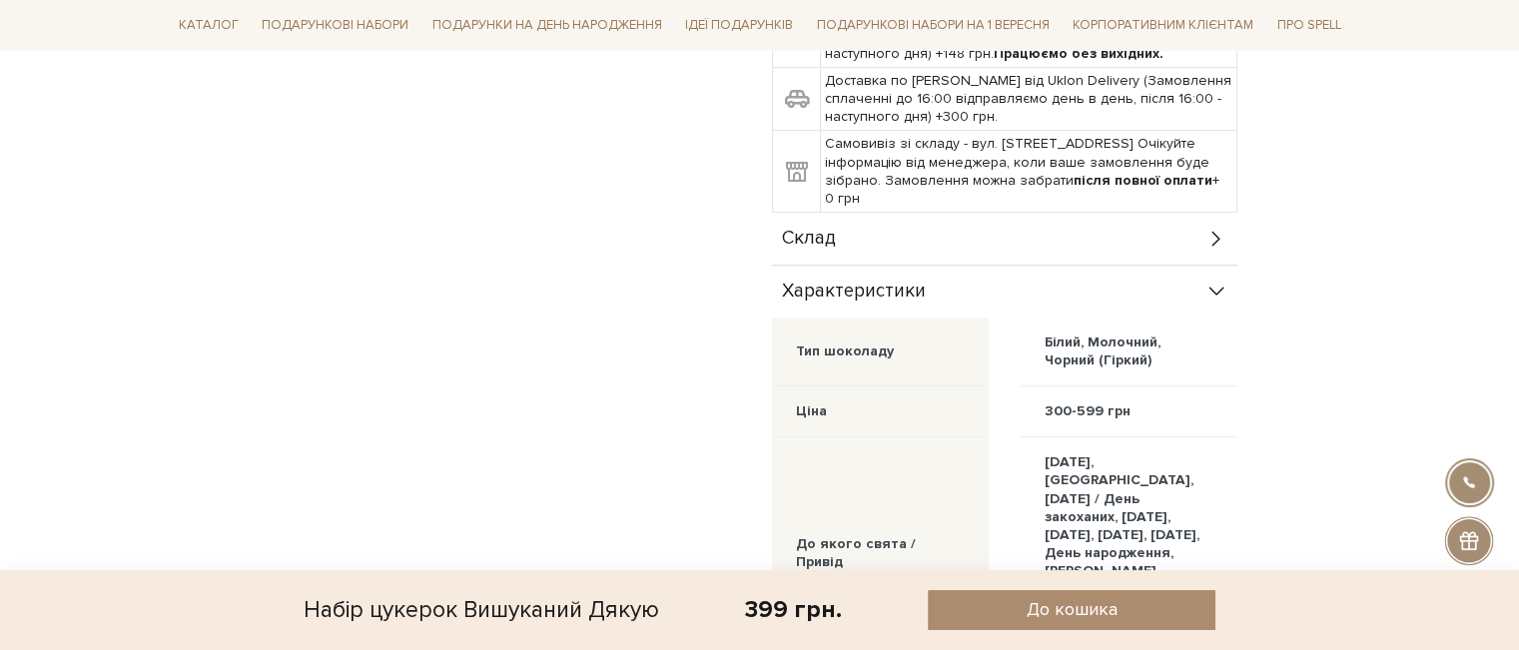
click at [829, 230] on span "Склад" at bounding box center [809, 239] width 54 height 18
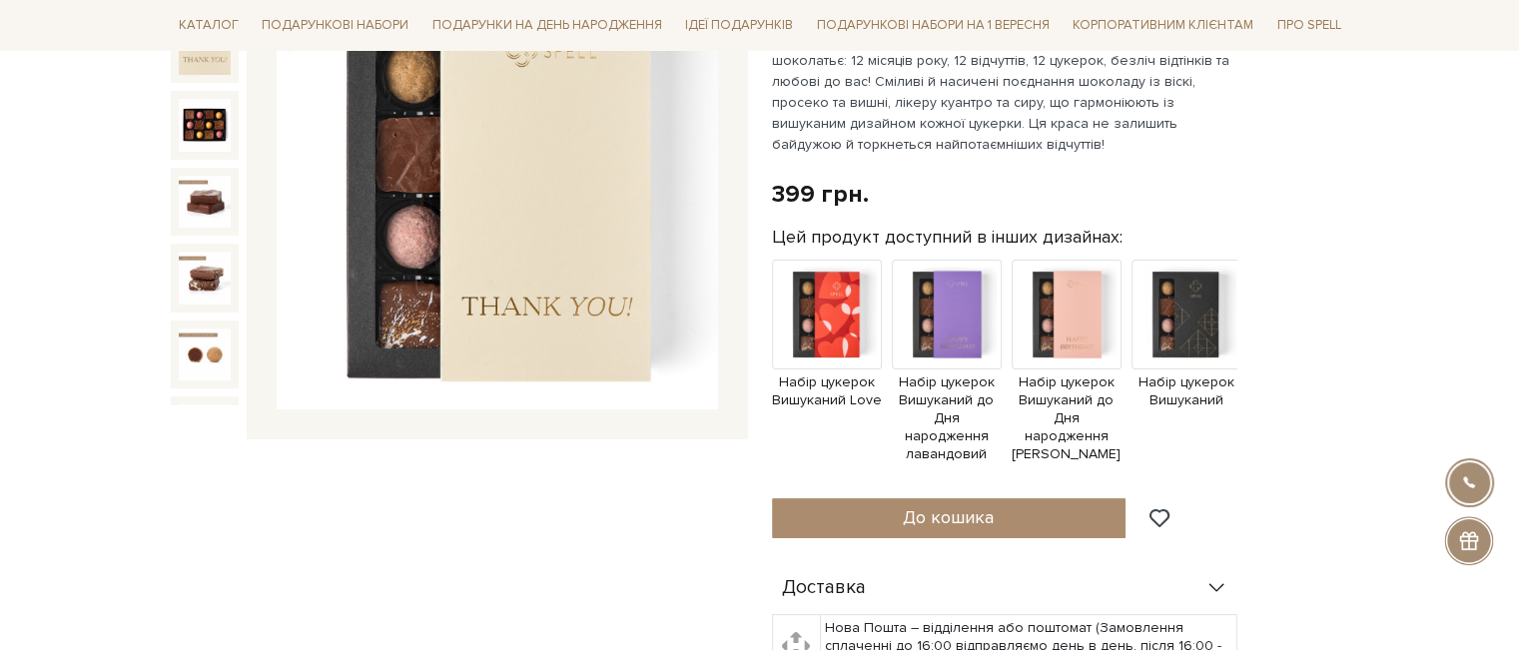
scroll to position [300, 0]
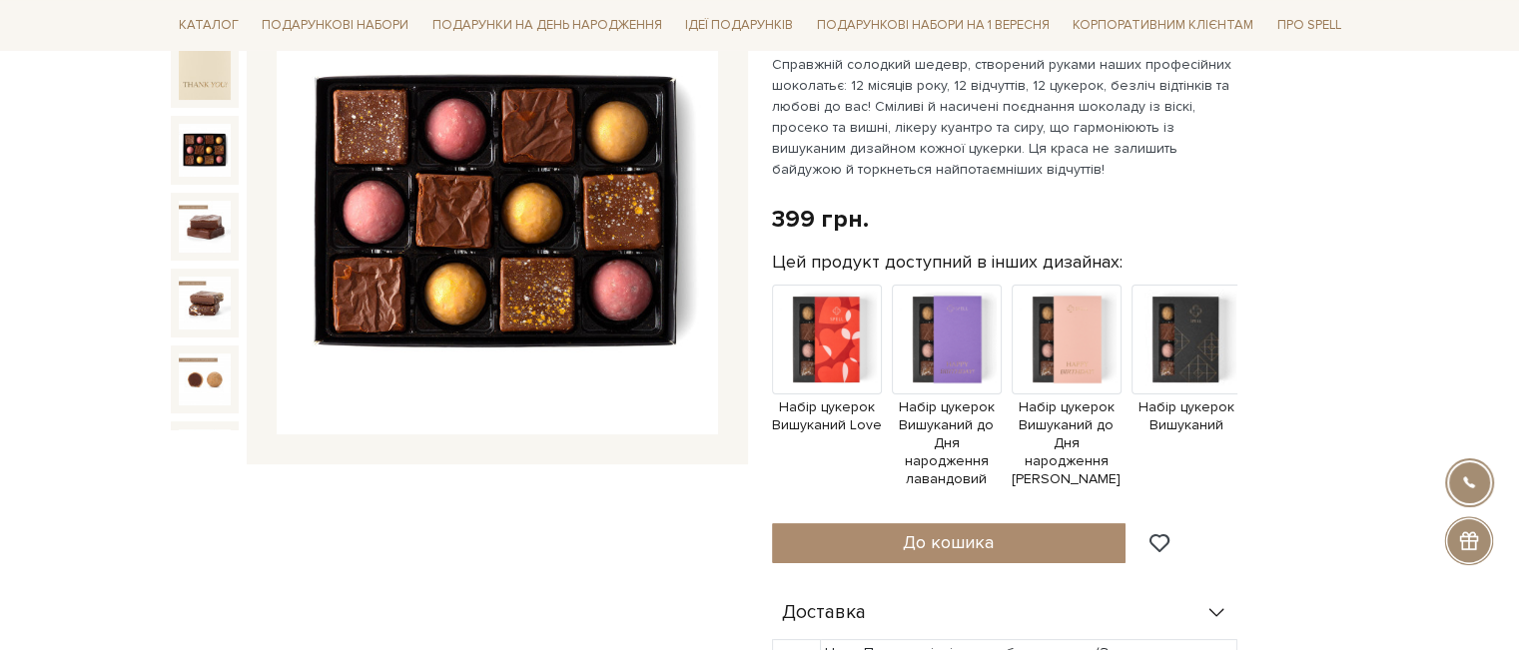
click at [200, 138] on img at bounding box center [205, 150] width 52 height 52
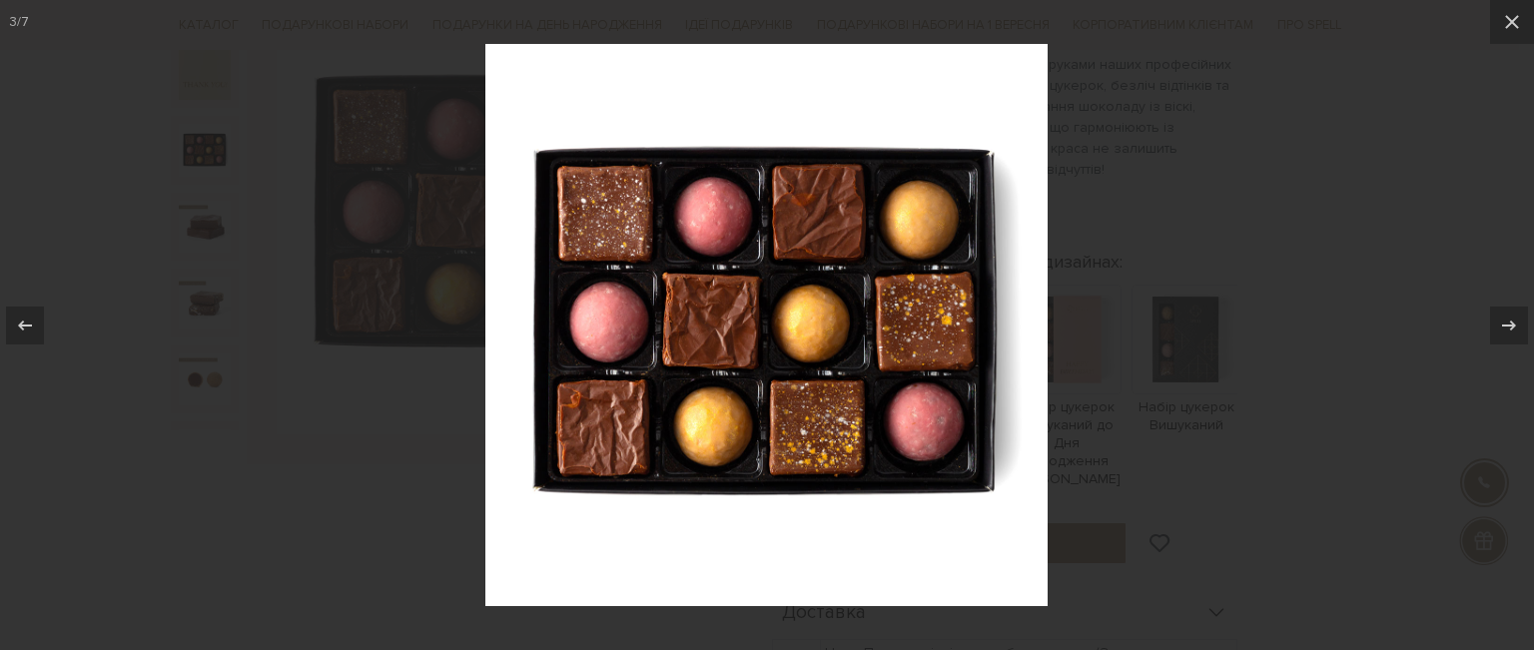
click at [95, 501] on div at bounding box center [767, 325] width 1534 height 650
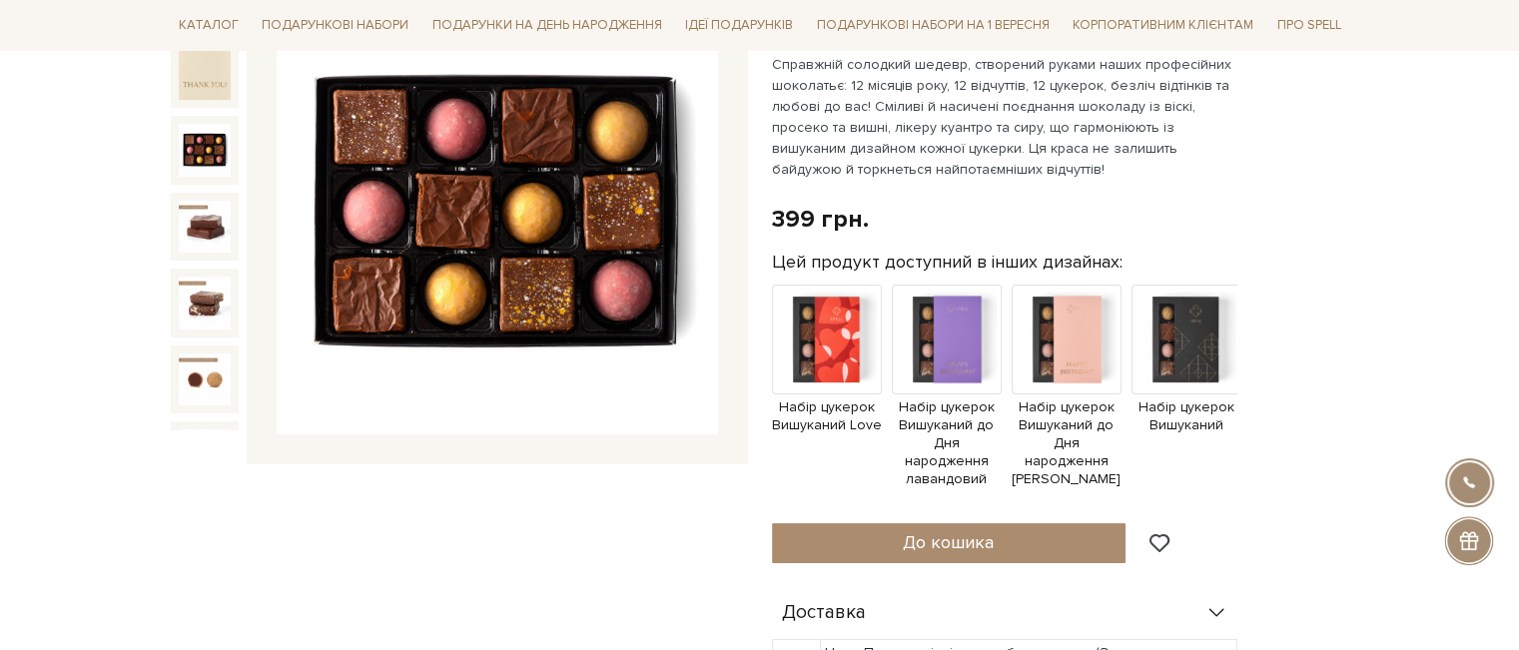
click at [190, 148] on img at bounding box center [205, 150] width 52 height 52
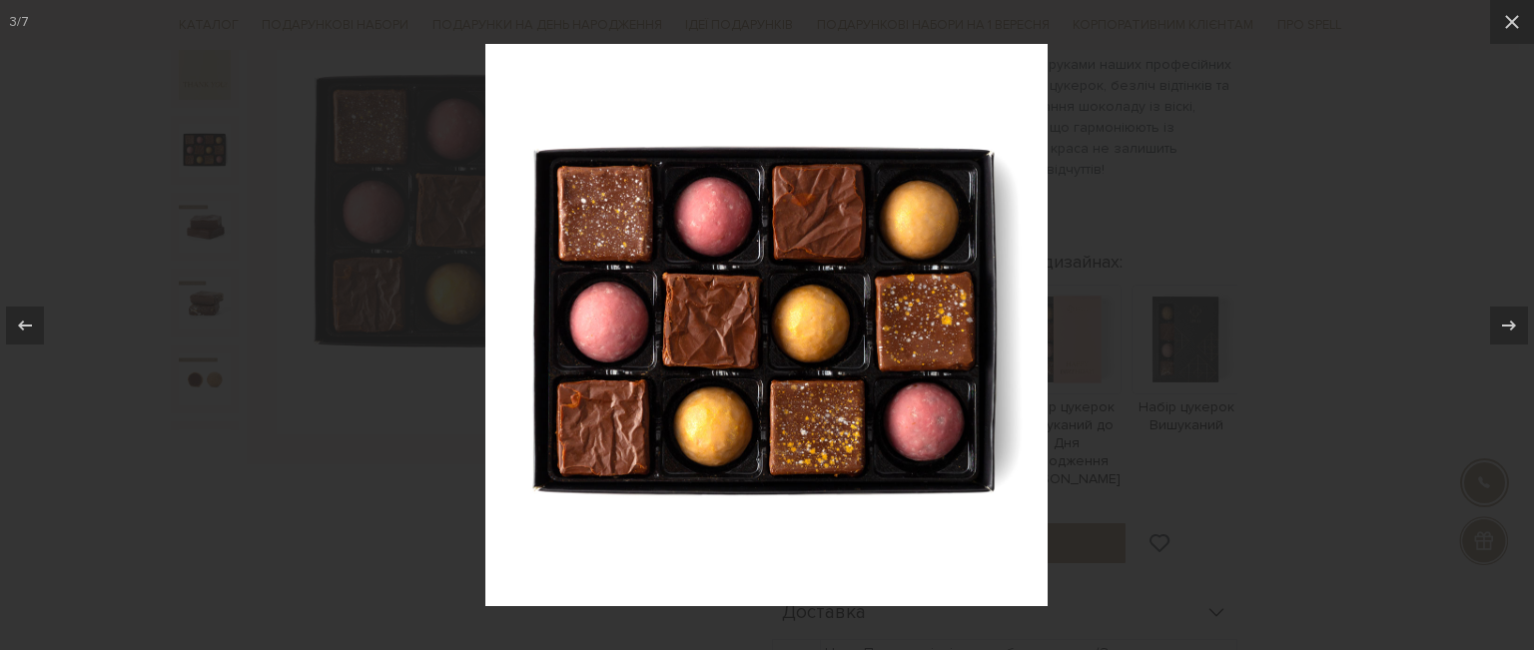
click at [104, 586] on div at bounding box center [767, 325] width 1534 height 650
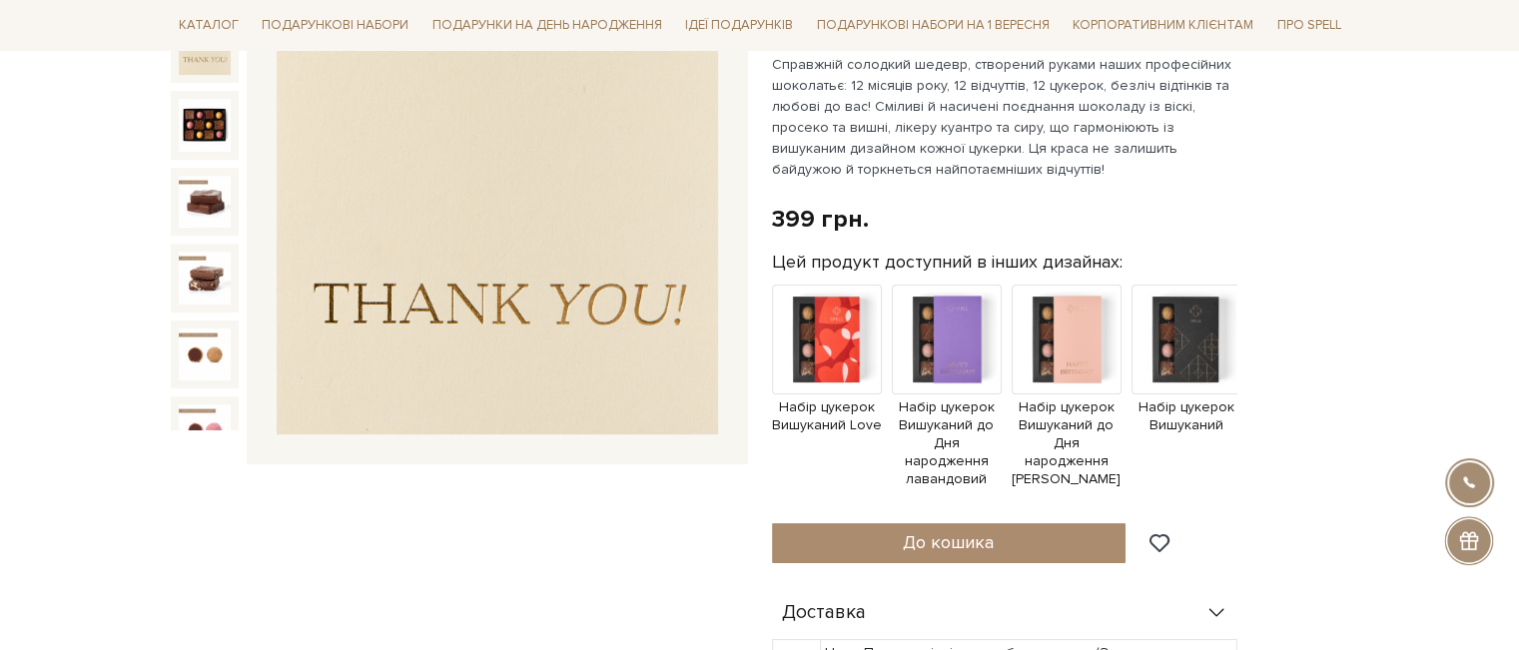
scroll to position [31, 0]
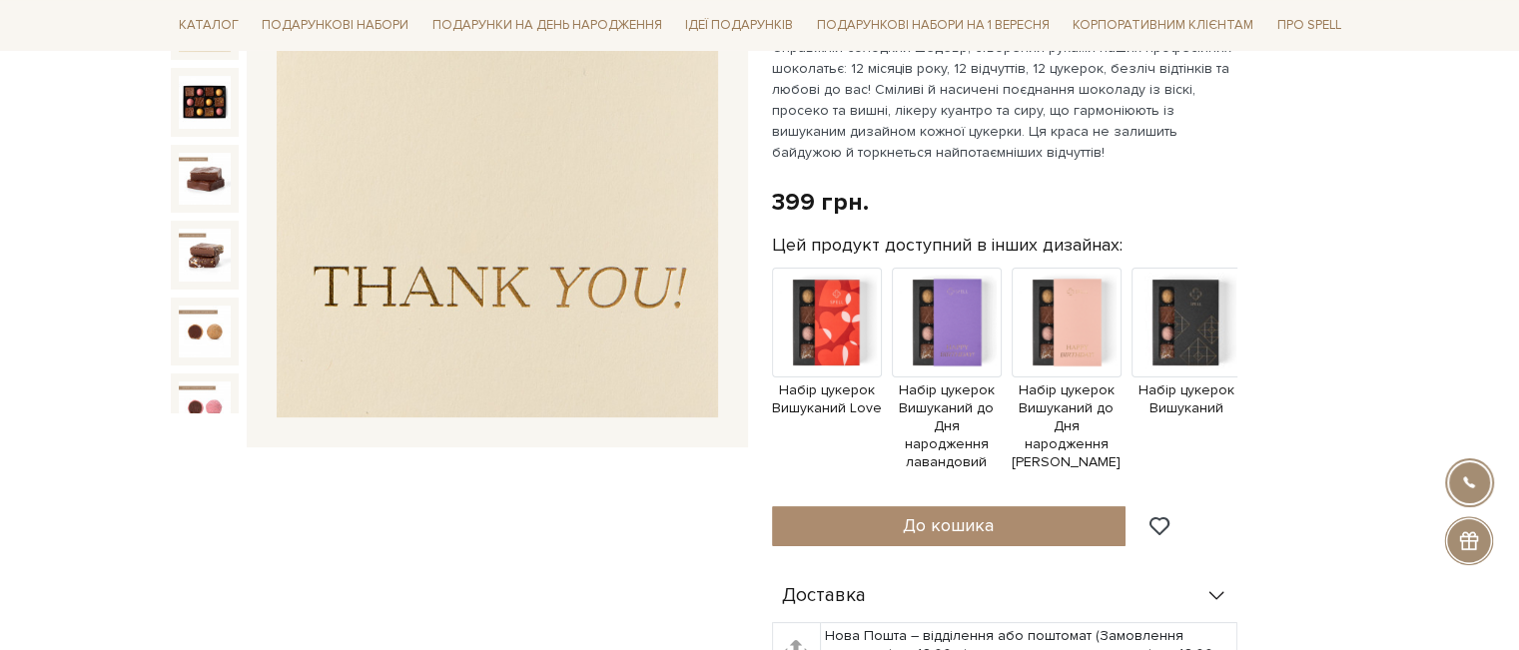
scroll to position [0, 0]
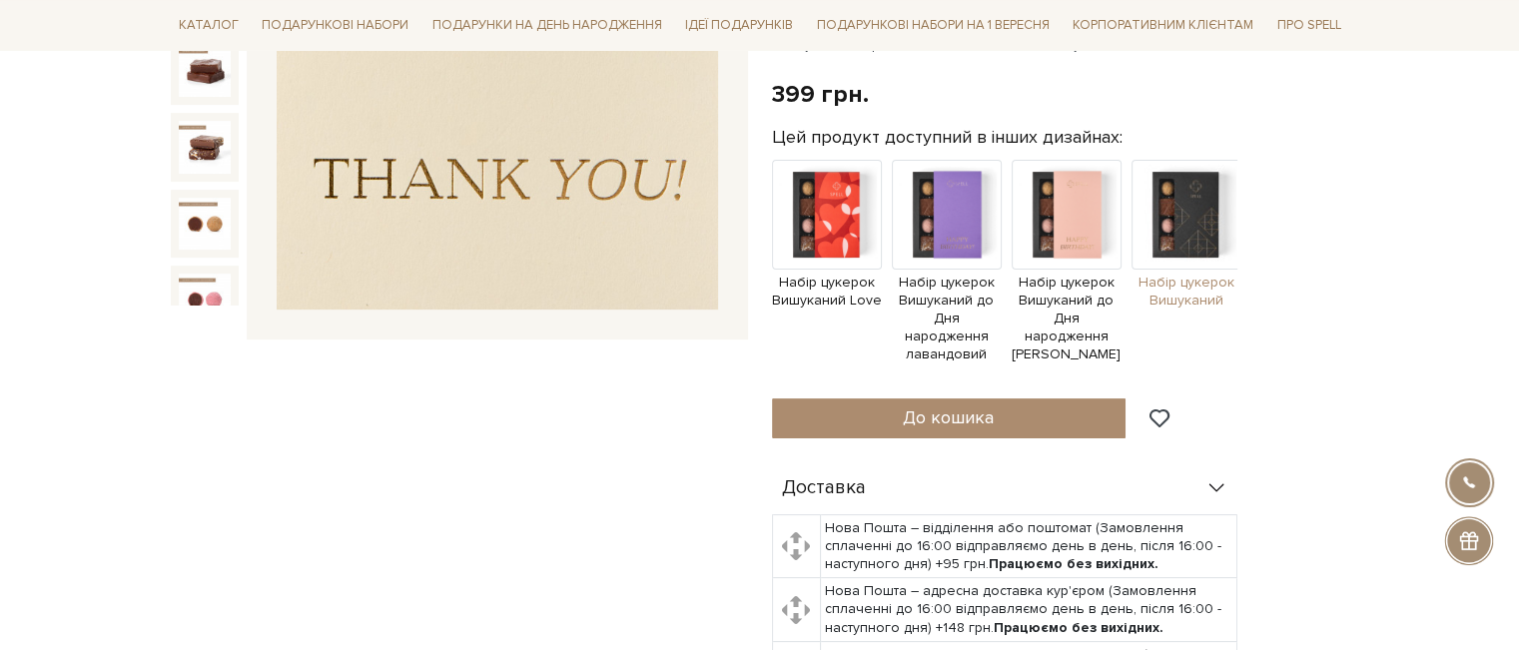
scroll to position [300, 0]
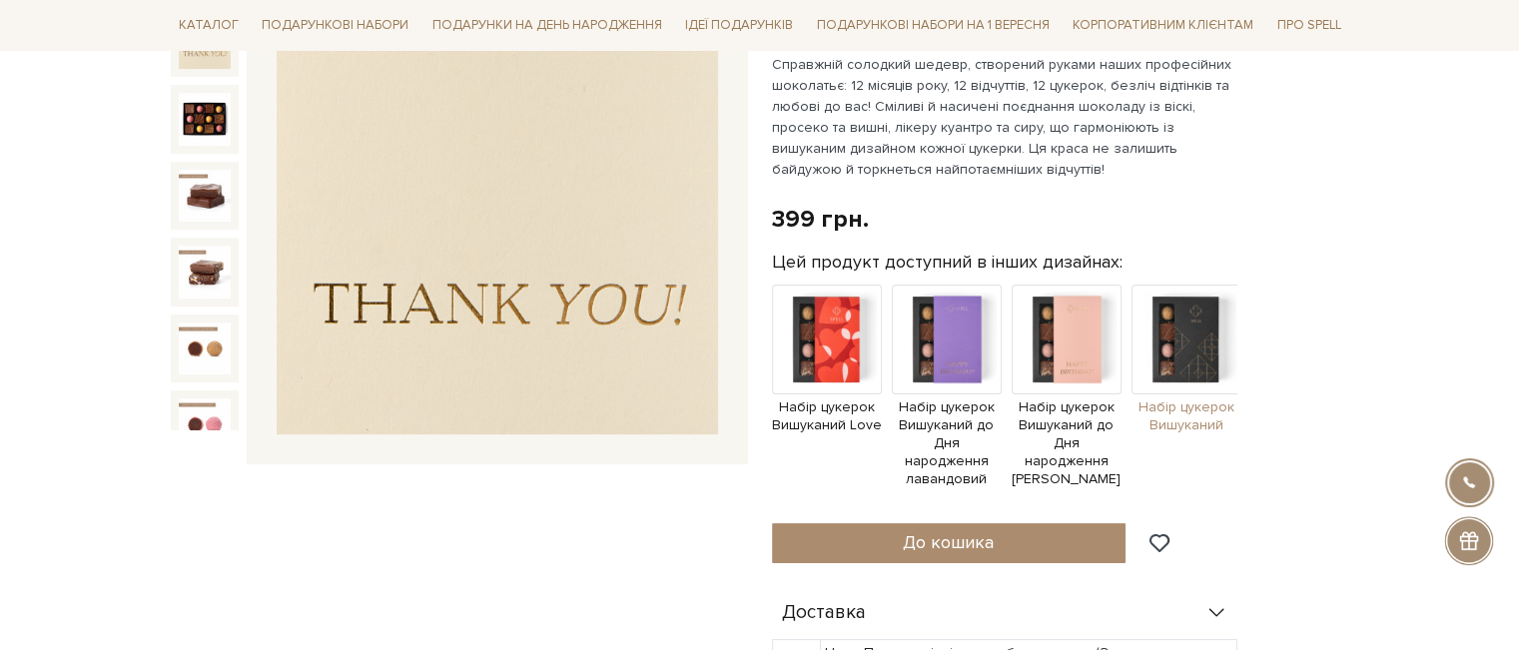
click at [1175, 348] on img at bounding box center [1187, 340] width 110 height 110
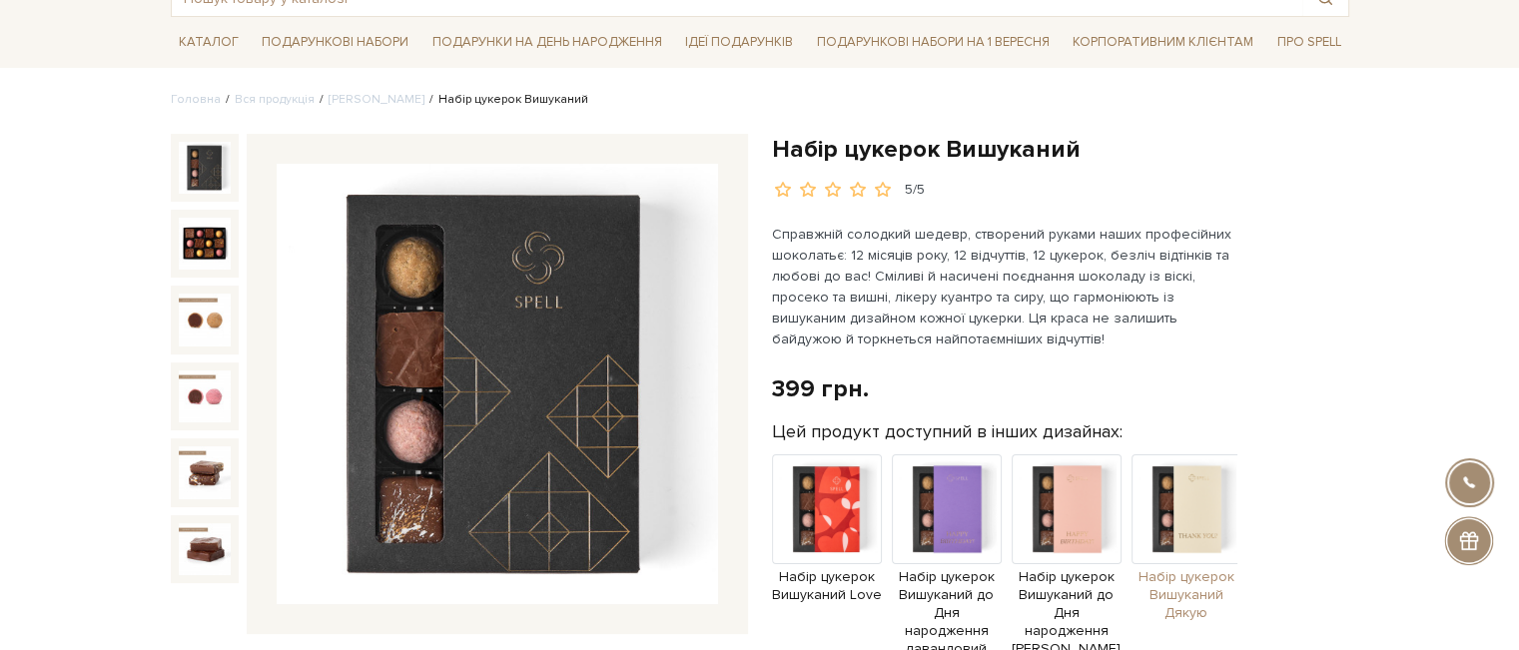
scroll to position [400, 0]
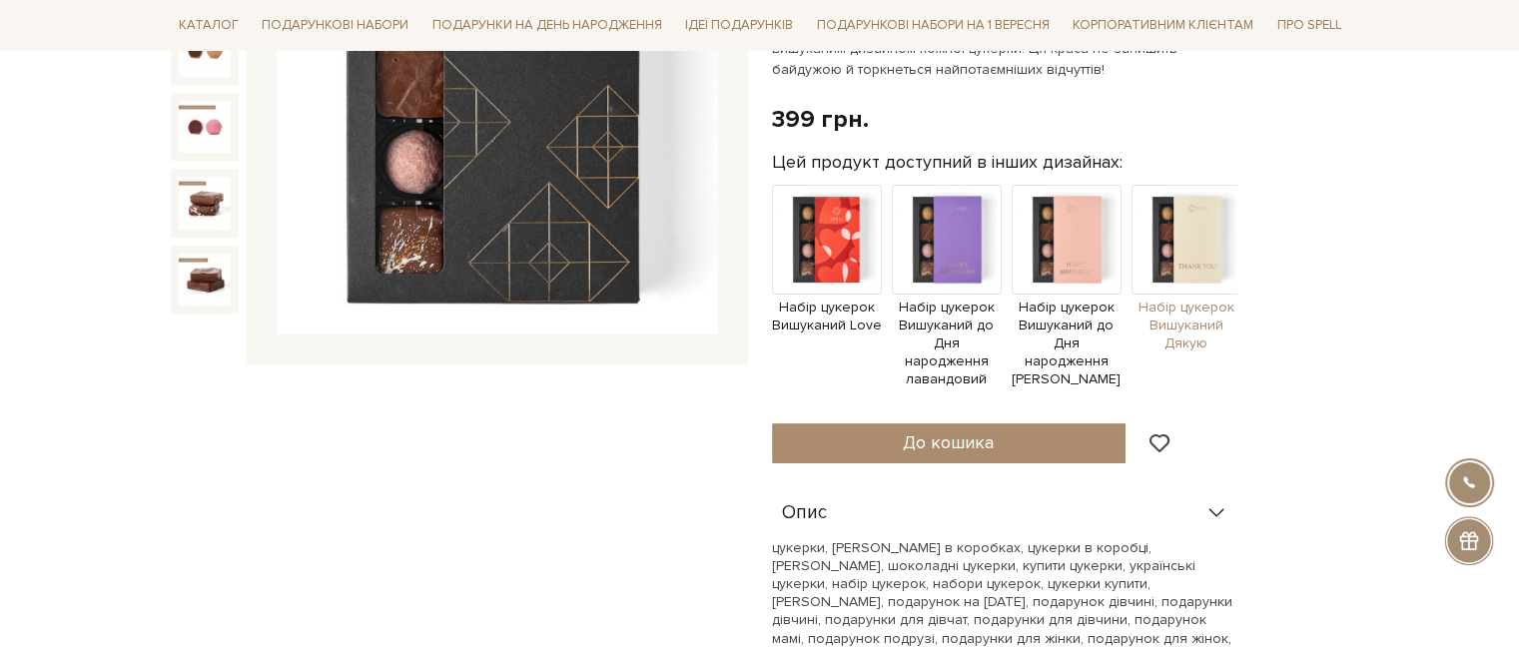
click at [1167, 256] on img at bounding box center [1187, 240] width 110 height 110
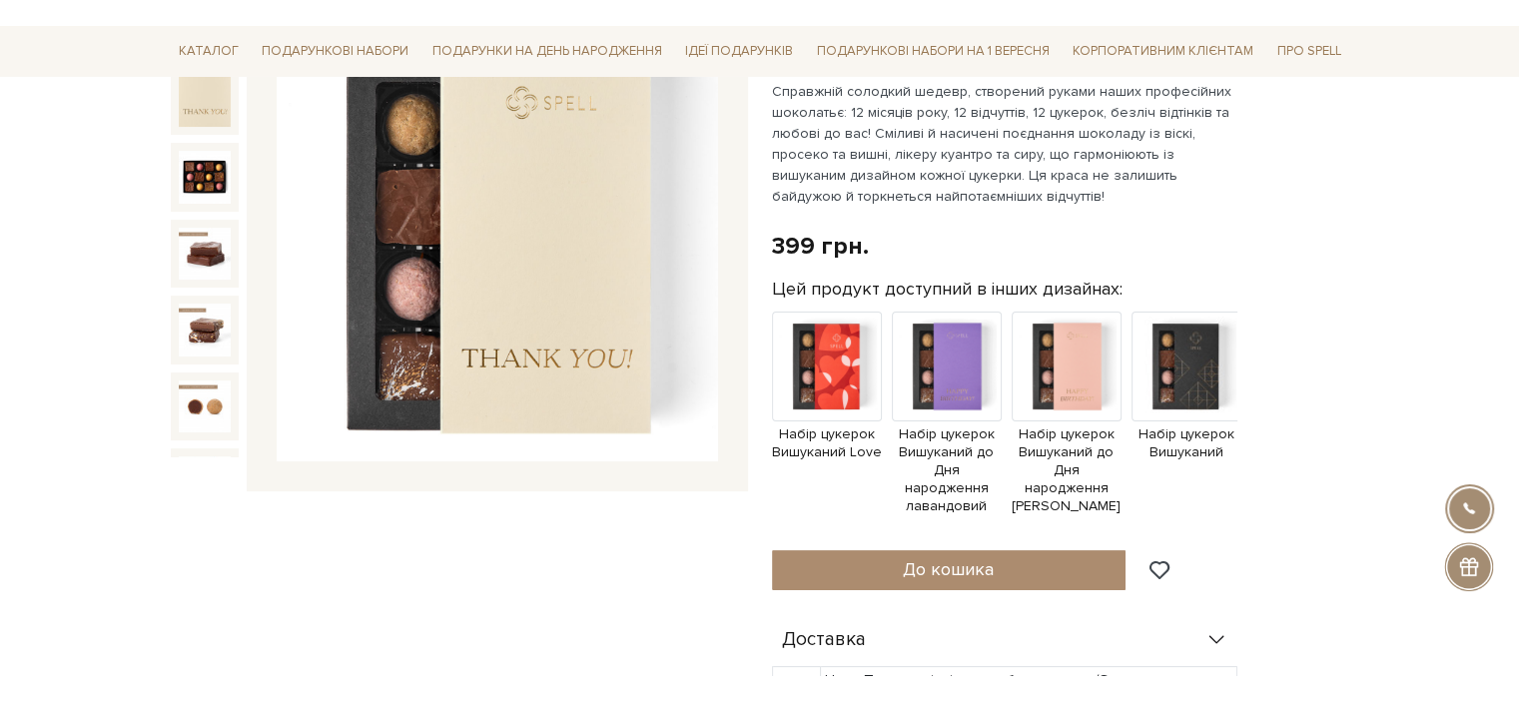
scroll to position [300, 0]
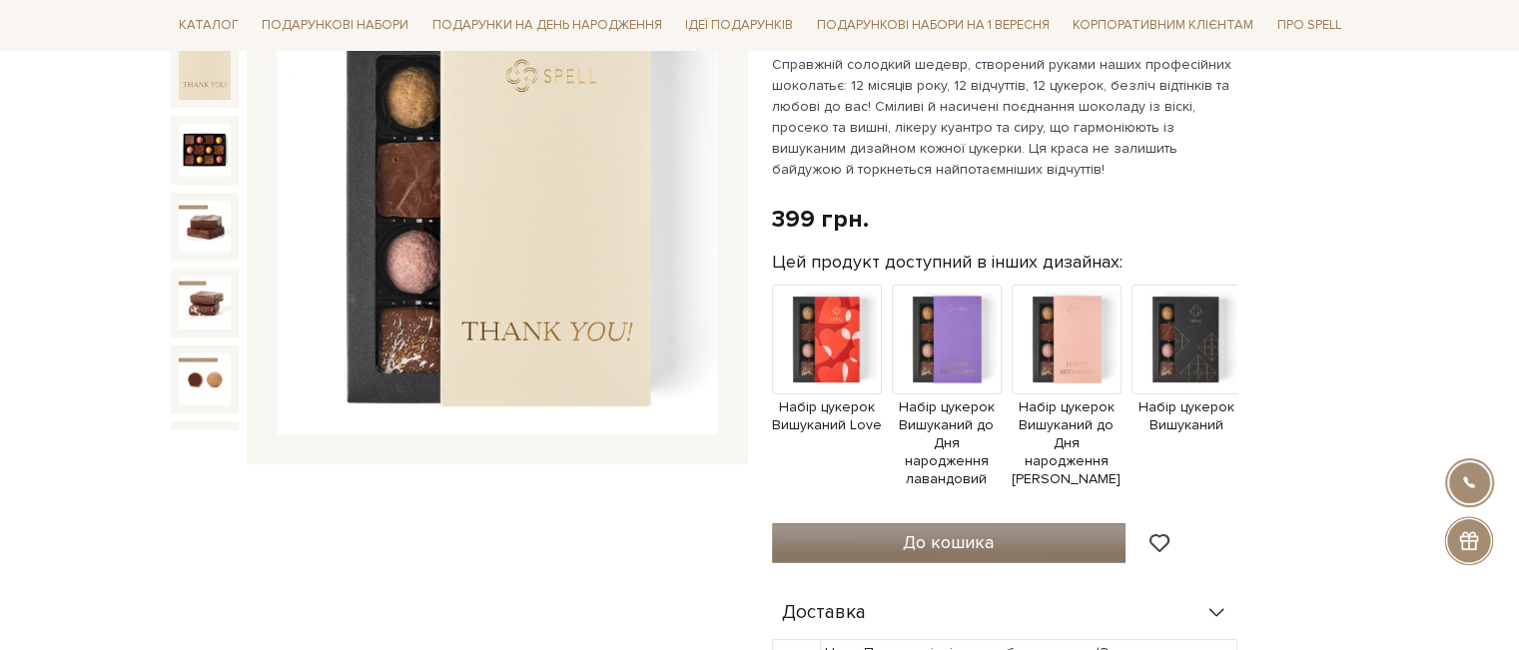
click at [1076, 543] on button "До кошика" at bounding box center [949, 543] width 355 height 40
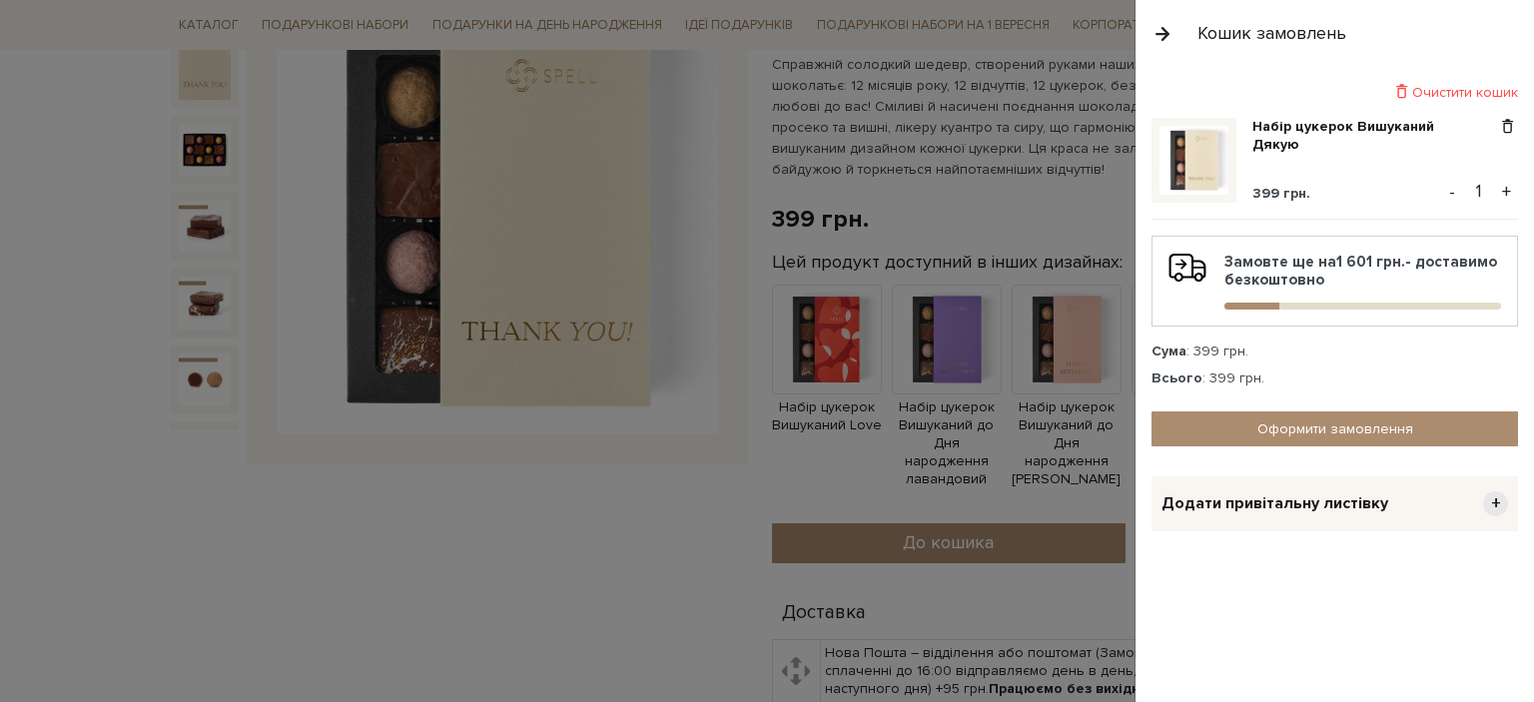
click at [177, 530] on div at bounding box center [767, 351] width 1534 height 702
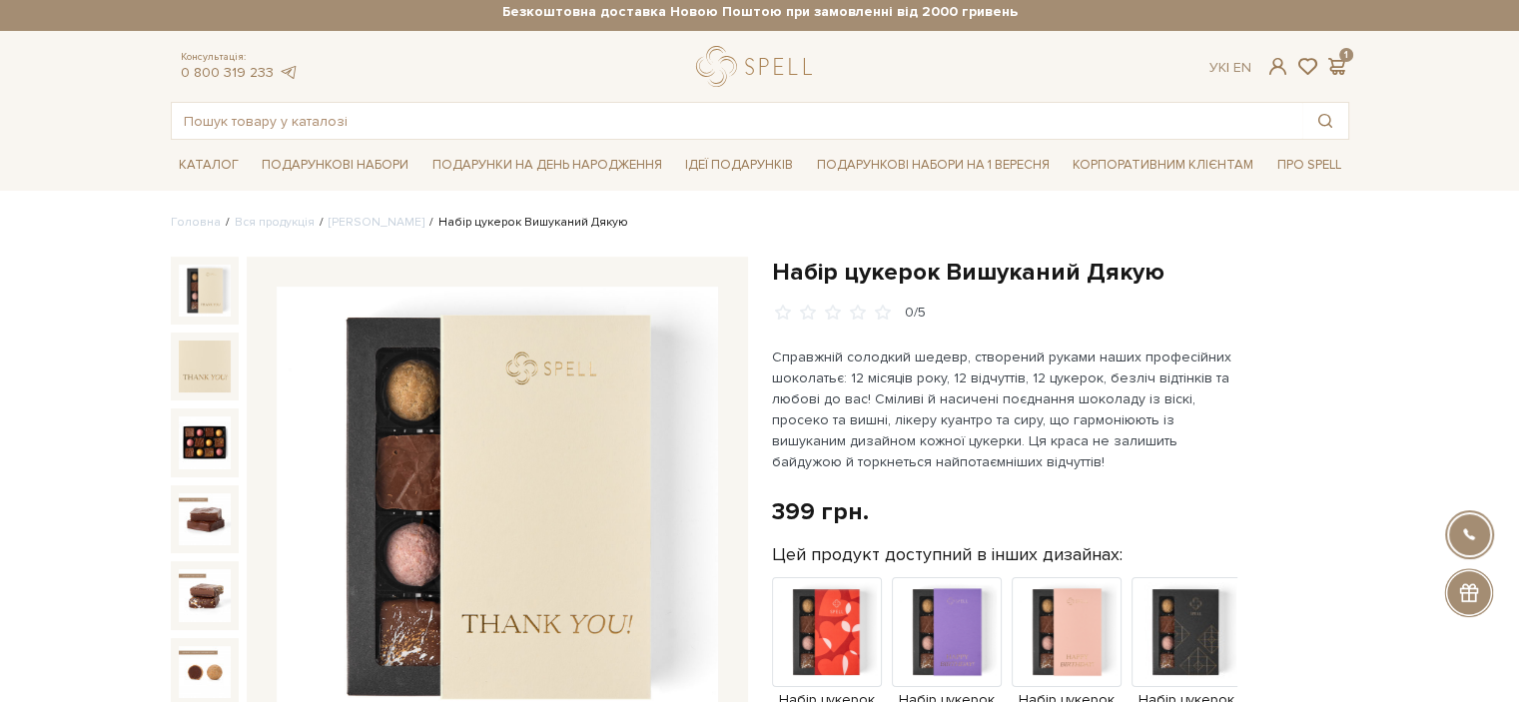
scroll to position [0, 0]
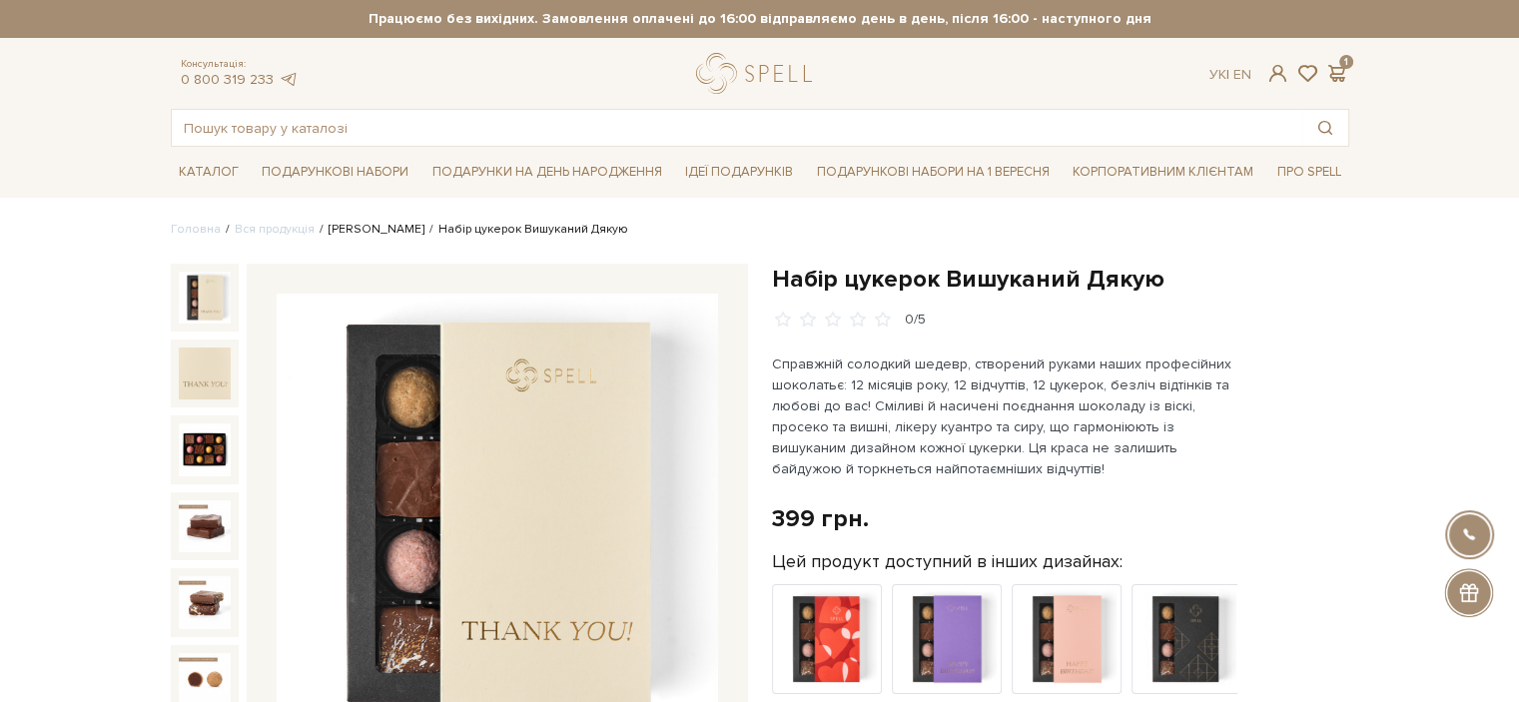
click at [336, 223] on link "Сети цукерок" at bounding box center [377, 229] width 96 height 15
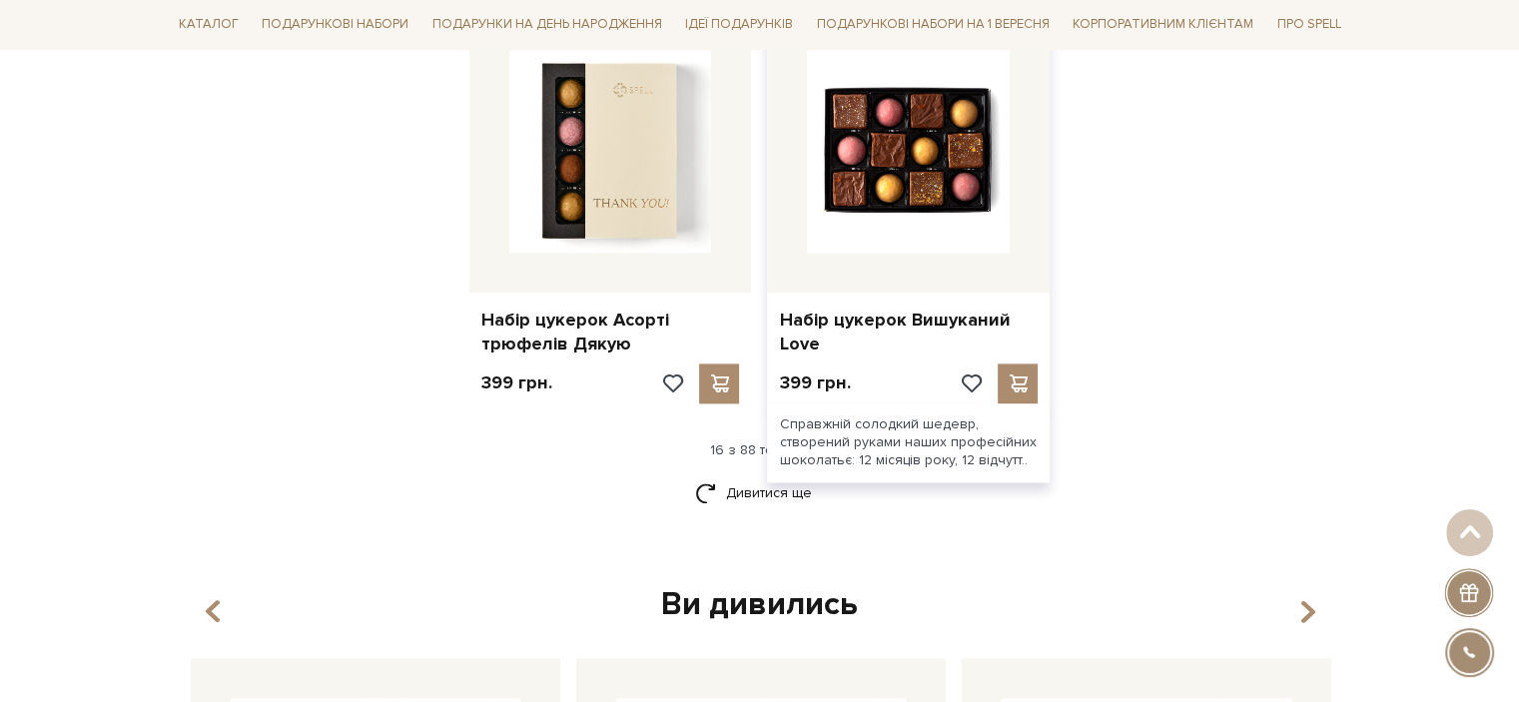
scroll to position [2697, 0]
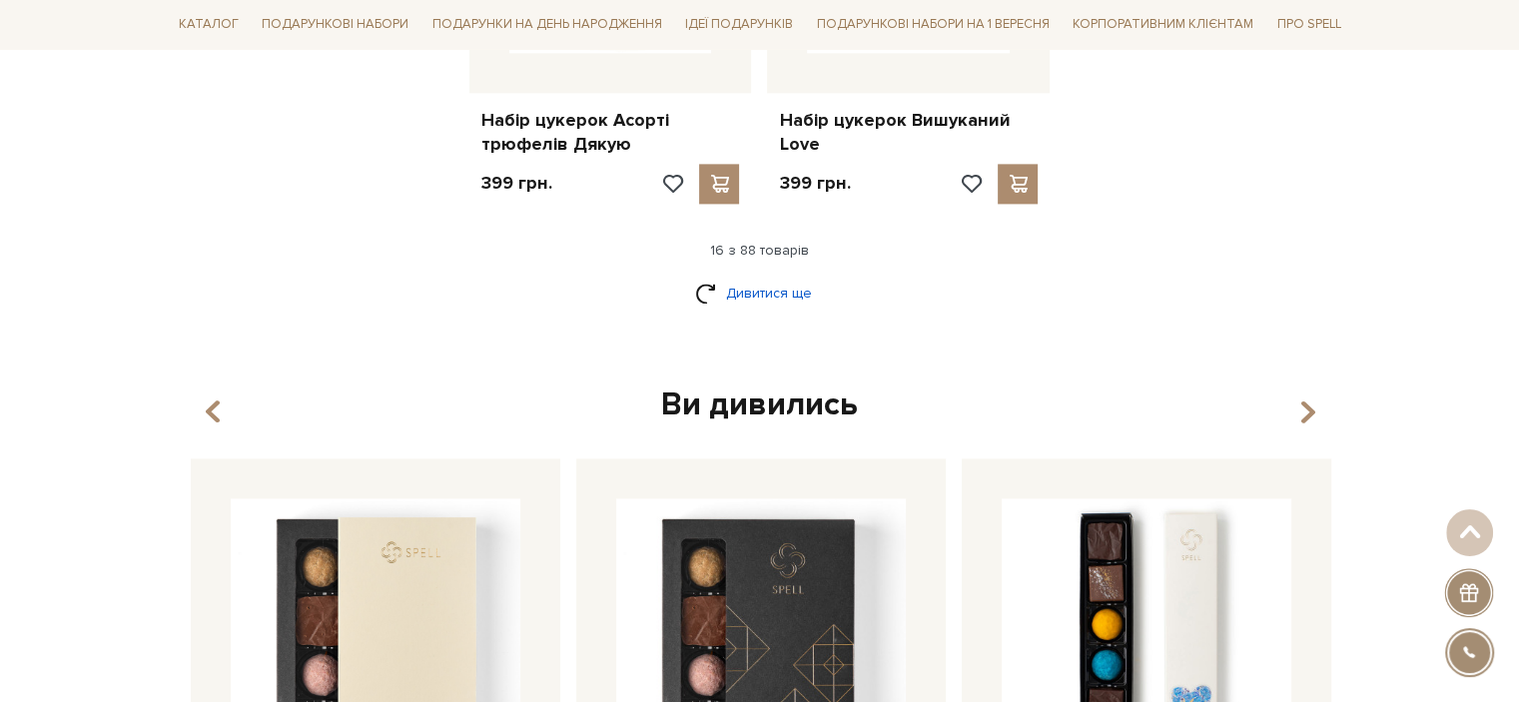
click at [763, 293] on link "Дивитися ще" at bounding box center [760, 293] width 130 height 35
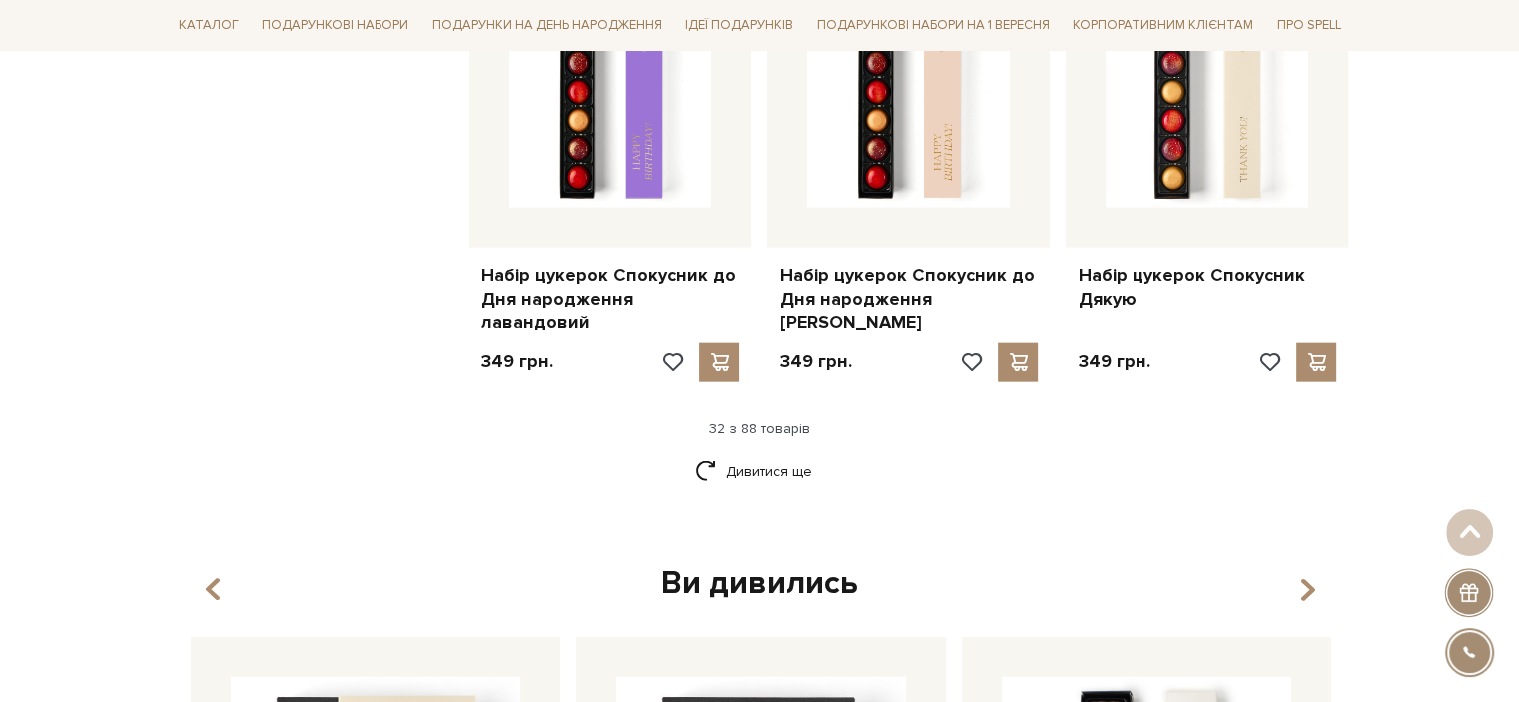
scroll to position [4795, 0]
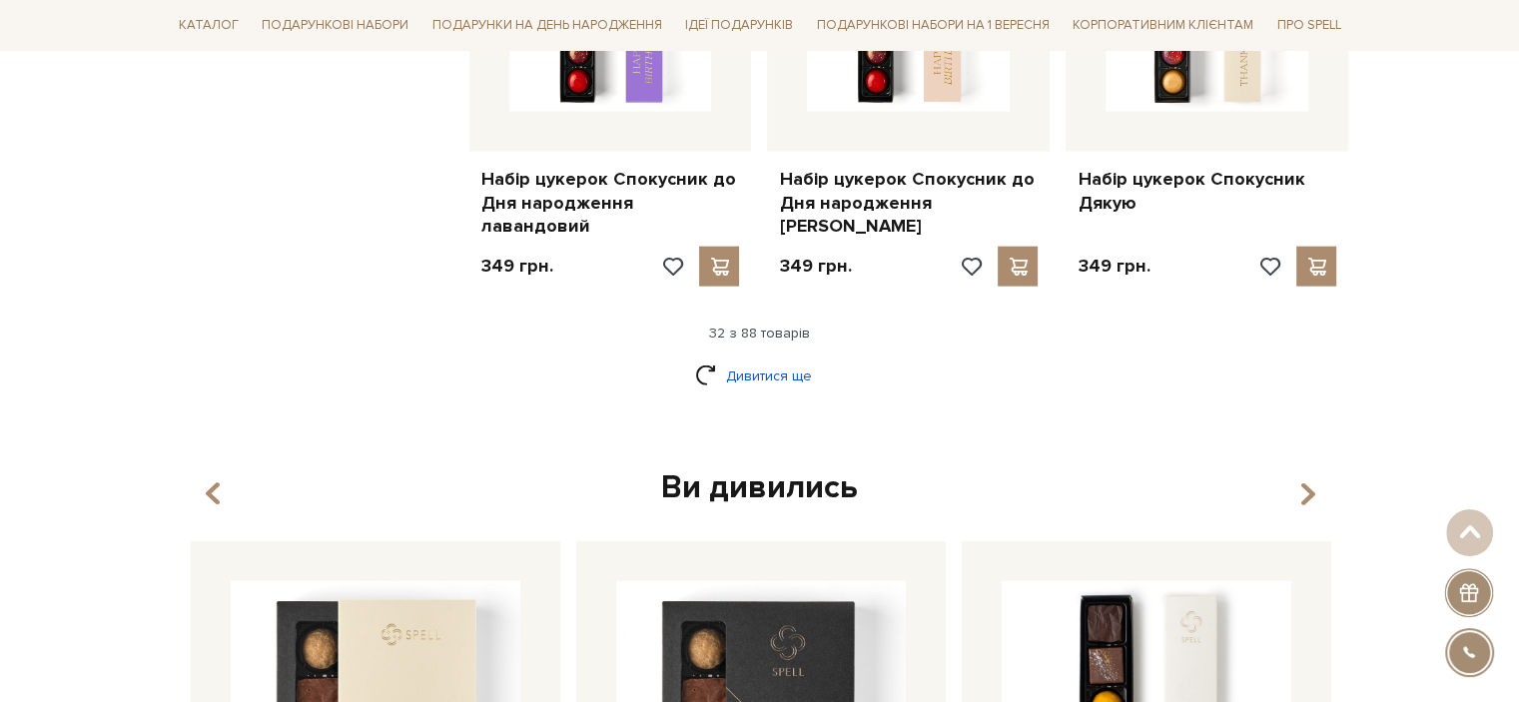
click at [747, 359] on link "Дивитися ще" at bounding box center [760, 376] width 130 height 35
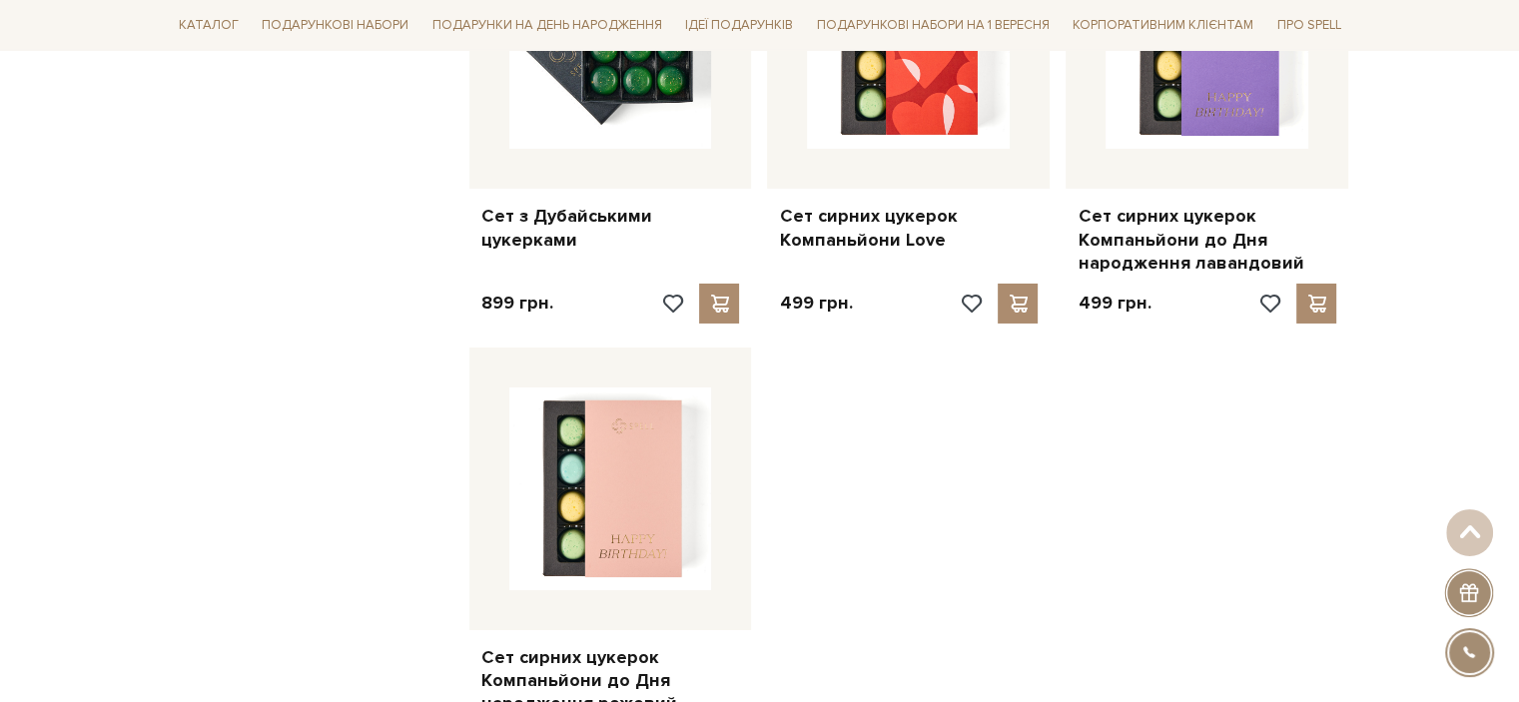
scroll to position [7192, 0]
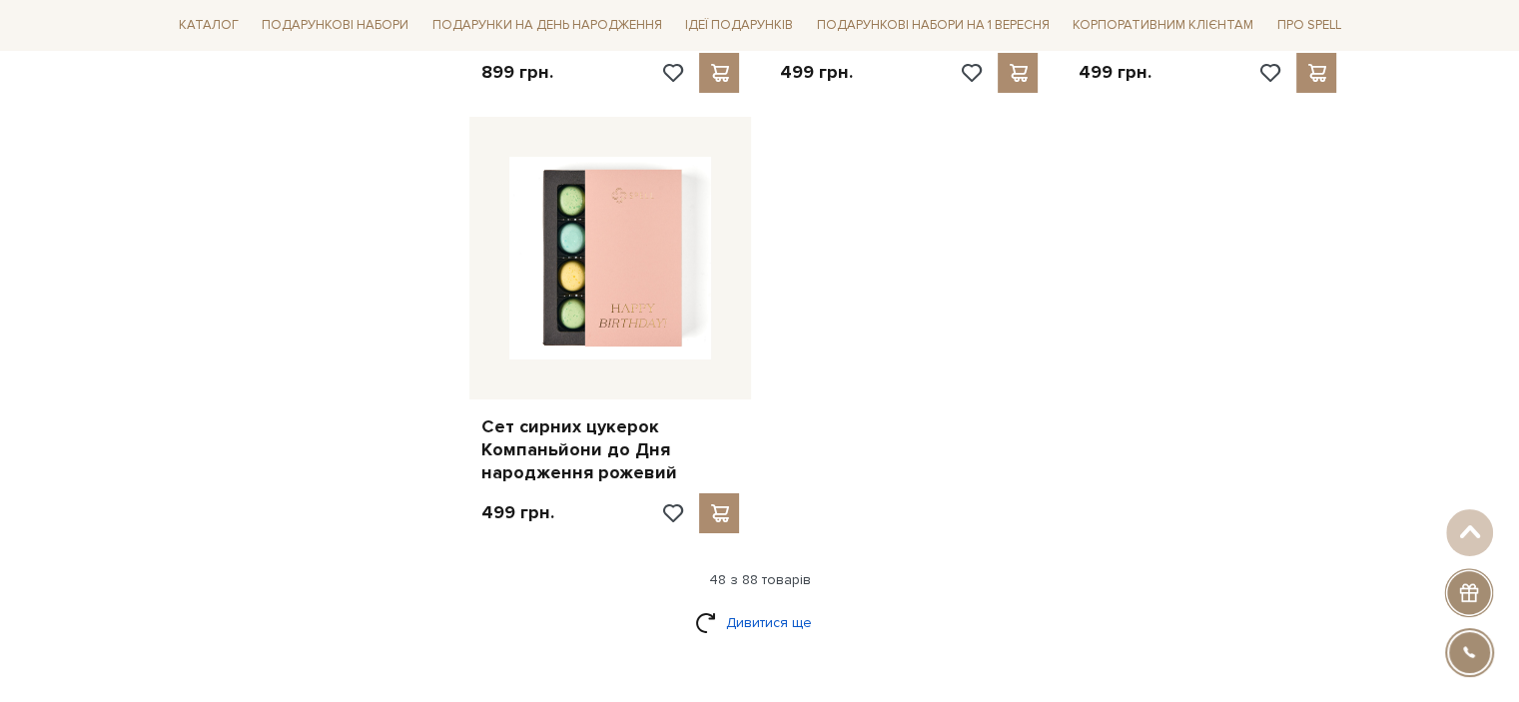
click at [755, 605] on link "Дивитися ще" at bounding box center [760, 622] width 130 height 35
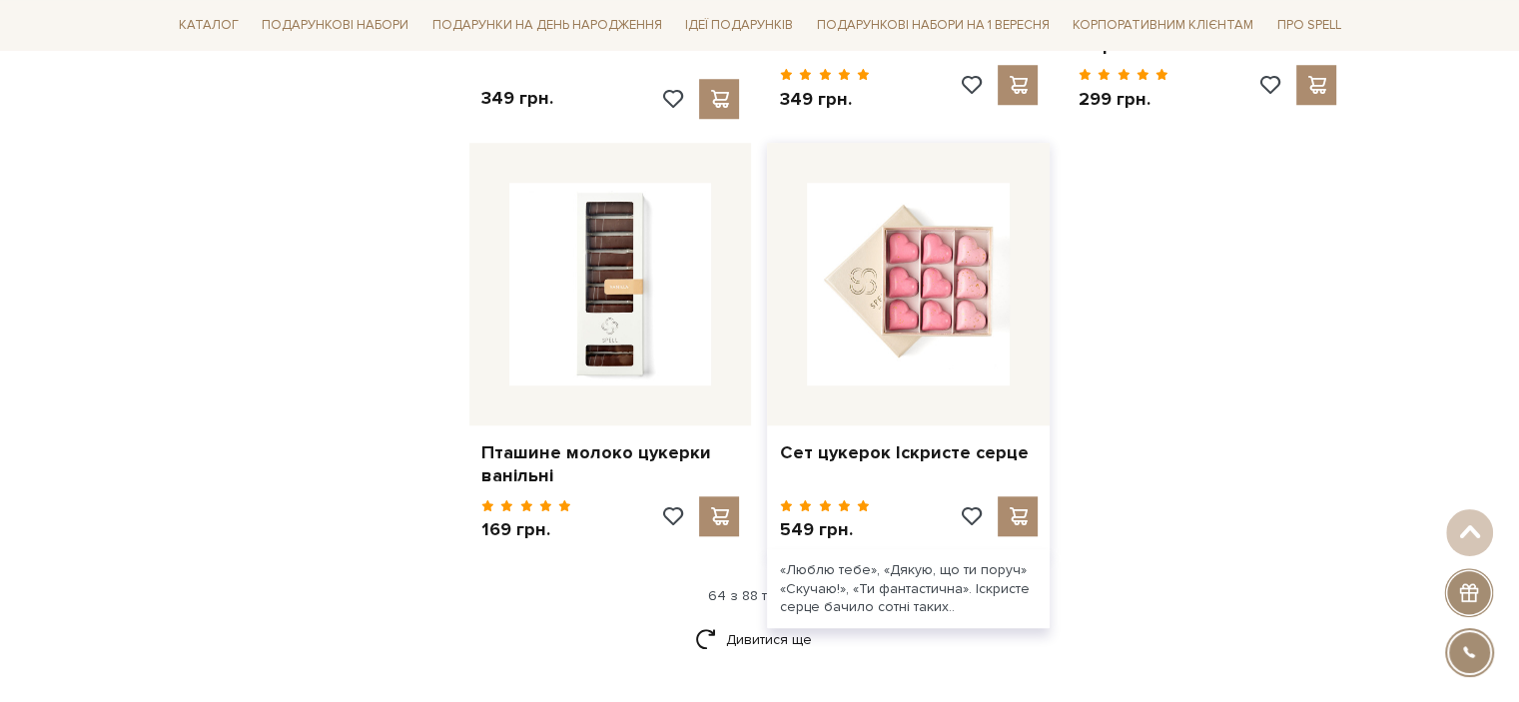
scroll to position [9390, 0]
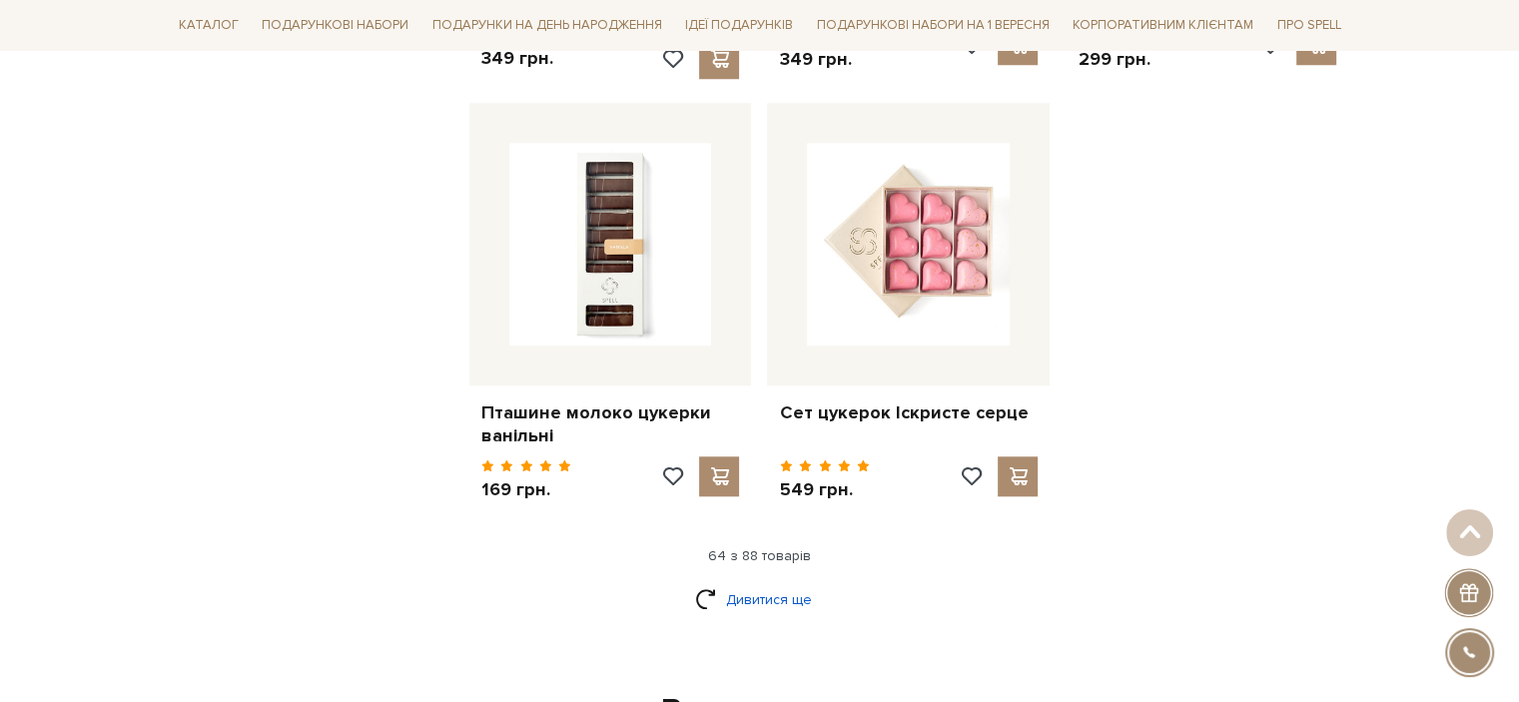
click at [755, 582] on link "Дивитися ще" at bounding box center [760, 599] width 130 height 35
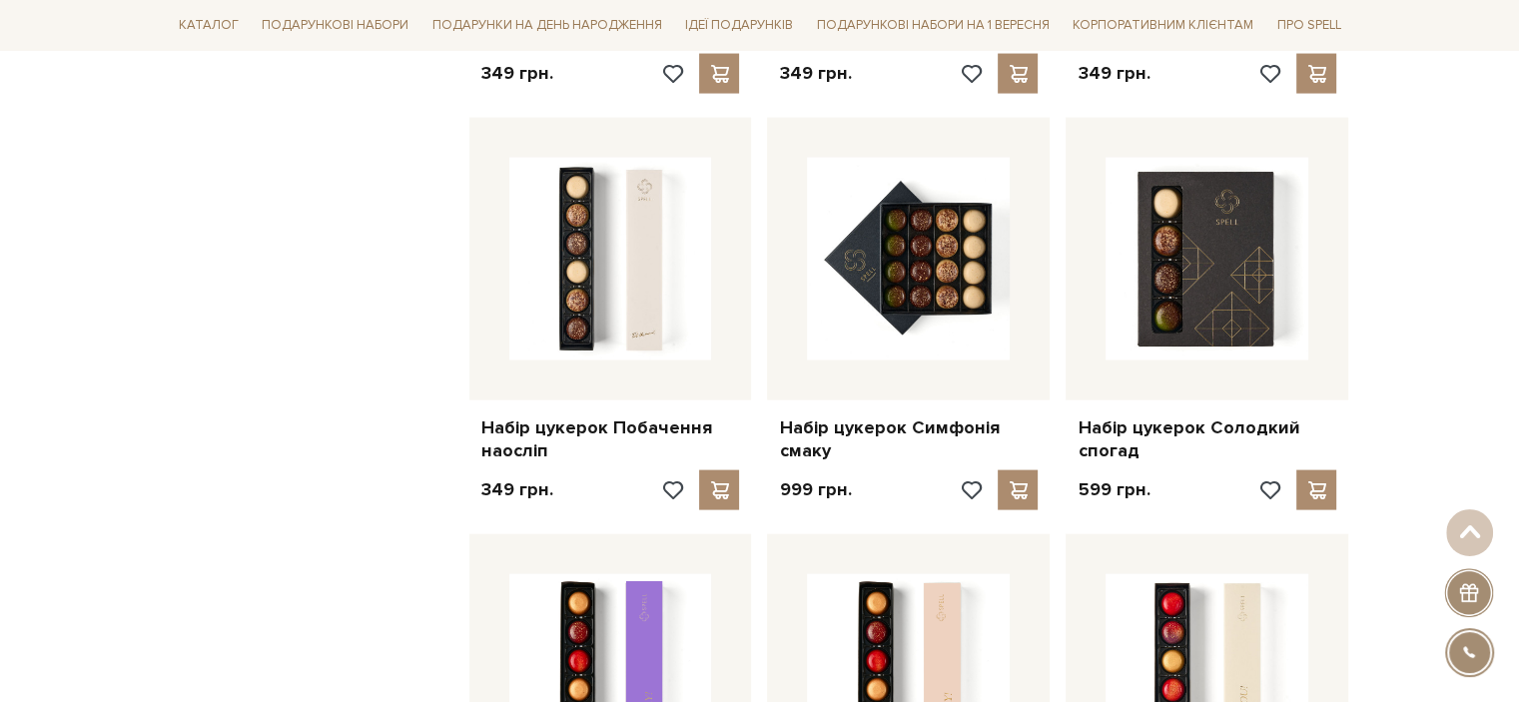
scroll to position [0, 0]
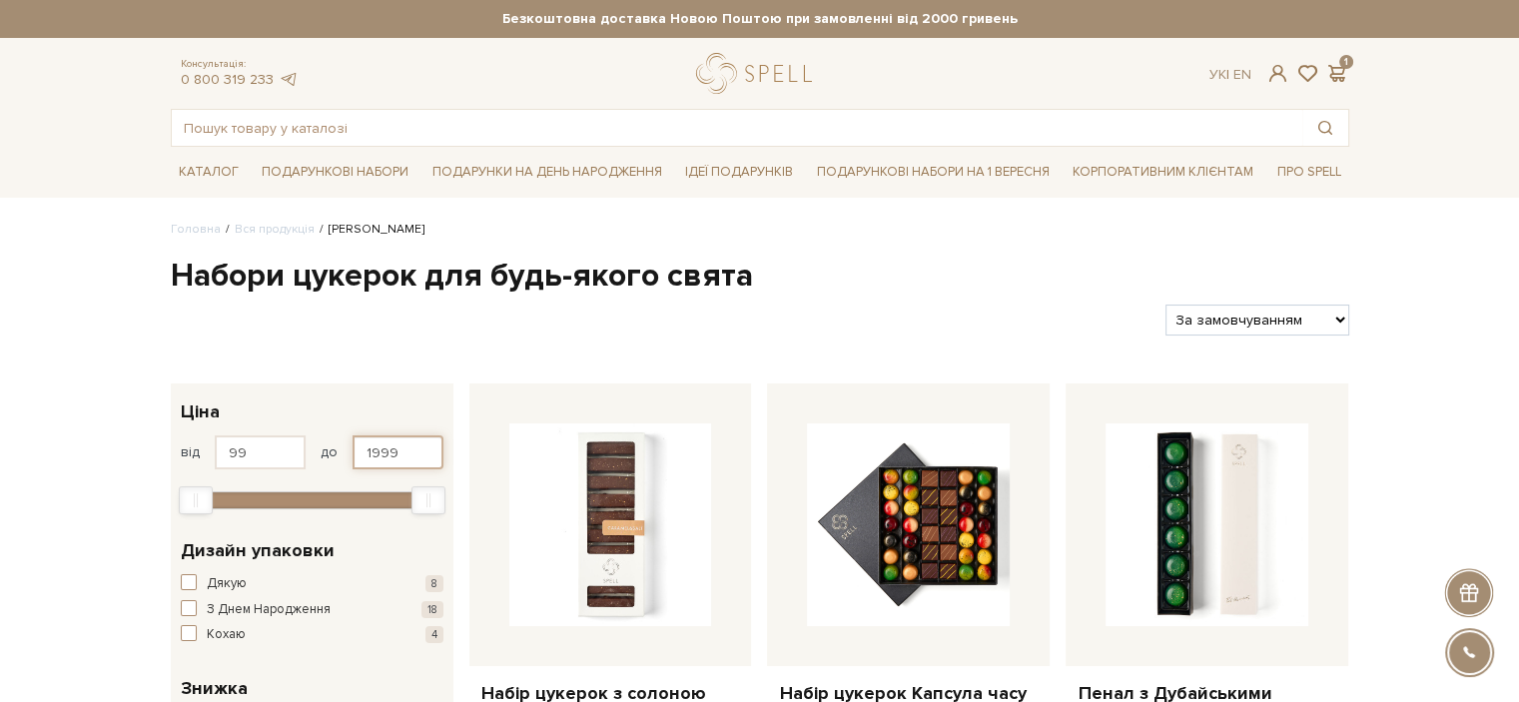
drag, startPoint x: 417, startPoint y: 459, endPoint x: 340, endPoint y: 451, distance: 77.3
click at [340, 451] on div "від 99 до 1999" at bounding box center [312, 453] width 263 height 34
type input "400"
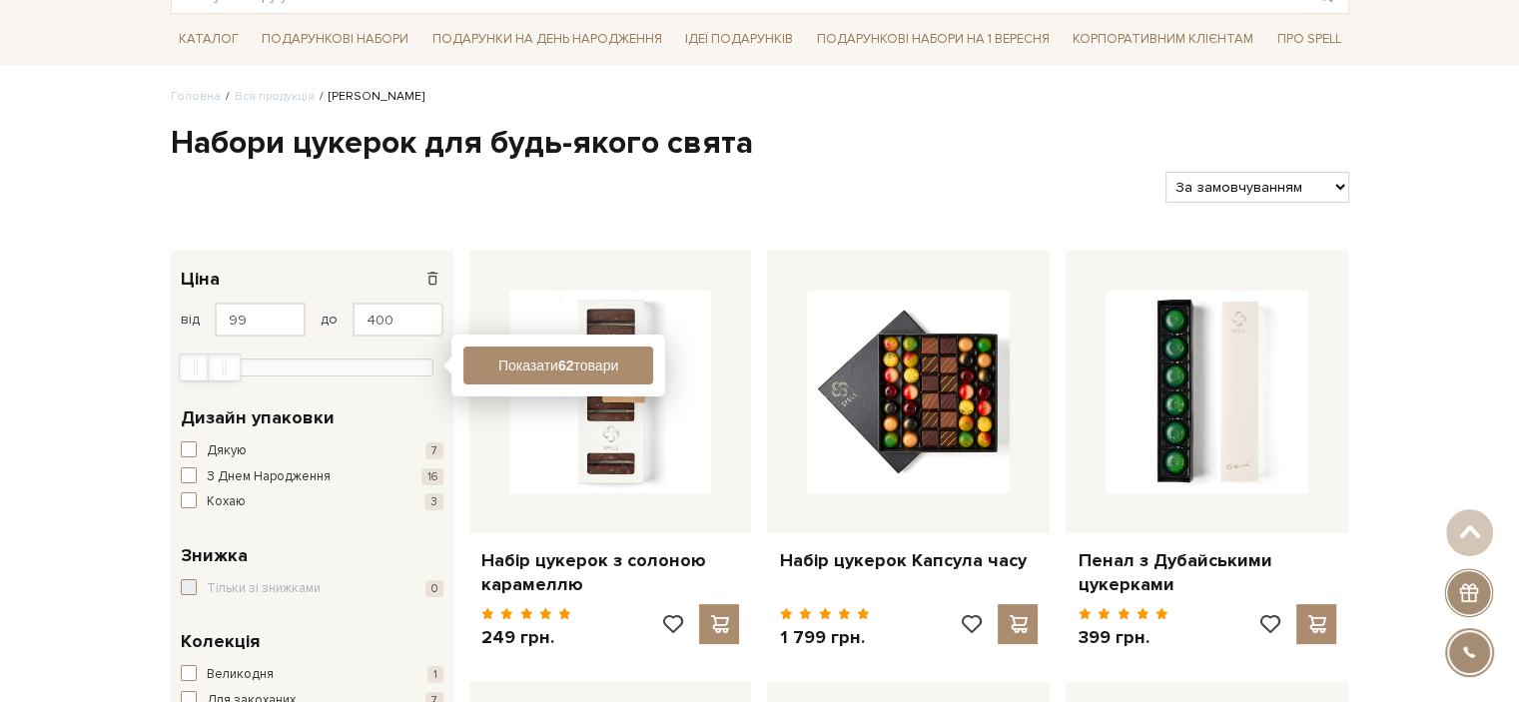
scroll to position [100, 0]
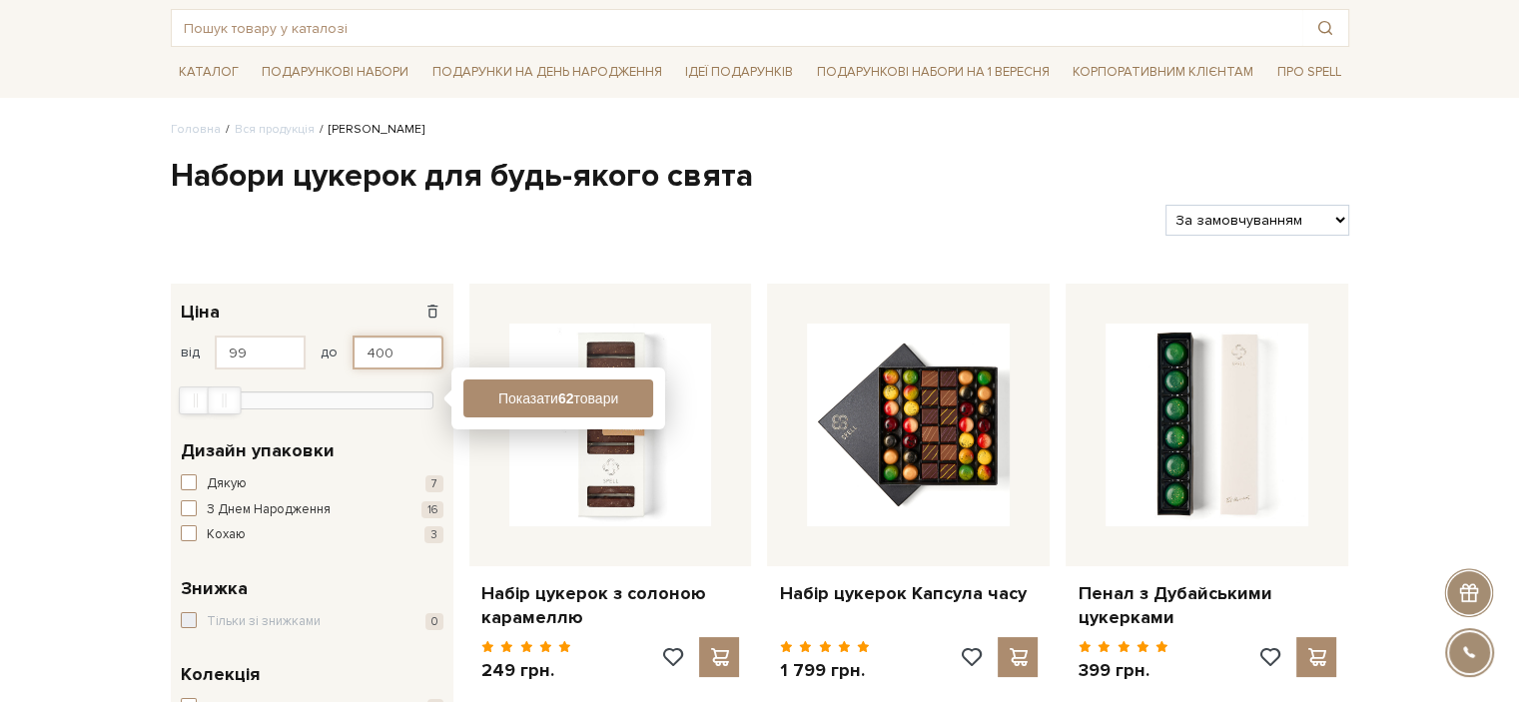
click at [420, 350] on input "400" at bounding box center [398, 353] width 91 height 34
drag, startPoint x: 267, startPoint y: 343, endPoint x: 224, endPoint y: 344, distance: 43.0
click at [220, 344] on input "99" at bounding box center [260, 353] width 91 height 34
type input "350"
click at [537, 411] on button "Показати 62 товари" at bounding box center [559, 399] width 190 height 38
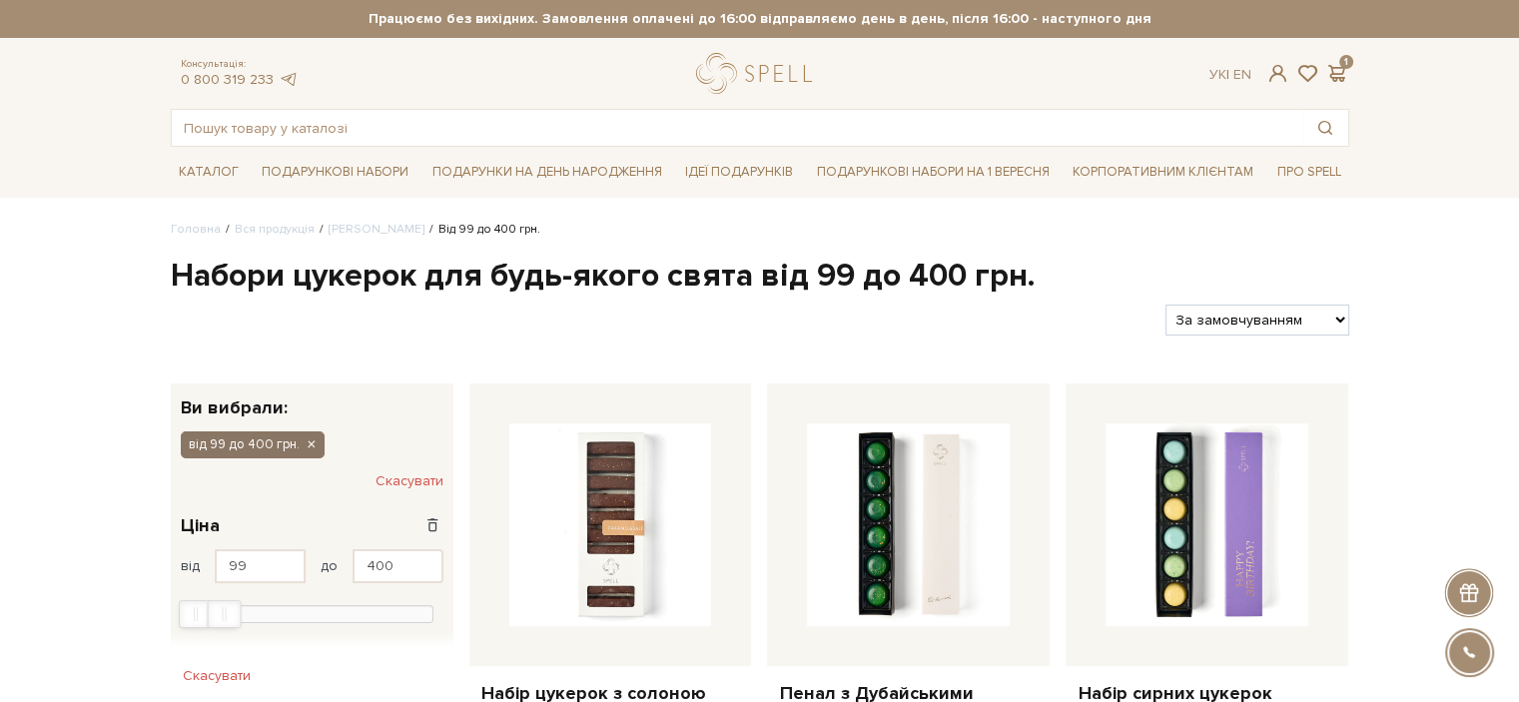
click at [272, 444] on span "від 99 до 400 грн." at bounding box center [244, 445] width 111 height 18
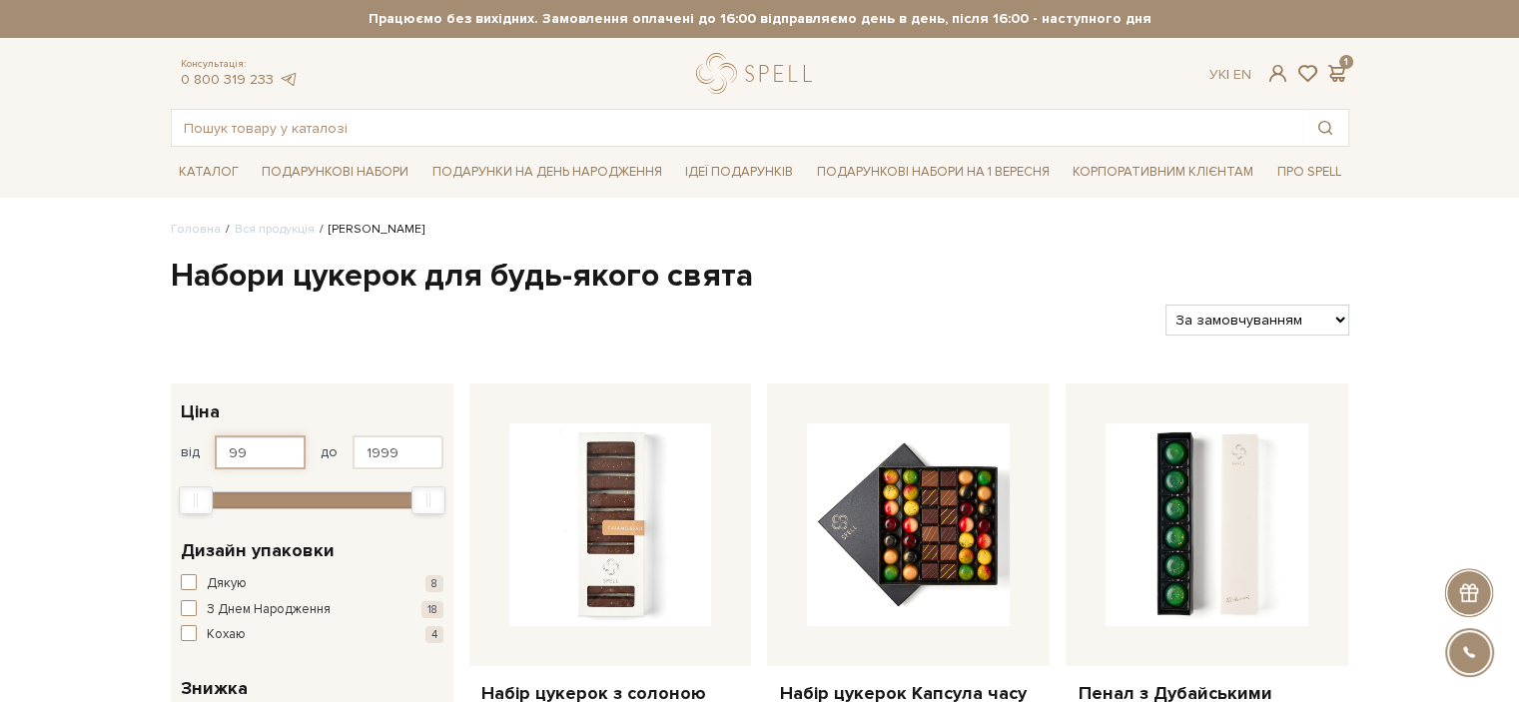
drag, startPoint x: 270, startPoint y: 454, endPoint x: 209, endPoint y: 459, distance: 61.1
click at [209, 459] on div "від 99 до 1999" at bounding box center [312, 453] width 263 height 34
type input "3"
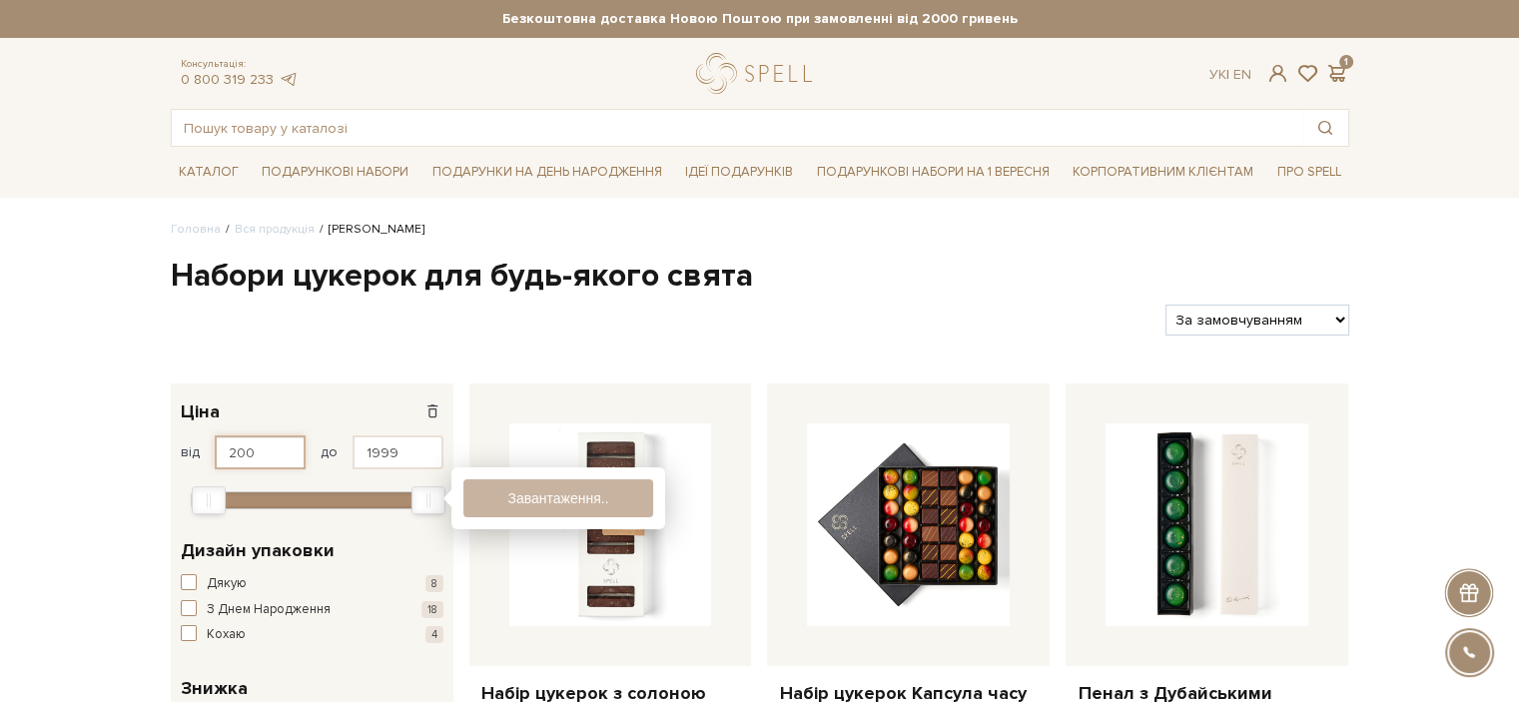
type input "200"
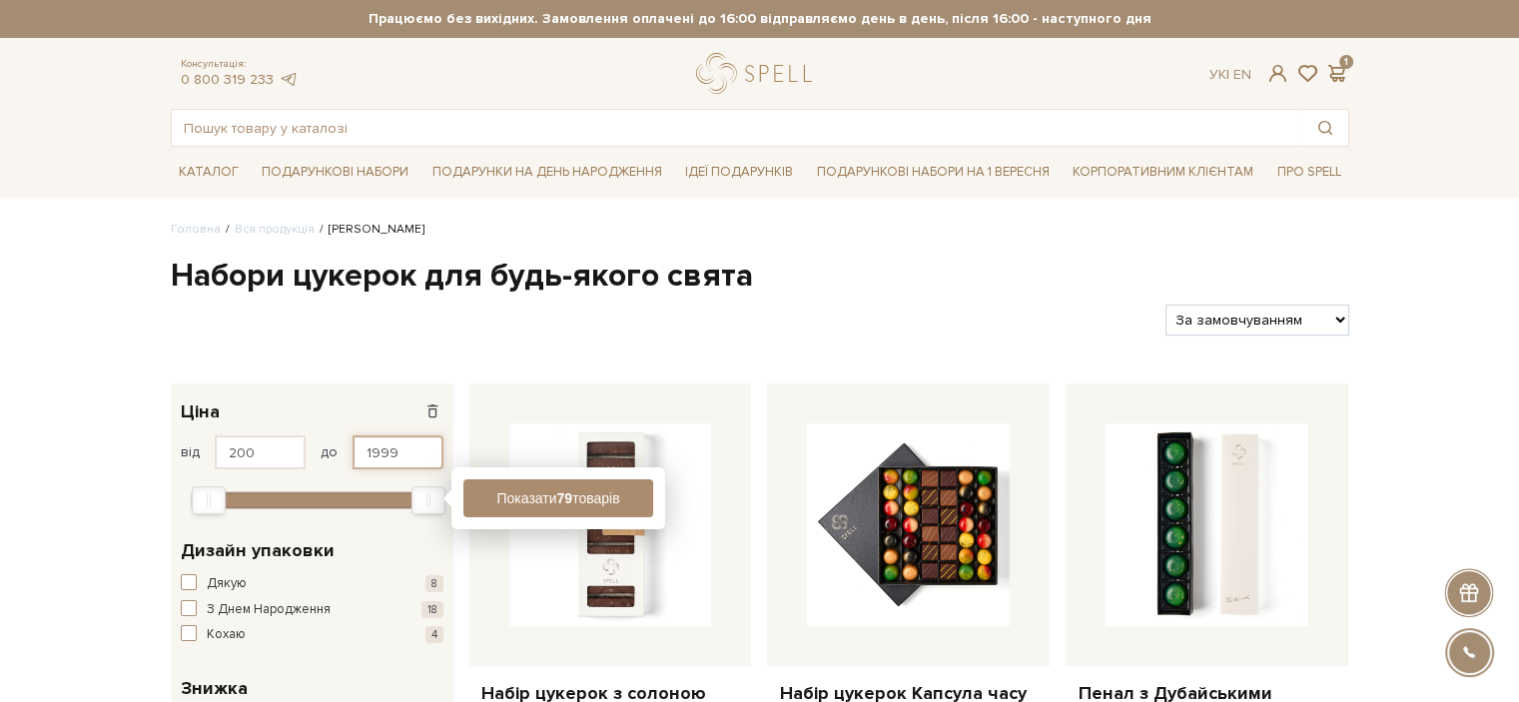
drag, startPoint x: 394, startPoint y: 463, endPoint x: 344, endPoint y: 451, distance: 51.4
click at [344, 451] on div "від 200 до 1999" at bounding box center [312, 453] width 263 height 34
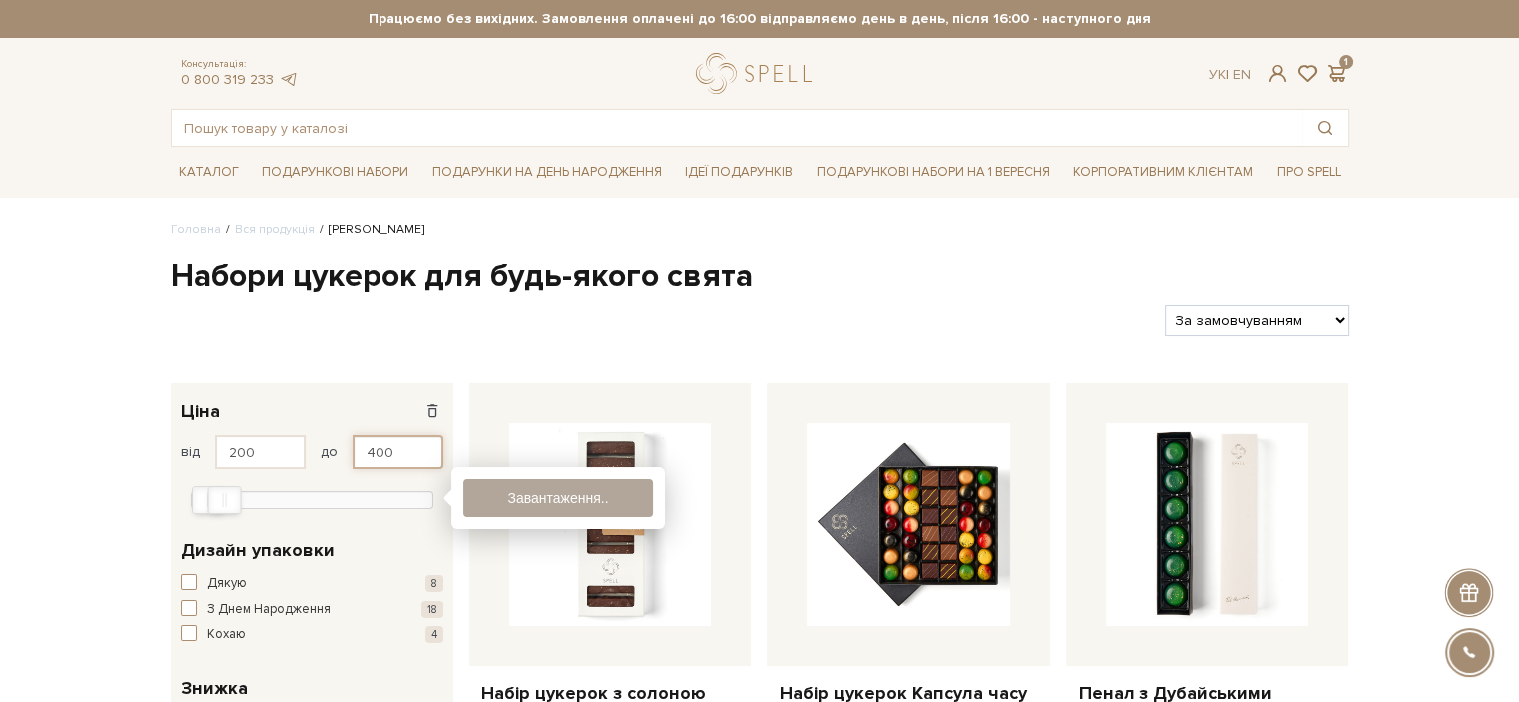
type input "400"
click at [547, 484] on button "Показати 53 товари" at bounding box center [559, 498] width 190 height 38
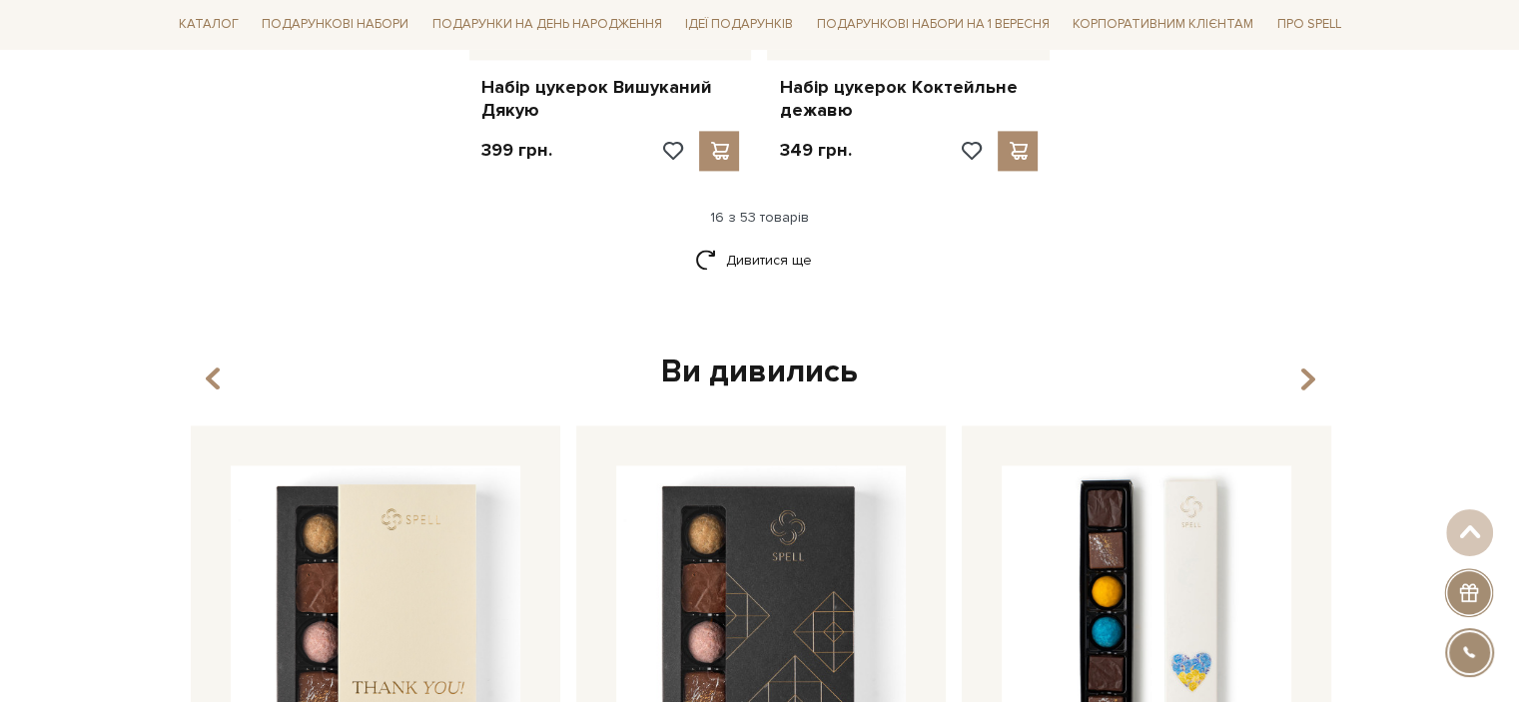
scroll to position [2797, 0]
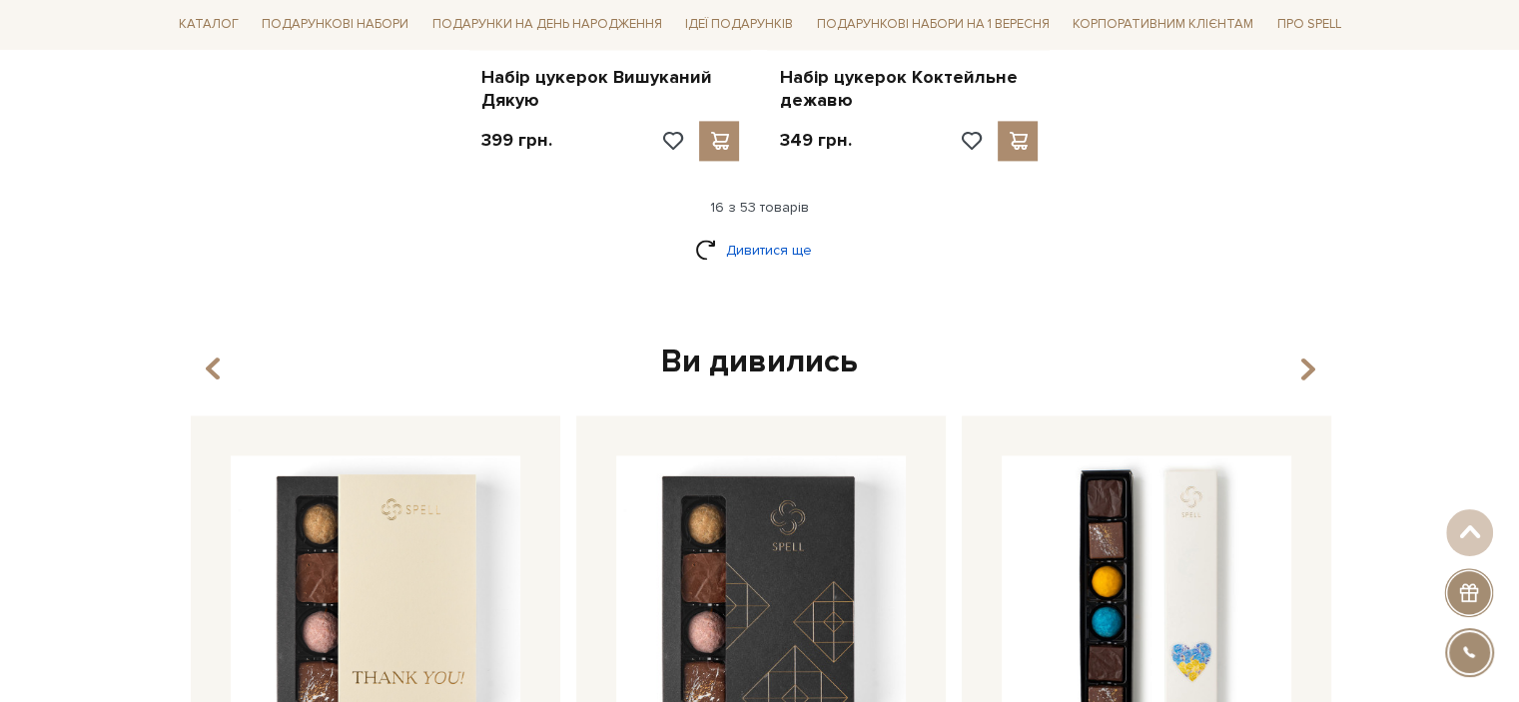
click at [772, 233] on link "Дивитися ще" at bounding box center [760, 250] width 130 height 35
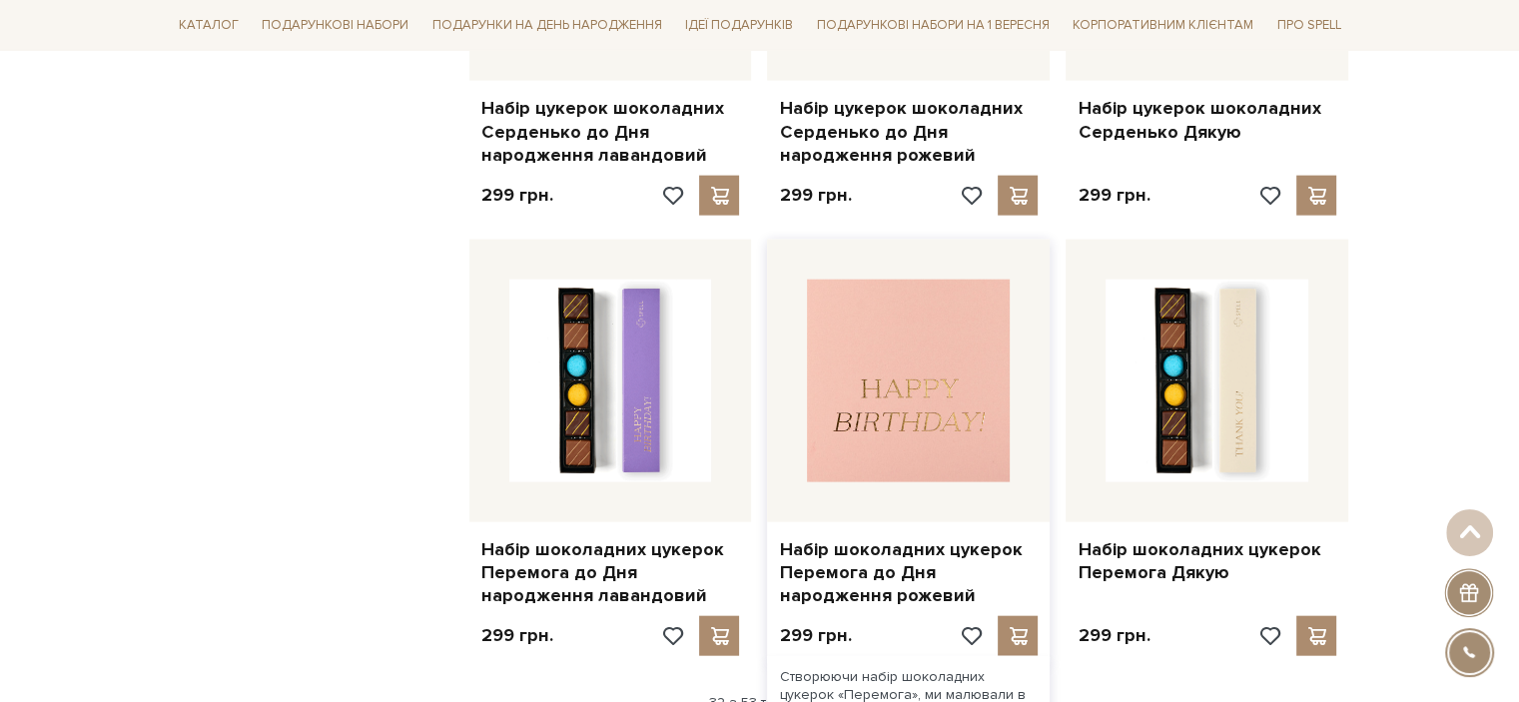
scroll to position [4995, 0]
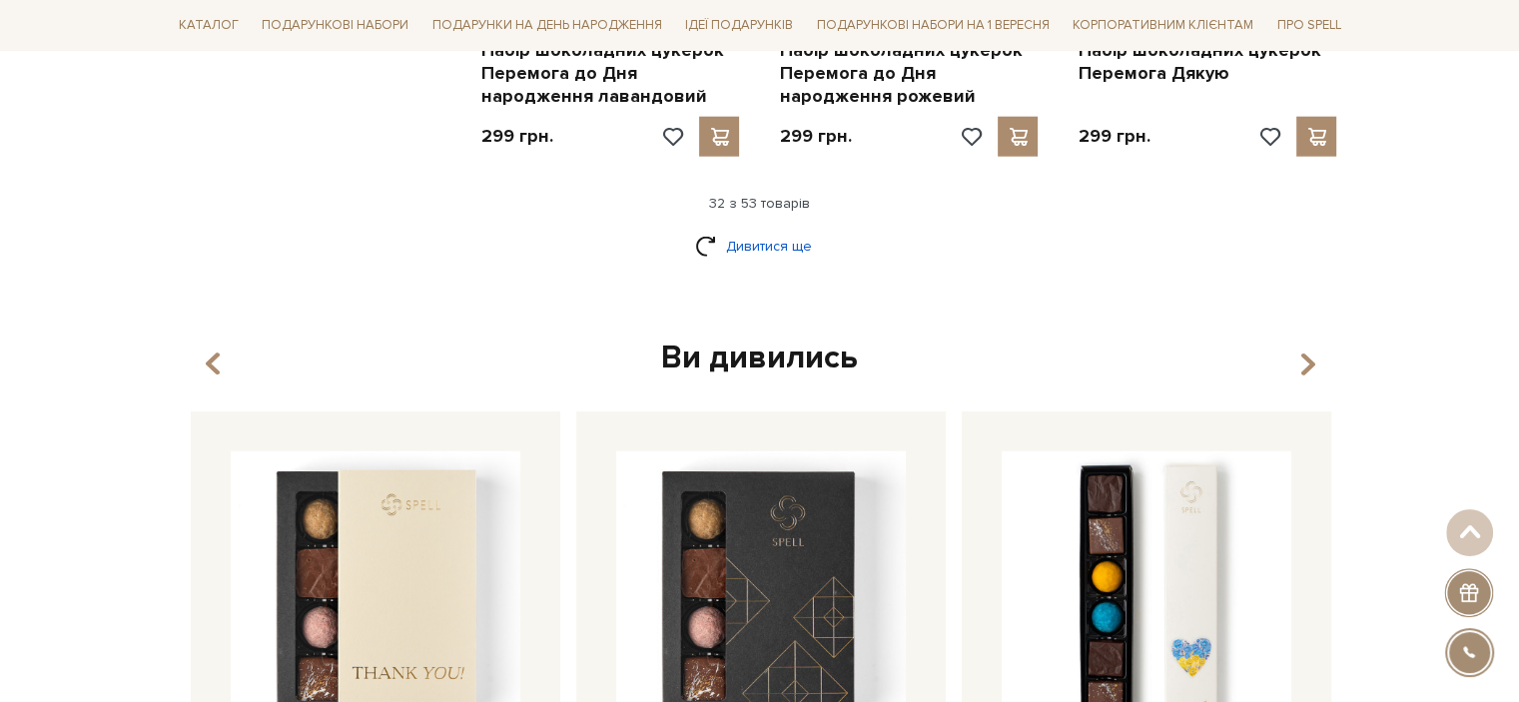
click at [796, 229] on link "Дивитися ще" at bounding box center [760, 246] width 130 height 35
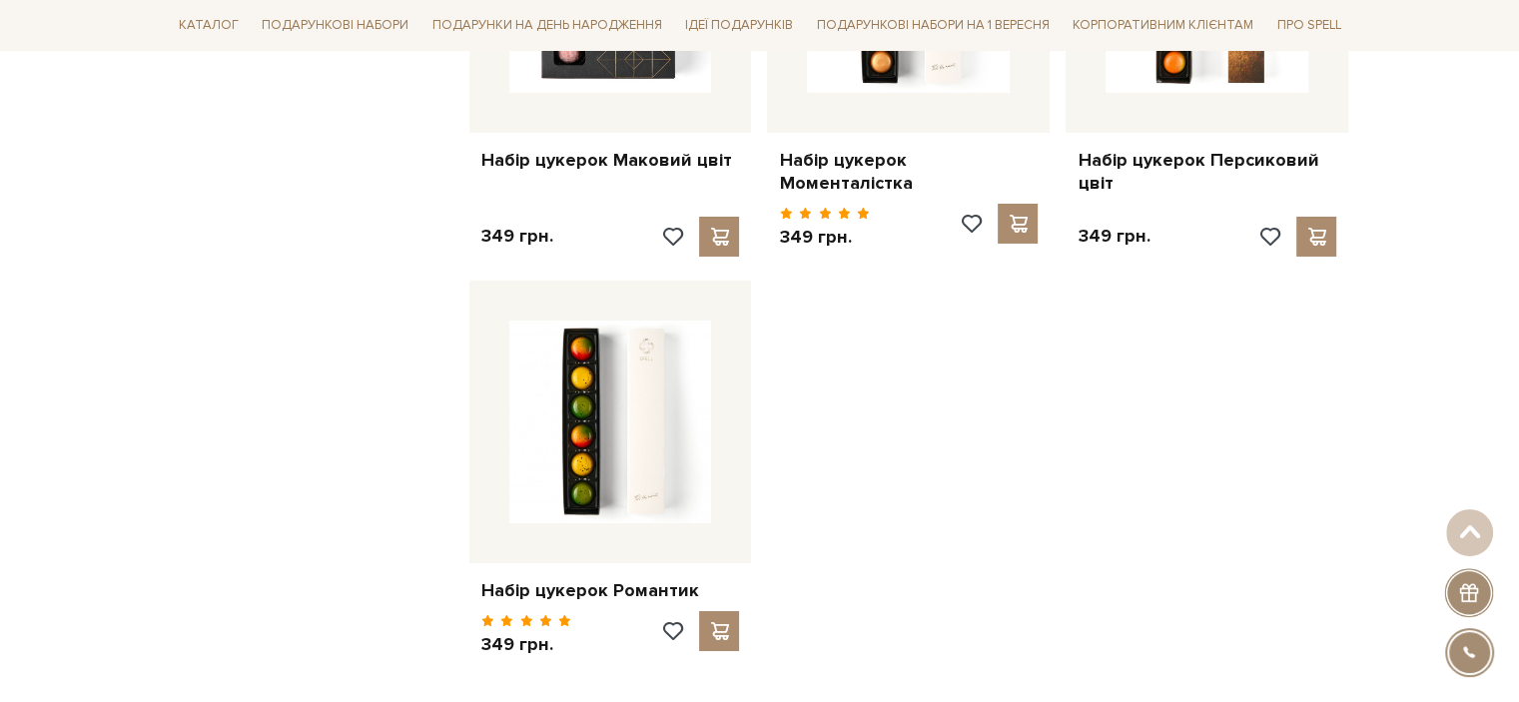
scroll to position [6793, 0]
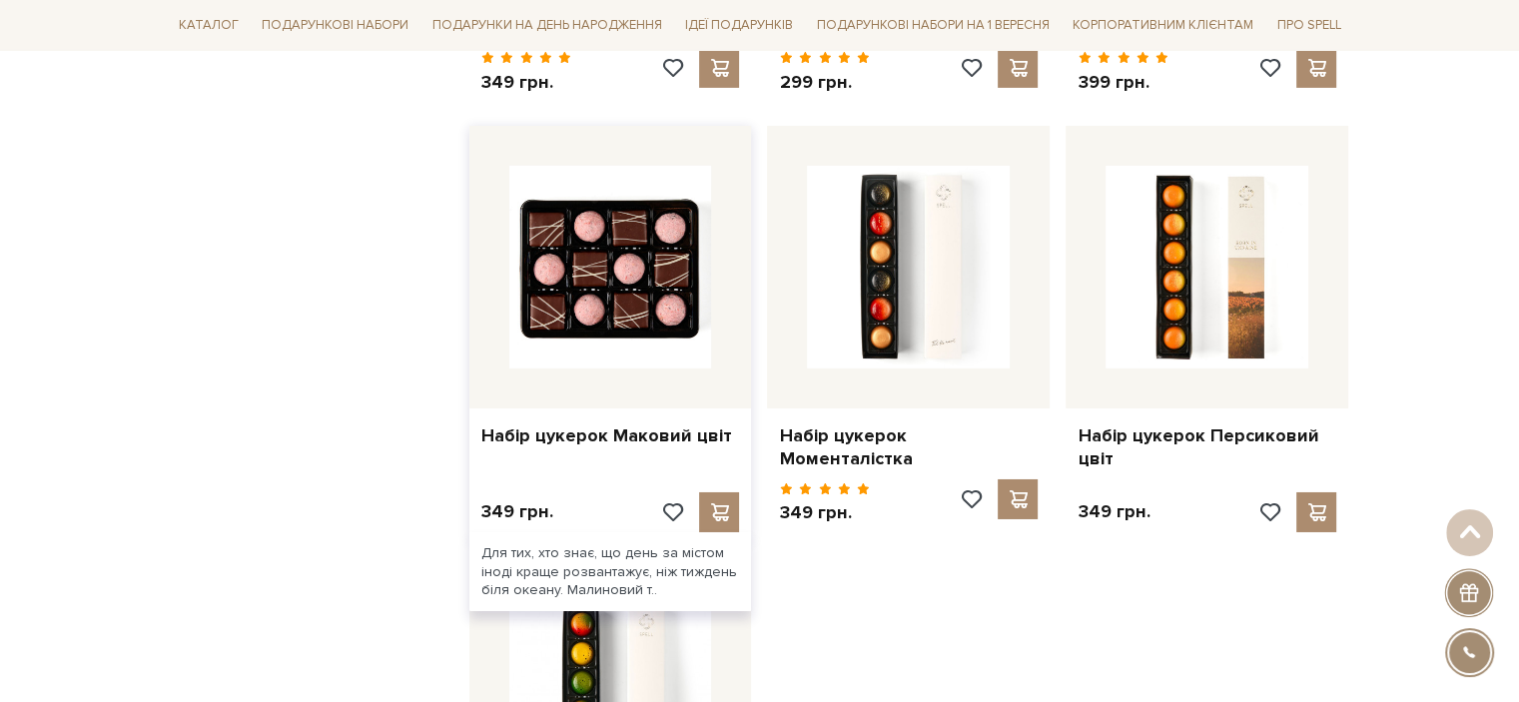
click at [656, 271] on img at bounding box center [610, 267] width 203 height 203
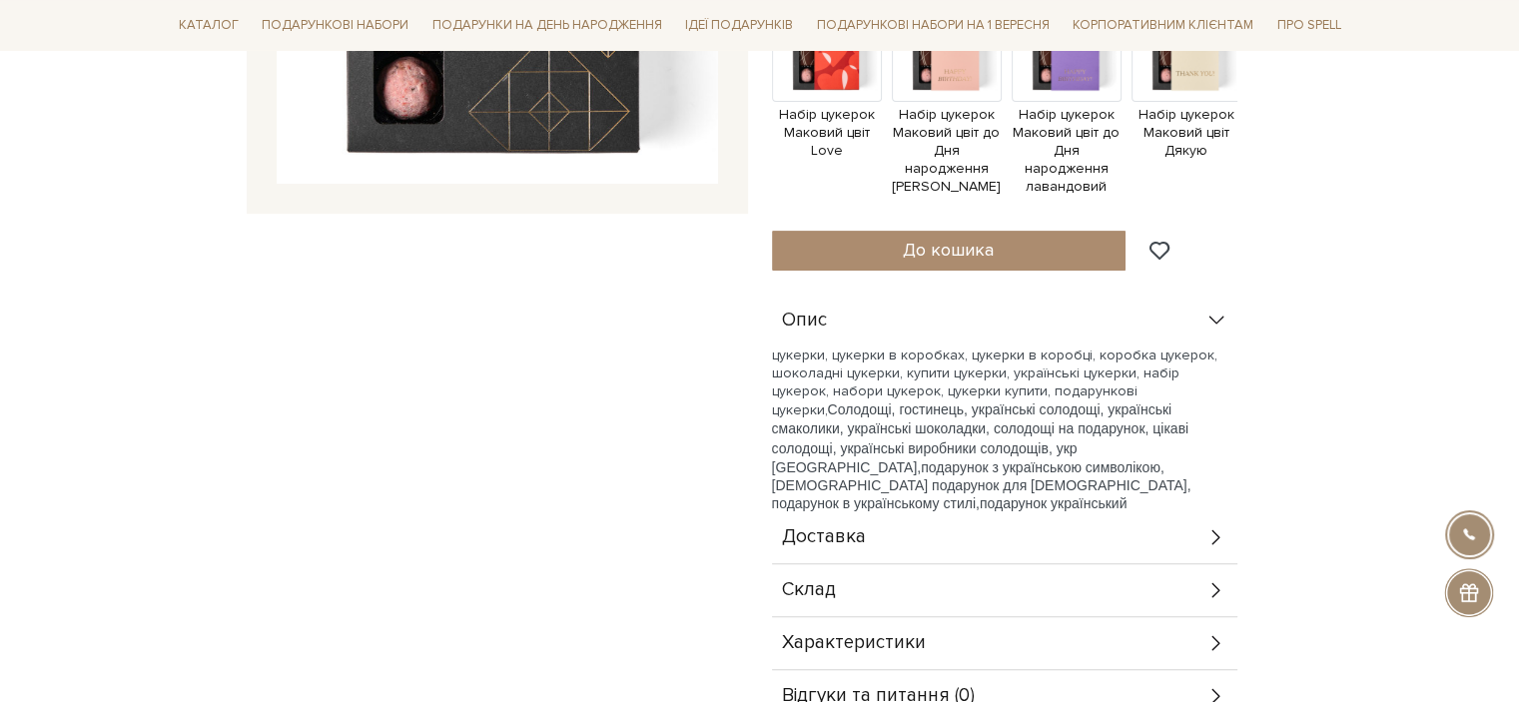
scroll to position [799, 0]
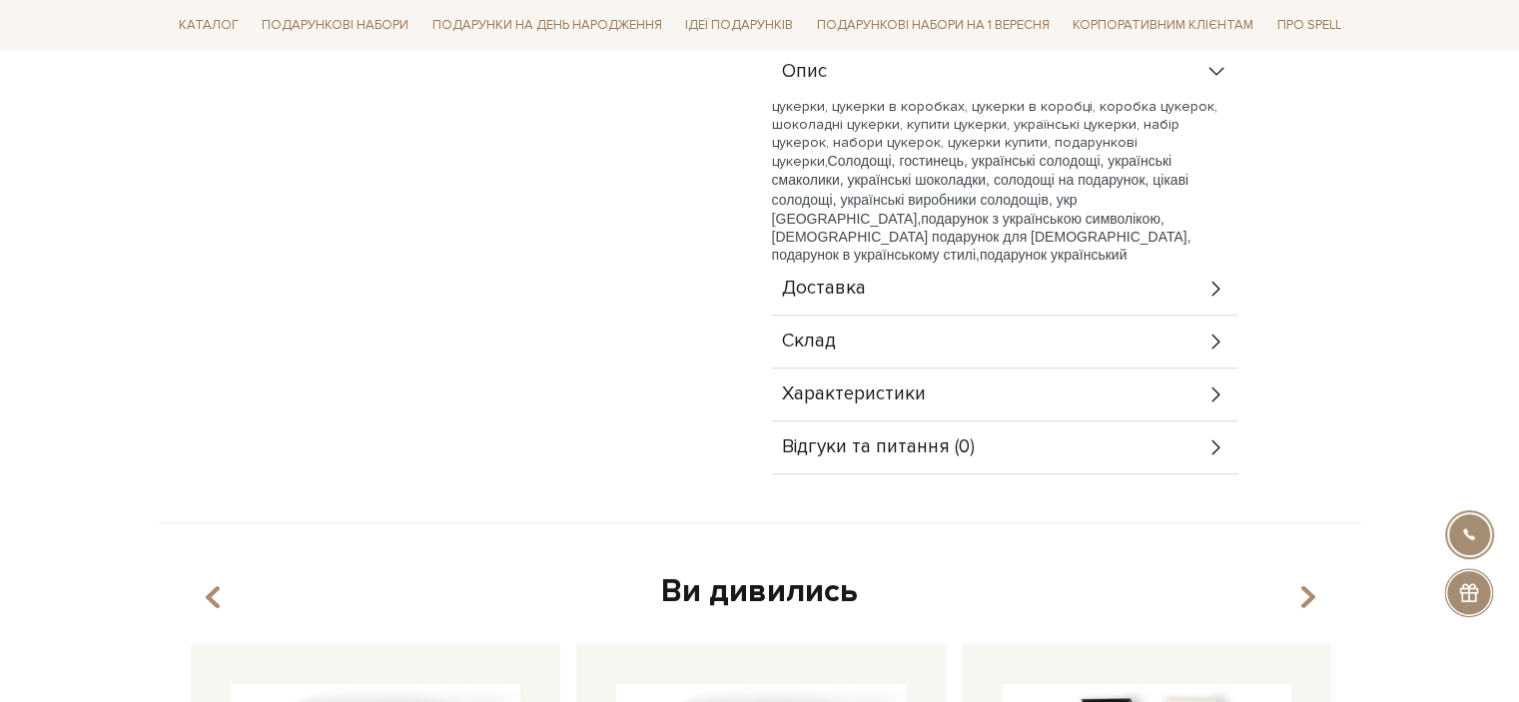
click at [871, 277] on div "Доставка" at bounding box center [1005, 289] width 466 height 52
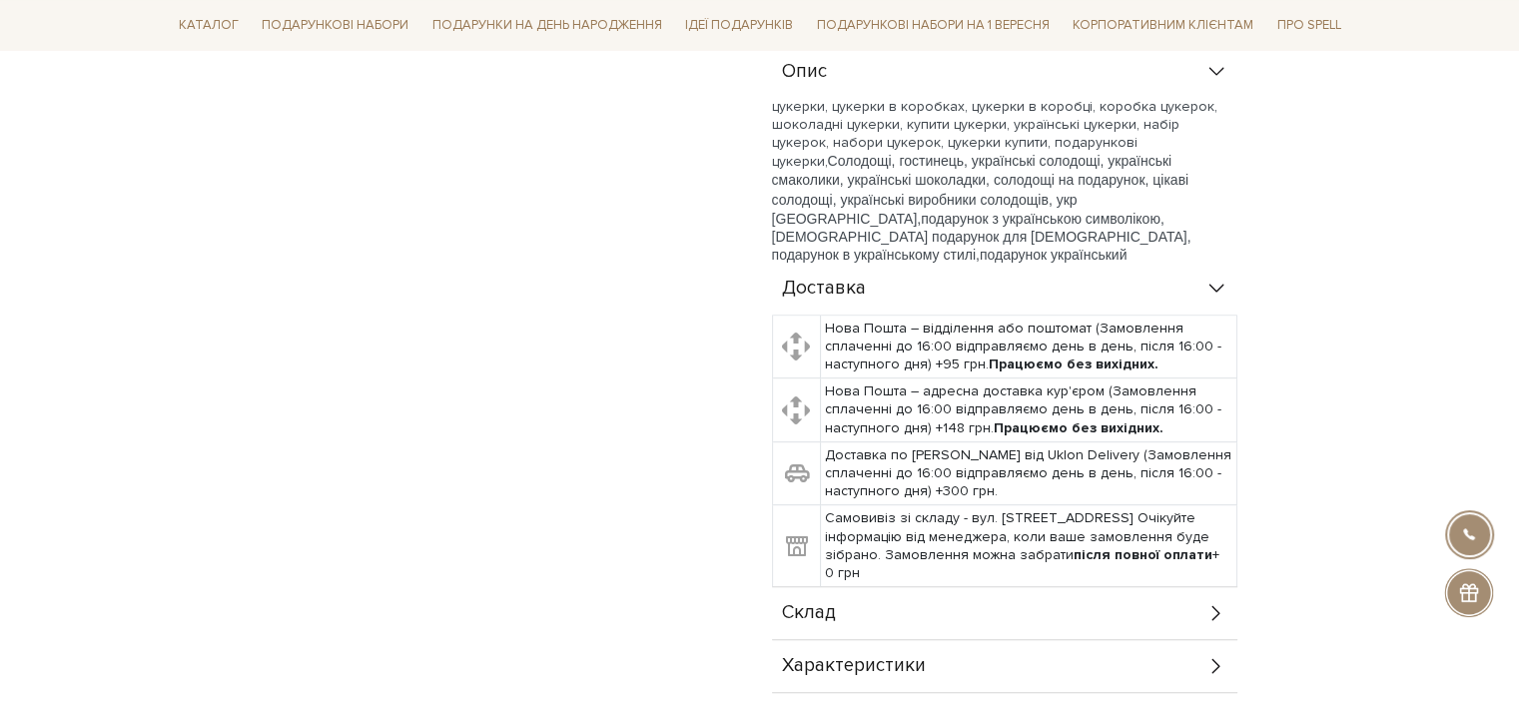
click at [910, 600] on div "Склад" at bounding box center [1005, 613] width 466 height 52
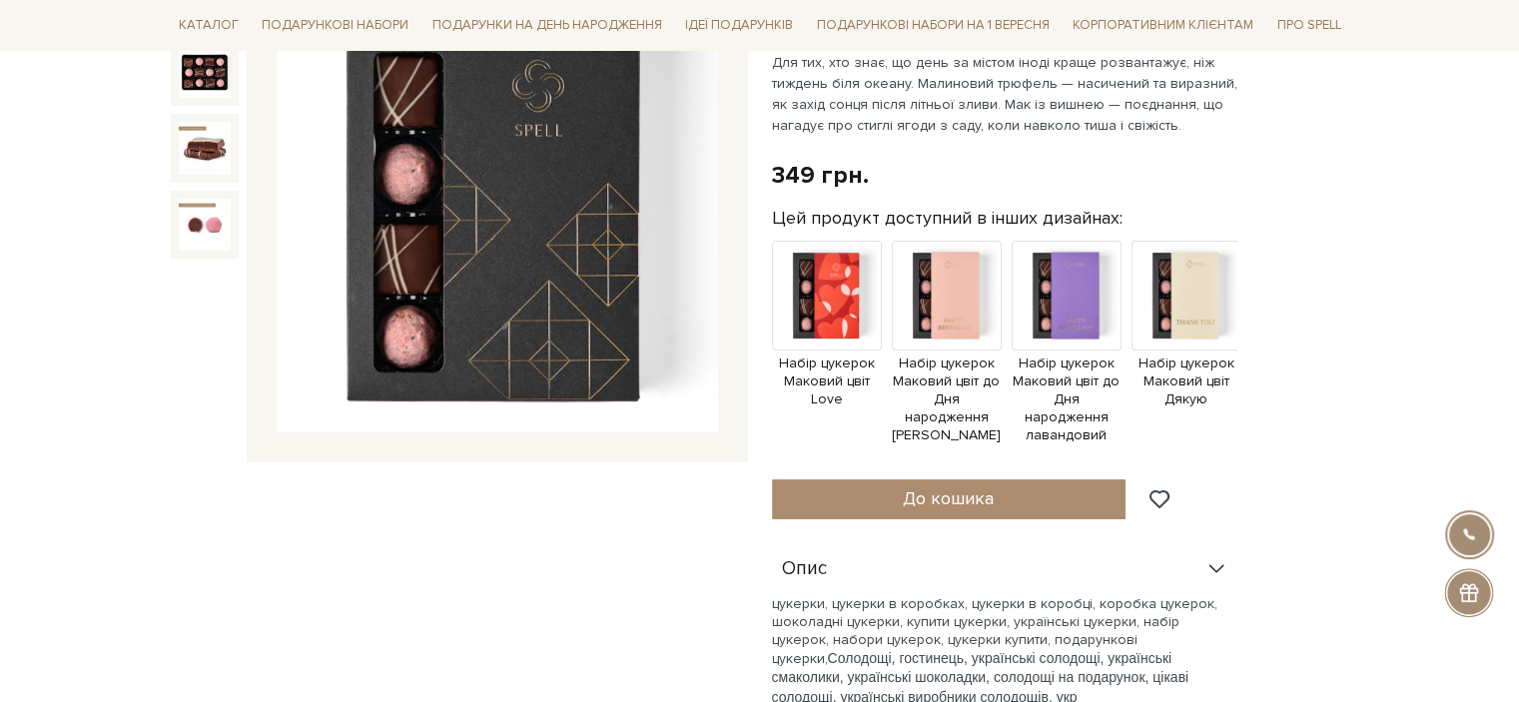
scroll to position [300, 0]
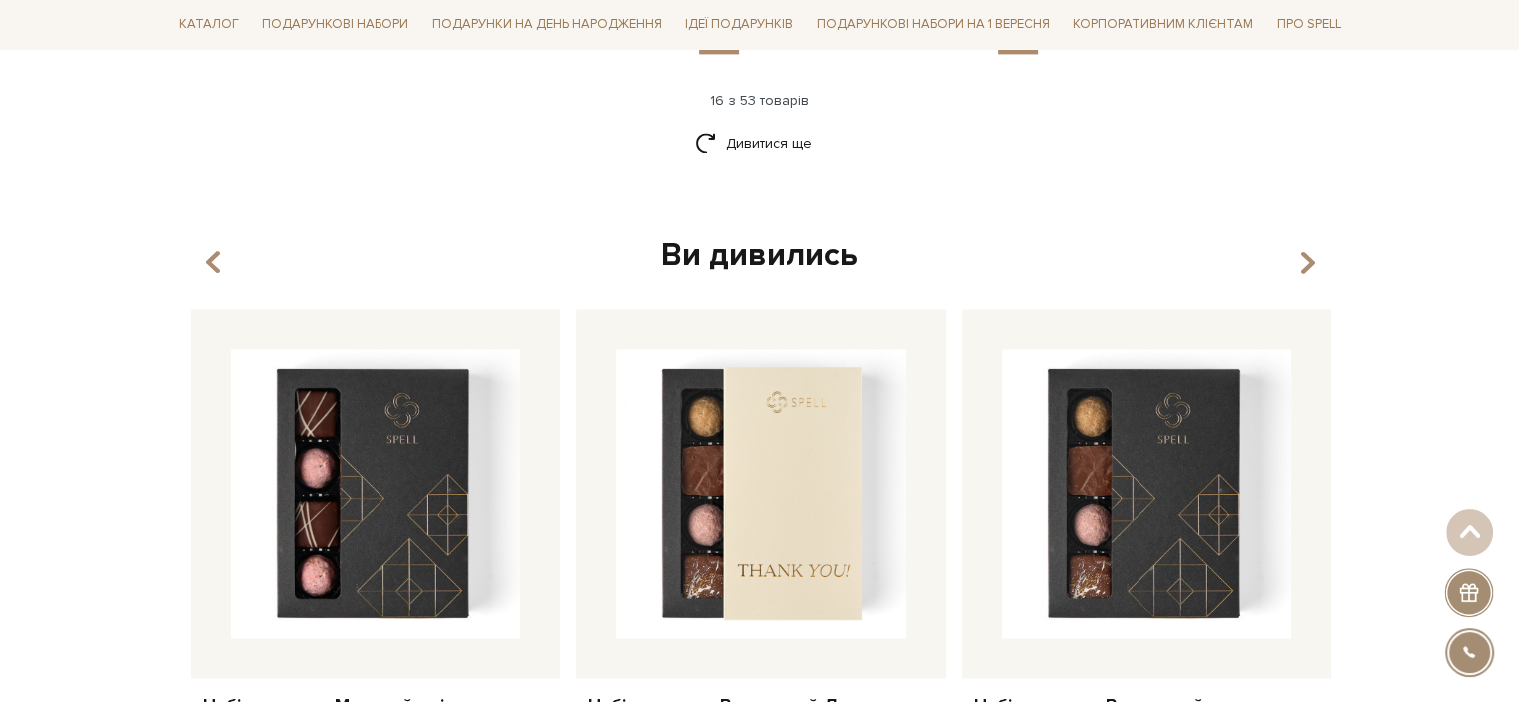
scroll to position [2665, 0]
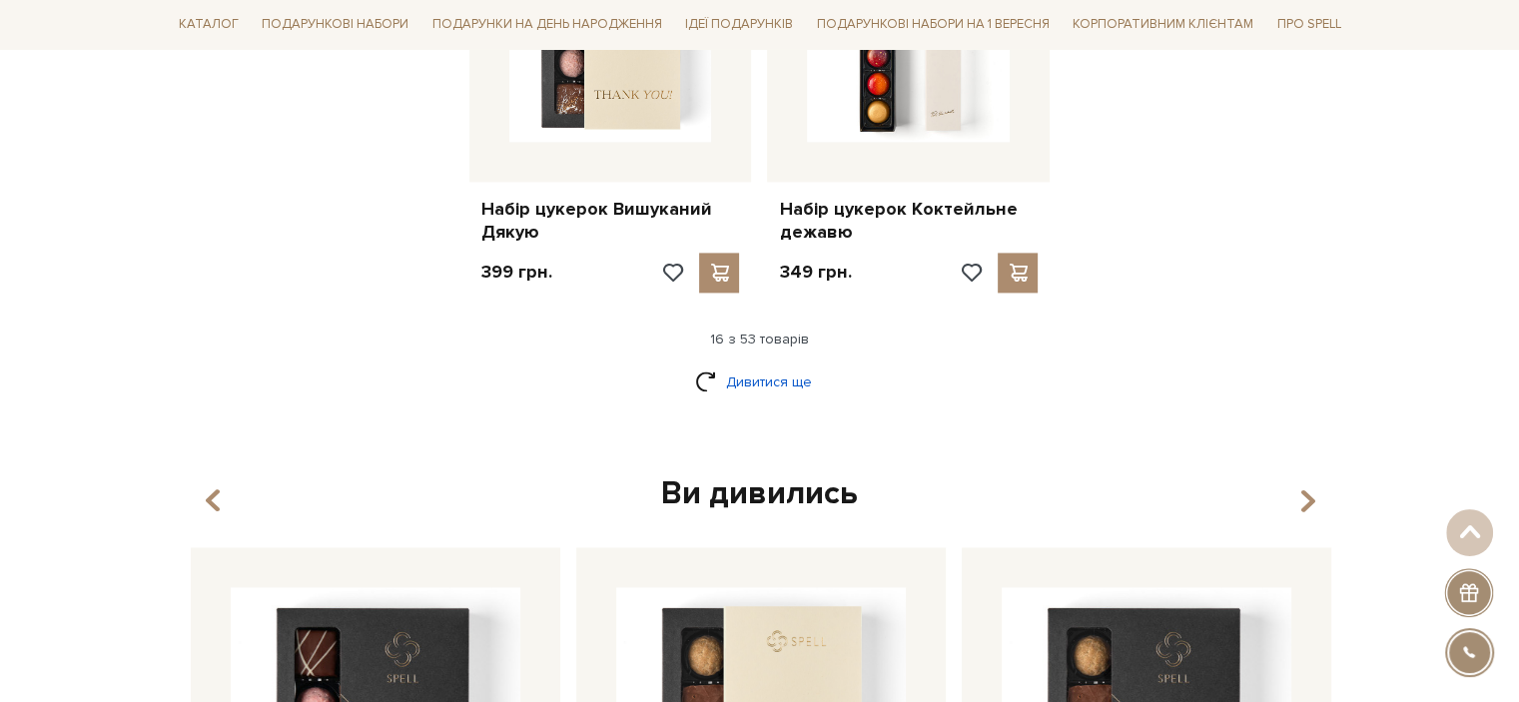
click at [748, 365] on link "Дивитися ще" at bounding box center [760, 382] width 130 height 35
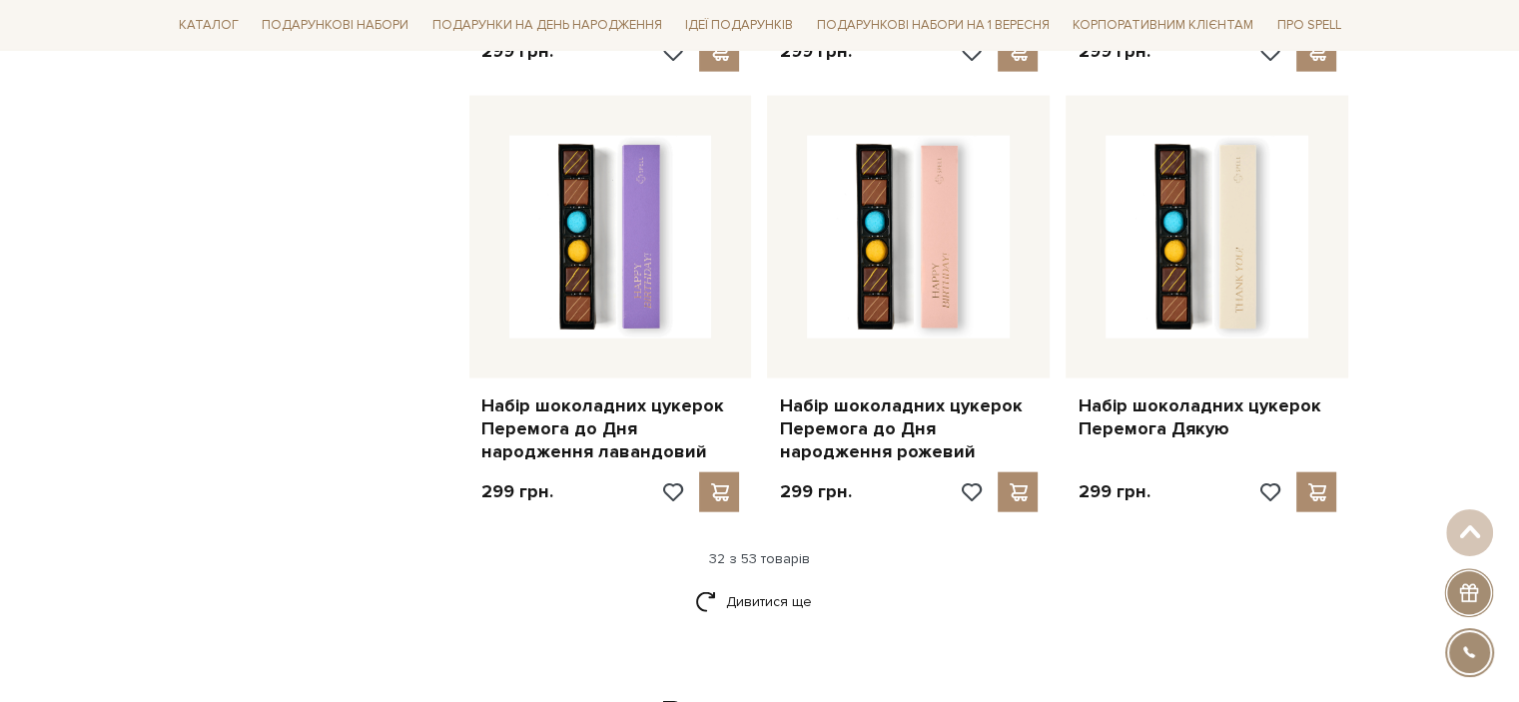
scroll to position [4963, 0]
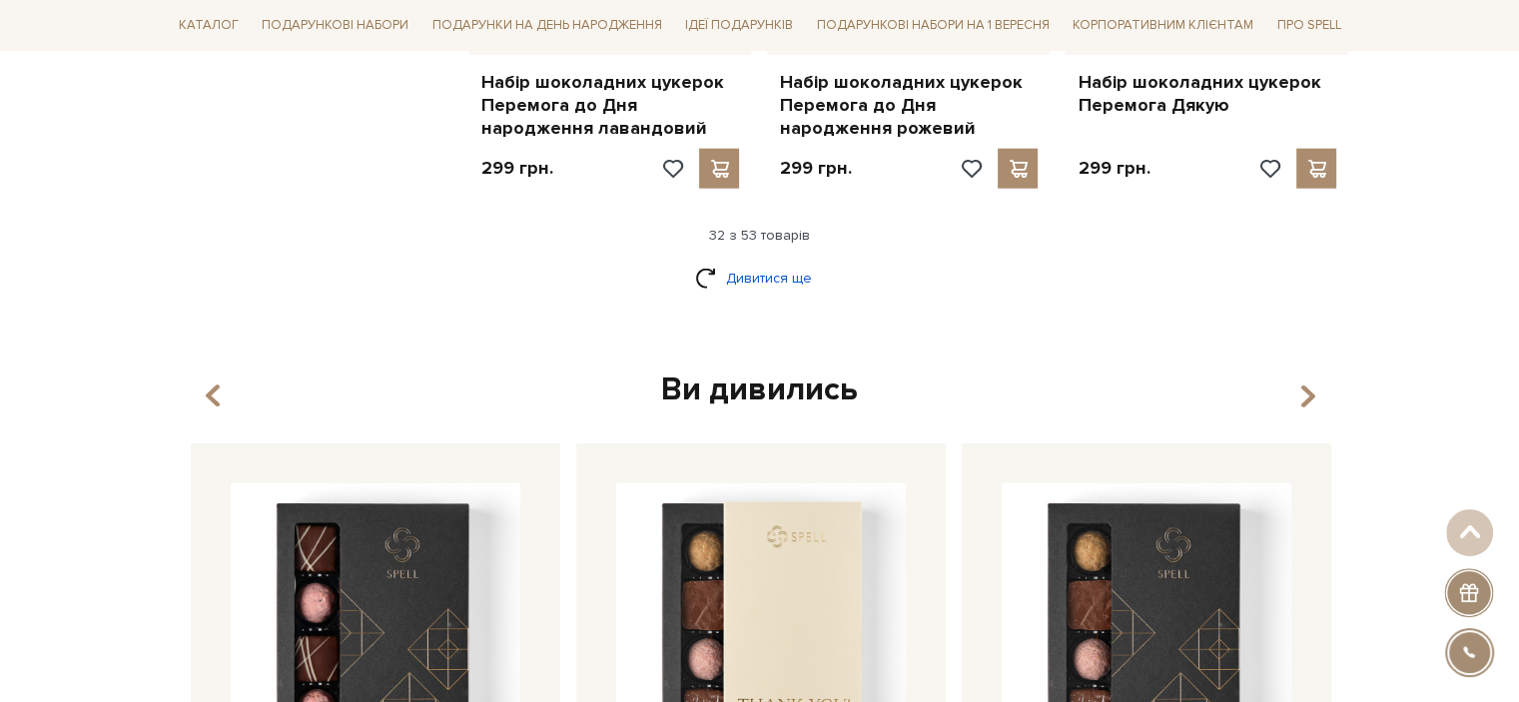
click at [779, 261] on link "Дивитися ще" at bounding box center [760, 278] width 130 height 35
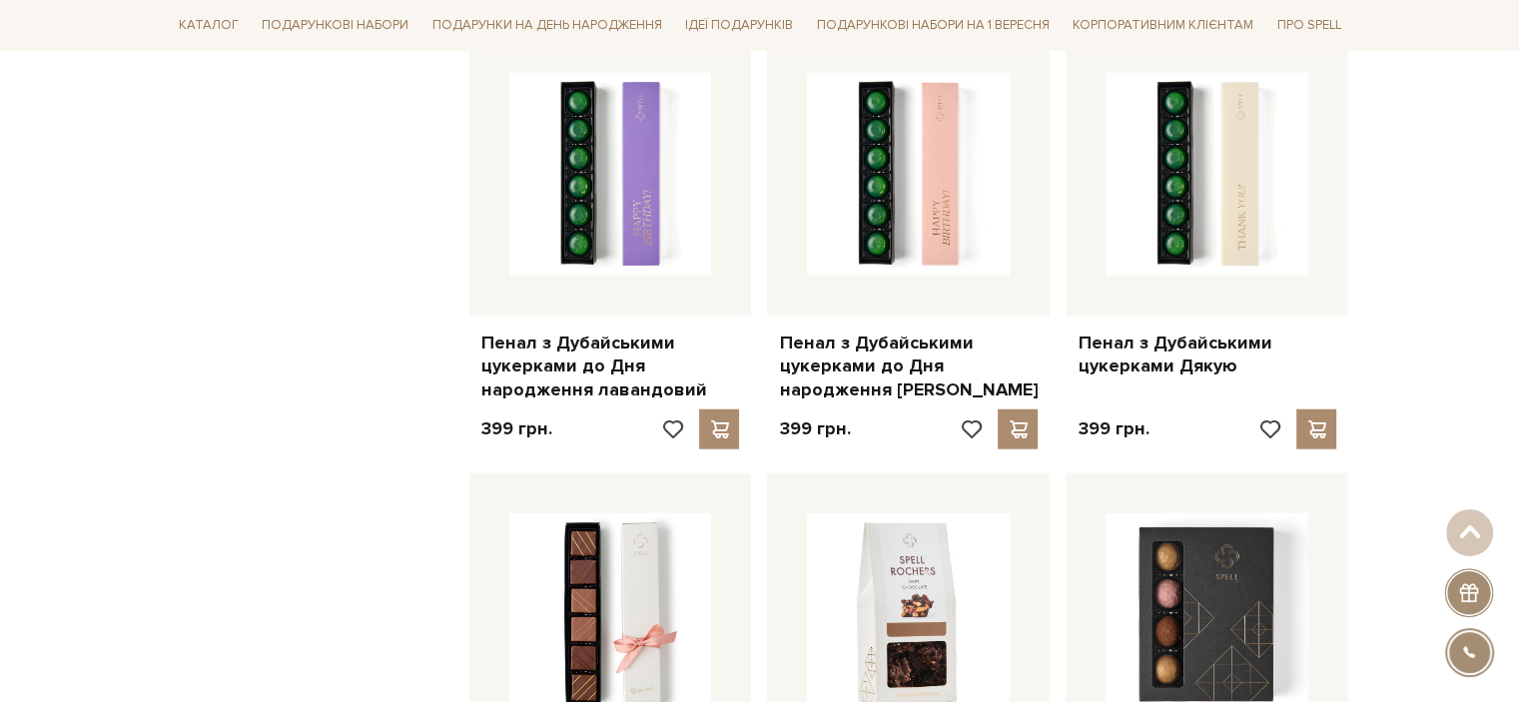
scroll to position [0, 0]
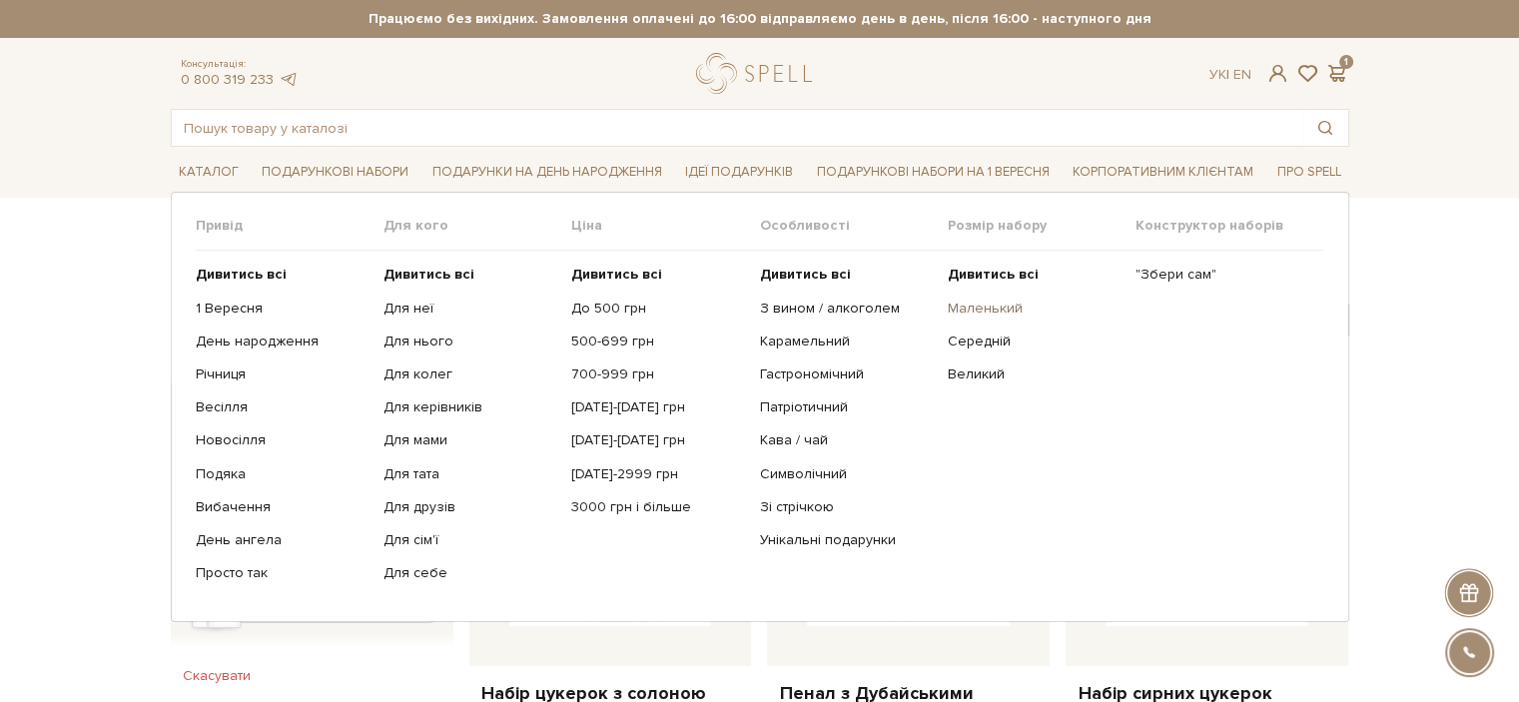
click at [967, 315] on link "Маленький" at bounding box center [1034, 309] width 173 height 18
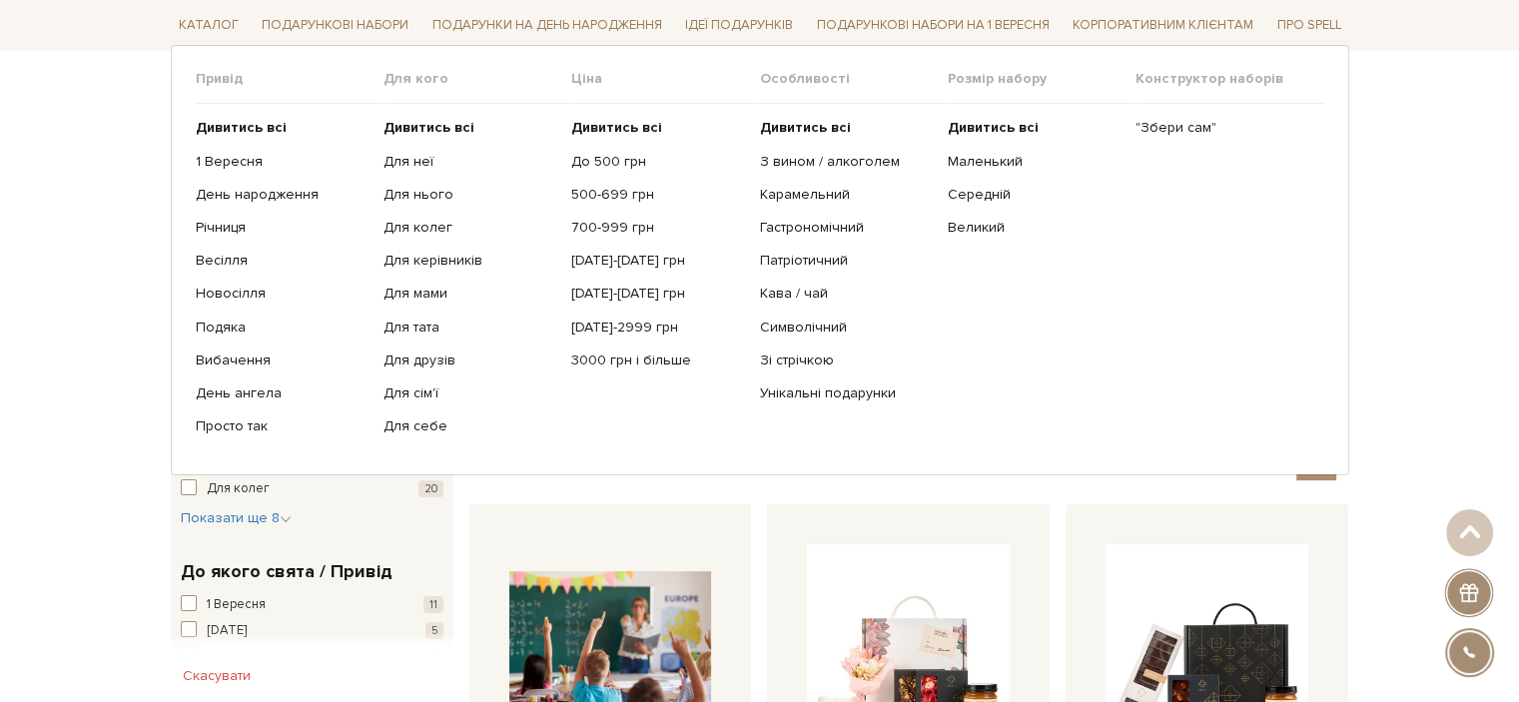
scroll to position [300, 0]
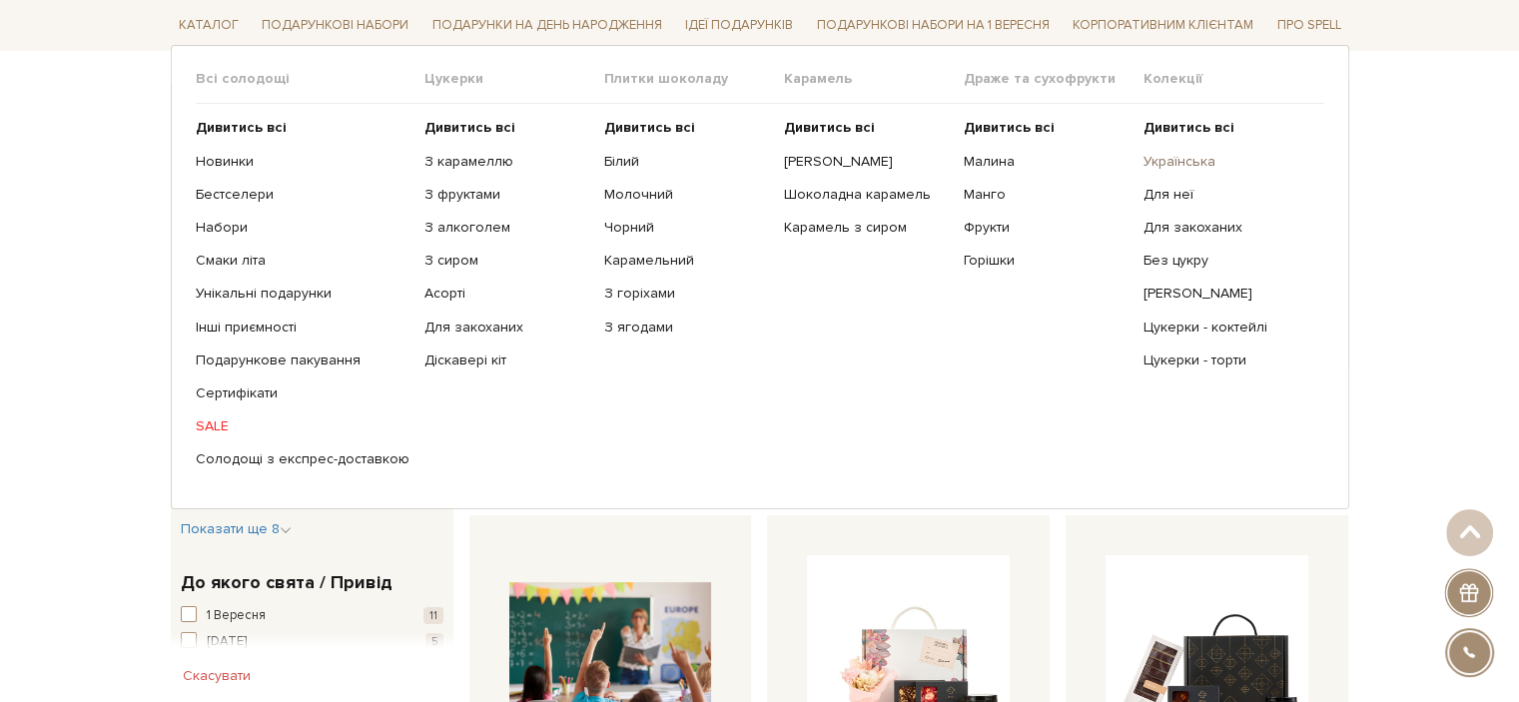
click at [1203, 159] on link "Українська" at bounding box center [1226, 161] width 165 height 18
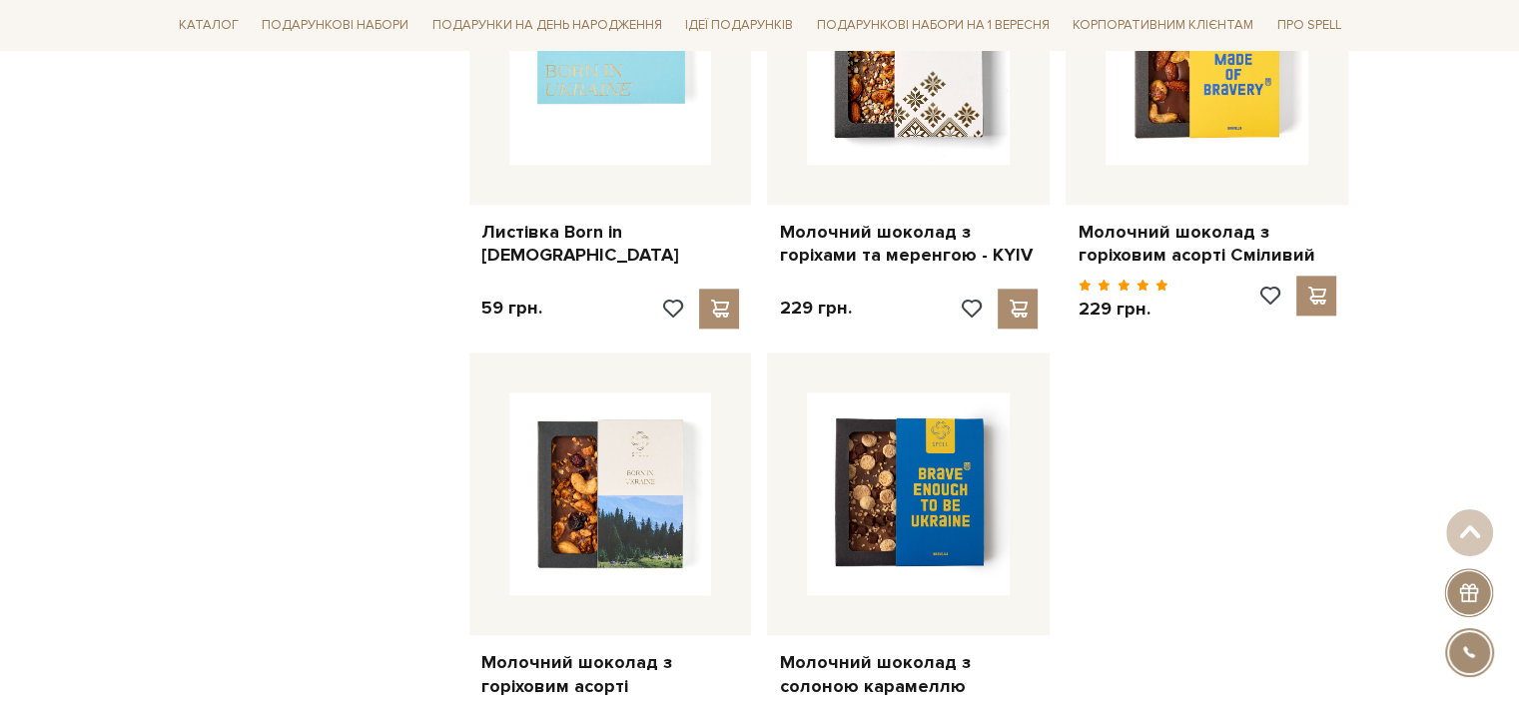
scroll to position [2497, 0]
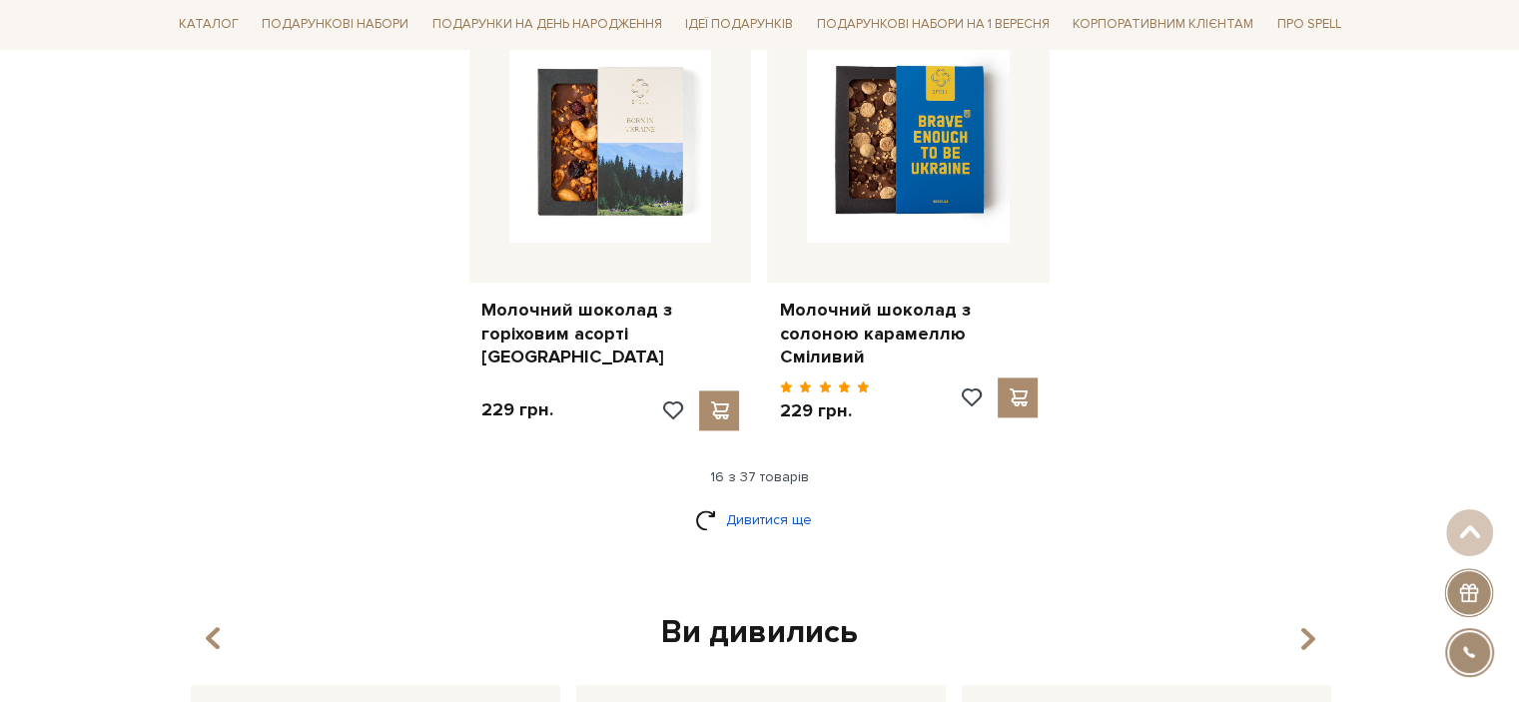
click at [783, 503] on link "Дивитися ще" at bounding box center [760, 519] width 130 height 35
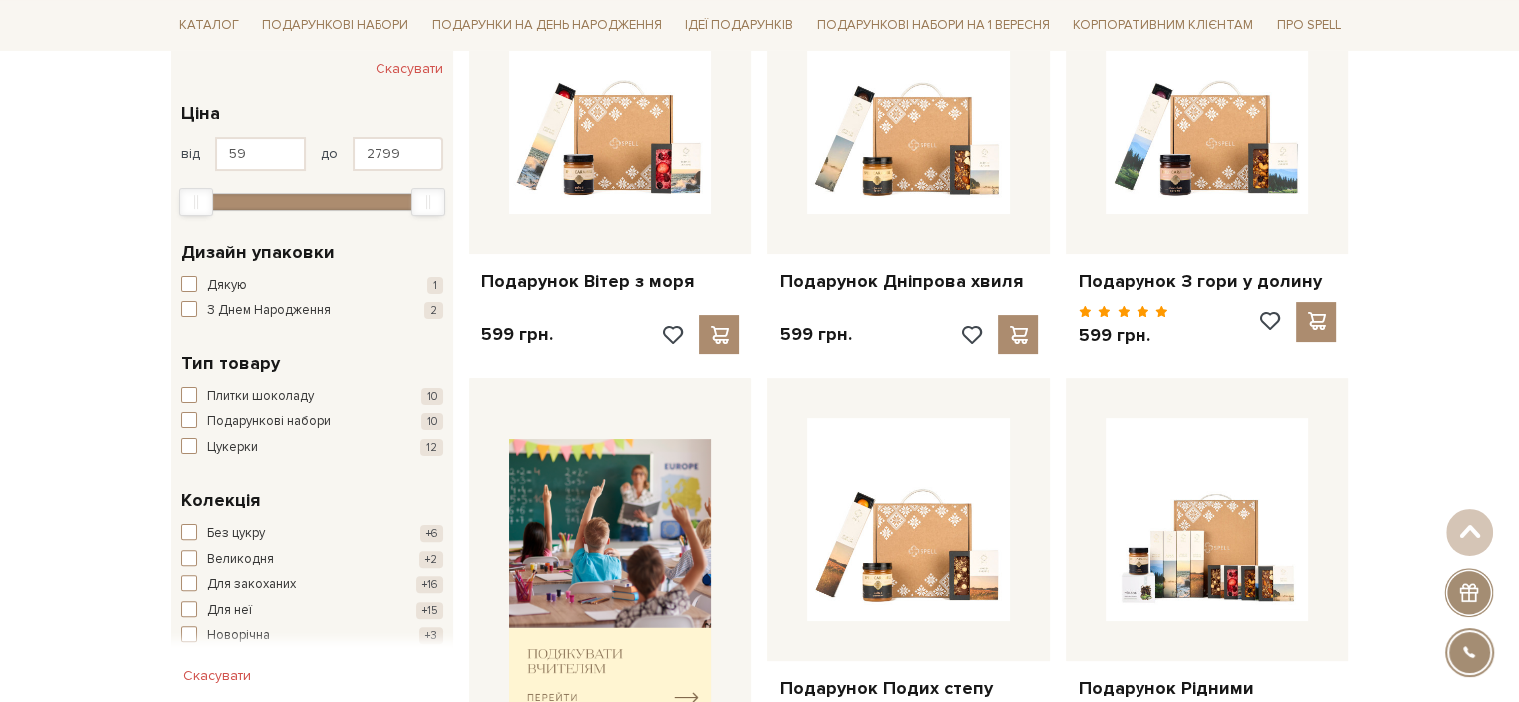
scroll to position [300, 0]
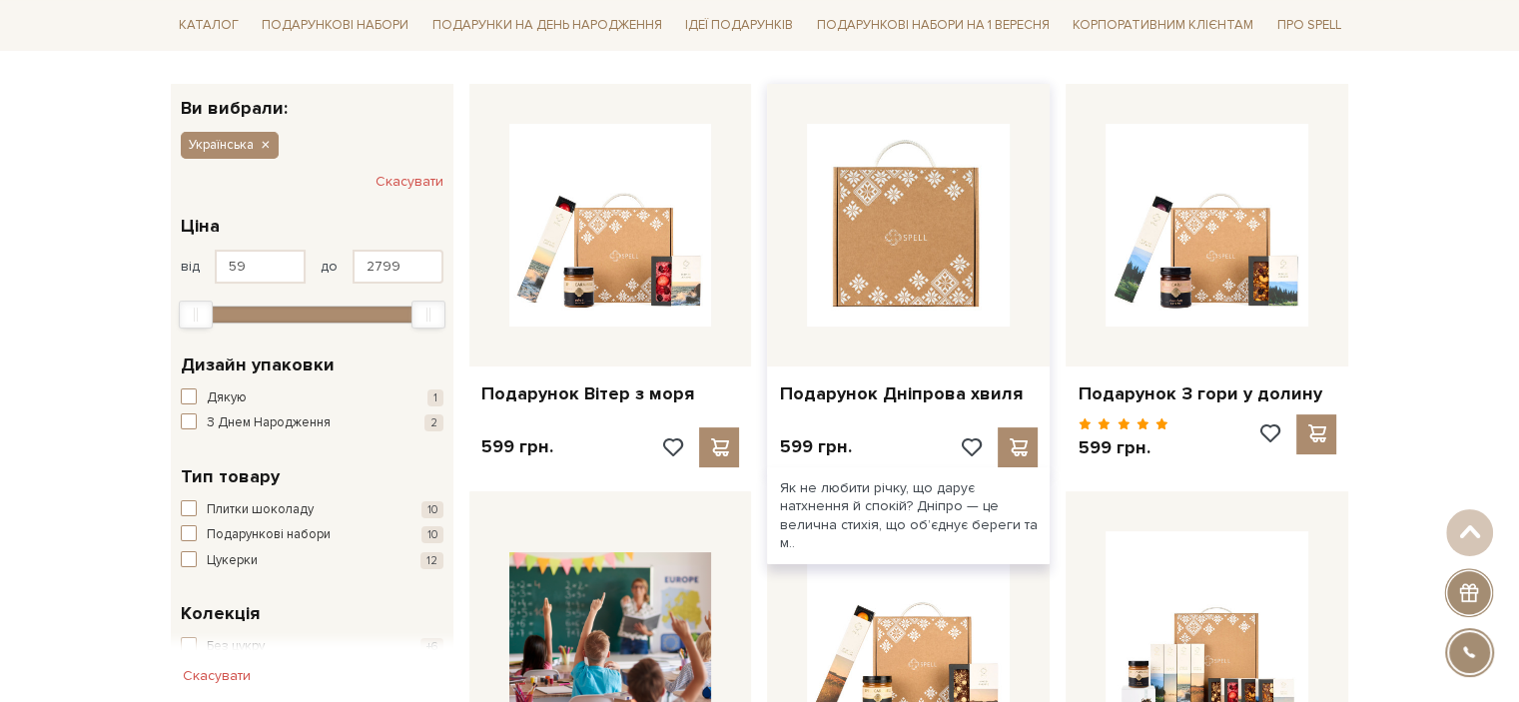
click at [824, 315] on img at bounding box center [908, 225] width 203 height 203
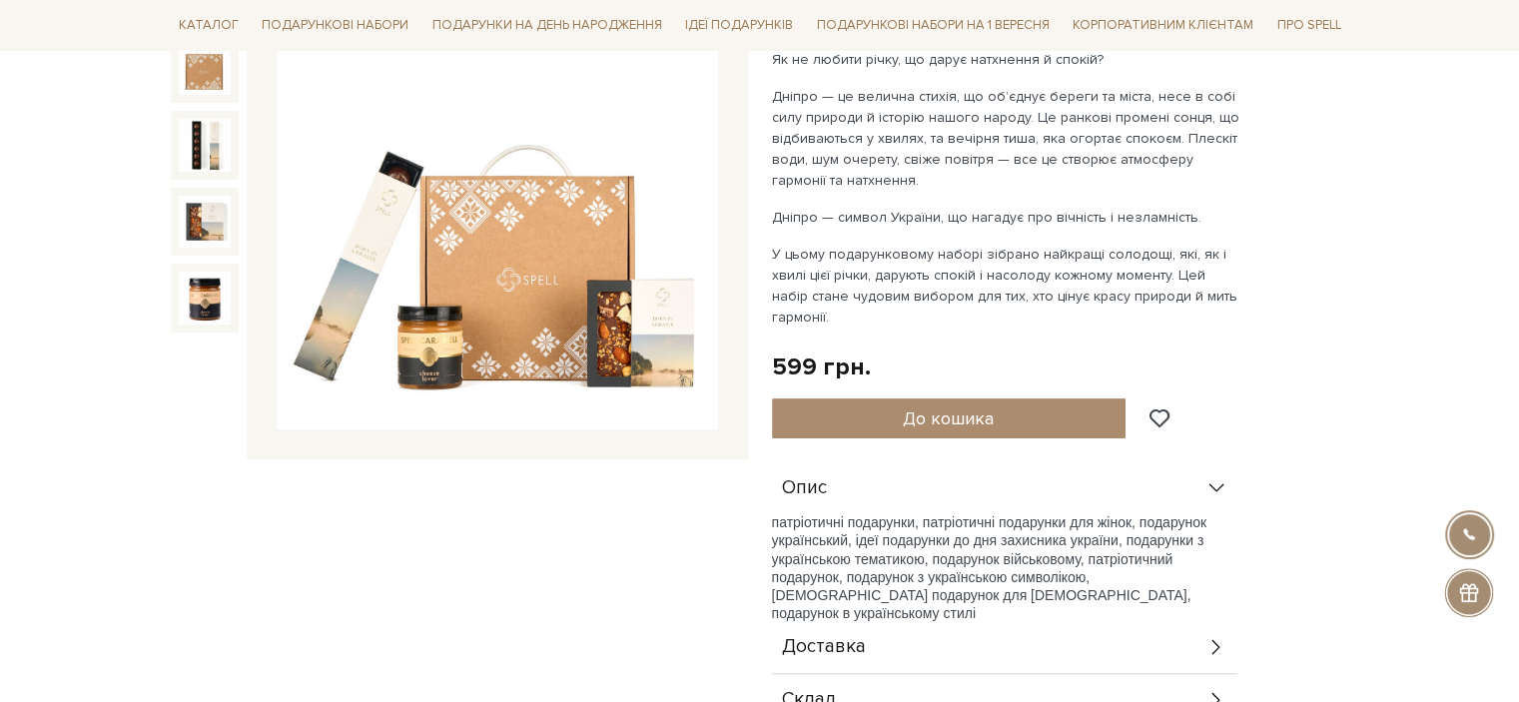
scroll to position [400, 0]
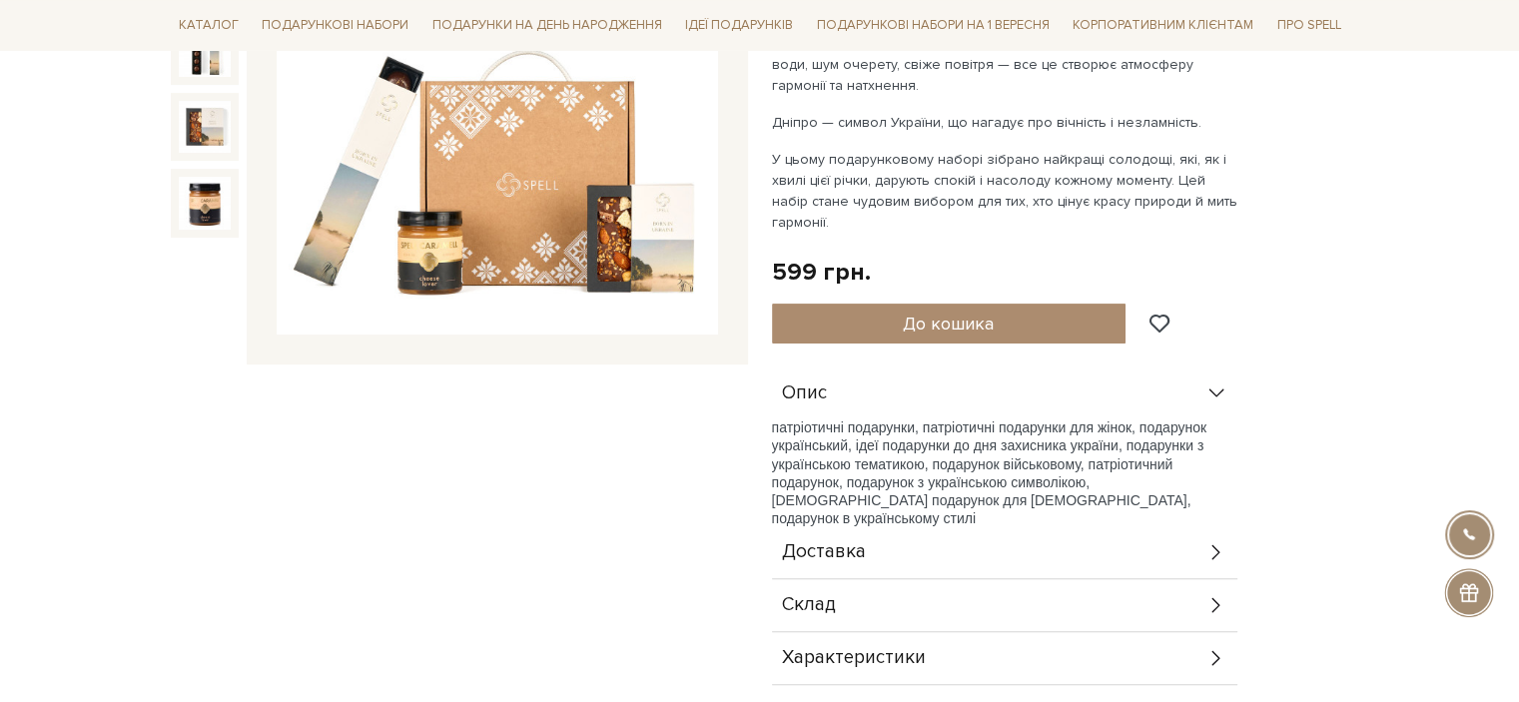
click at [871, 606] on div "Склад" at bounding box center [1005, 605] width 466 height 52
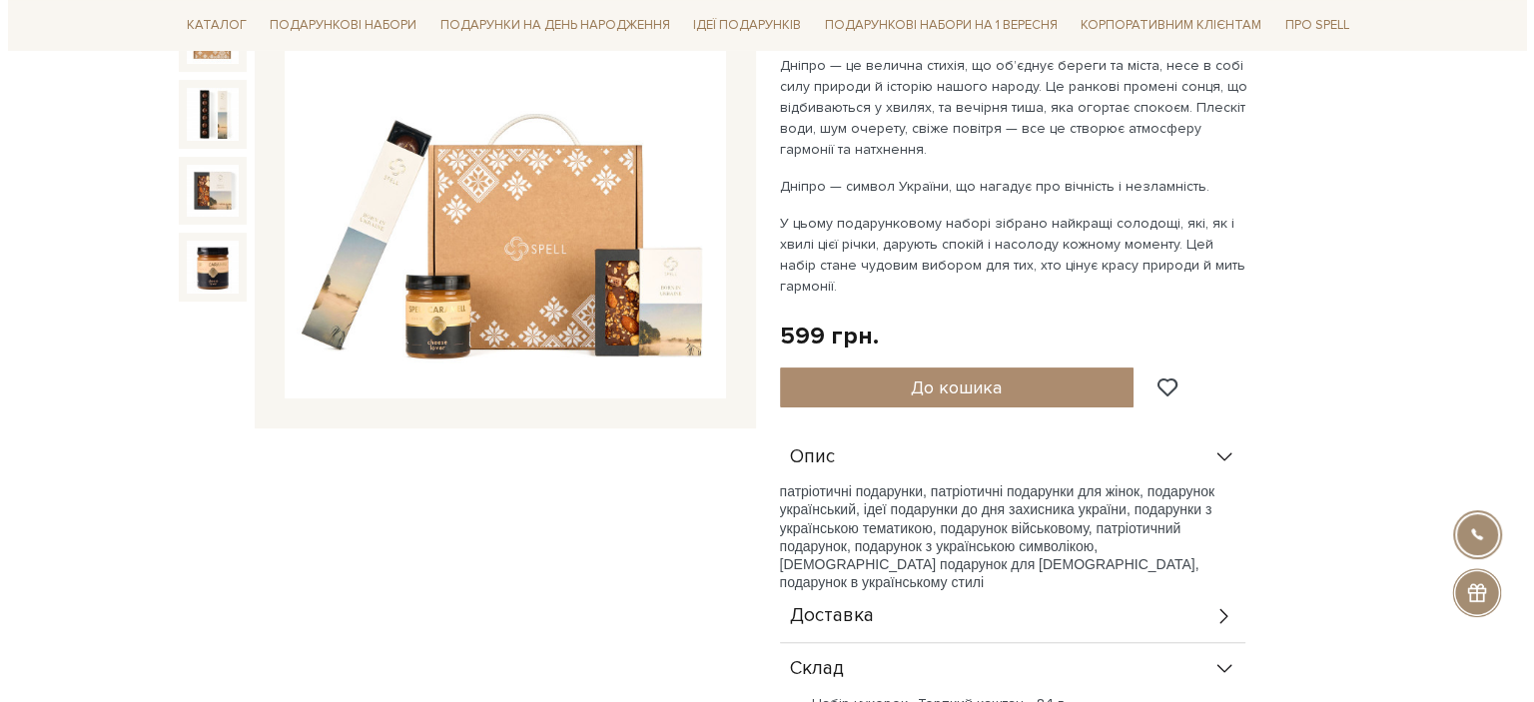
scroll to position [300, 0]
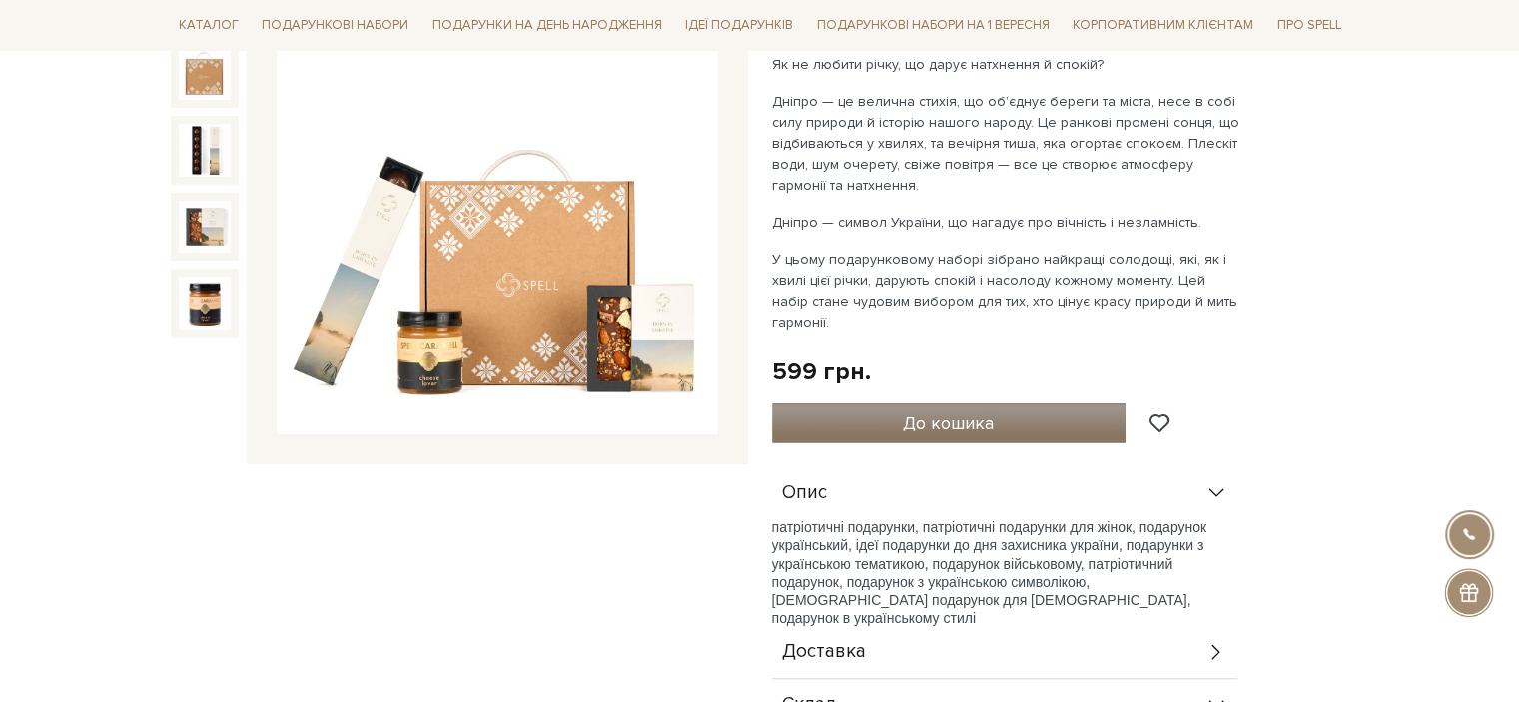
click at [956, 431] on span "До кошика" at bounding box center [948, 424] width 91 height 22
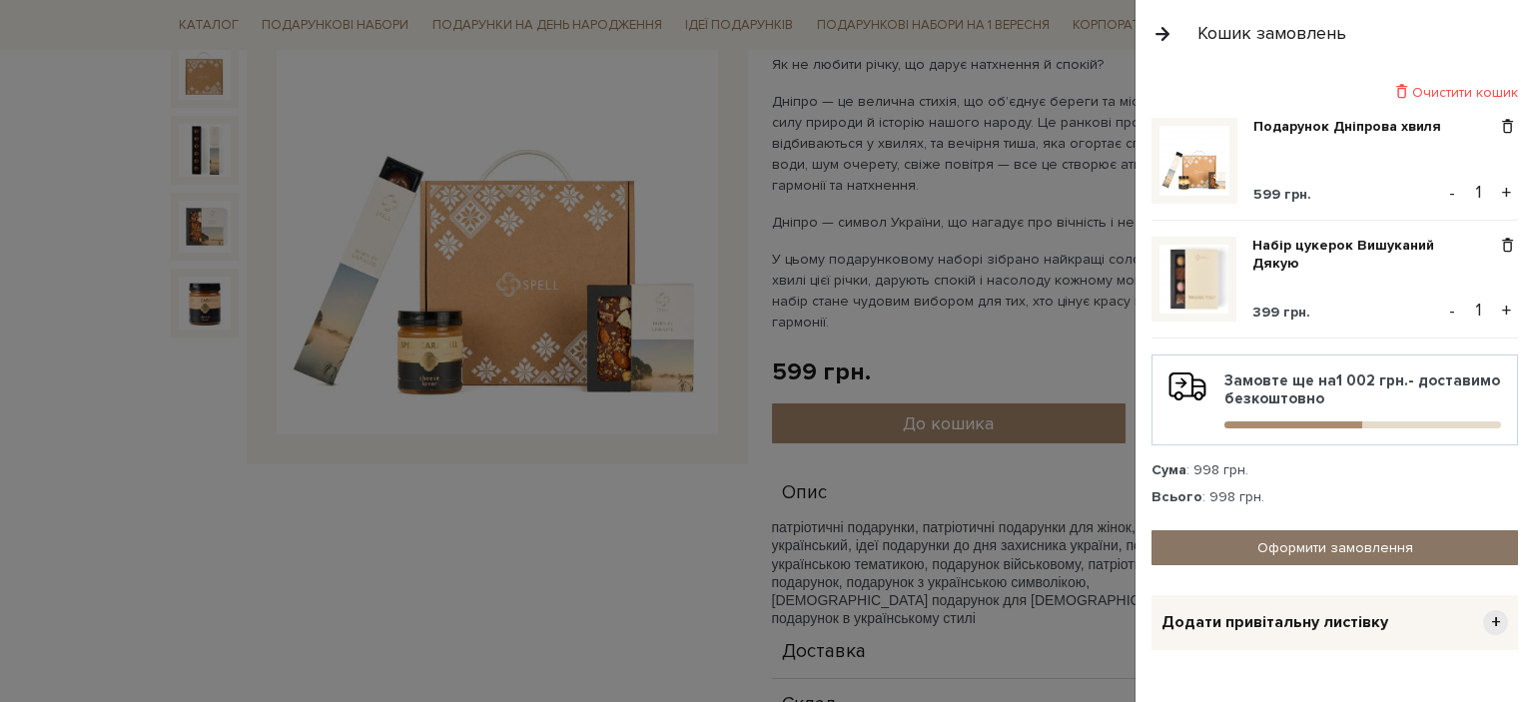
click at [1361, 547] on link "Оформити замовлення" at bounding box center [1335, 547] width 367 height 35
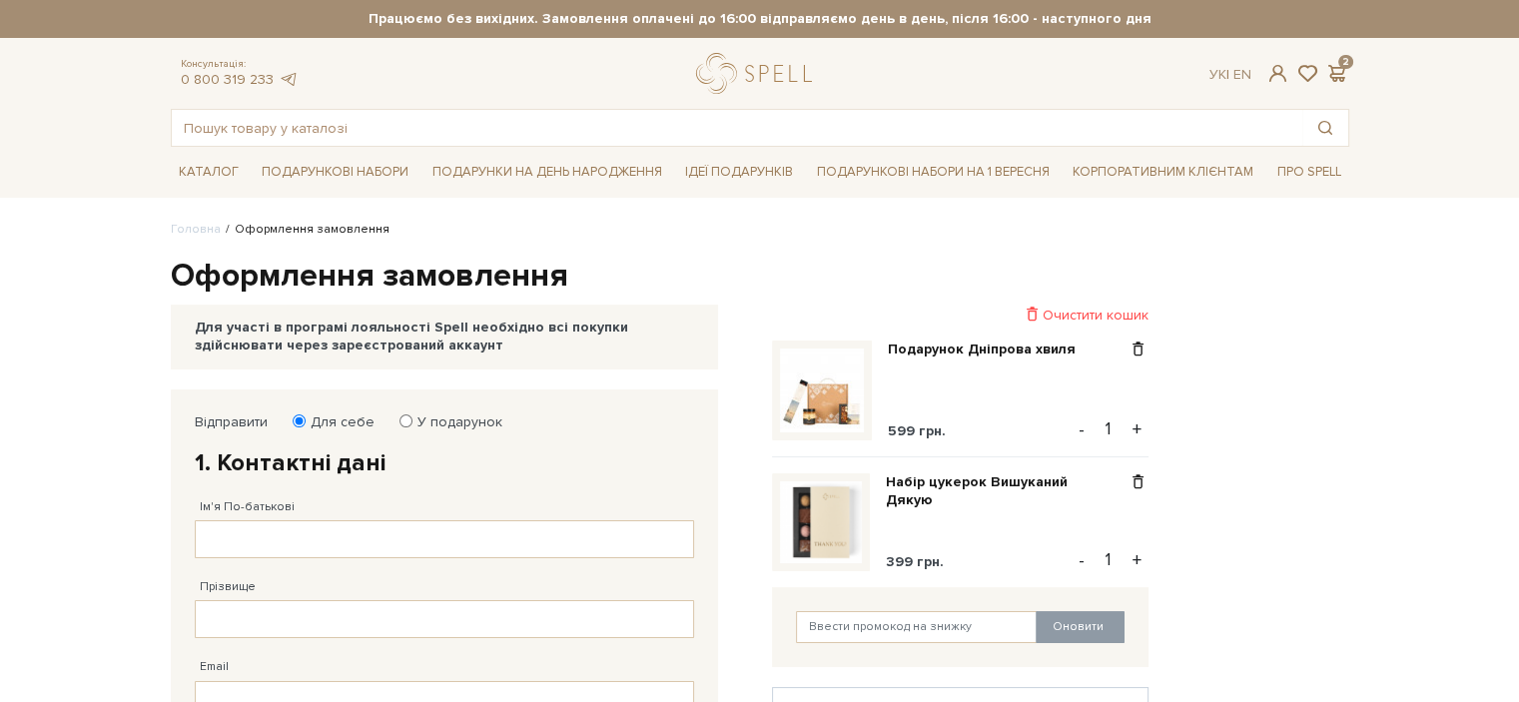
click at [1137, 566] on button "+" at bounding box center [1137, 560] width 23 height 30
type input "3"
click at [400, 423] on input "У подарунок" at bounding box center [406, 421] width 13 height 13
radio input "true"
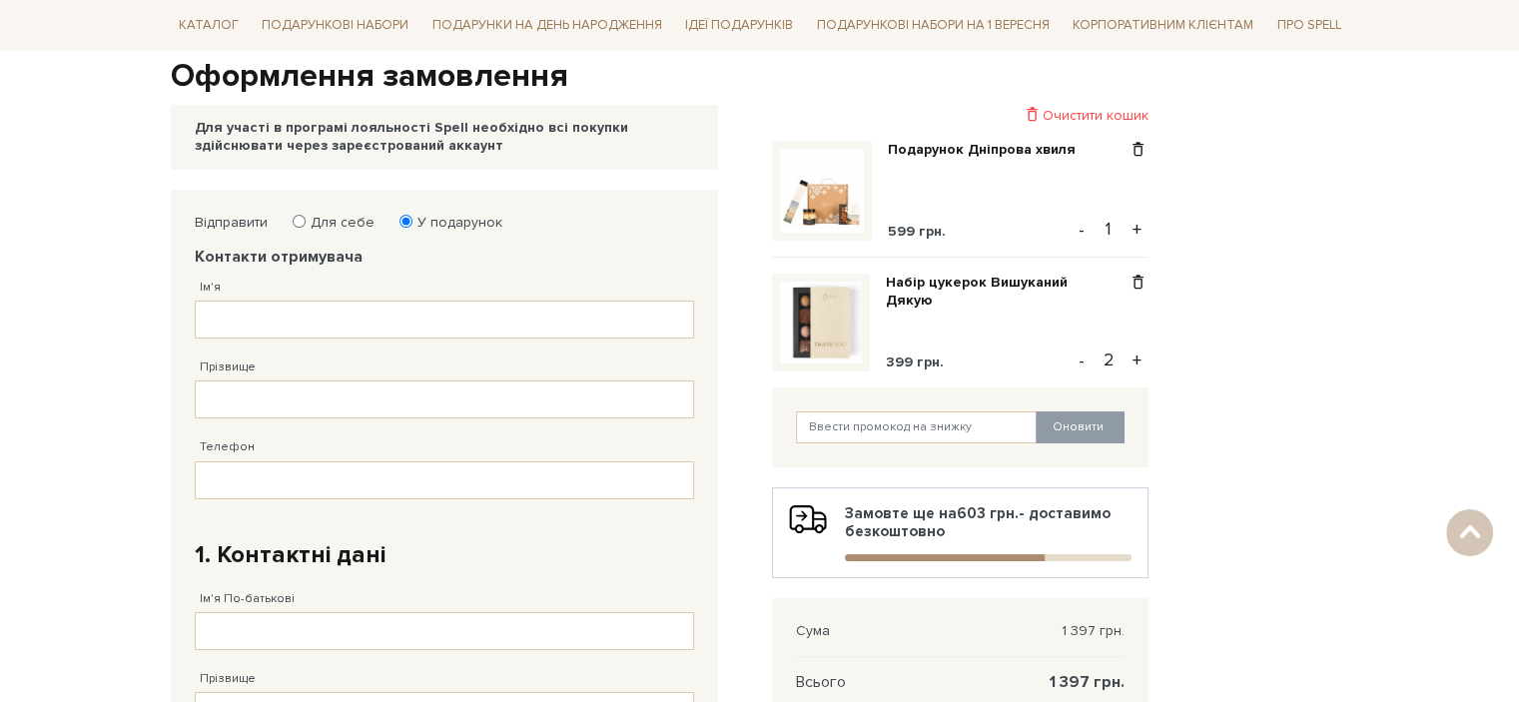
scroll to position [200, 0]
click at [296, 227] on input "Для себе" at bounding box center [299, 221] width 13 height 13
radio input "true"
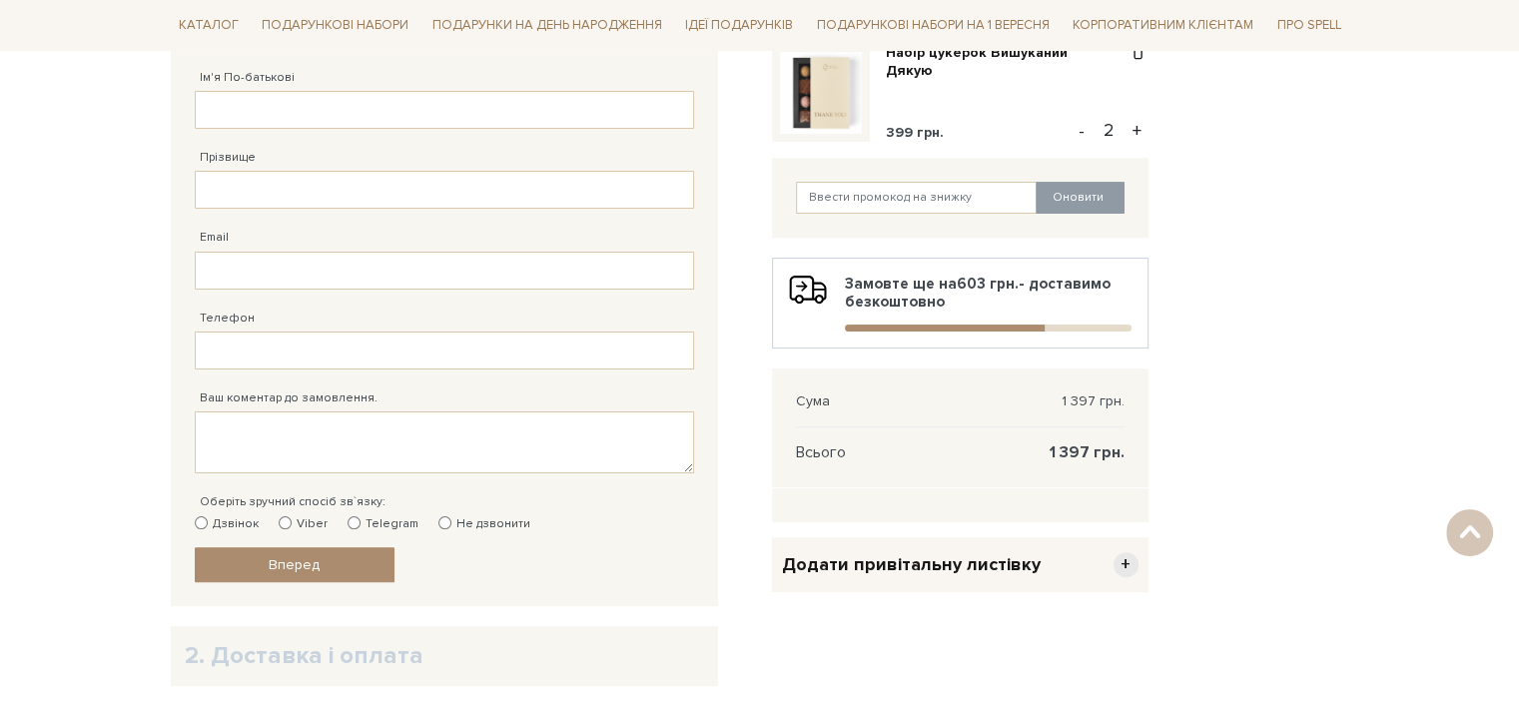
scroll to position [499, 0]
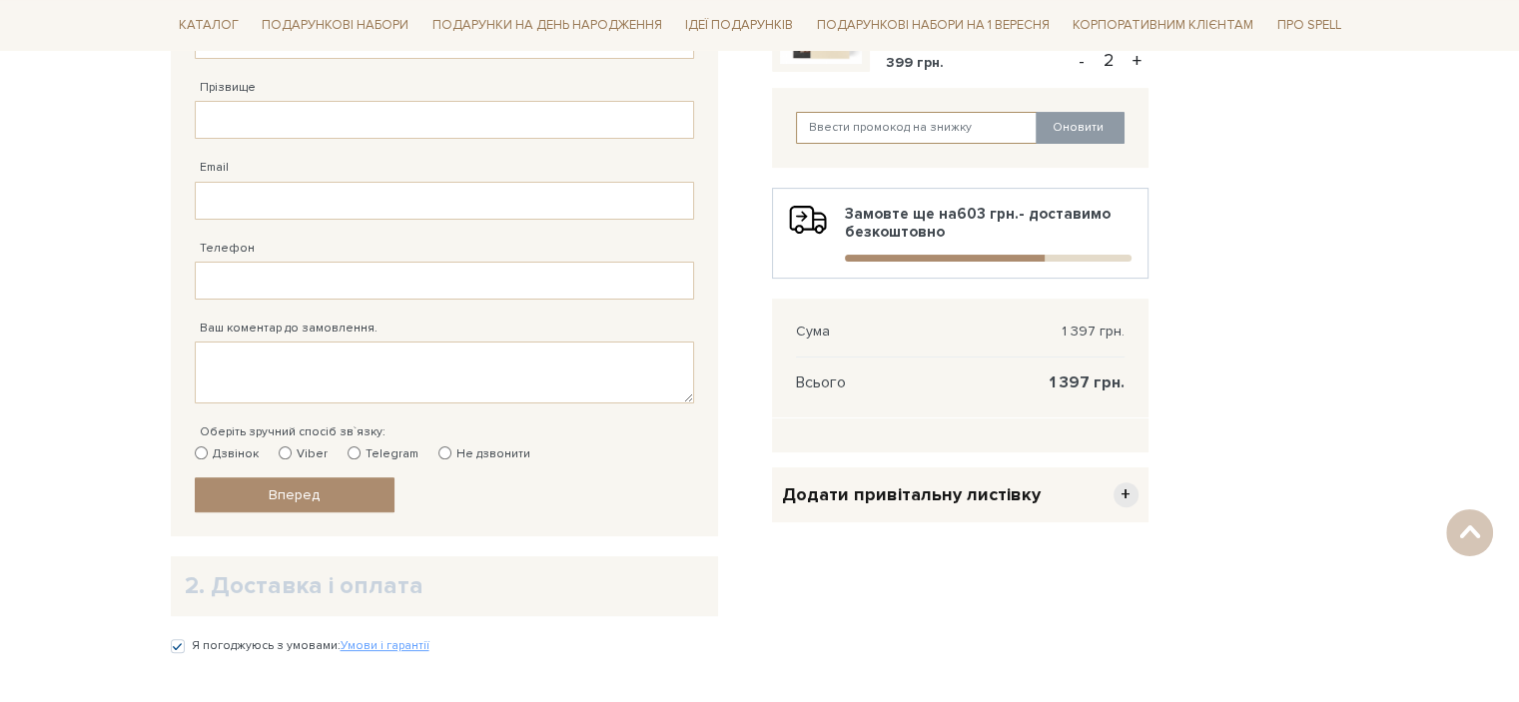
click at [894, 115] on input "text" at bounding box center [917, 128] width 242 height 32
type input "spellteam"
click at [1091, 116] on button "Оновити" at bounding box center [1080, 128] width 89 height 32
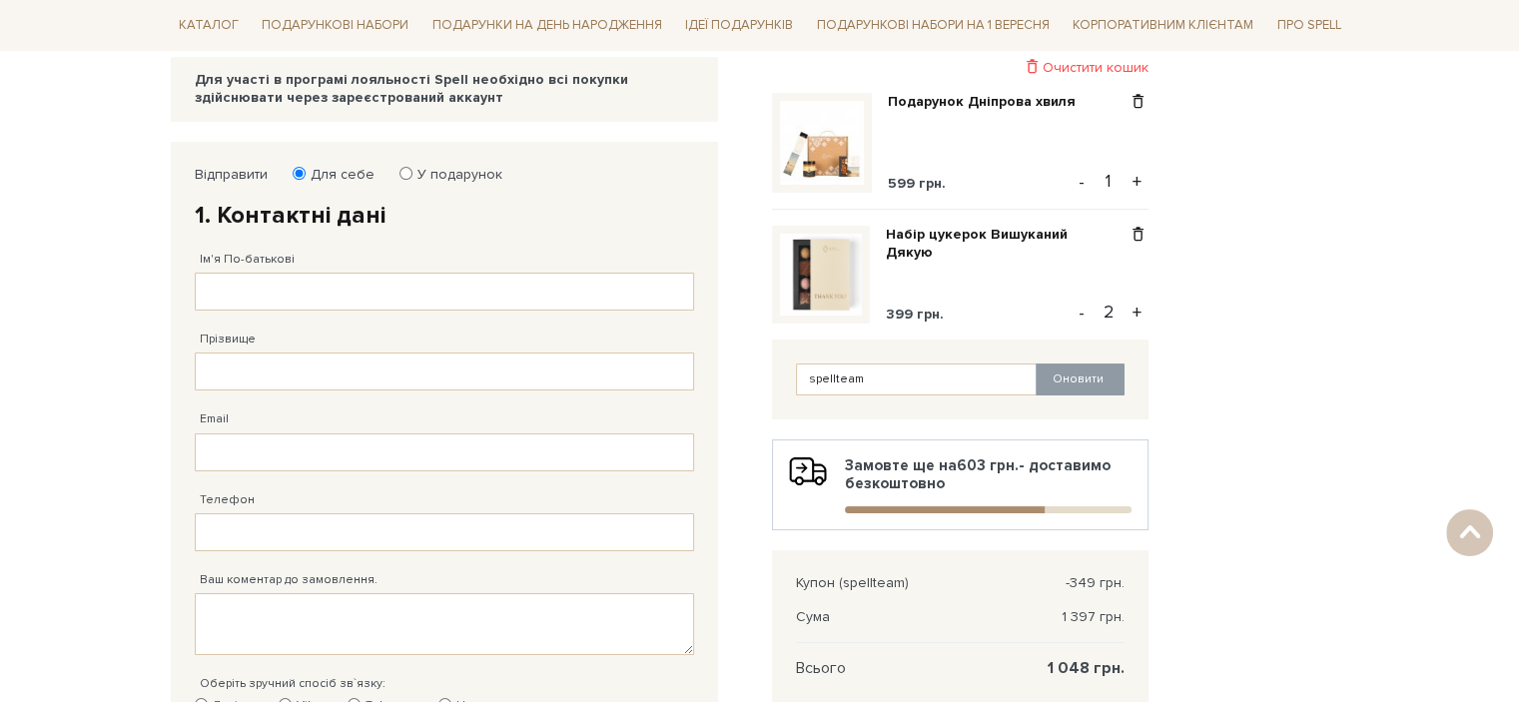
scroll to position [200, 0]
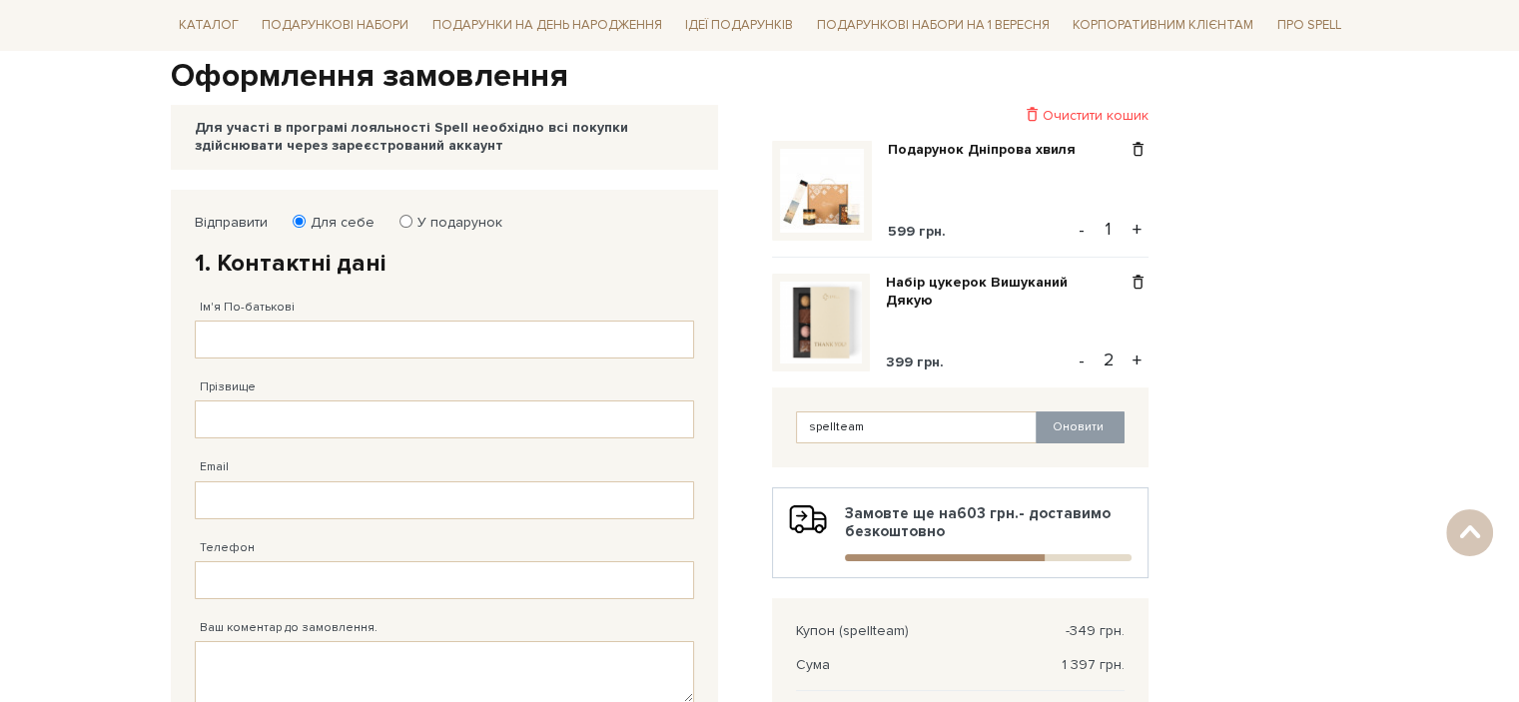
click at [1134, 354] on button "+" at bounding box center [1137, 361] width 23 height 30
type input "3"
click at [1088, 435] on button "Оновити" at bounding box center [1080, 428] width 89 height 32
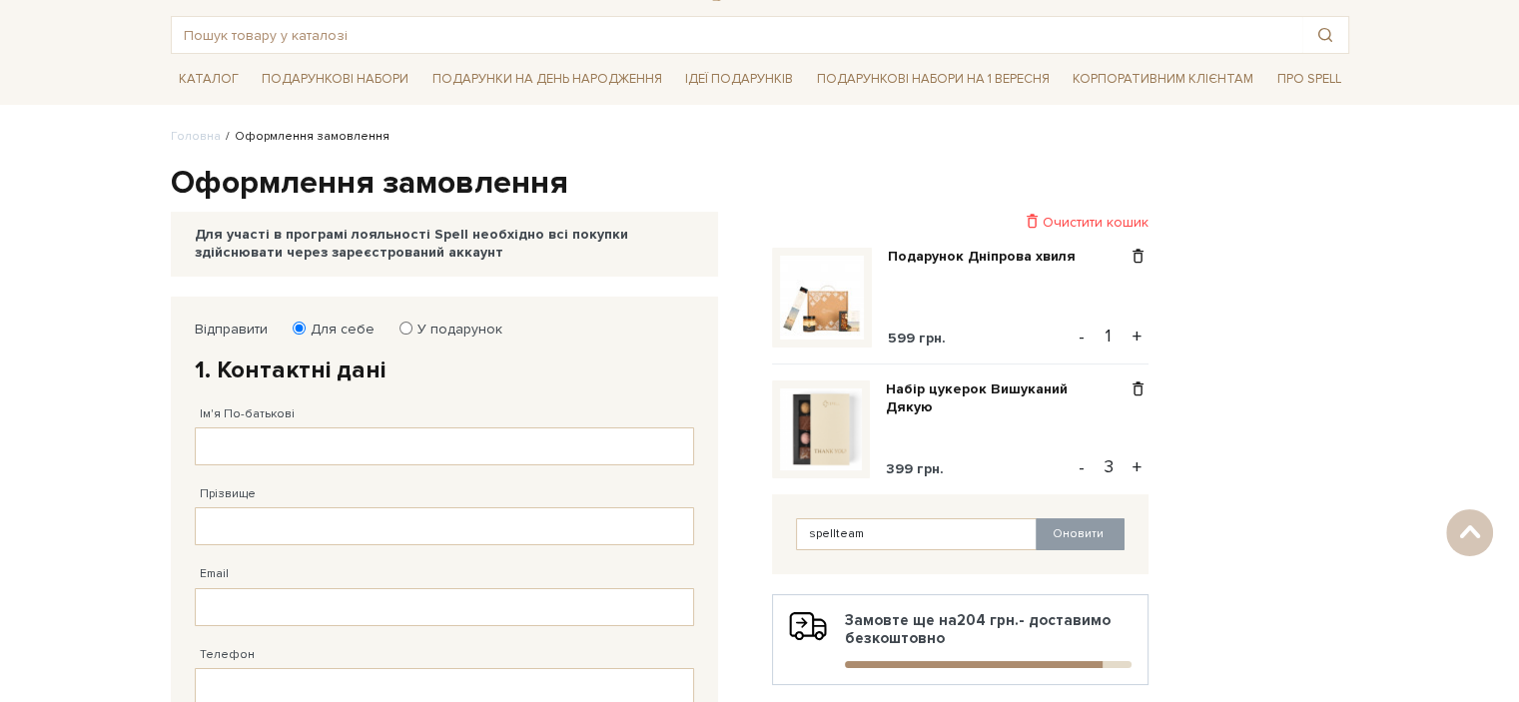
scroll to position [0, 0]
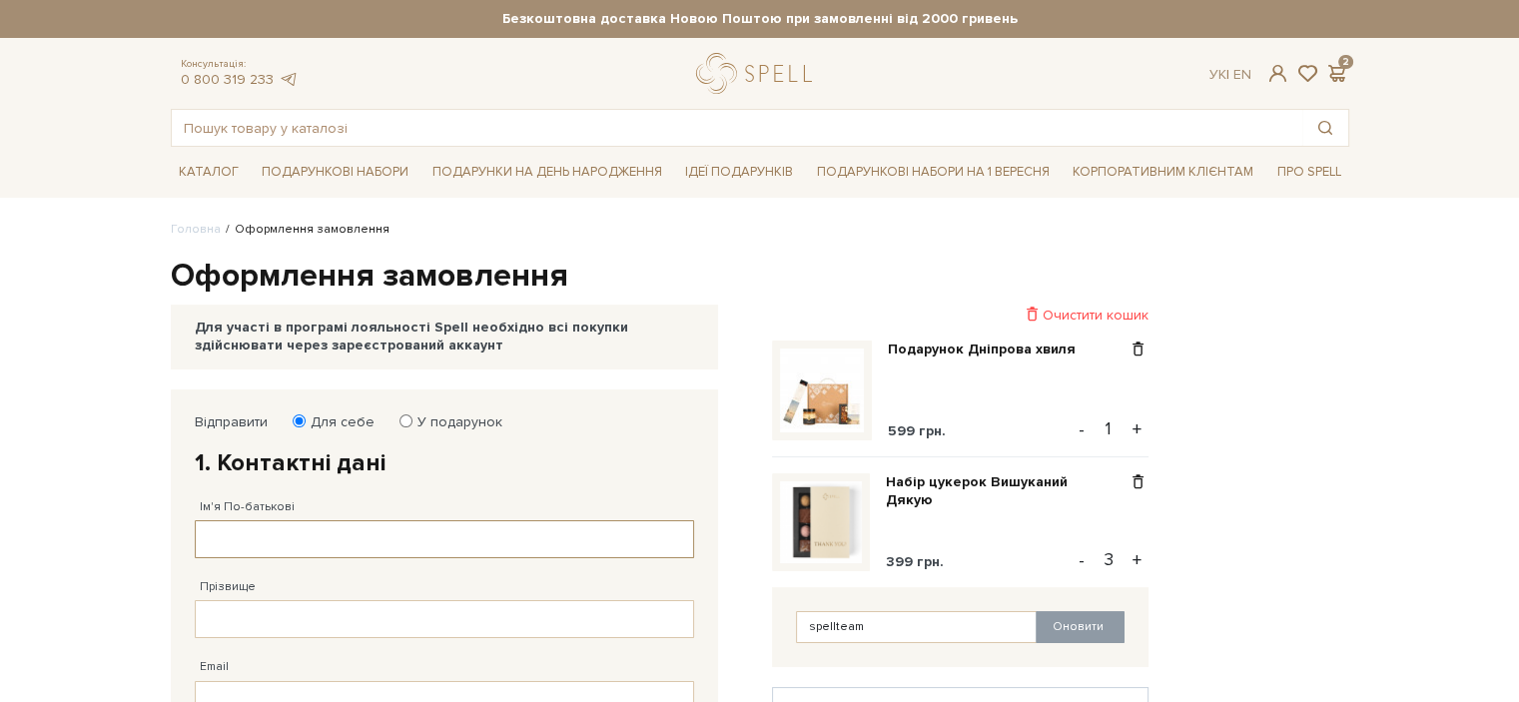
click at [472, 542] on input "Ім'я По-батькові" at bounding box center [444, 539] width 499 height 38
type input "Тетяна"
click at [346, 608] on input "Прізвище" at bounding box center [444, 619] width 499 height 38
type input "Міткевич"
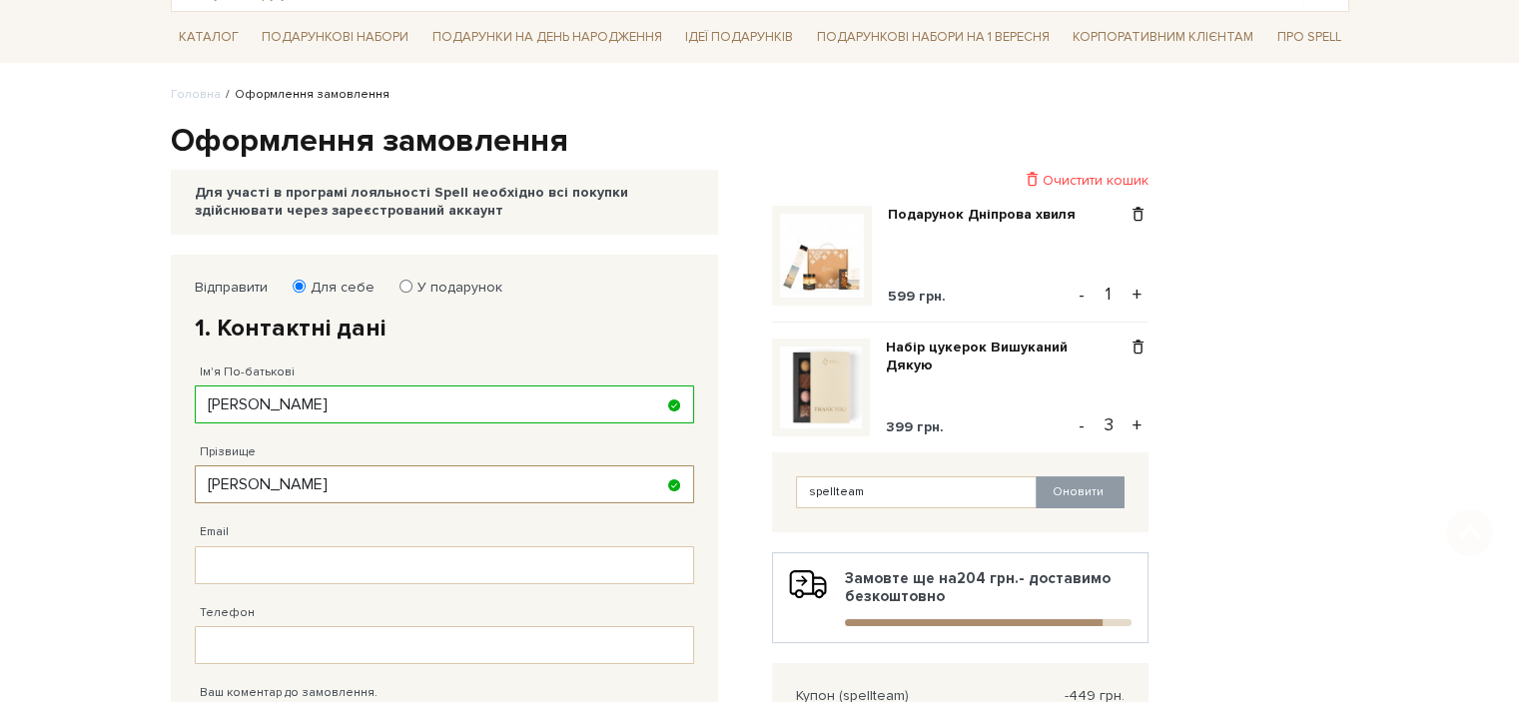
scroll to position [300, 0]
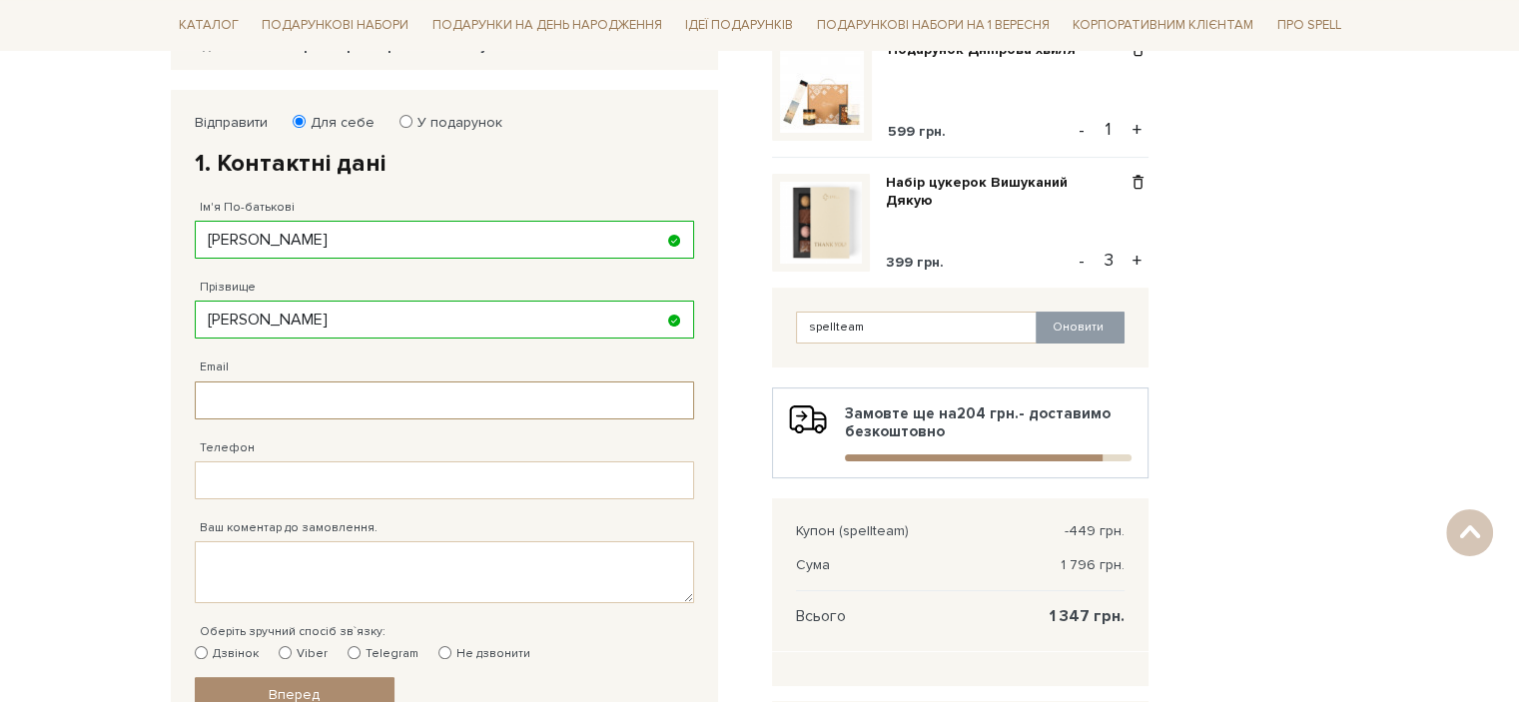
click at [331, 408] on input "Email" at bounding box center [444, 401] width 499 height 38
type input "tatyana.mitkevich@gmail.com"
click at [326, 485] on input "Телефон" at bounding box center [444, 481] width 499 height 38
type input "38 (097) 886 50 97"
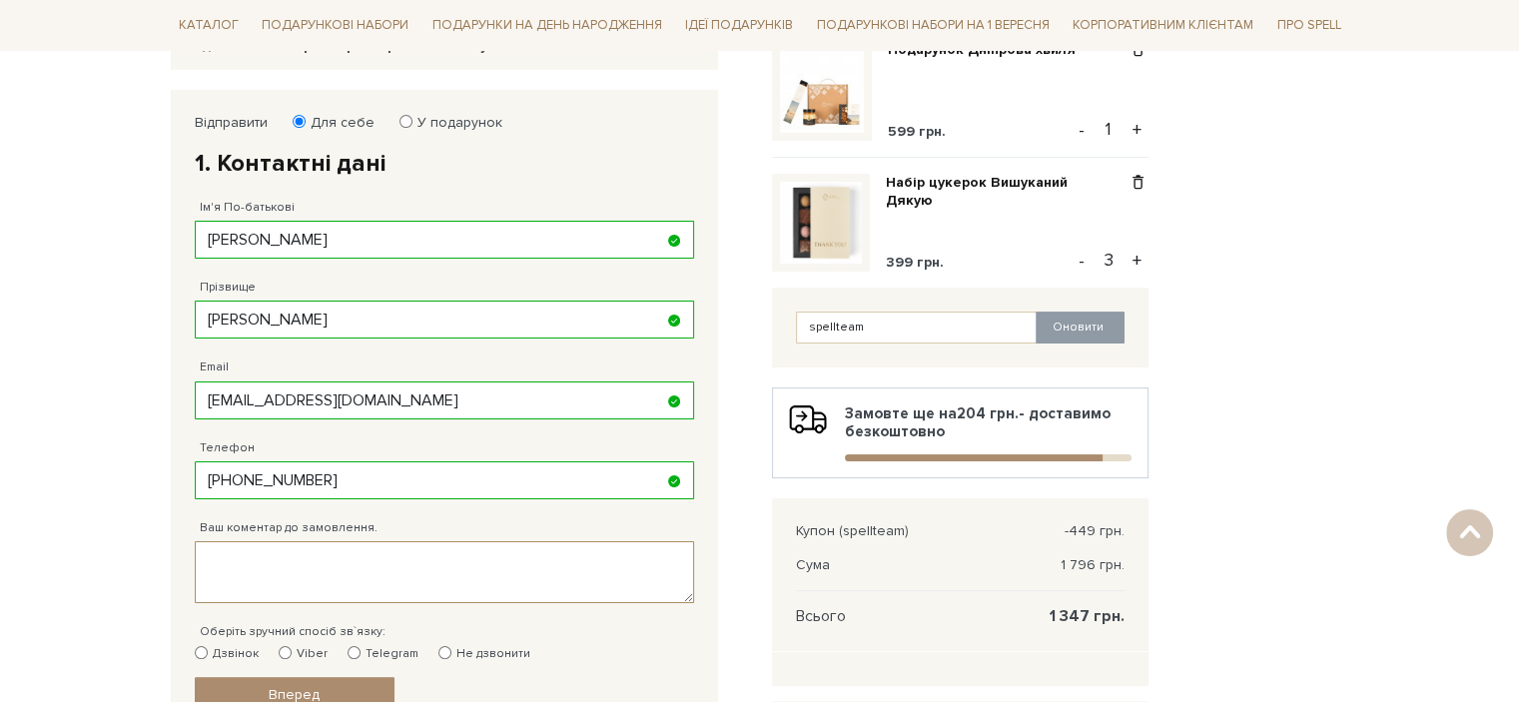
click at [316, 578] on textarea "Ваш коментар до замовлення." at bounding box center [444, 572] width 499 height 62
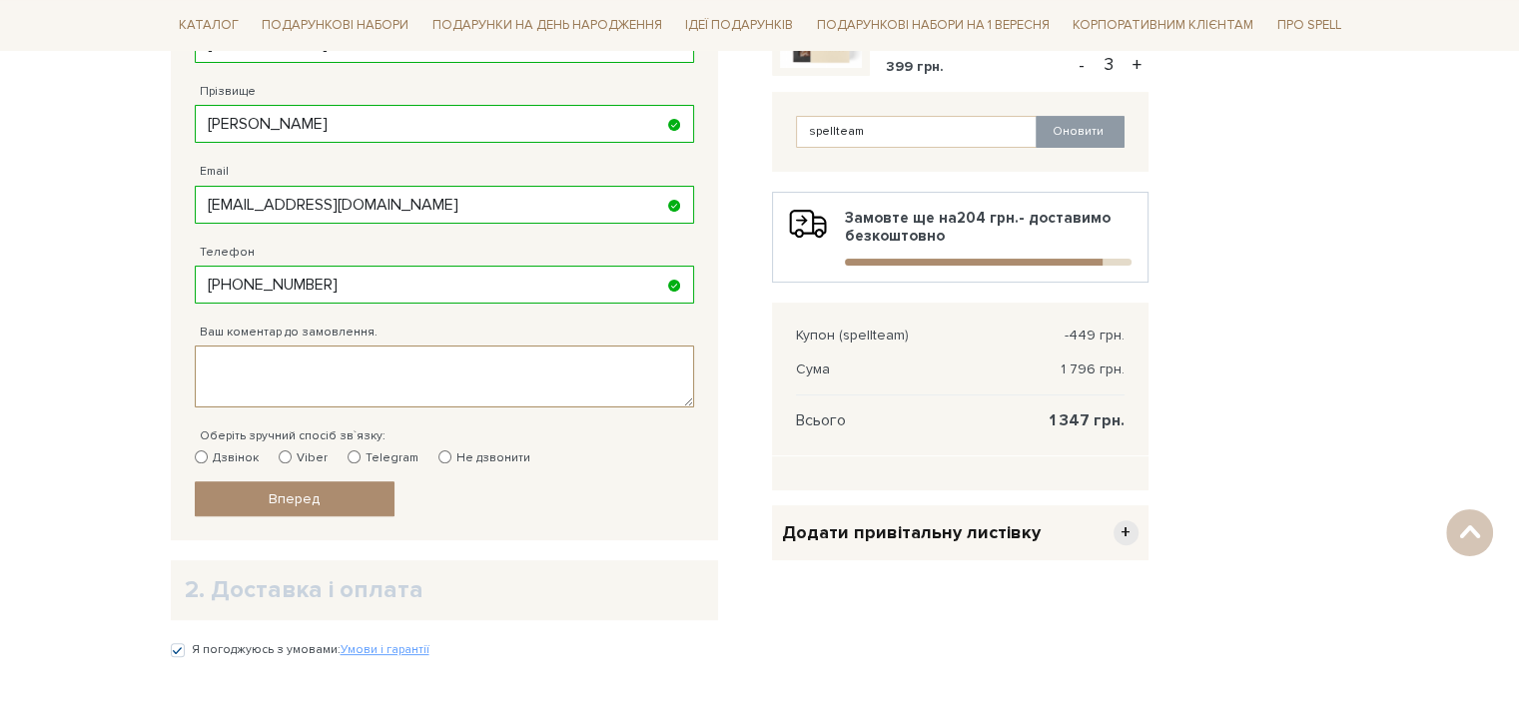
scroll to position [499, 0]
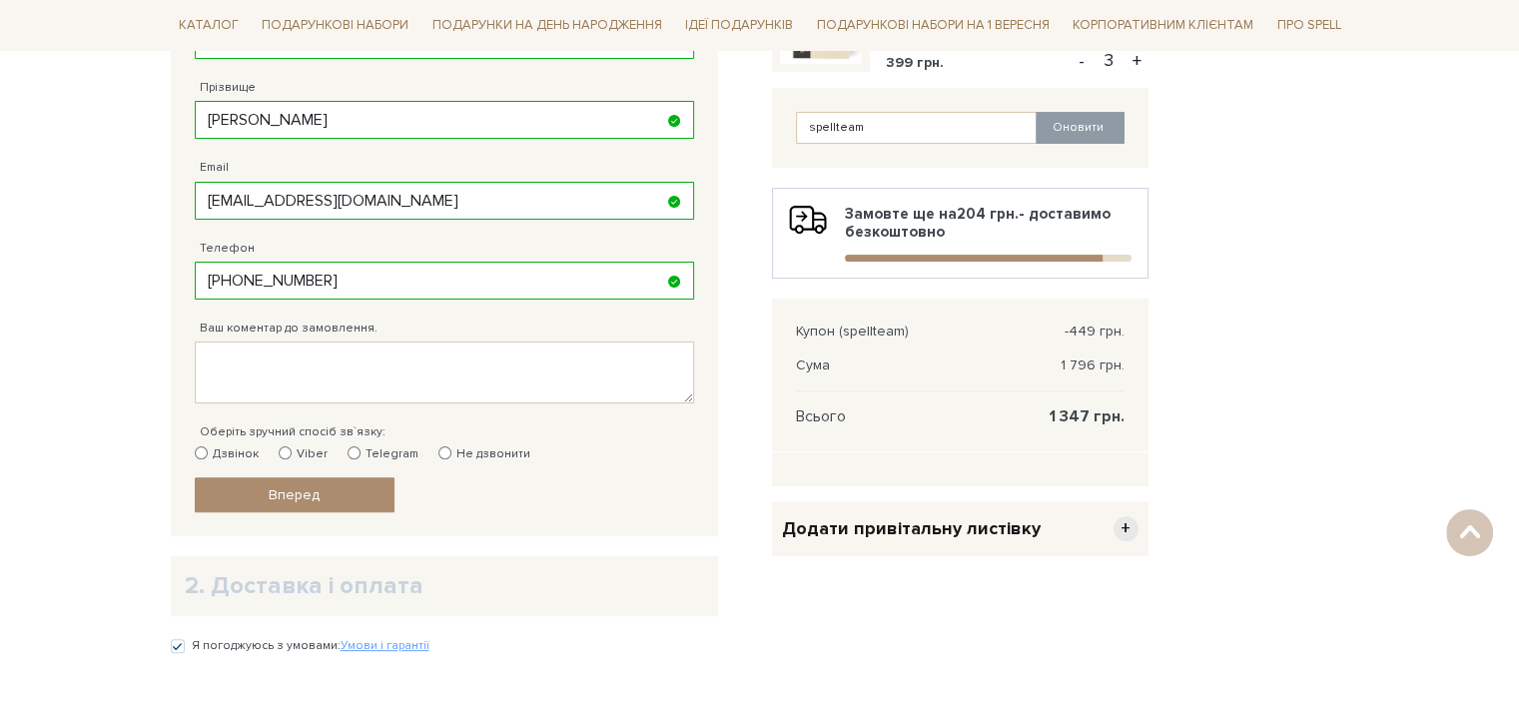
click at [445, 447] on label "Не дзвонити" at bounding box center [485, 455] width 92 height 18
click at [445, 447] on input "Не дзвонити" at bounding box center [445, 453] width 13 height 13
radio input "true"
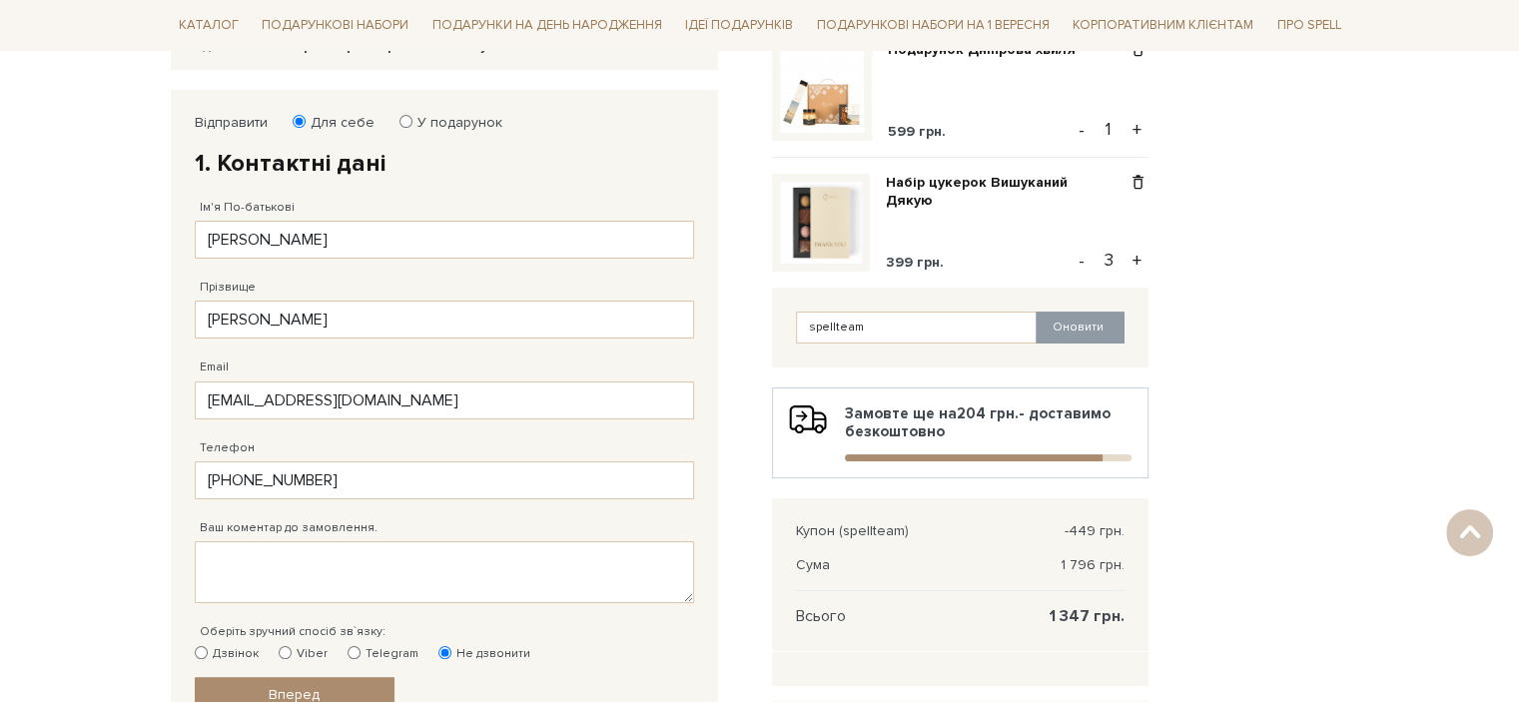
scroll to position [200, 0]
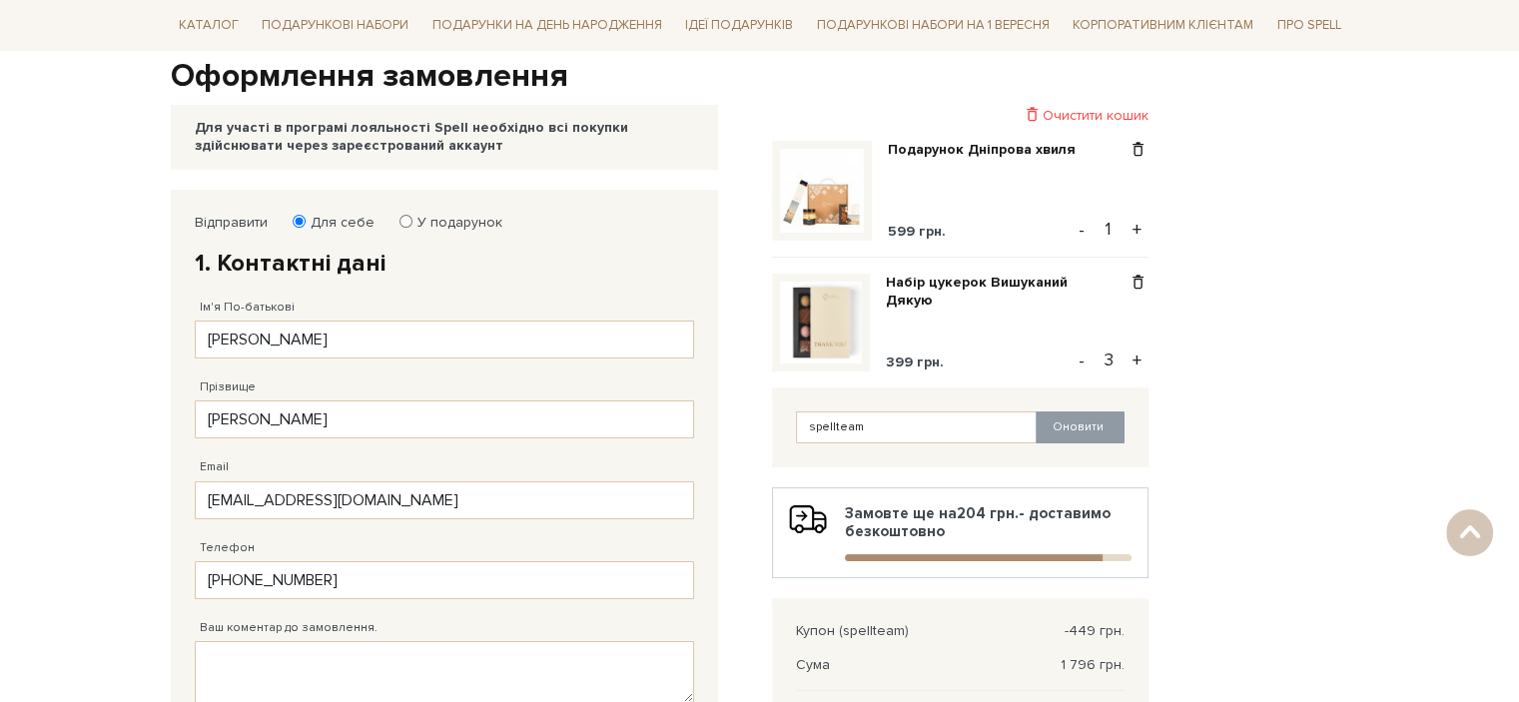
click at [916, 510] on div "Замовте ще на 204 грн. - доставимо безкоштовно" at bounding box center [960, 532] width 343 height 57
click at [894, 519] on div "Замовте ще на 204 грн. - доставимо безкоштовно" at bounding box center [960, 532] width 343 height 57
click at [1245, 518] on div "Відправити Для себе У подарунок 1. Контактні дані Ім'я По-батькові [PERSON_NAME…" at bounding box center [760, 576] width 1203 height 772
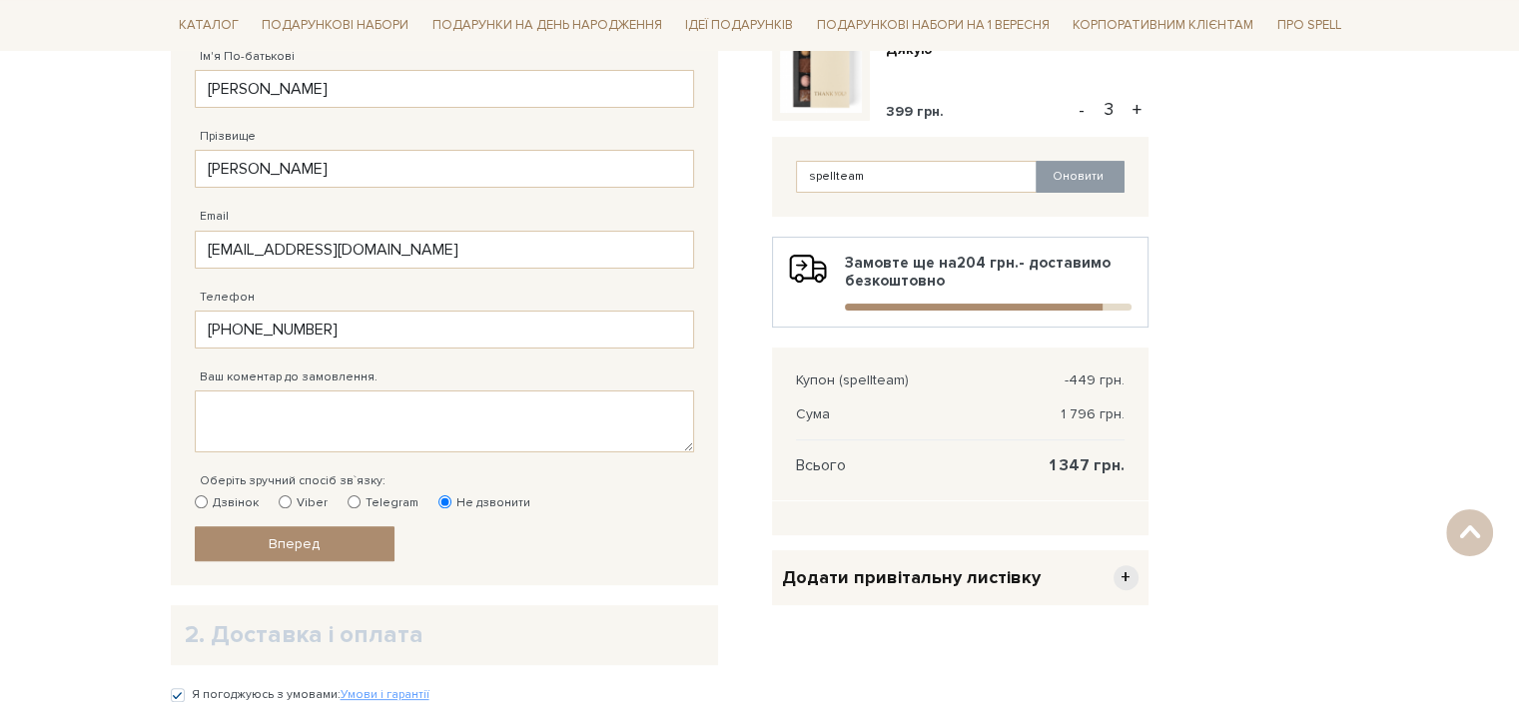
scroll to position [300, 0]
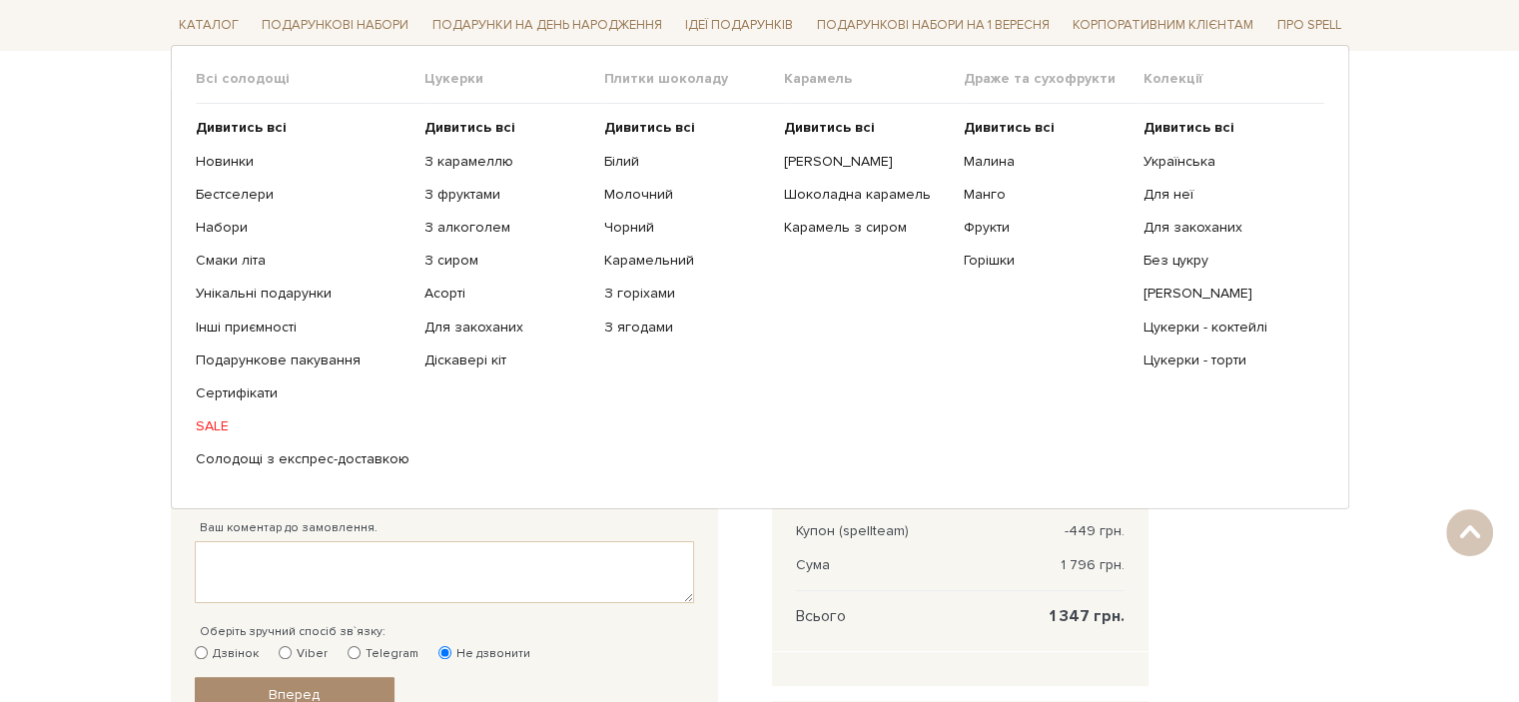
click at [202, 426] on link "SALE" at bounding box center [303, 427] width 214 height 18
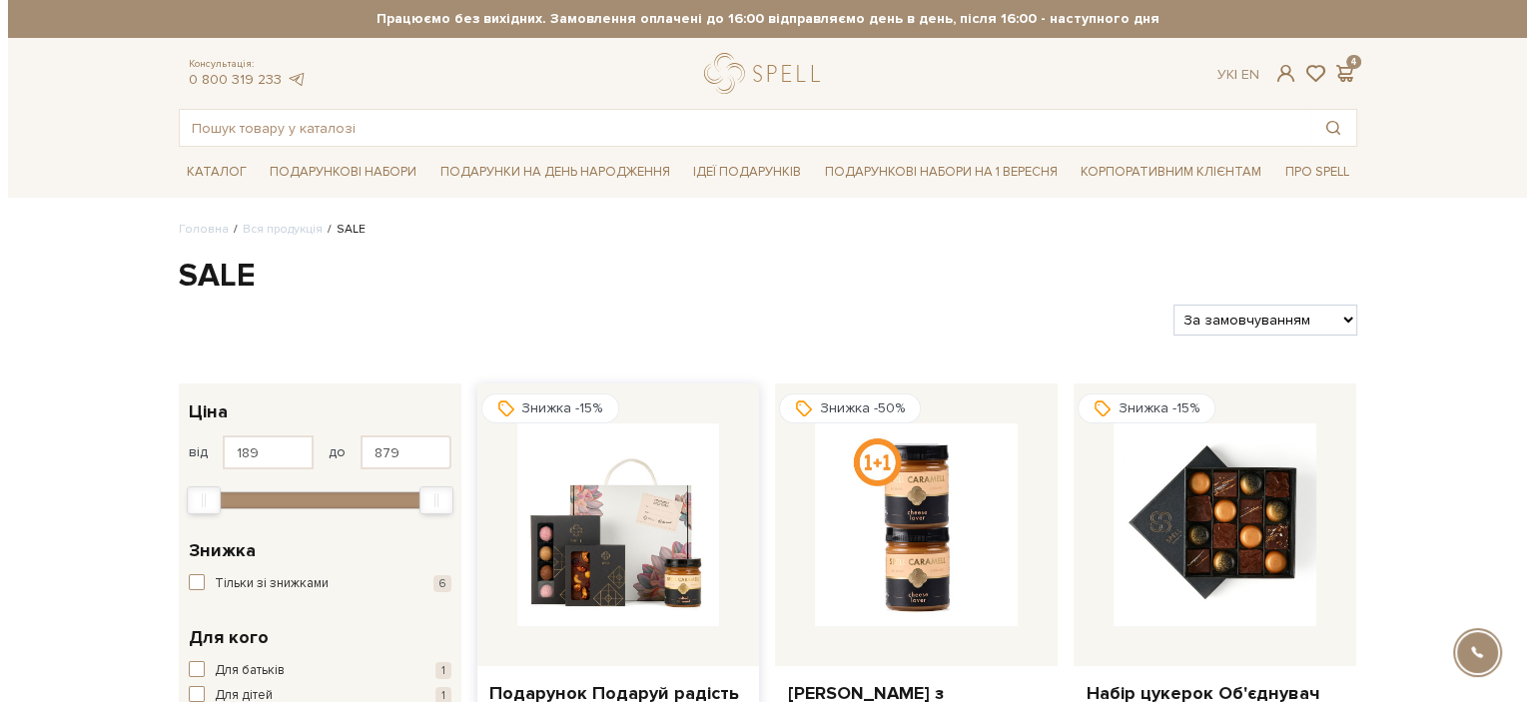
scroll to position [300, 0]
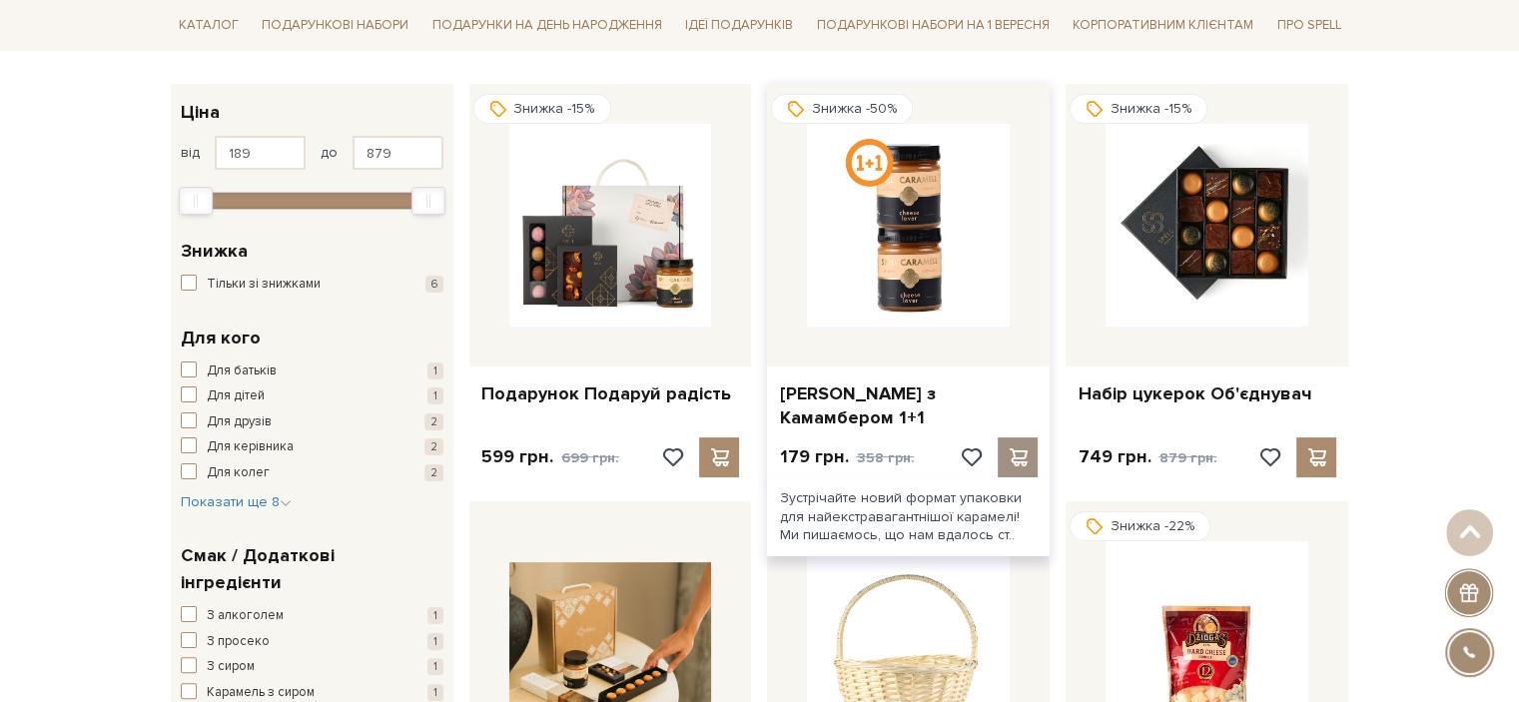
click at [1019, 449] on span at bounding box center [1018, 458] width 25 height 18
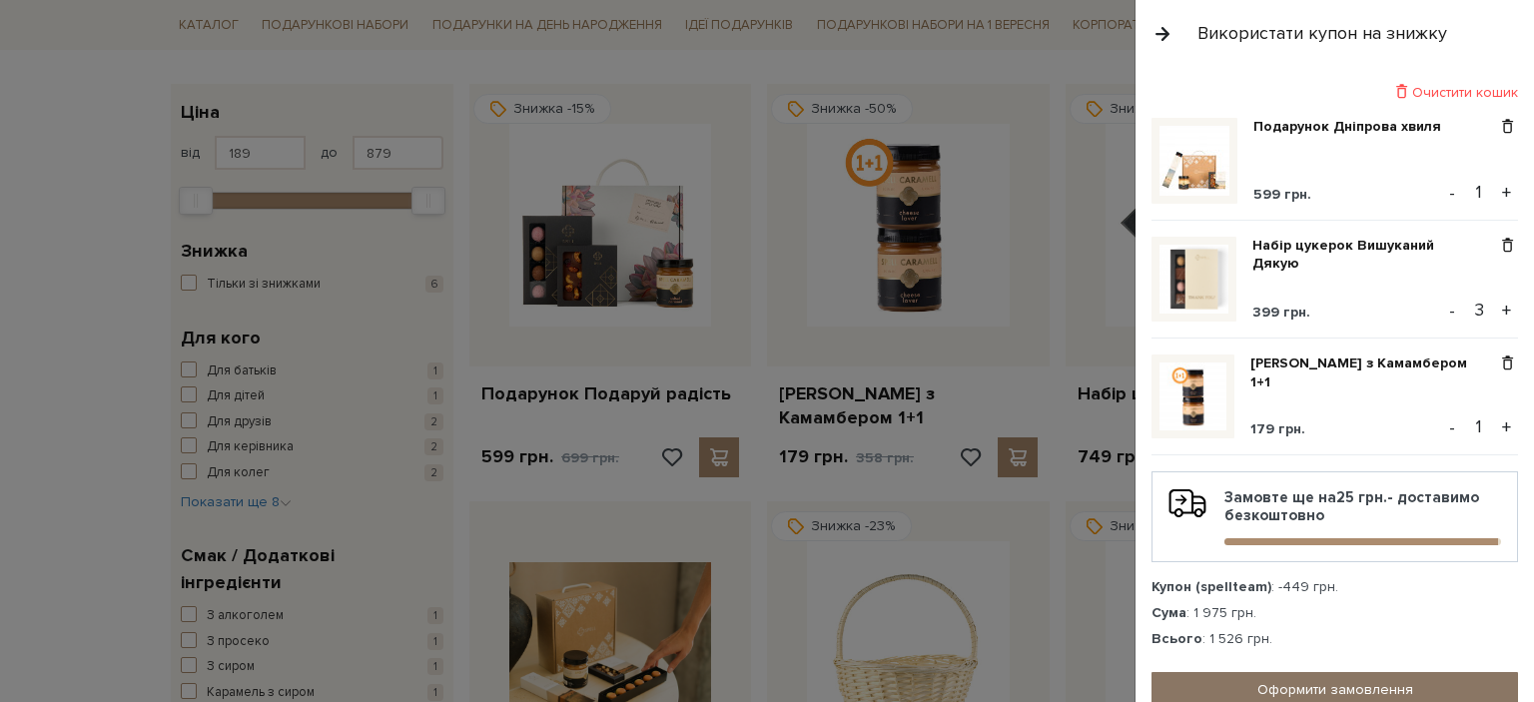
click at [1299, 690] on link "Оформити замовлення" at bounding box center [1335, 689] width 367 height 35
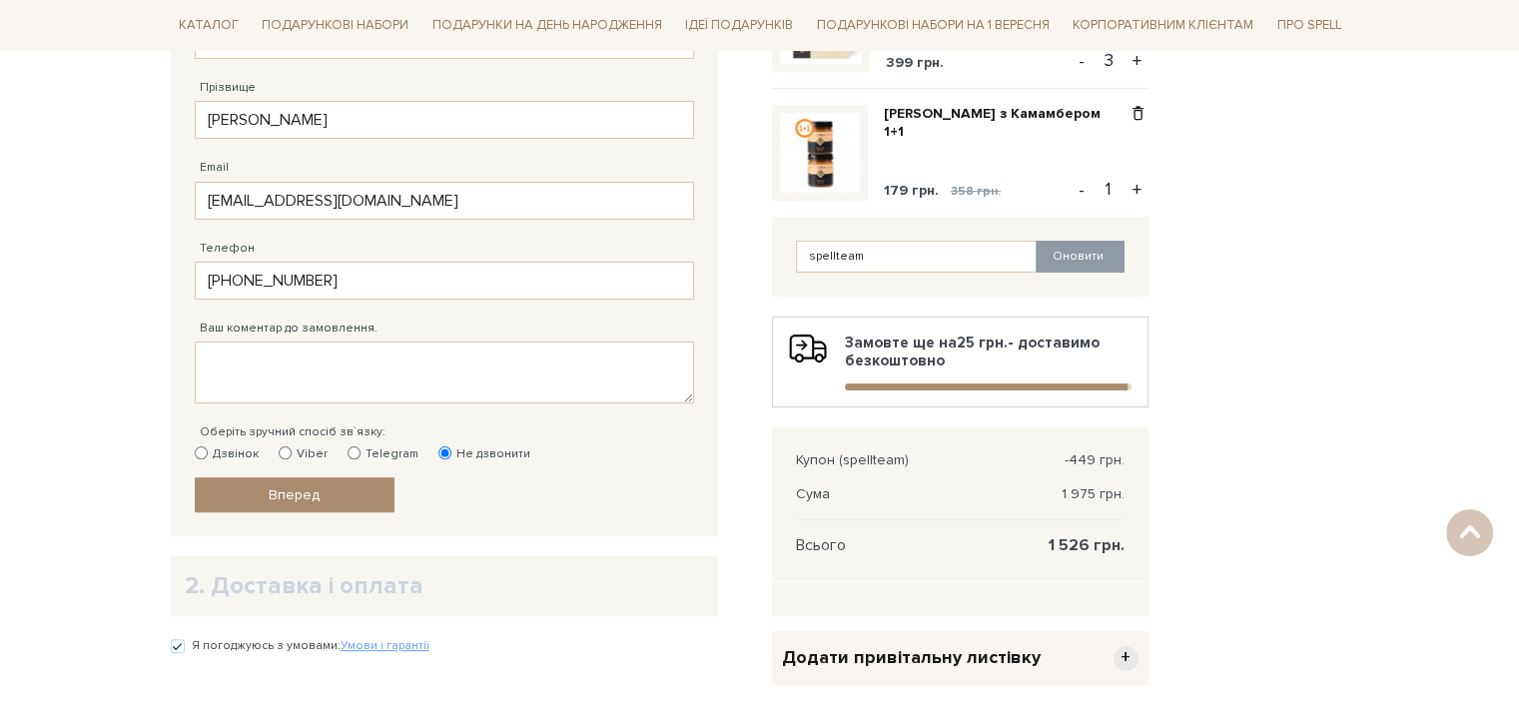
scroll to position [400, 0]
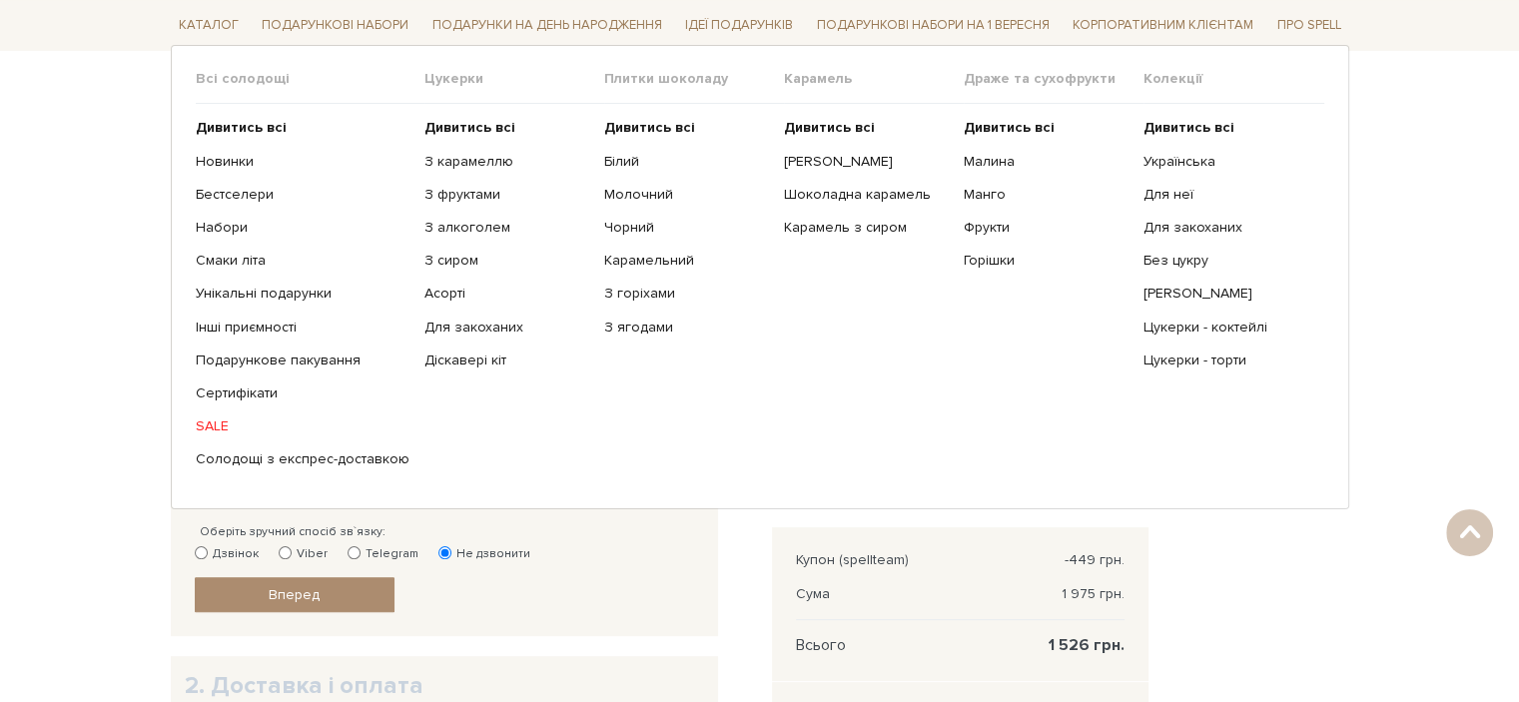
click at [219, 427] on link "SALE" at bounding box center [303, 427] width 214 height 18
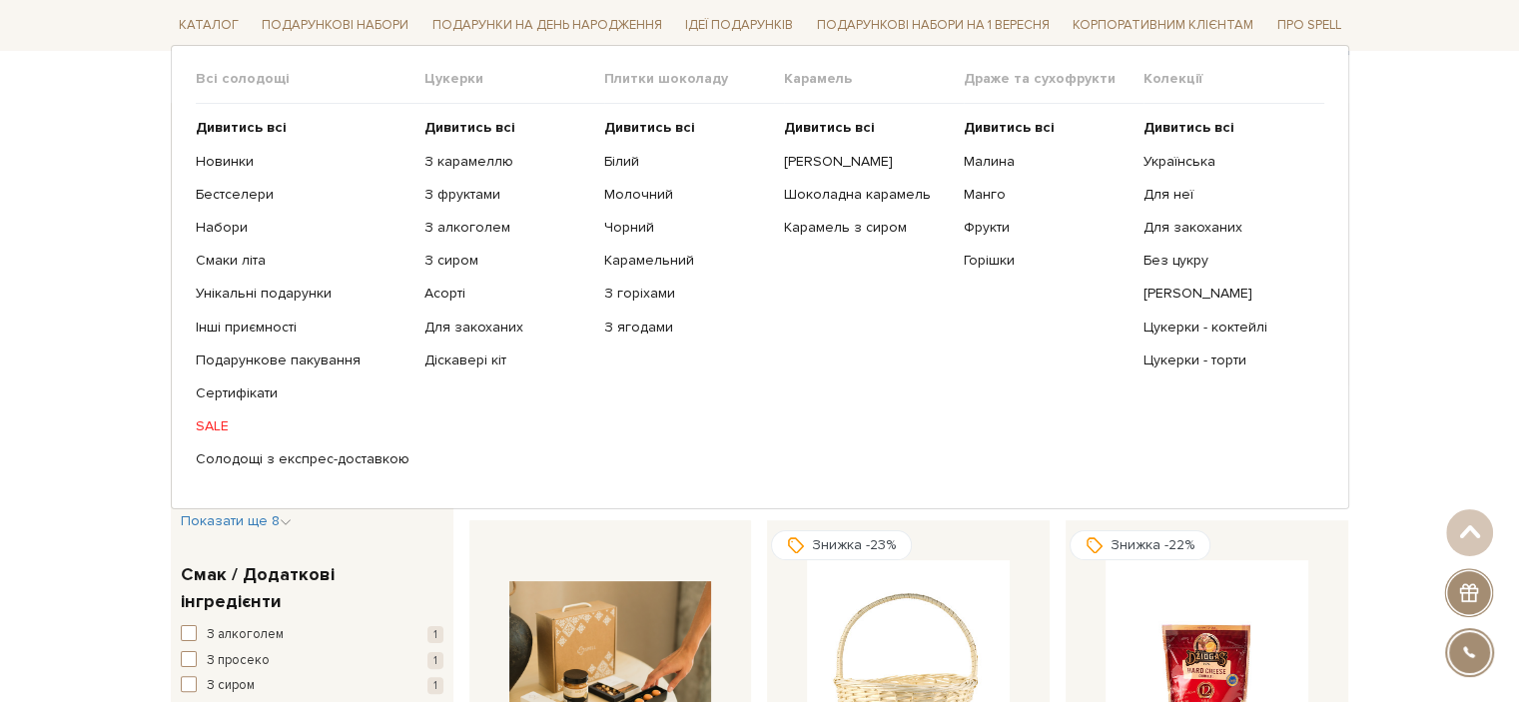
scroll to position [200, 0]
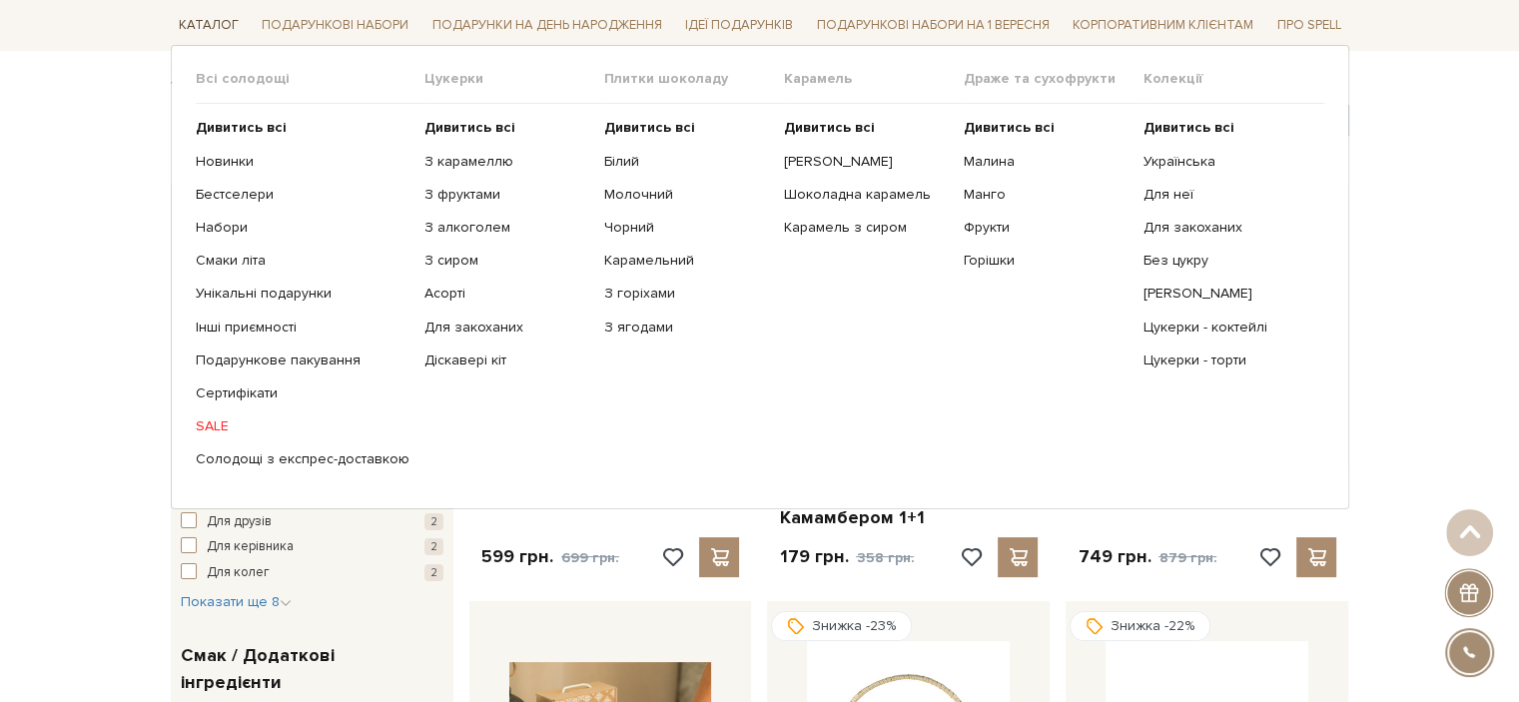
click at [205, 17] on link "Каталог" at bounding box center [209, 25] width 76 height 31
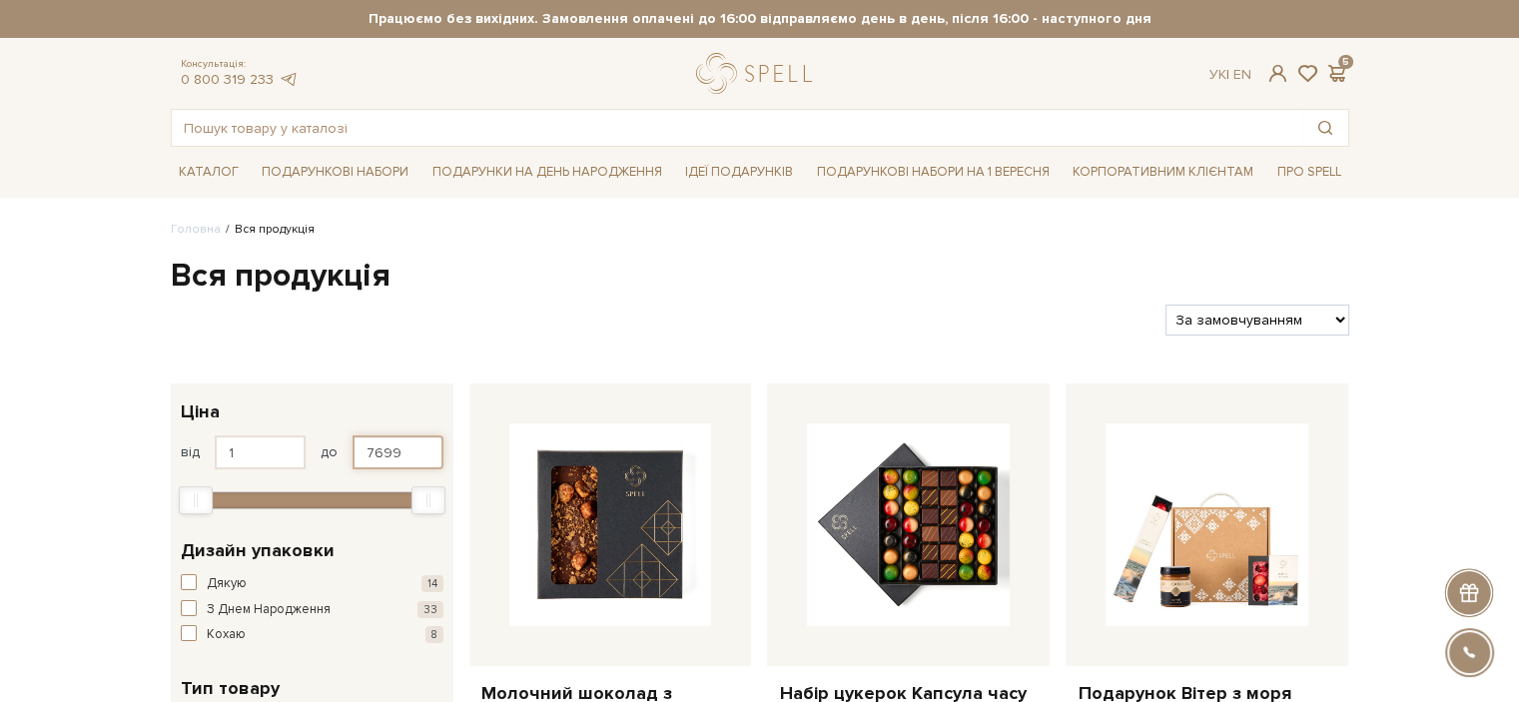
drag, startPoint x: 404, startPoint y: 451, endPoint x: 309, endPoint y: 434, distance: 96.4
click at [309, 436] on div "від 1 до 7699" at bounding box center [312, 453] width 263 height 34
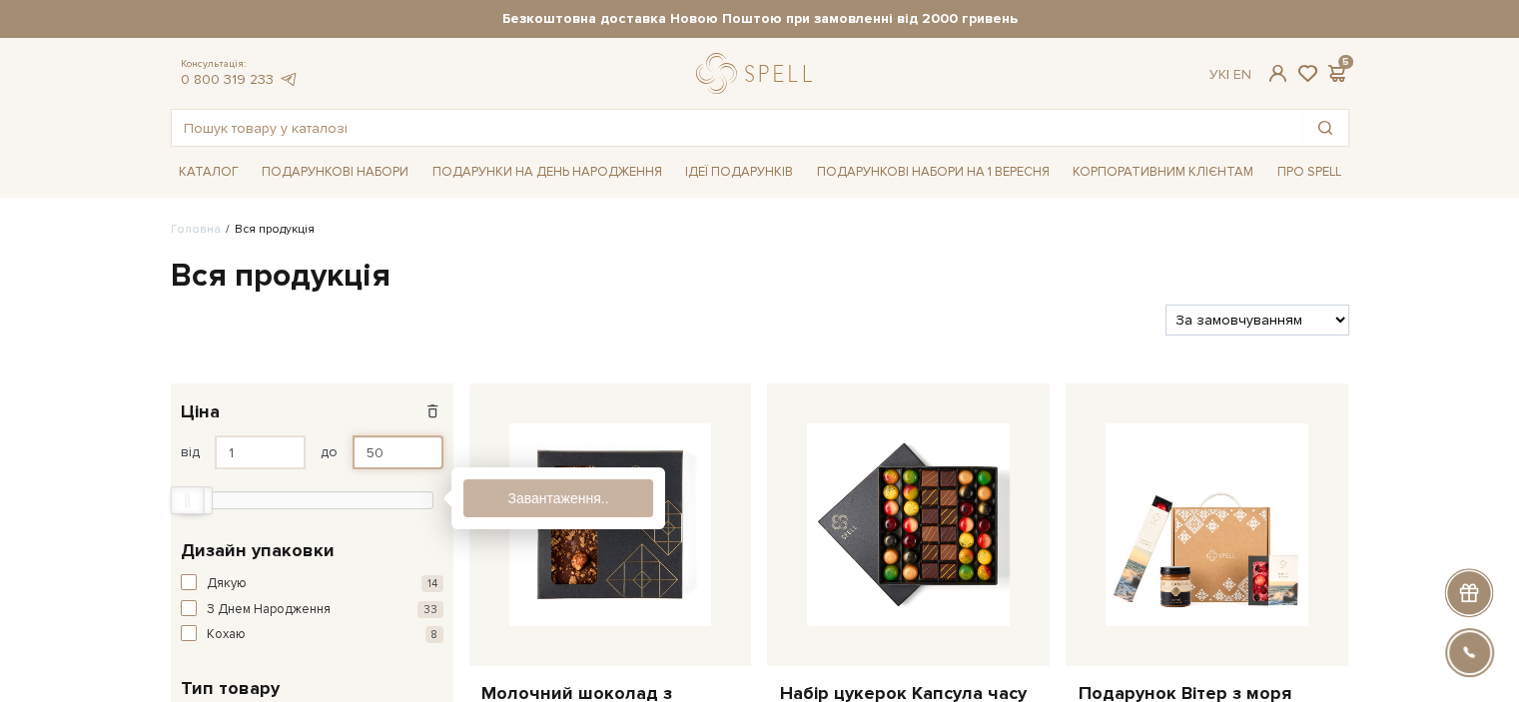
type input "50"
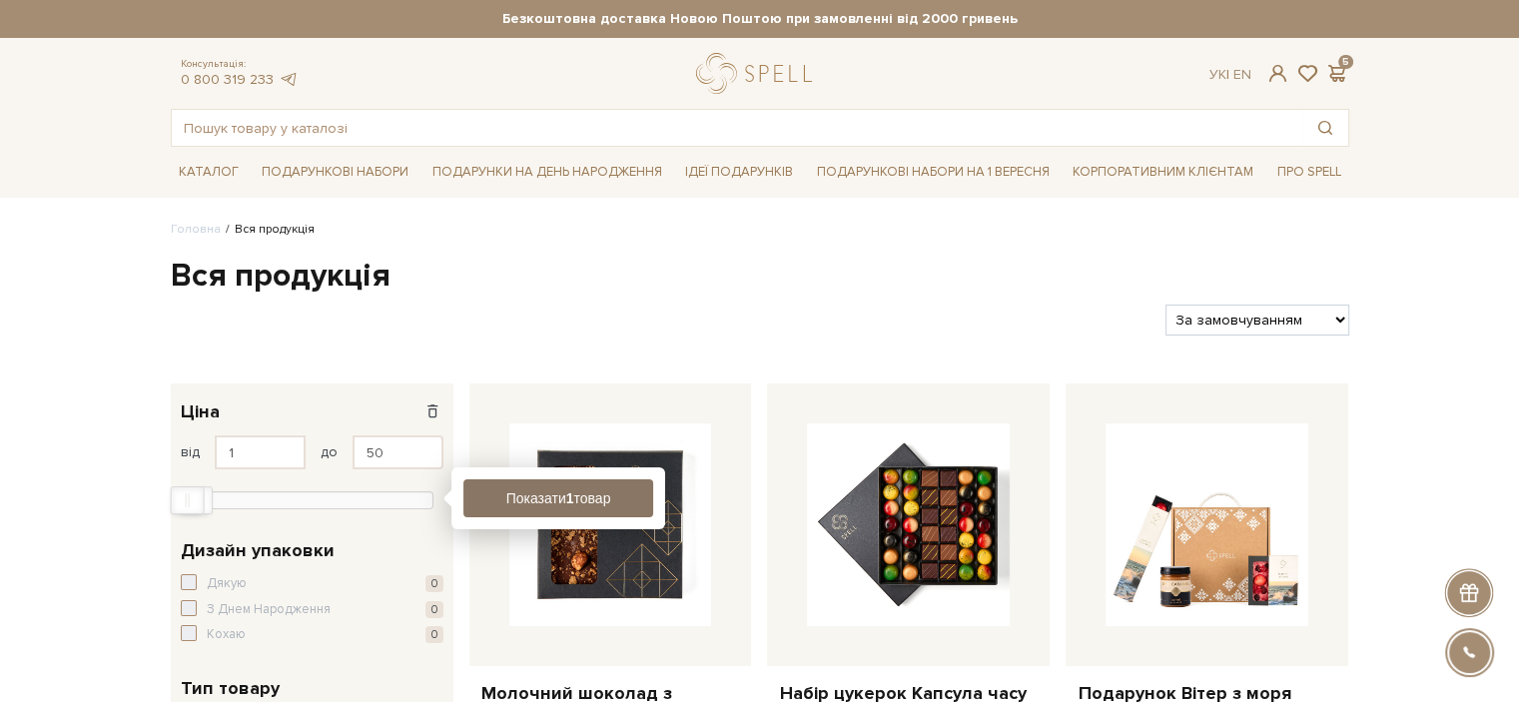
click at [534, 514] on button "Показати 1 товар" at bounding box center [559, 498] width 190 height 38
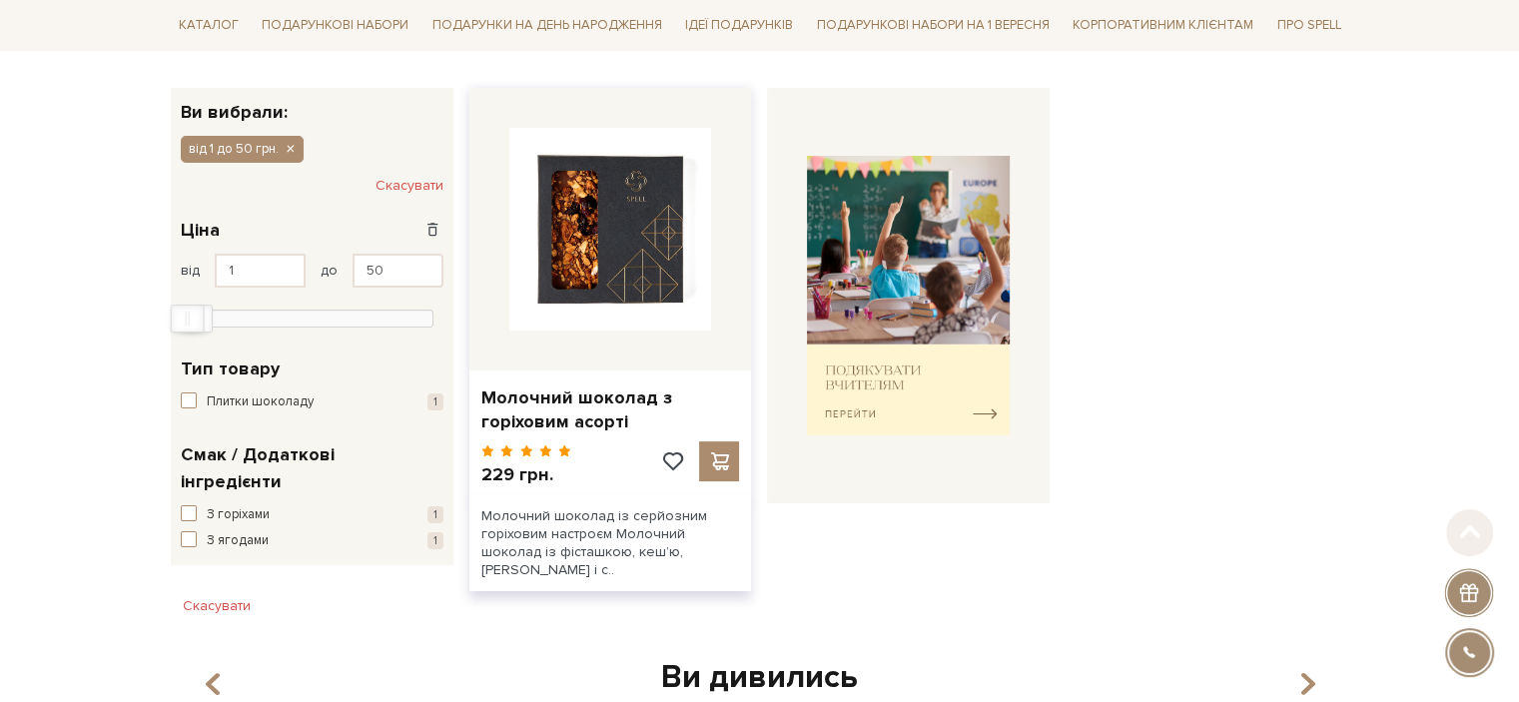
scroll to position [300, 0]
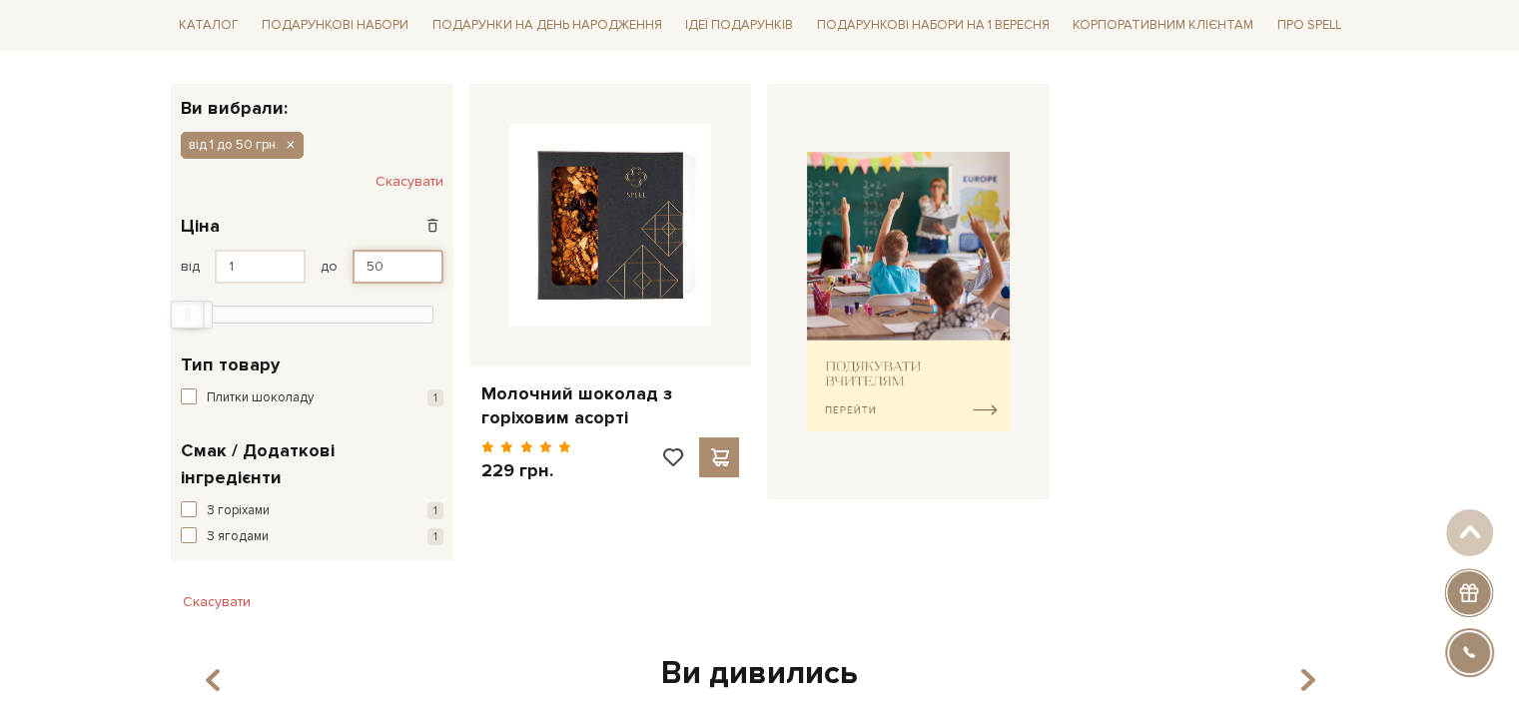
click at [424, 257] on input "50" at bounding box center [398, 267] width 91 height 34
drag, startPoint x: 424, startPoint y: 257, endPoint x: 332, endPoint y: 275, distance: 93.6
click at [332, 275] on div "від 1 до 50" at bounding box center [312, 267] width 263 height 34
type input "100"
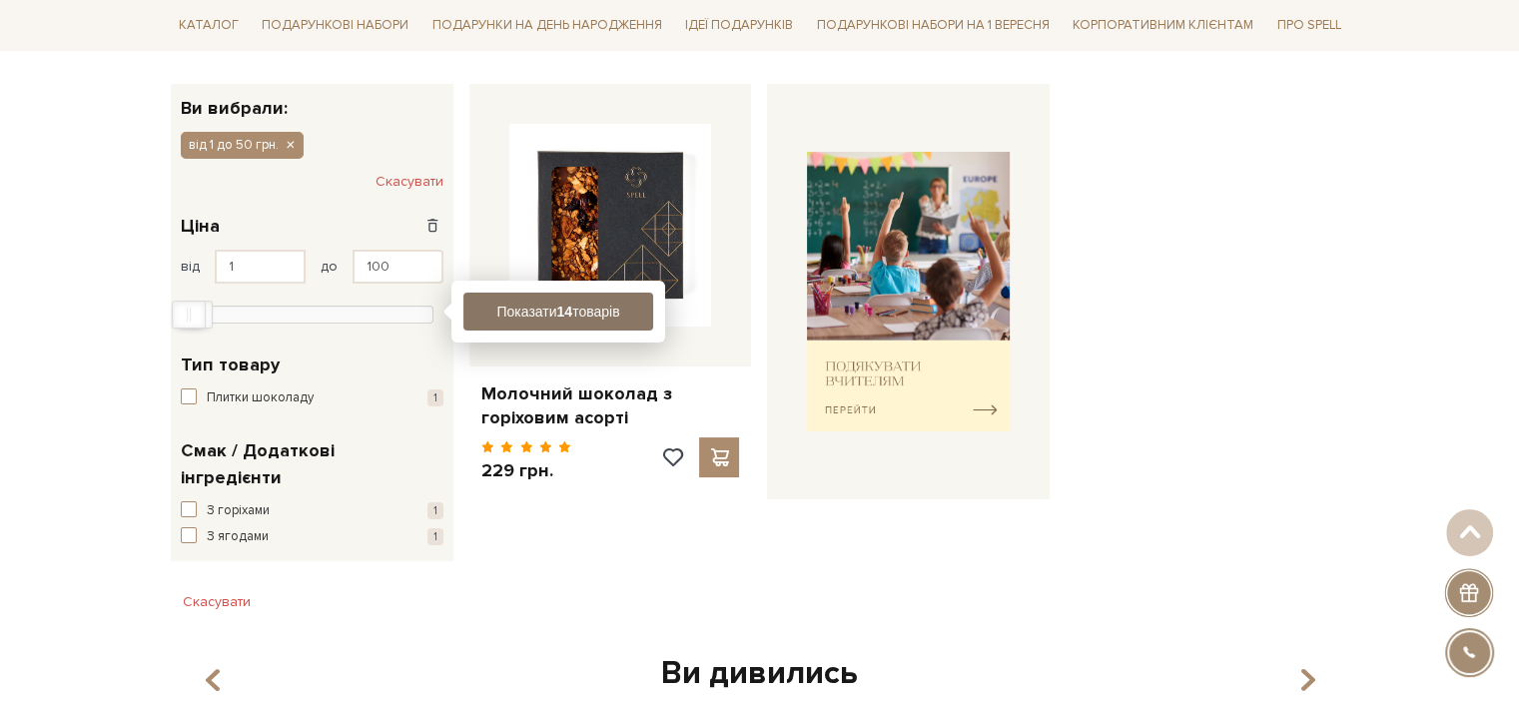
click at [499, 323] on button "Показати 14 товарів" at bounding box center [559, 312] width 190 height 38
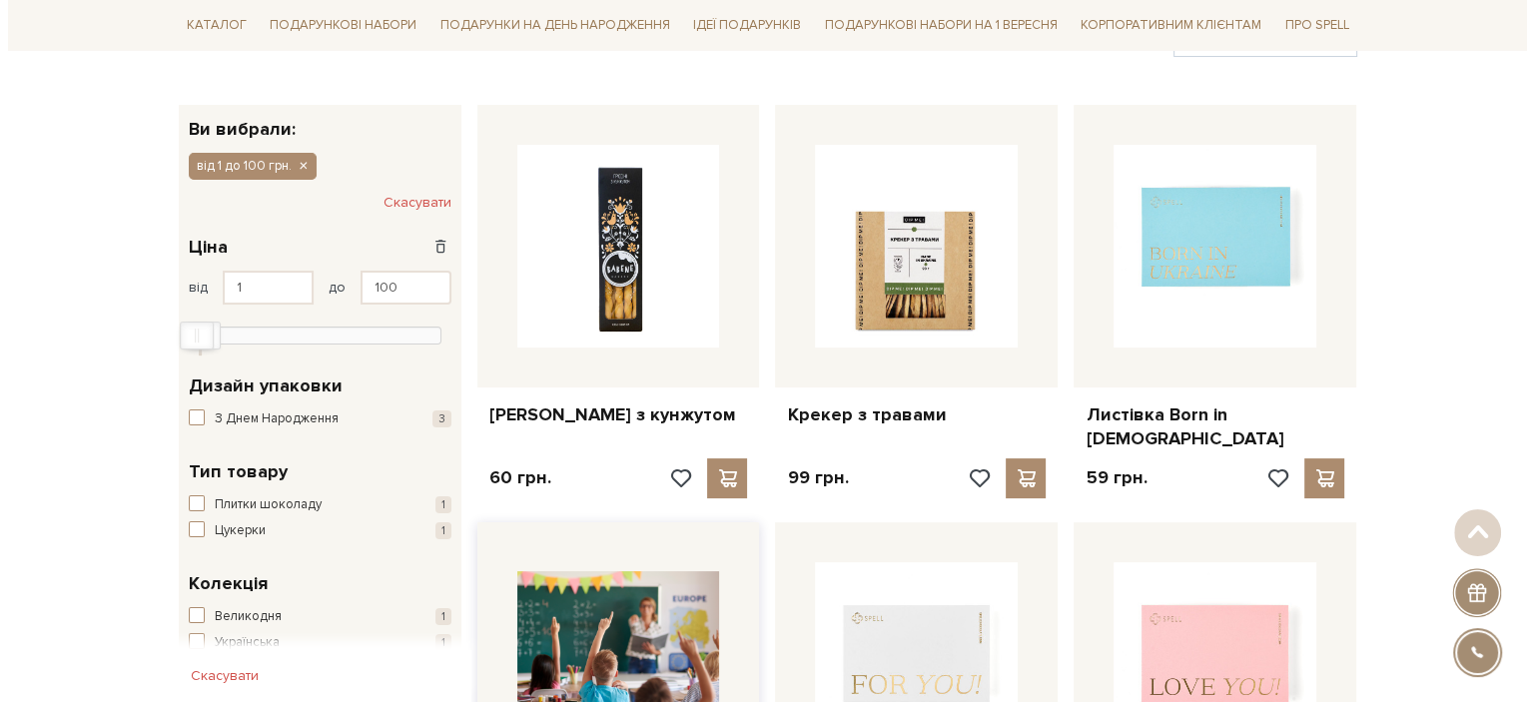
scroll to position [300, 0]
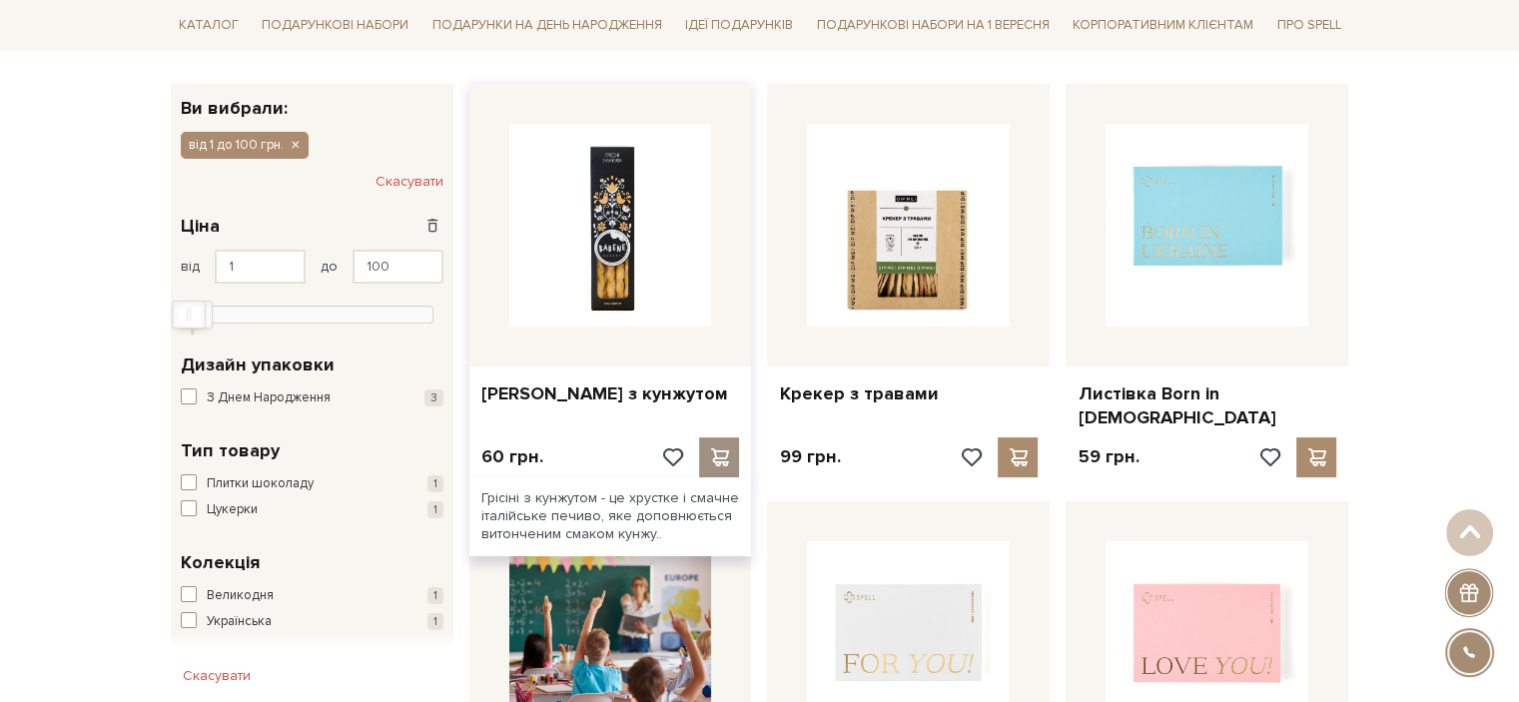
click at [723, 446] on div at bounding box center [719, 458] width 40 height 40
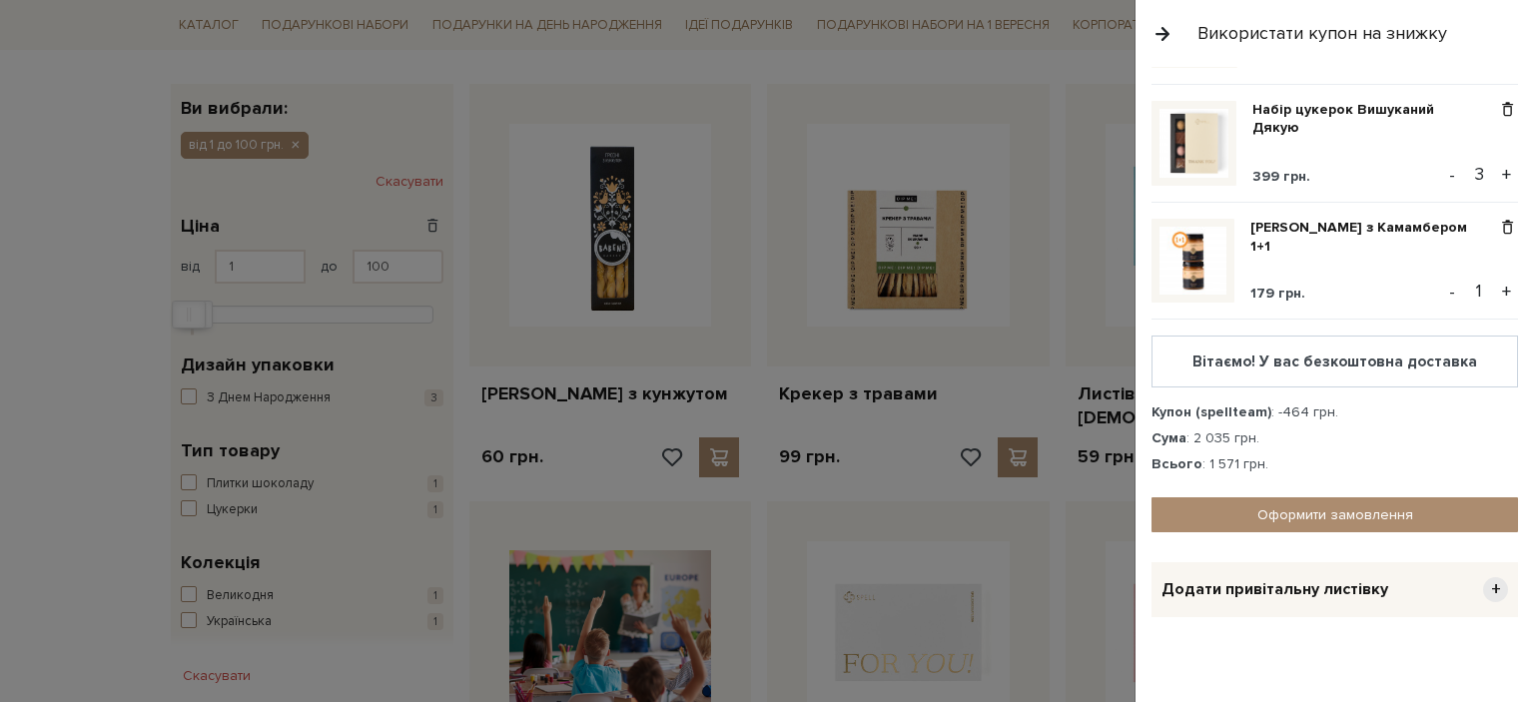
scroll to position [265, 0]
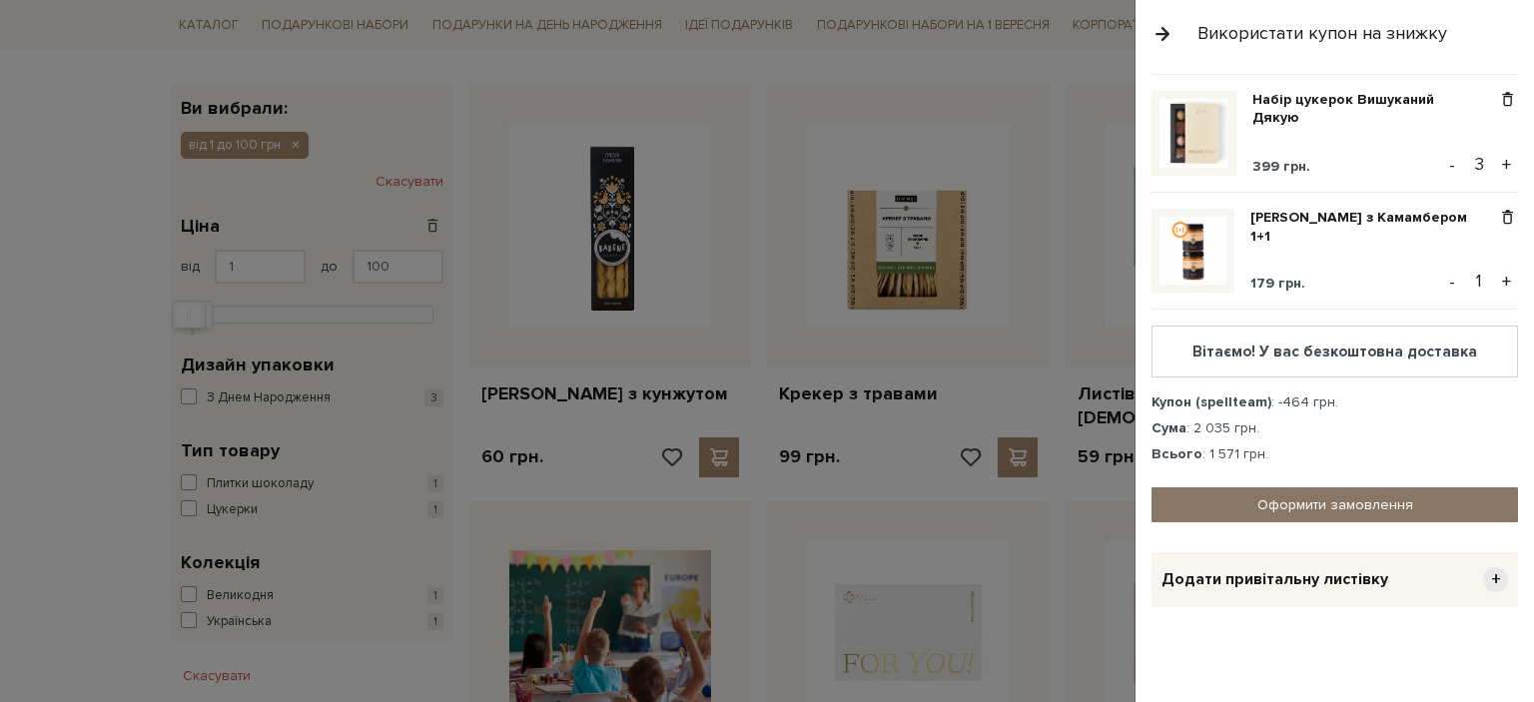
click at [1465, 502] on link "Оформити замовлення" at bounding box center [1335, 504] width 367 height 35
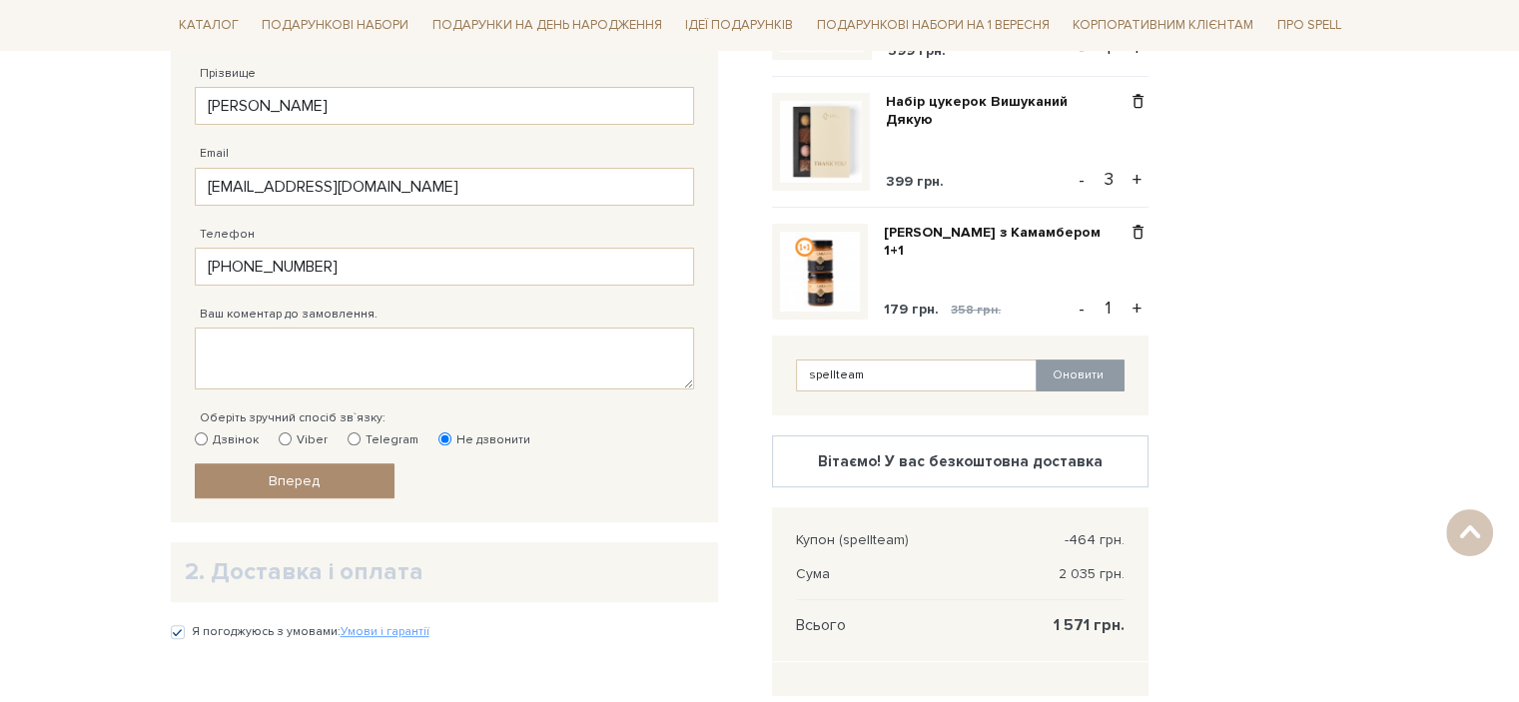
scroll to position [499, 0]
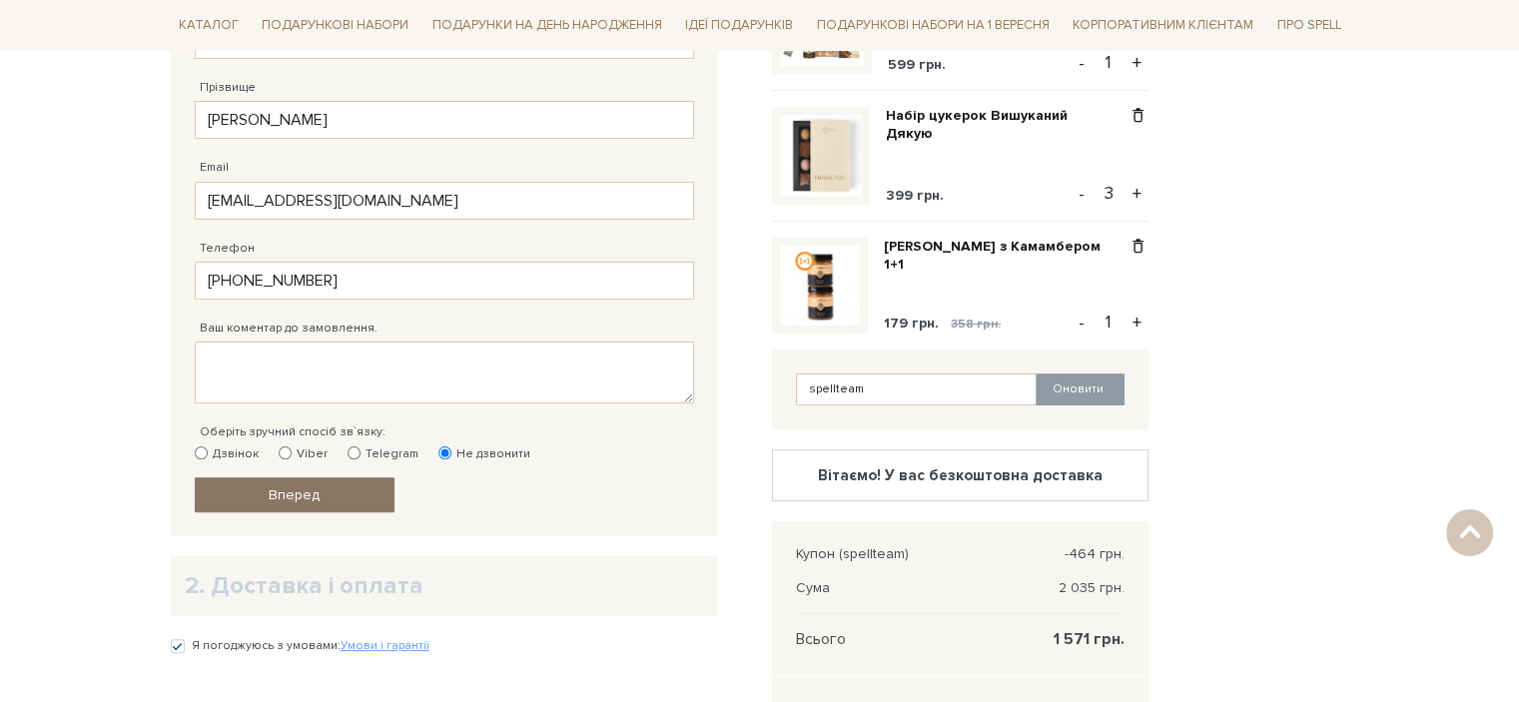
click at [310, 492] on span "Вперед" at bounding box center [294, 494] width 51 height 17
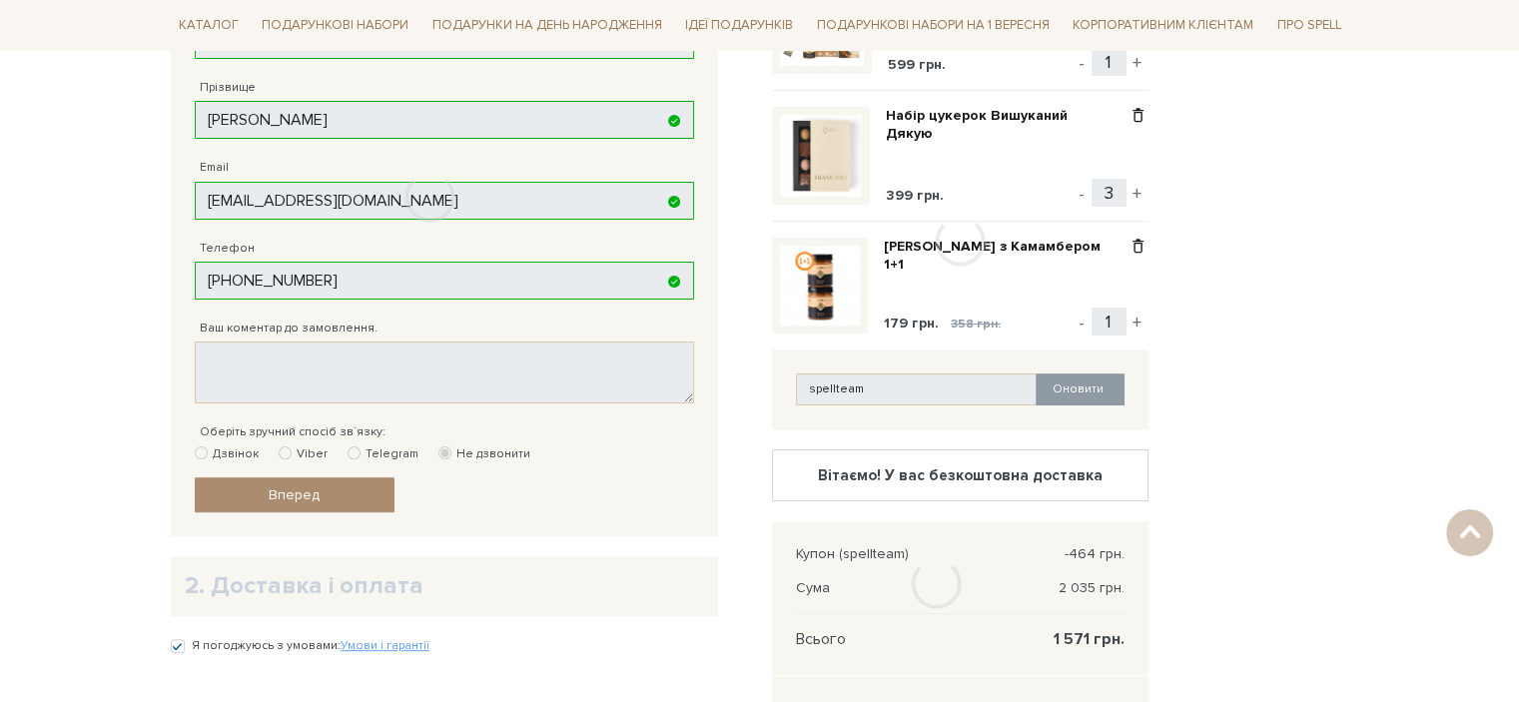
scroll to position [389, 0]
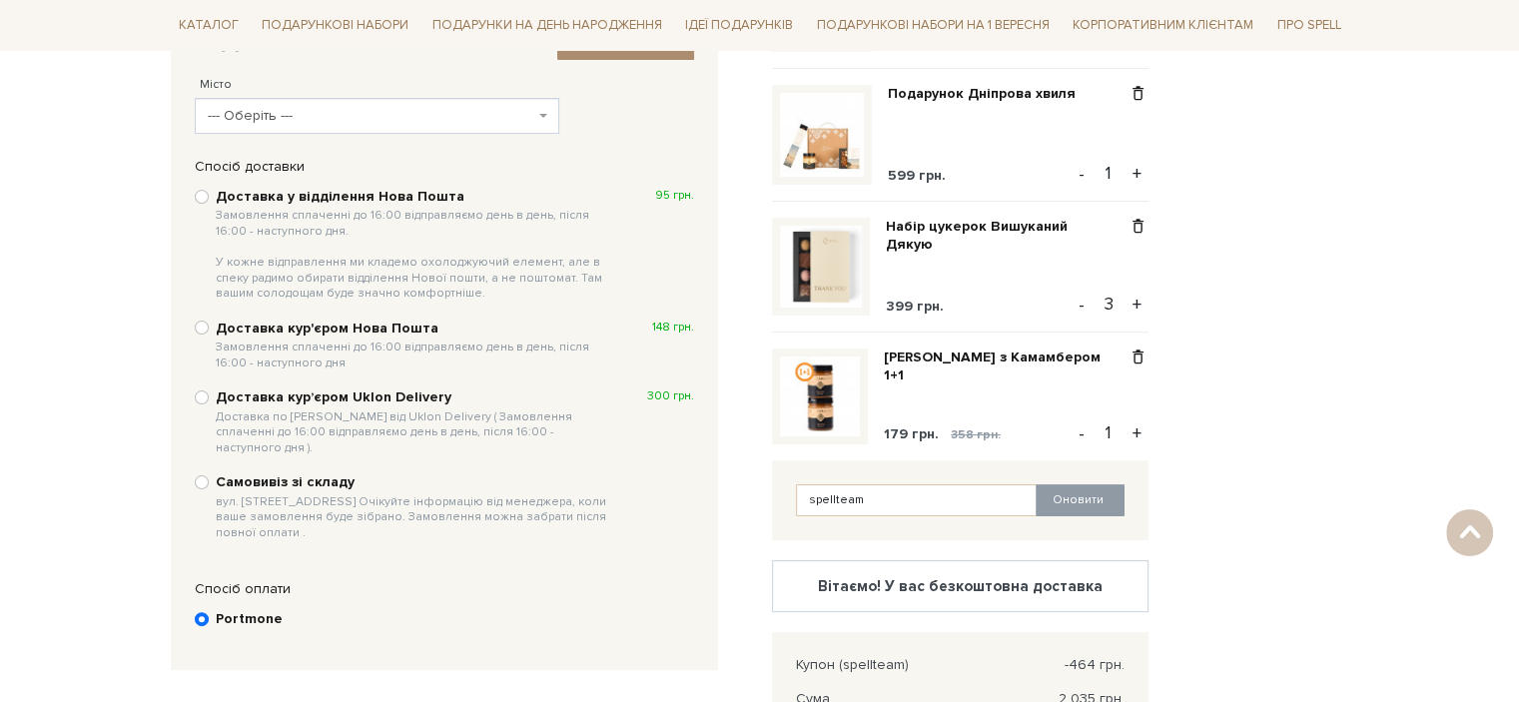
click at [344, 111] on span "--- Оберіть ---" at bounding box center [371, 116] width 327 height 20
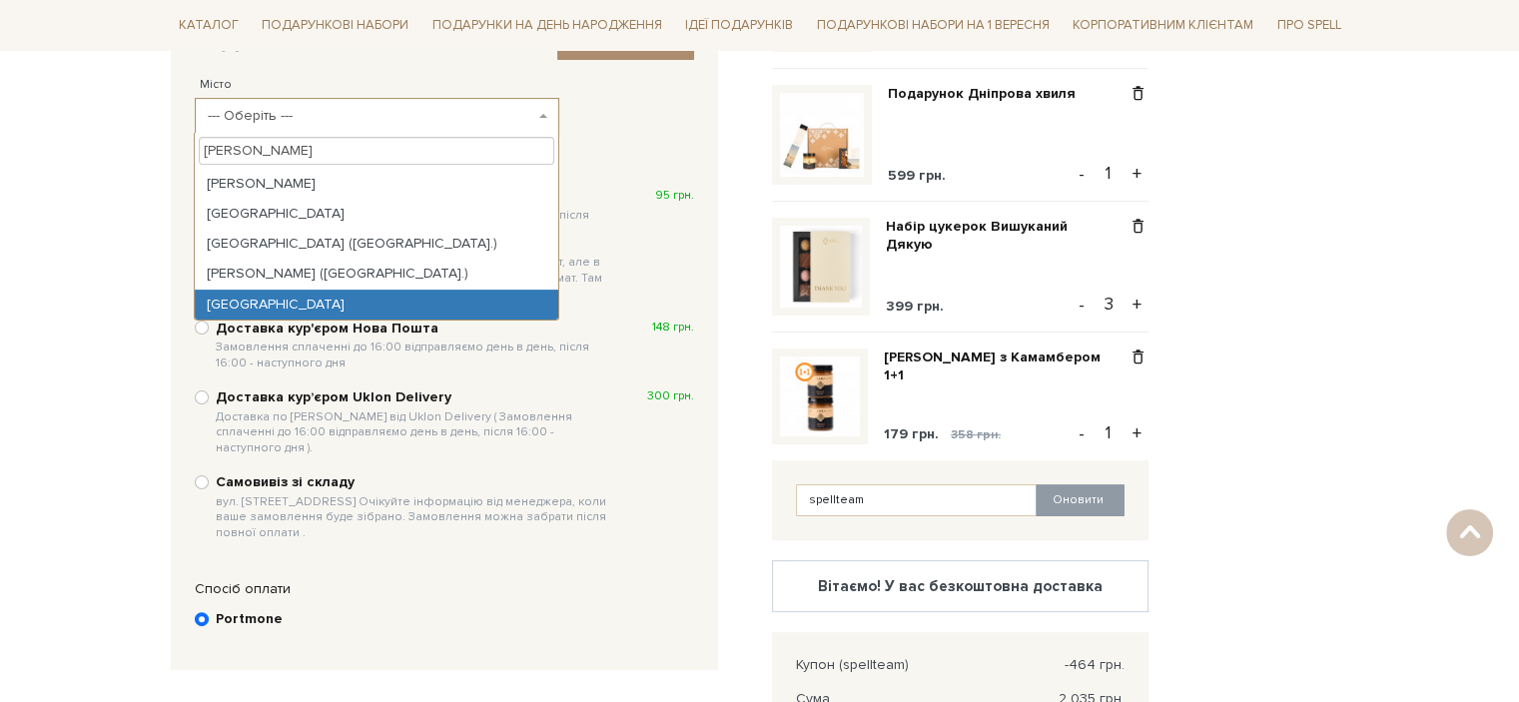
type input "[PERSON_NAME]"
select select "[GEOGRAPHIC_DATA]"
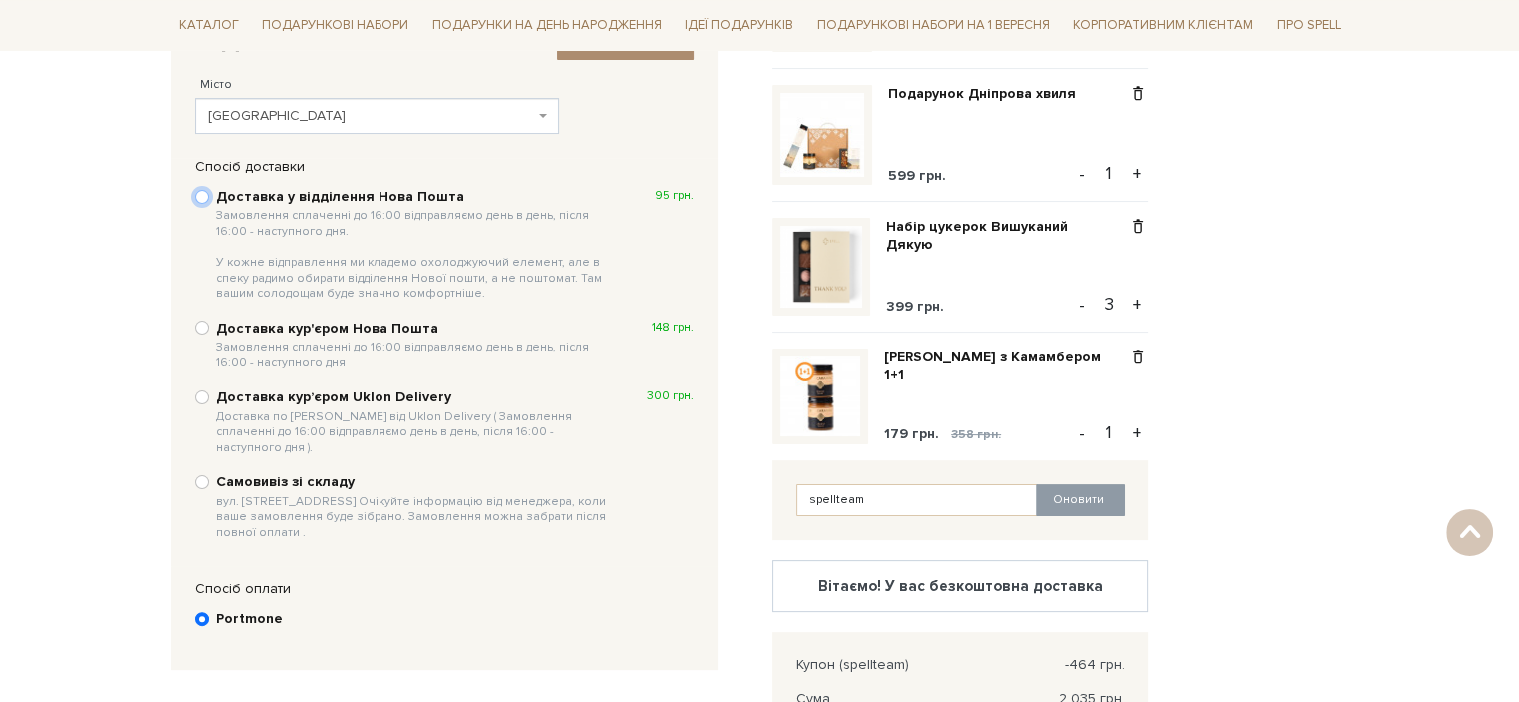
click at [199, 197] on input "Доставка у відділення Нова Пошта Замовлення сплаченні до 16:00 відправляємо ден…" at bounding box center [202, 197] width 14 height 14
radio input "true"
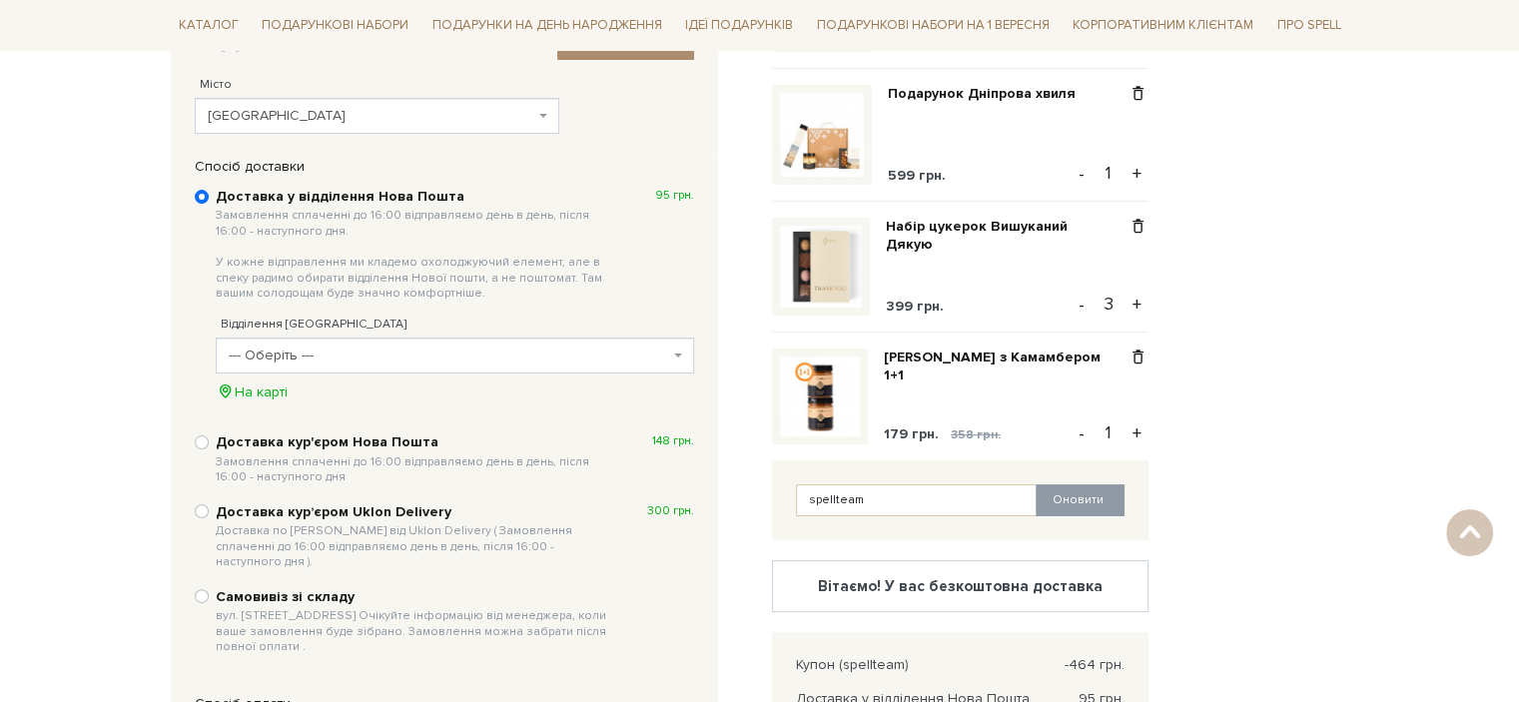
click at [1300, 219] on div "Відправити Для себе У подарунок 1. Контактні дані Ім'я По-батькові [PERSON_NAME…" at bounding box center [760, 520] width 1203 height 1039
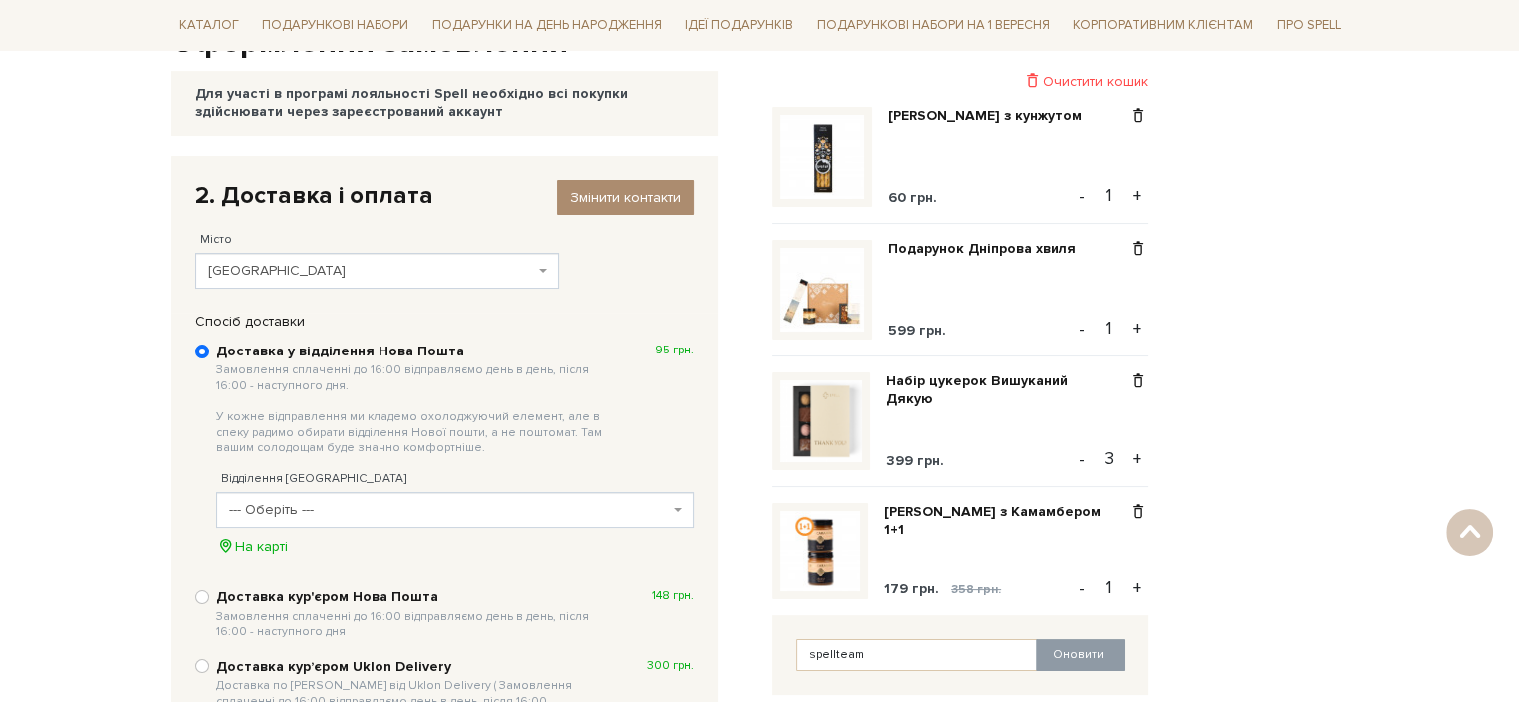
scroll to position [0, 0]
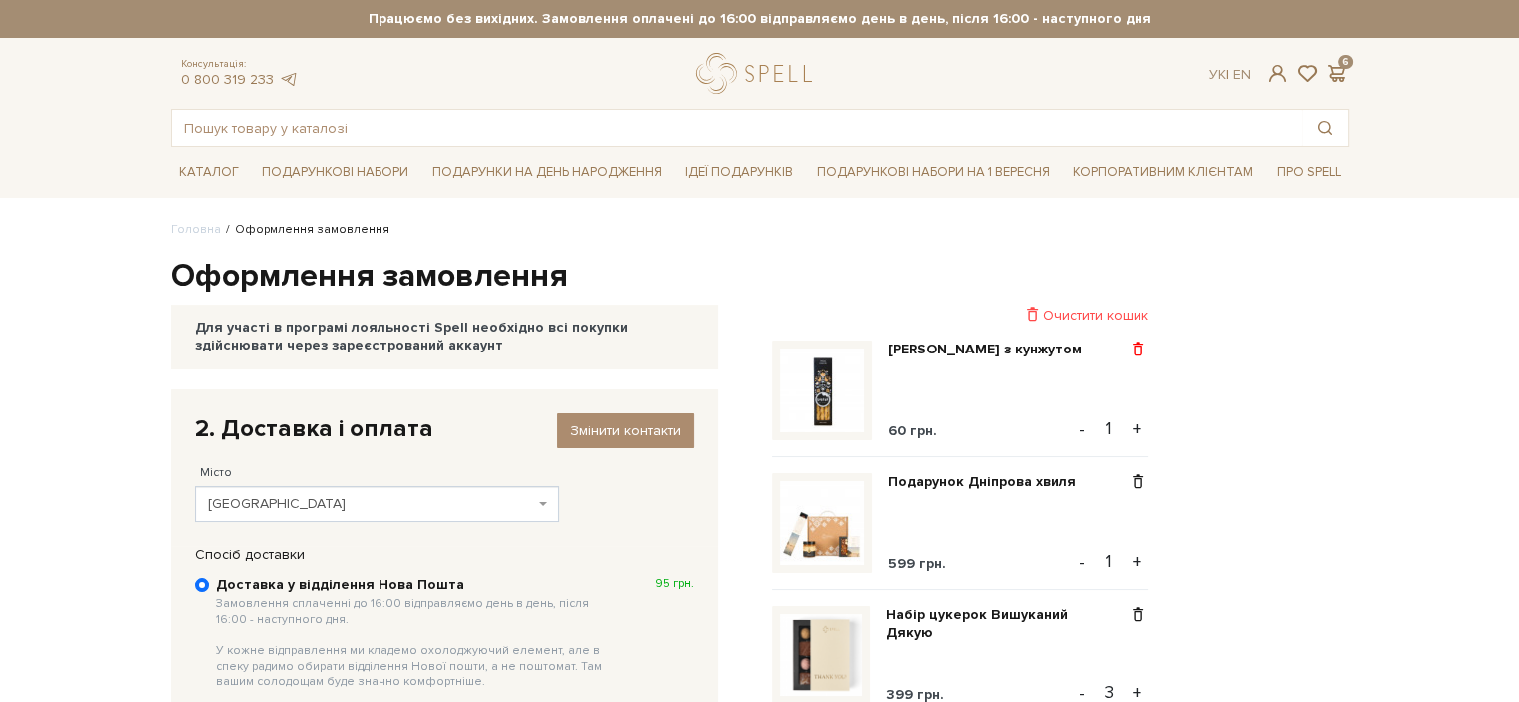
click at [1147, 341] on span at bounding box center [1138, 350] width 21 height 18
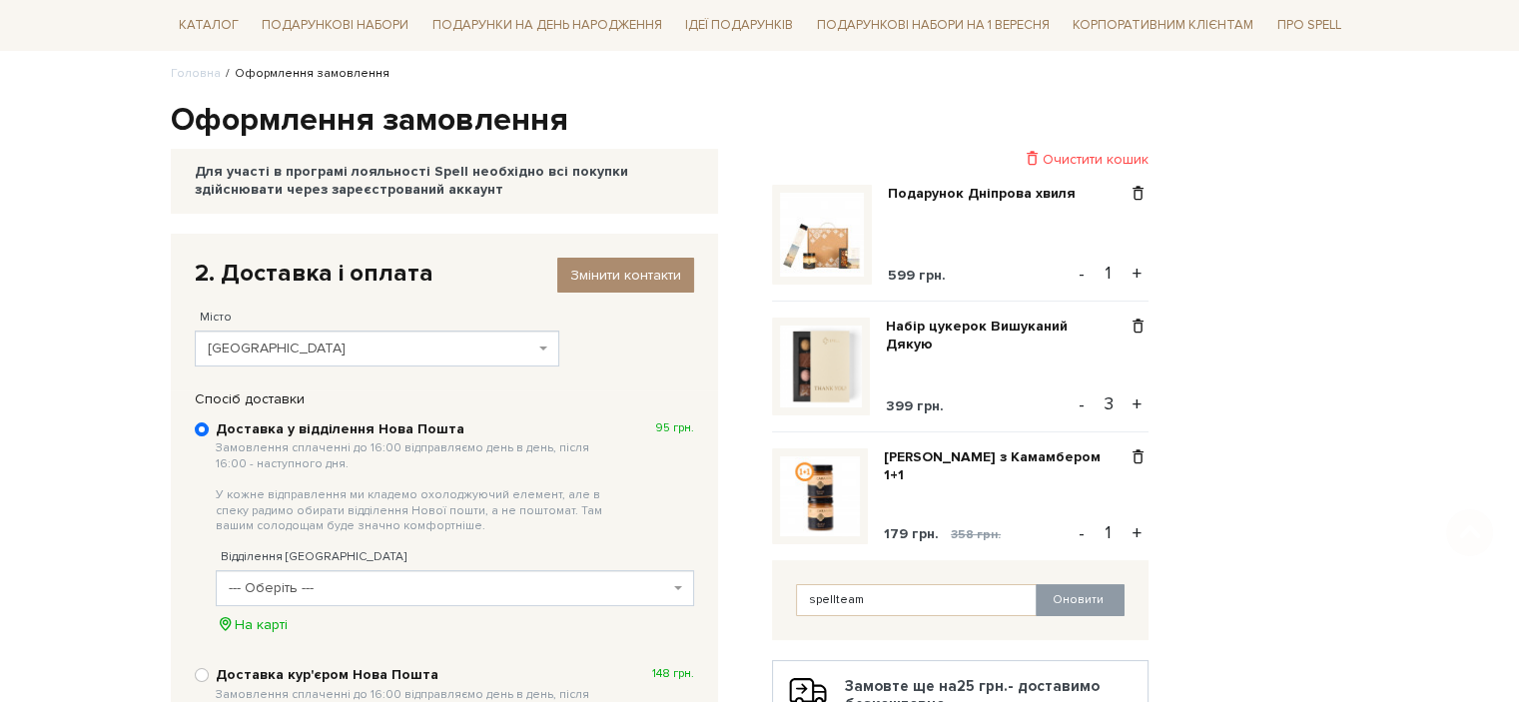
scroll to position [400, 0]
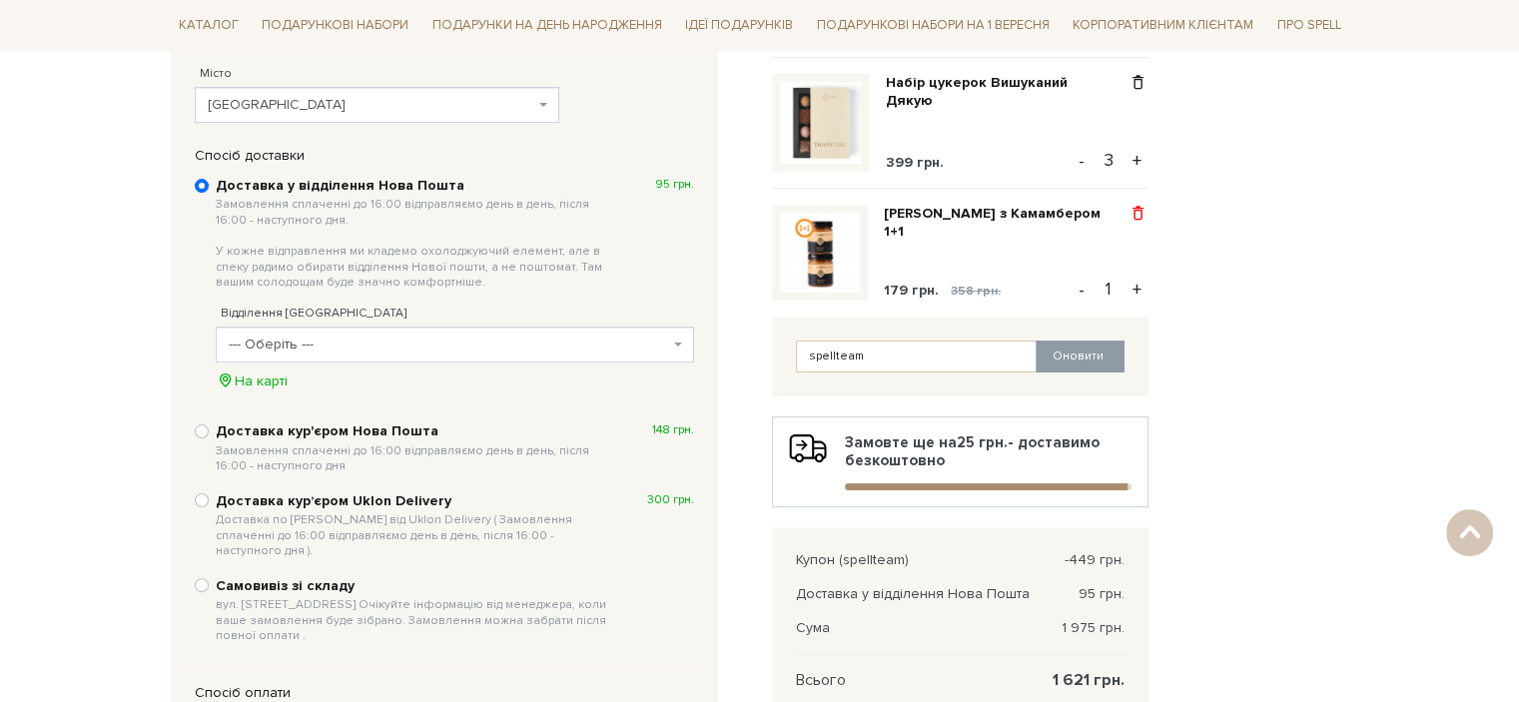
click at [1136, 215] on span at bounding box center [1138, 214] width 21 height 18
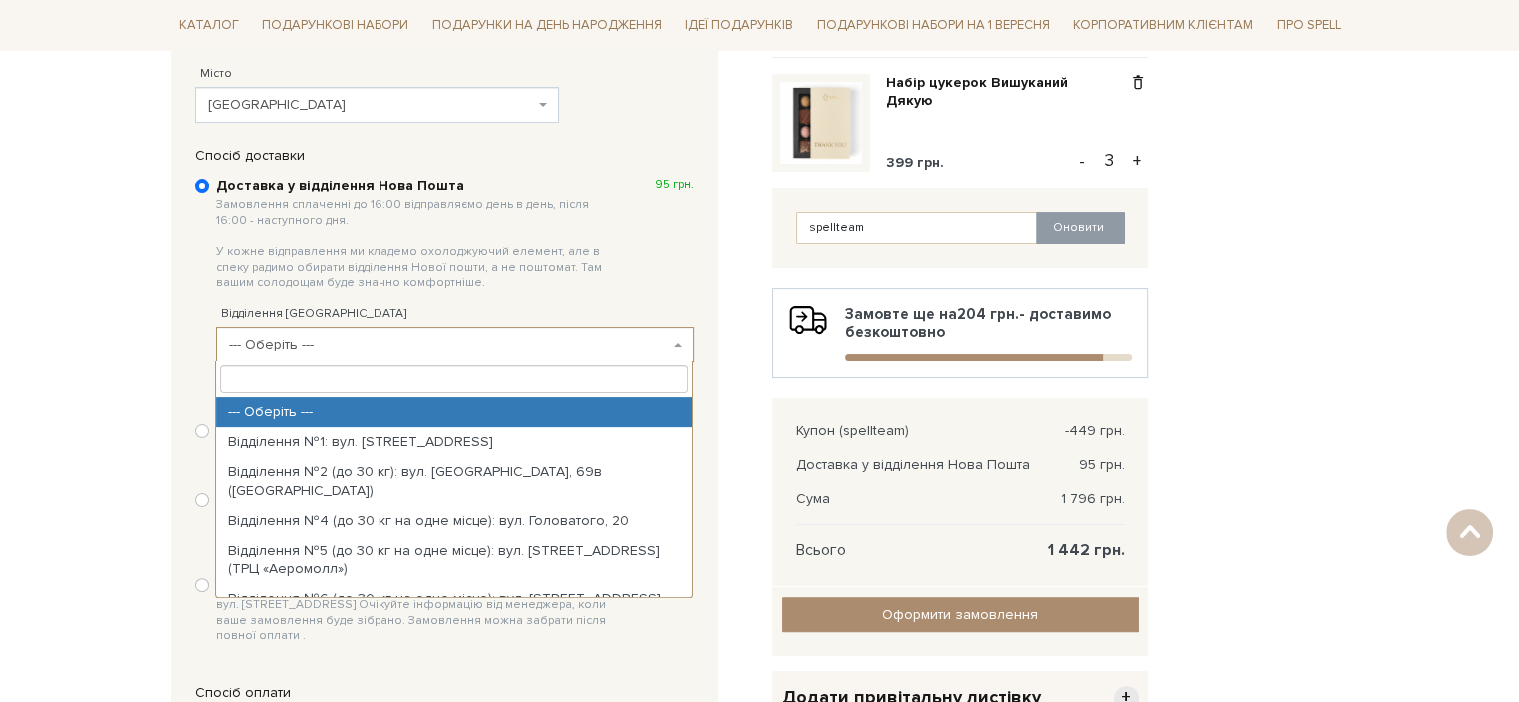
click at [465, 345] on span "--- Оберіть ---" at bounding box center [449, 345] width 441 height 20
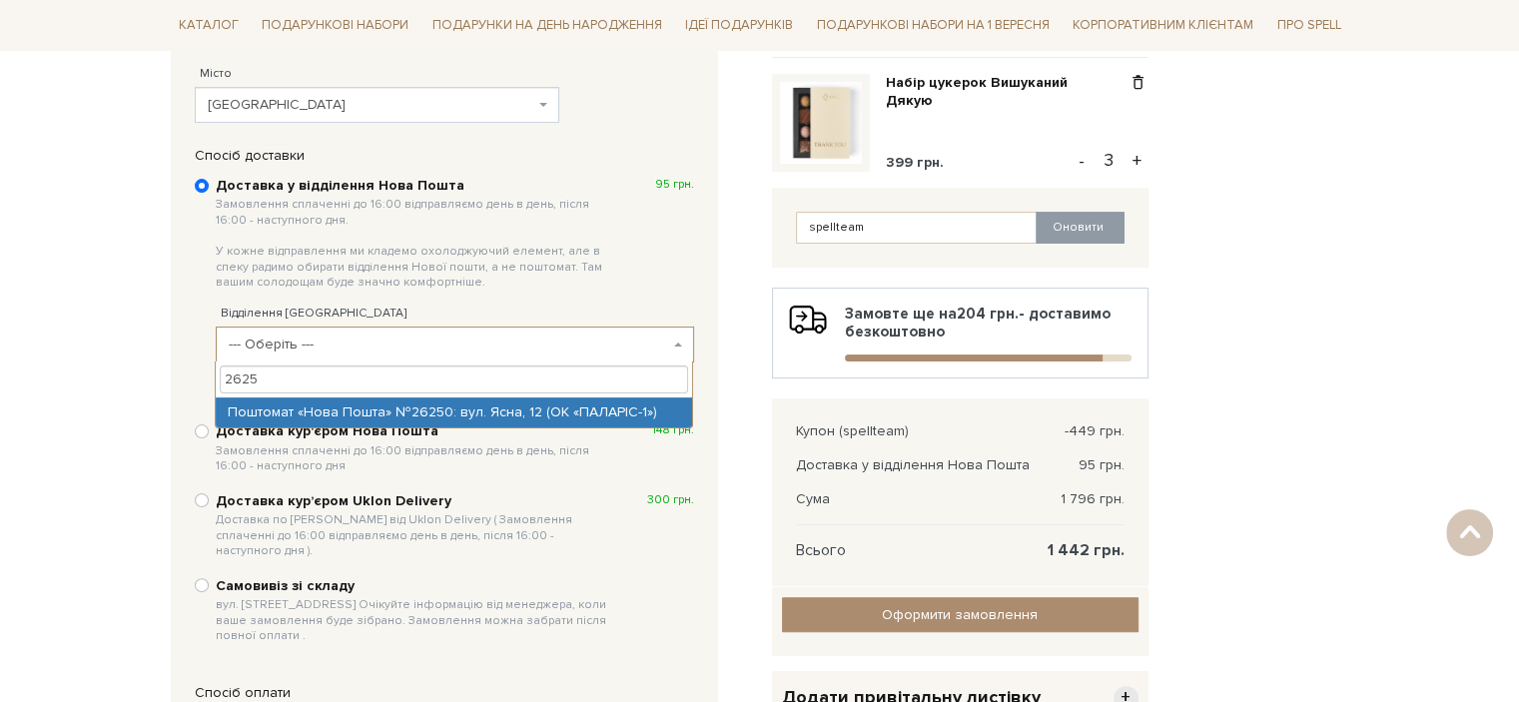
type input "2625"
select select "Поштомат «Нова Пошта» №26250: вул. Ясна, 12 (ОК «ПАЛАРІС-1»)"
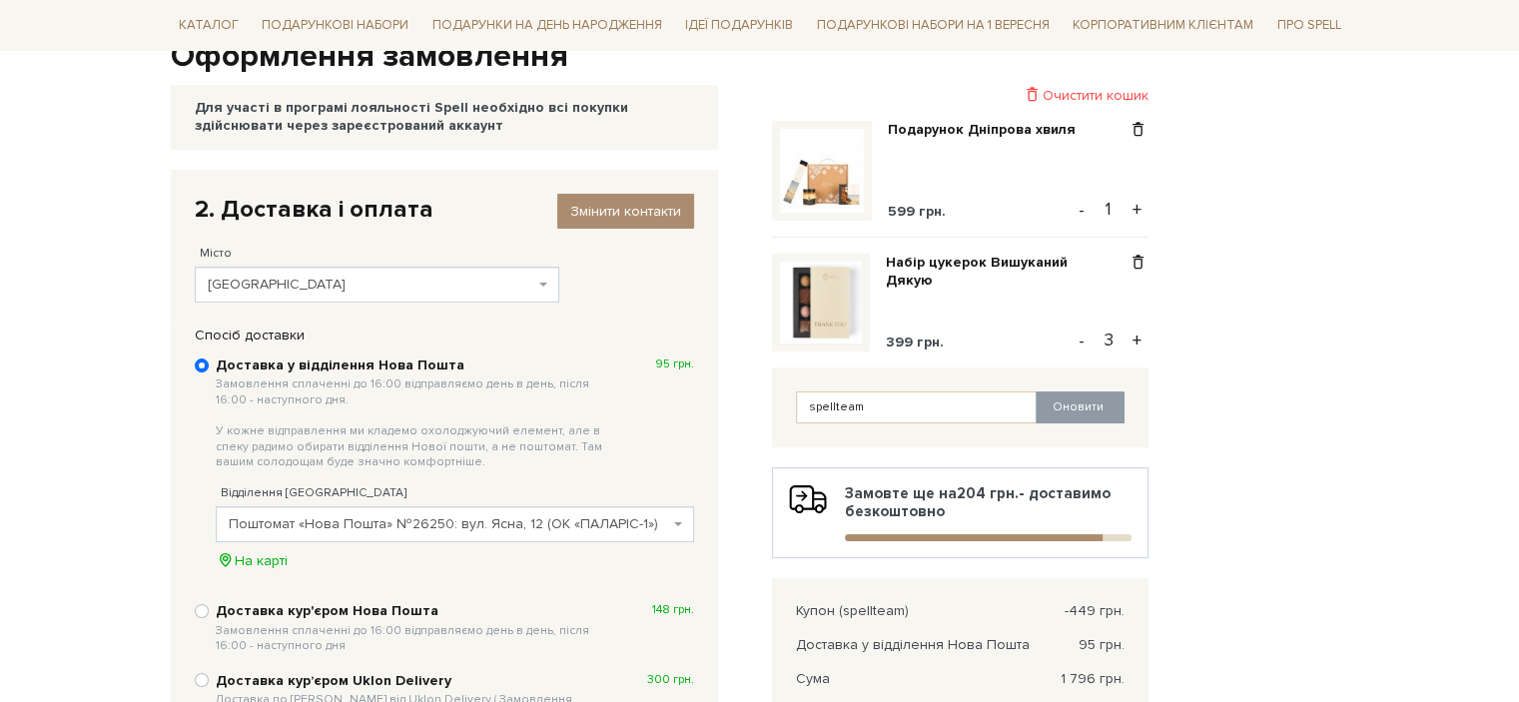
scroll to position [499, 0]
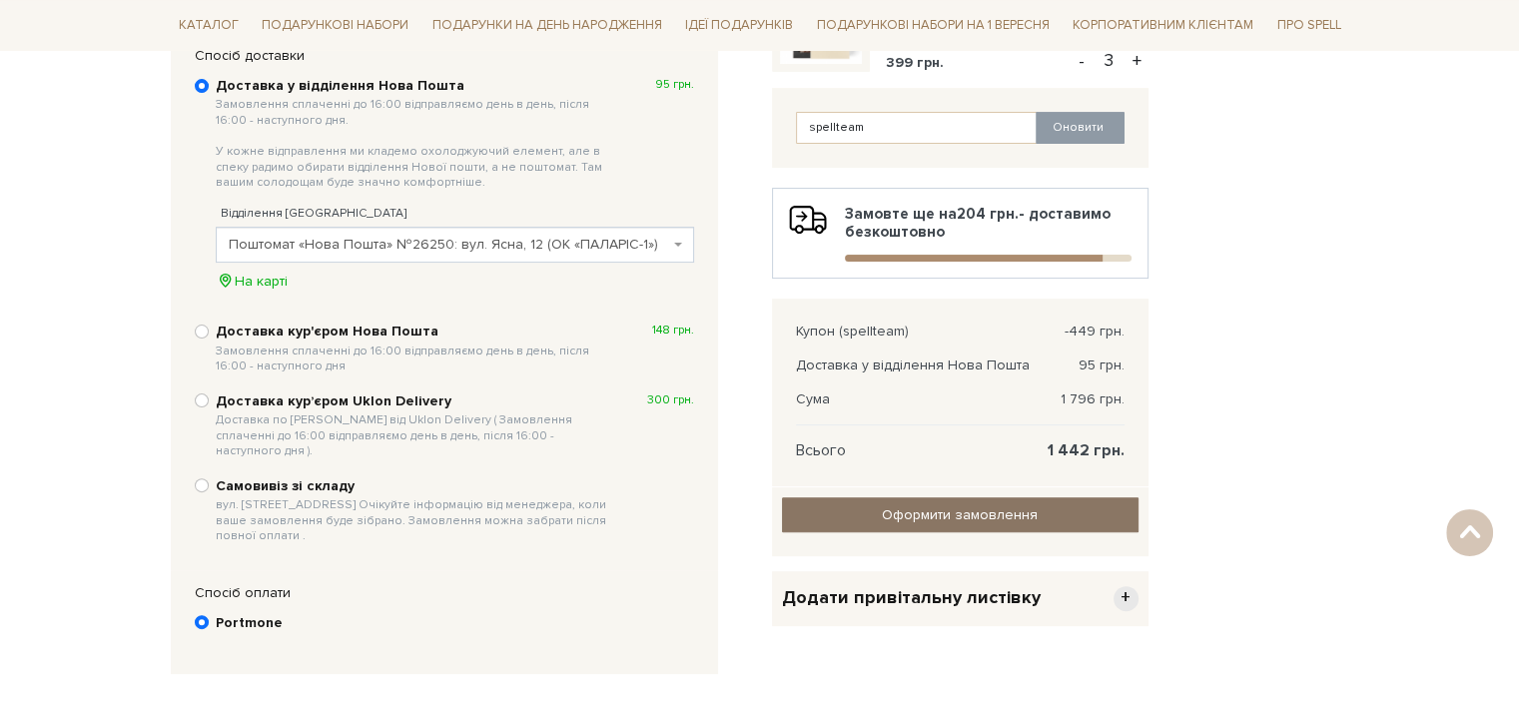
click at [1095, 519] on input "Оформити замовлення" at bounding box center [960, 514] width 357 height 35
